Goal: Answer question/provide support: Share knowledge or assist other users

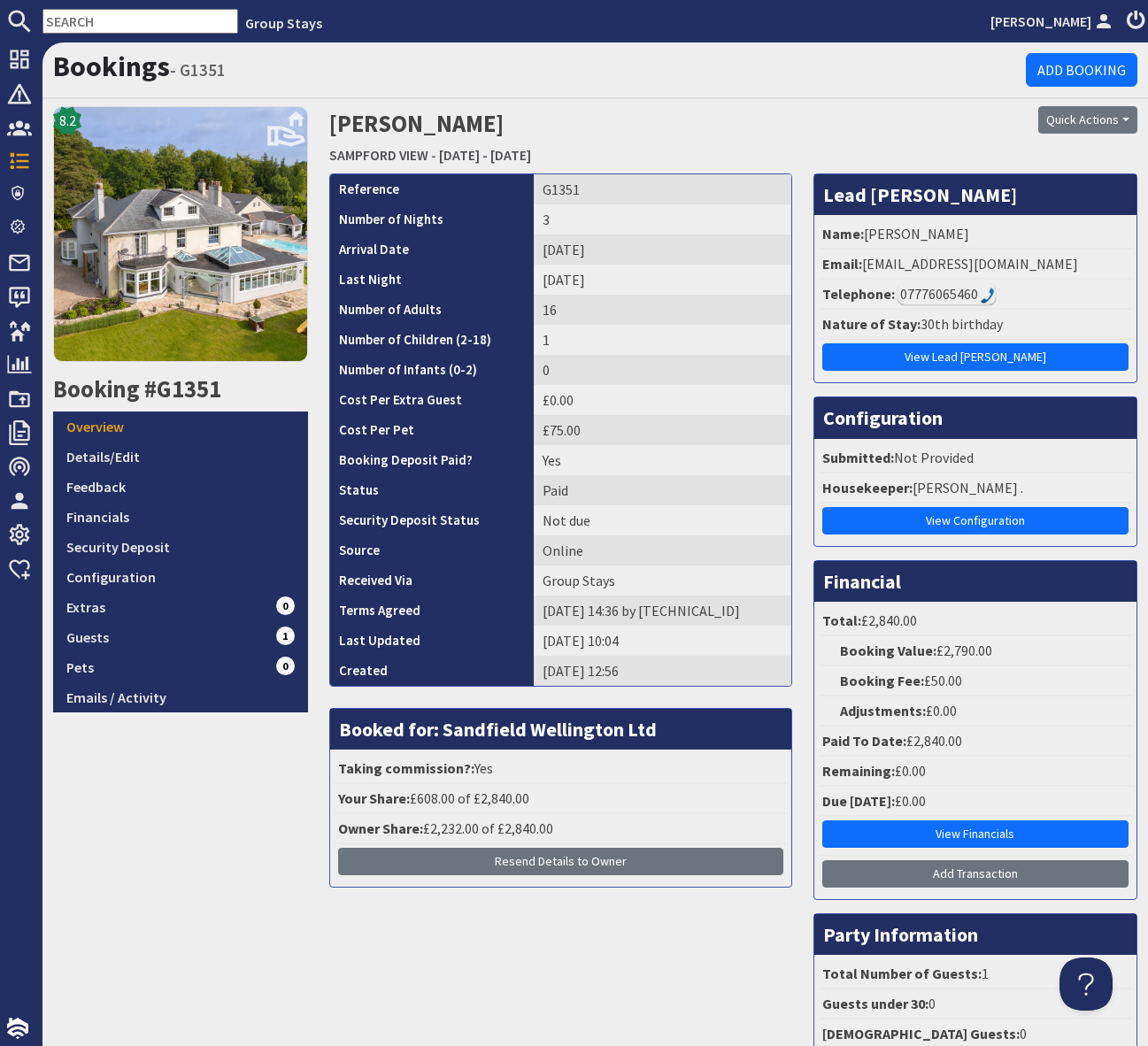
click at [59, 17] on input "text" at bounding box center [140, 21] width 196 height 25
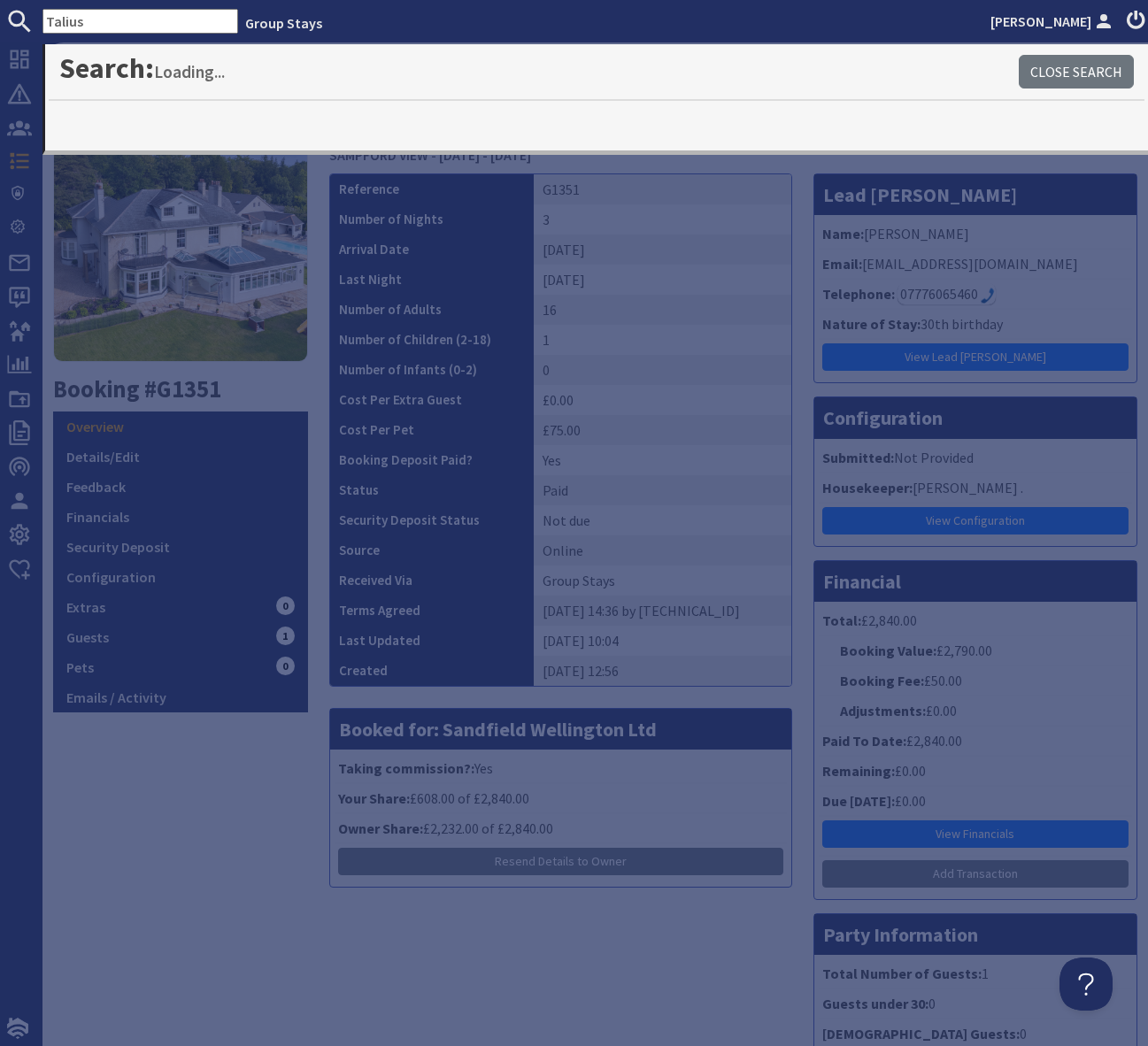
type input "Talius"
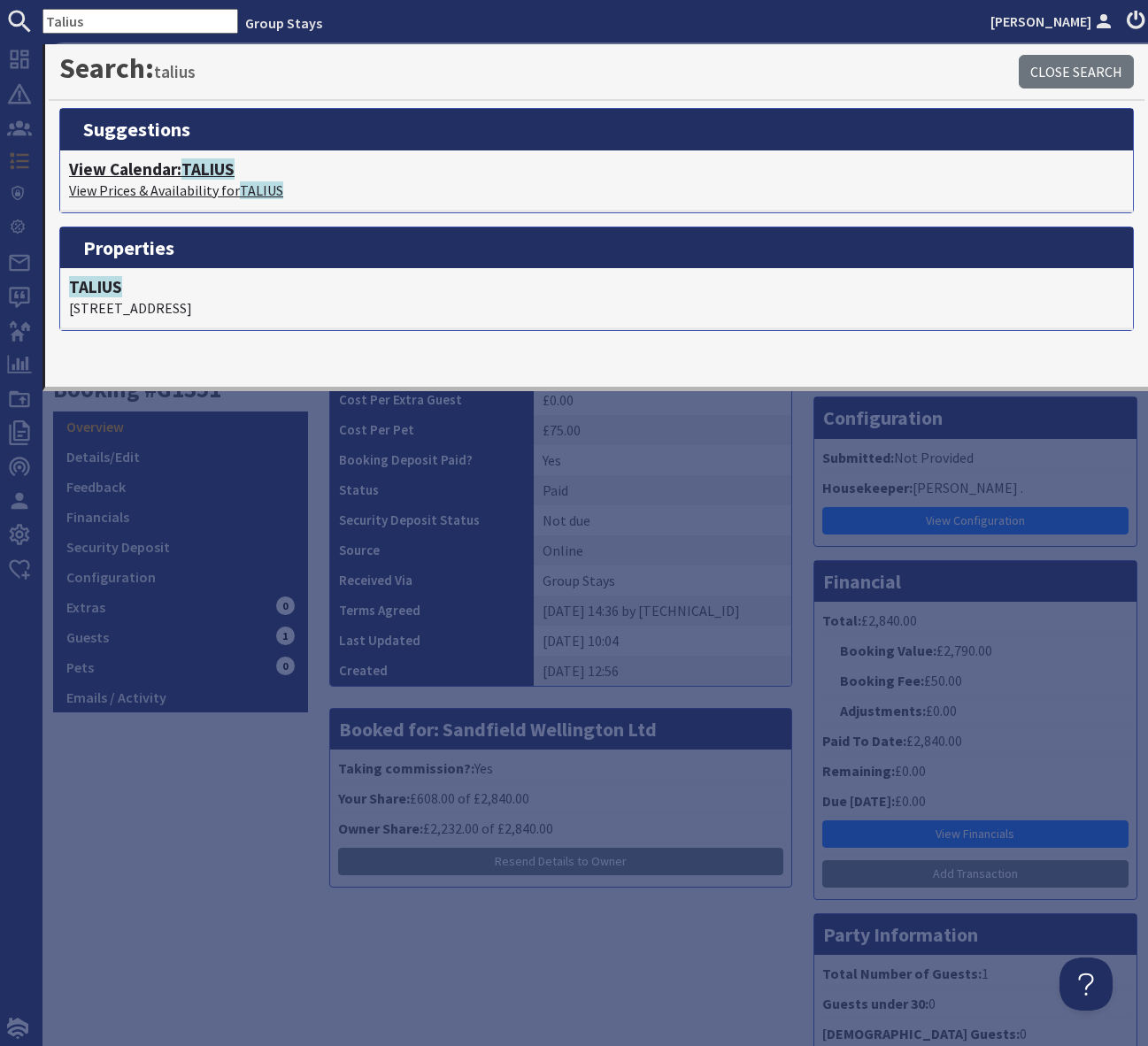
click at [206, 173] on span "TALIUS" at bounding box center [207, 168] width 53 height 21
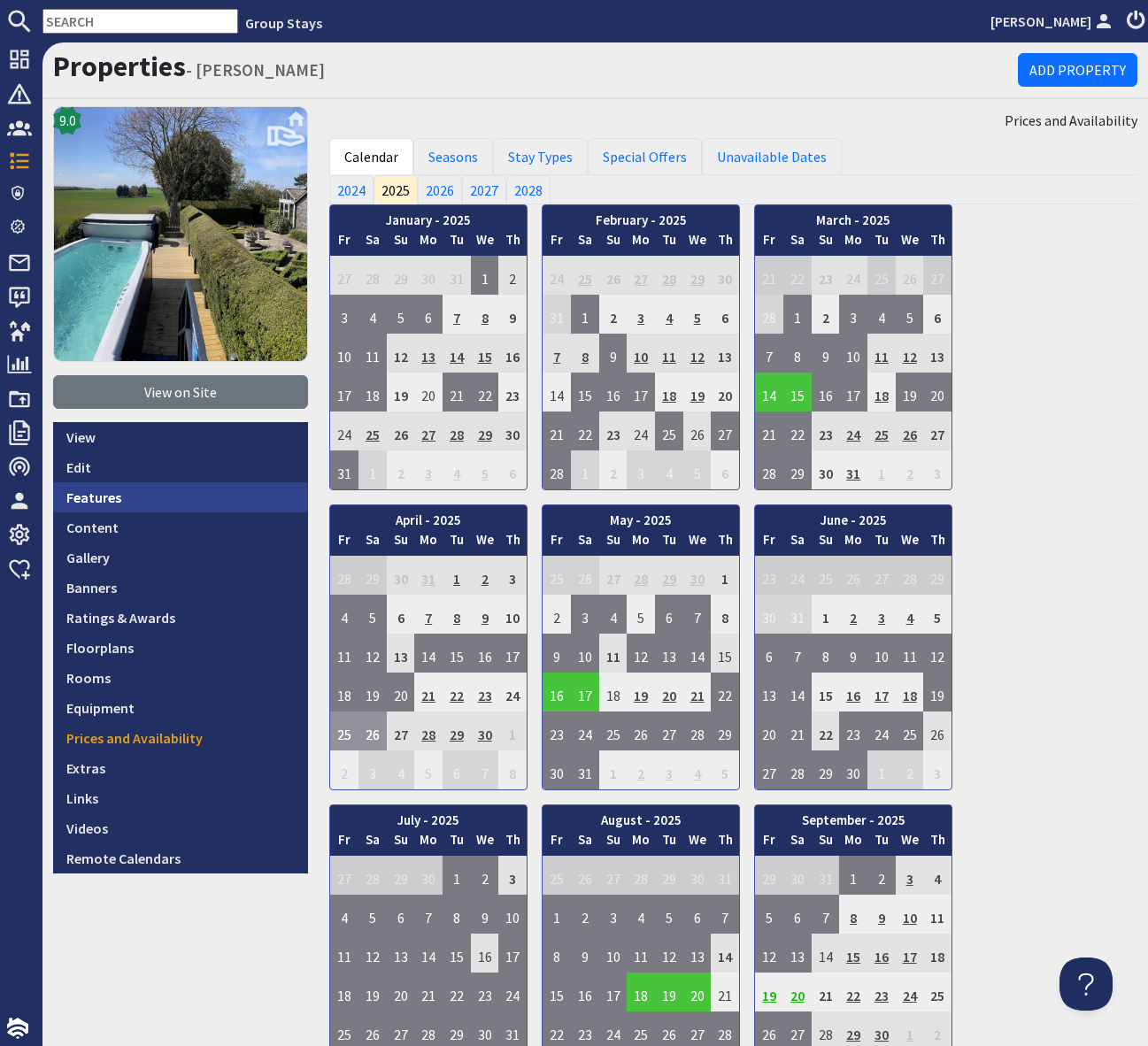
scroll to position [55, 0]
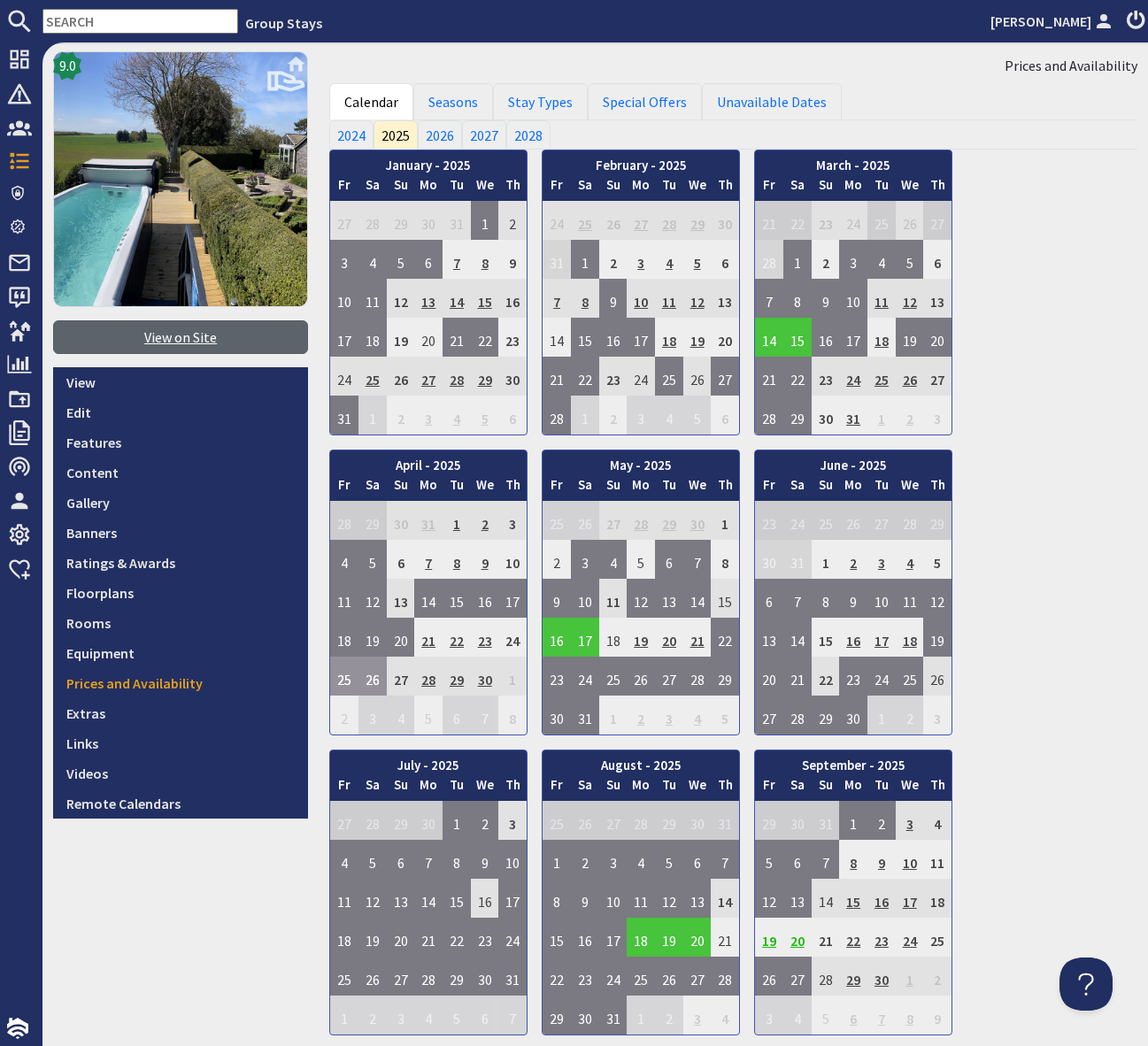
click at [173, 346] on link "View on Site" at bounding box center [180, 337] width 255 height 34
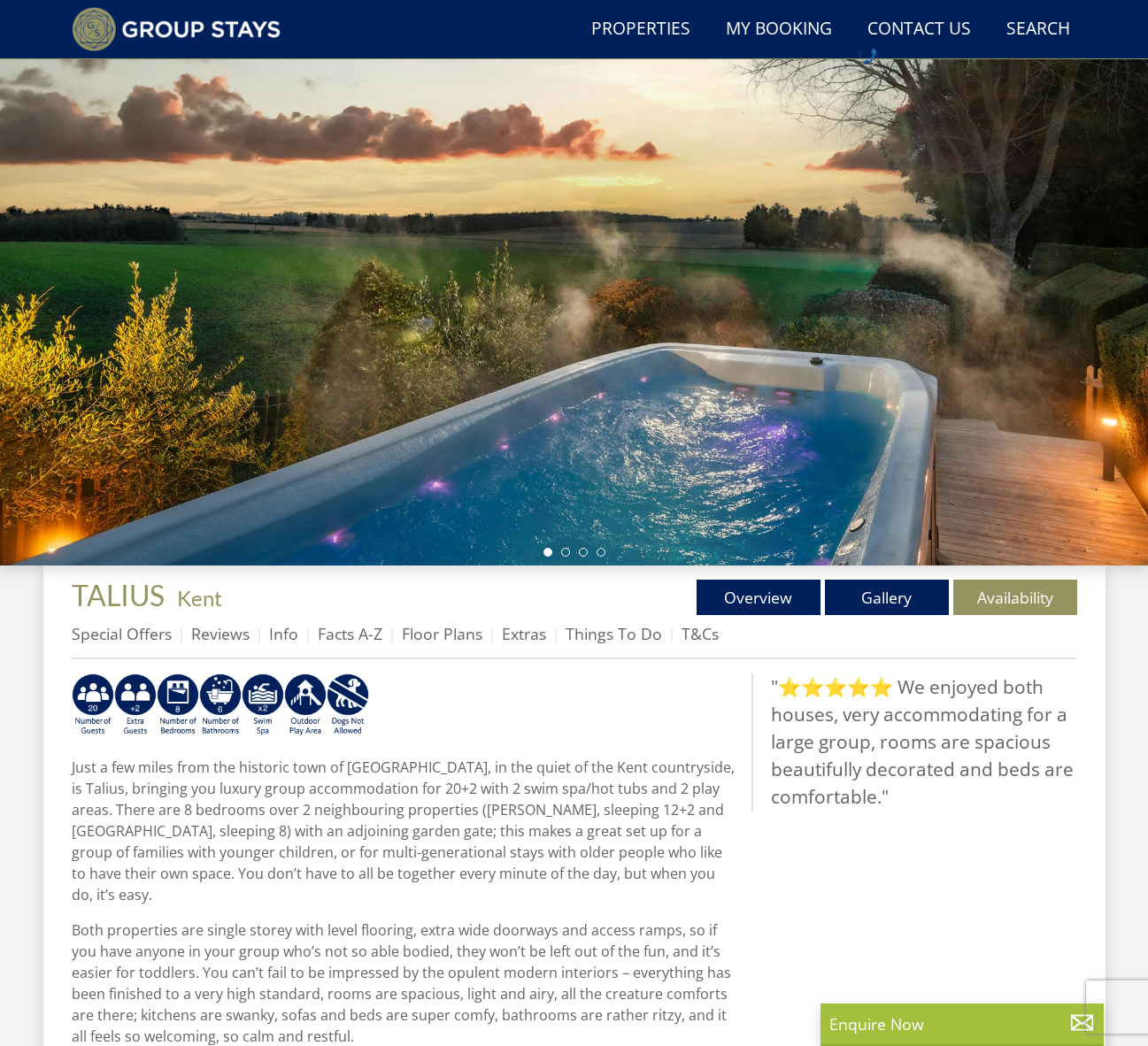
scroll to position [216, 0]
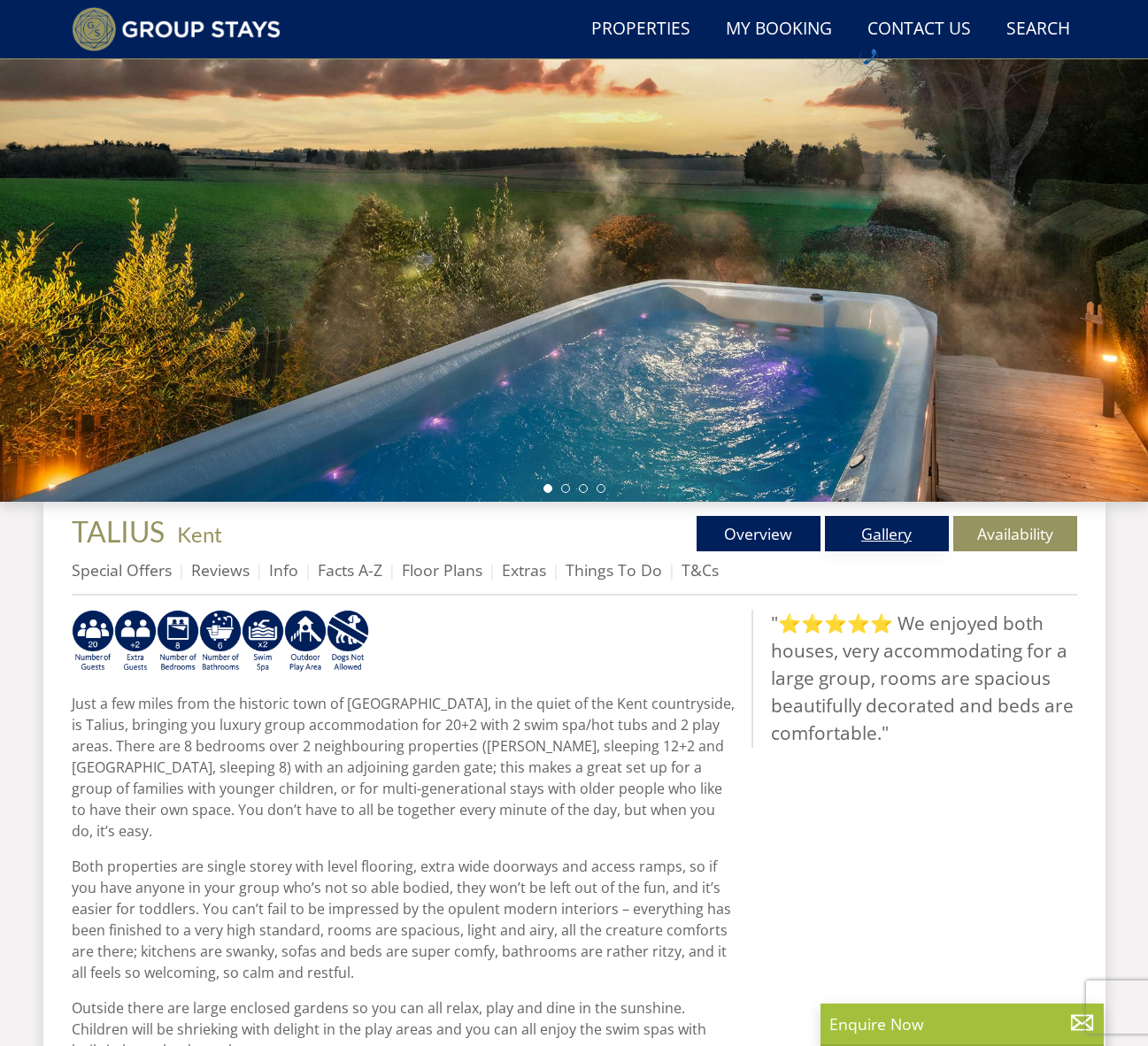
click at [886, 535] on link "Gallery" at bounding box center [887, 533] width 124 height 35
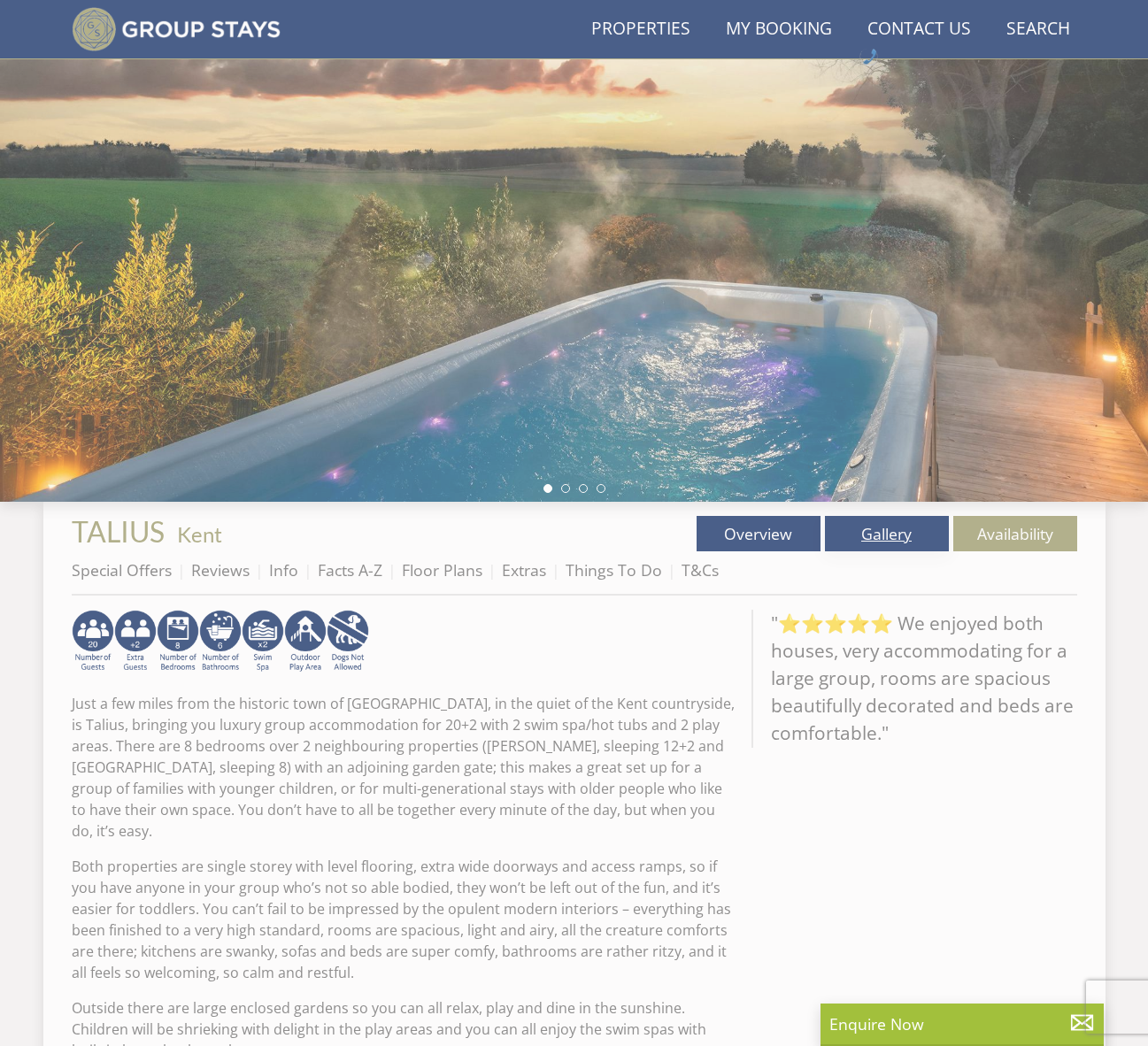
scroll to position [219, 0]
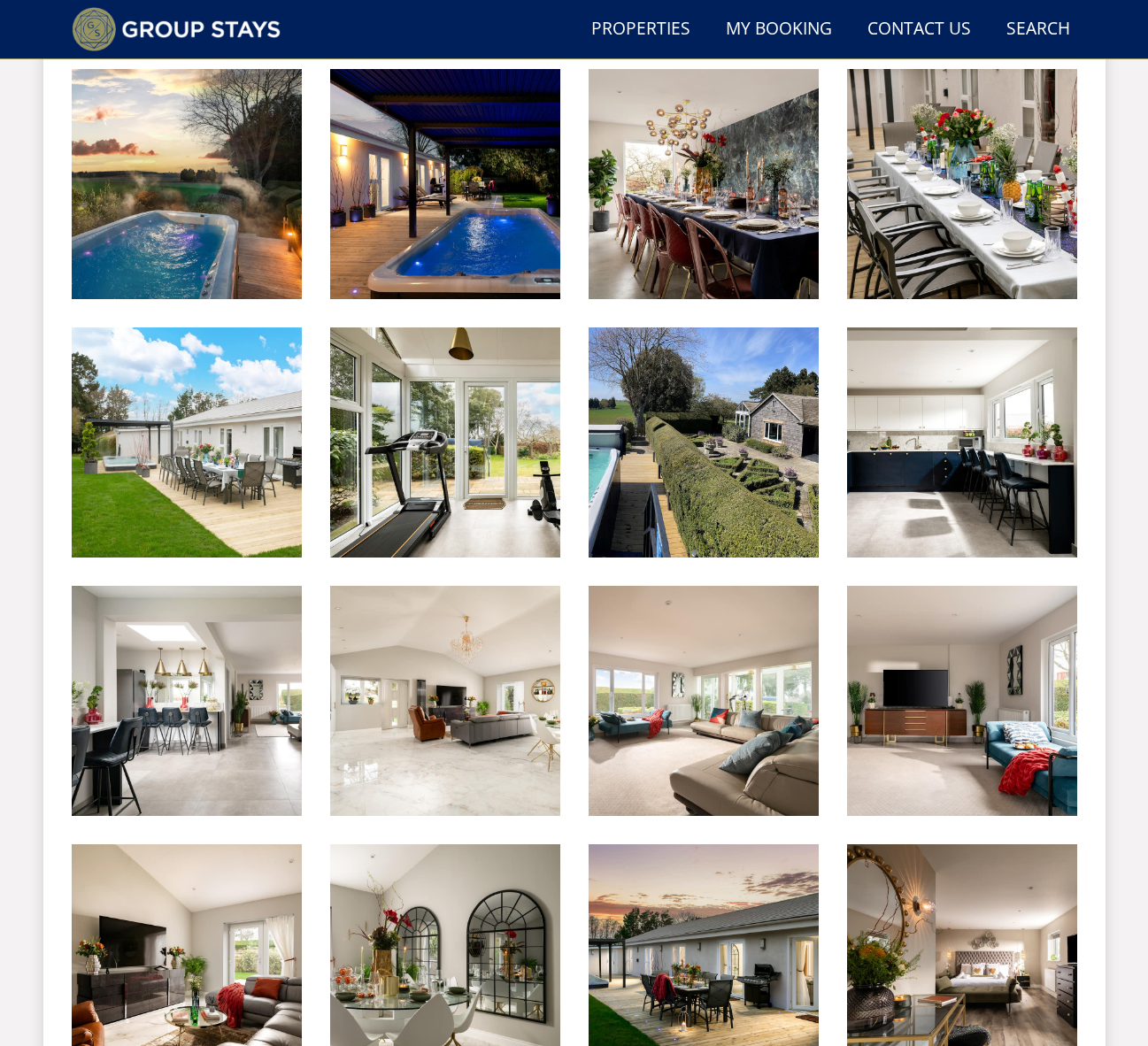
scroll to position [760, 0]
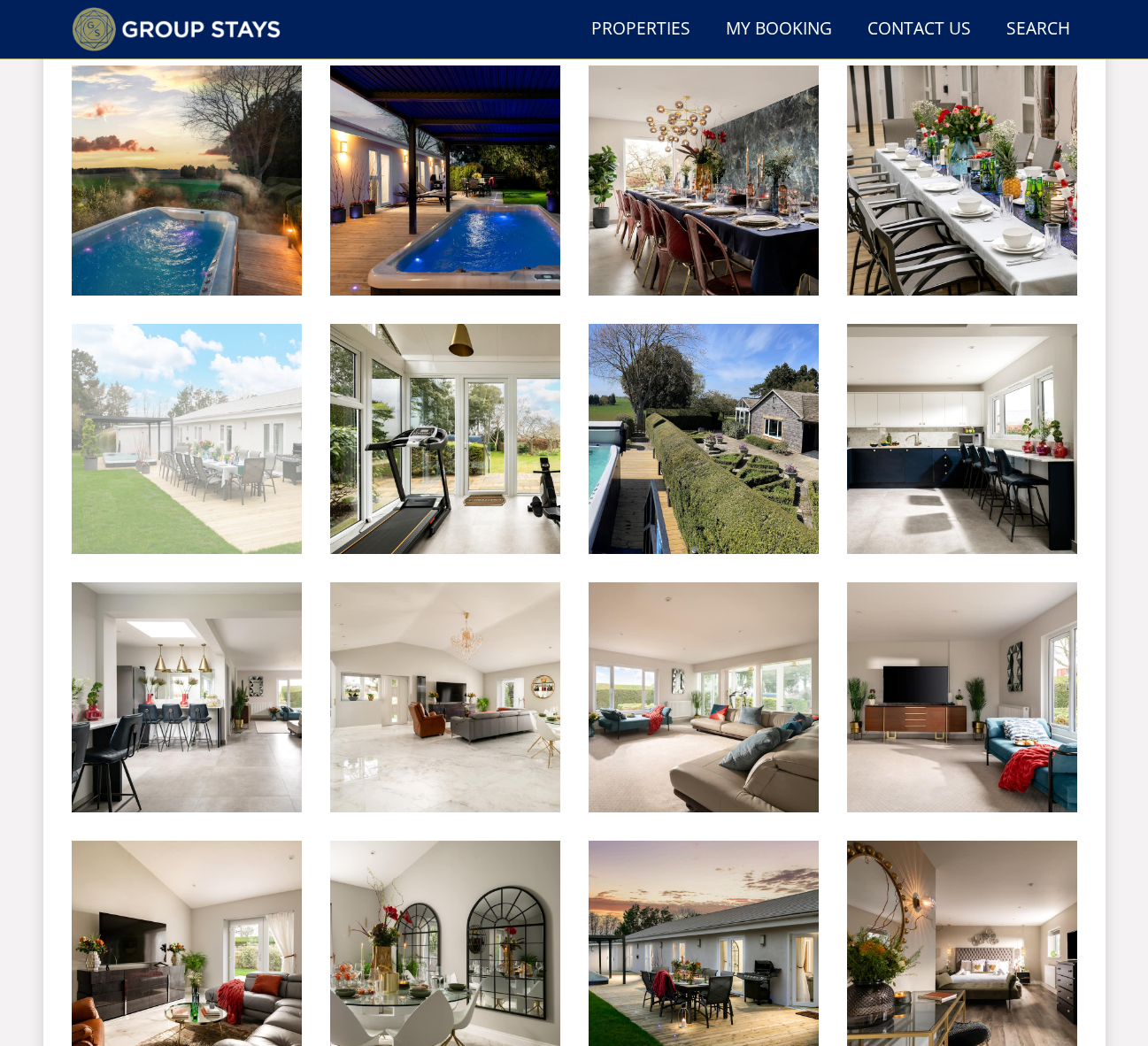
click at [218, 482] on img at bounding box center [187, 439] width 230 height 230
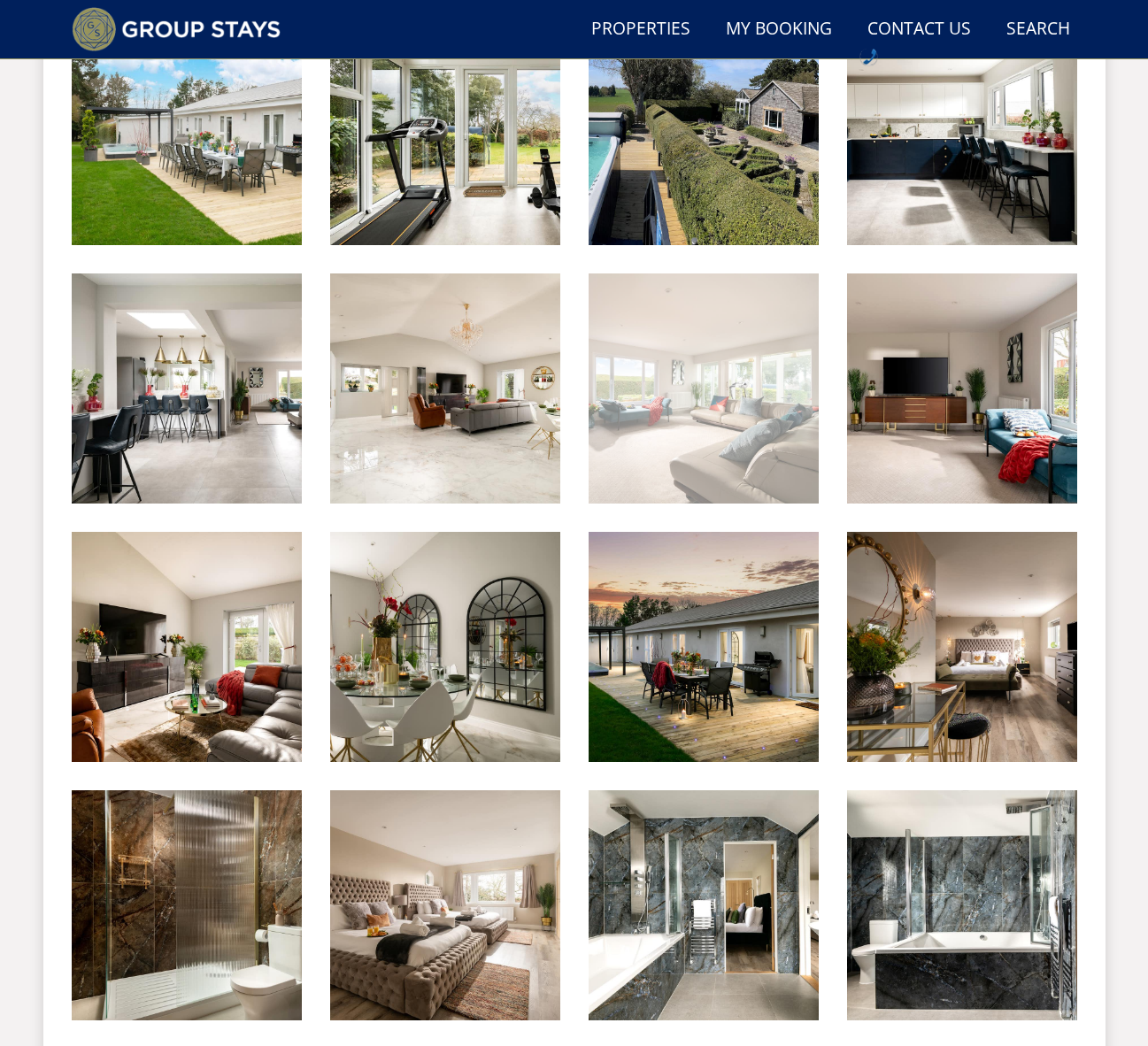
scroll to position [1071, 0]
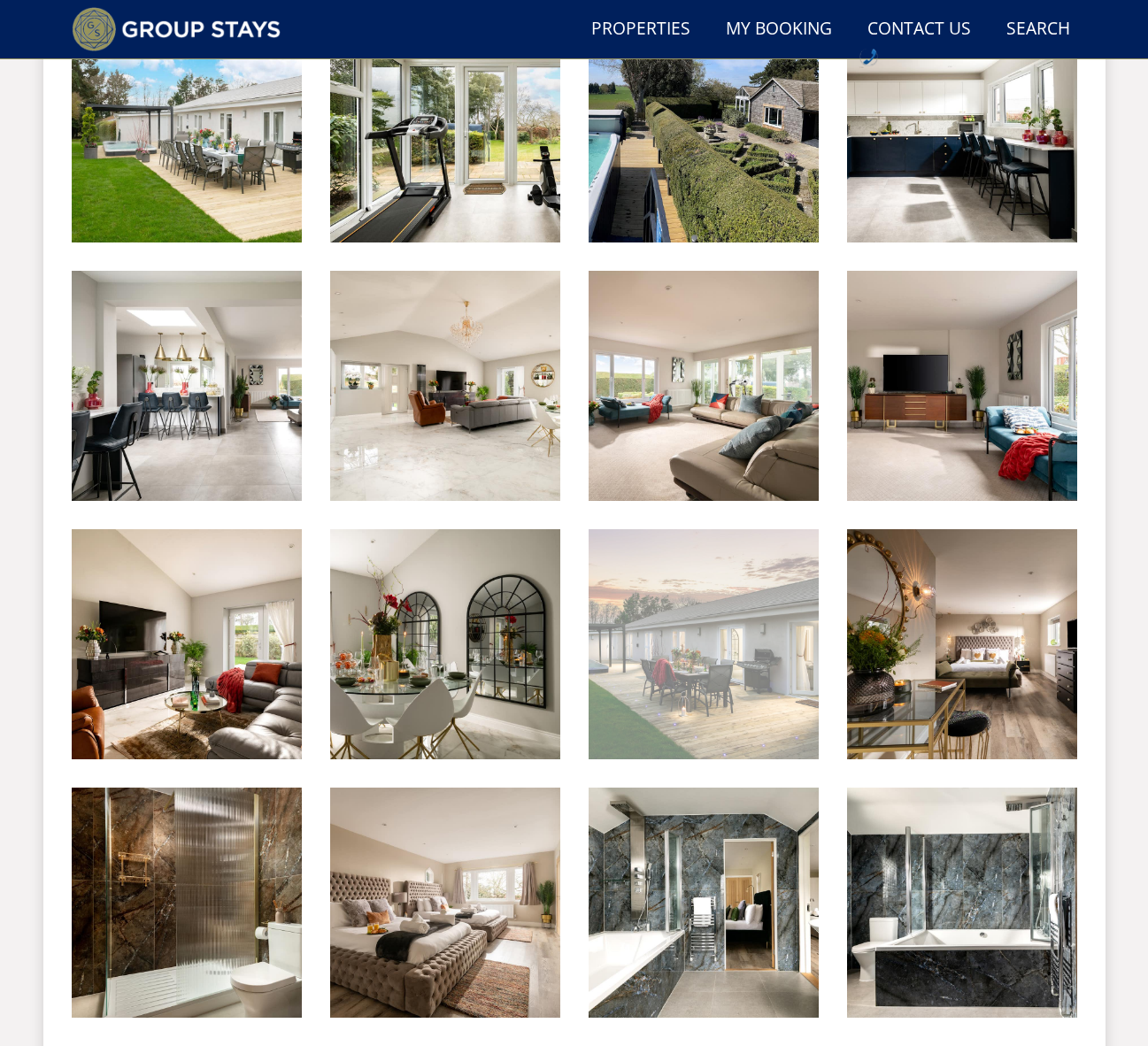
click at [689, 673] on img at bounding box center [703, 644] width 230 height 230
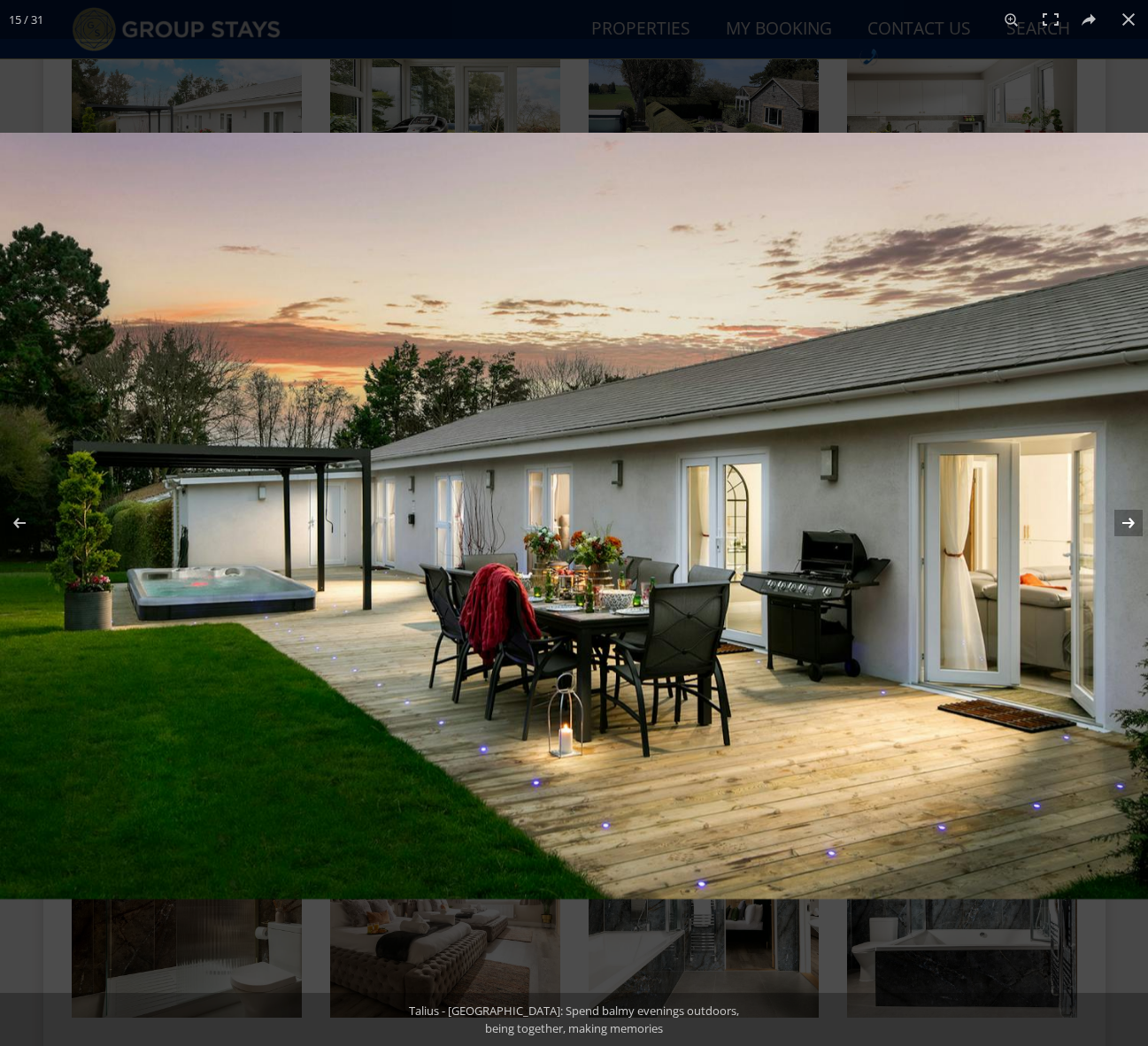
click at [1136, 519] on button at bounding box center [1117, 523] width 62 height 88
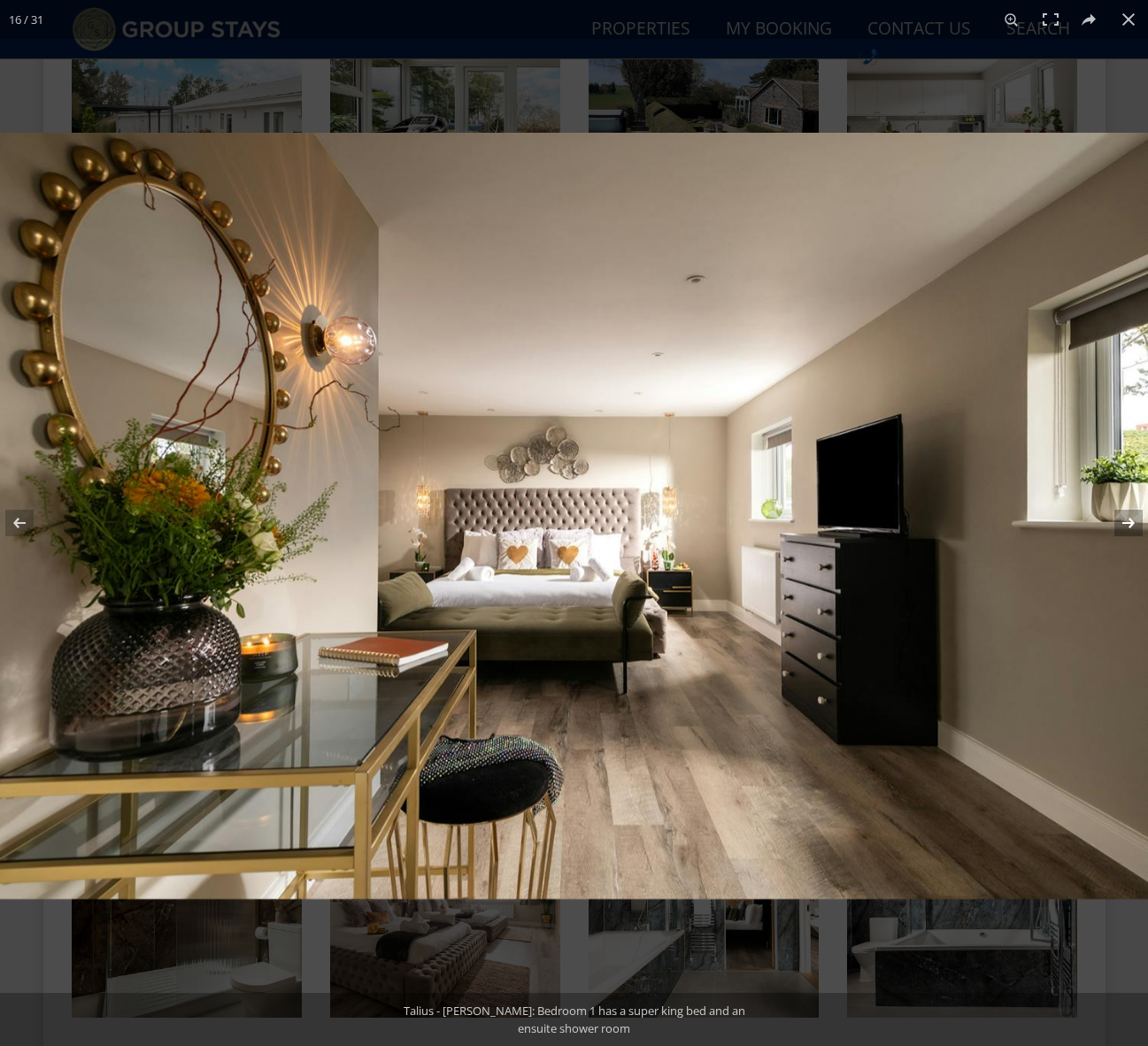
click at [1136, 519] on button at bounding box center [1117, 523] width 62 height 88
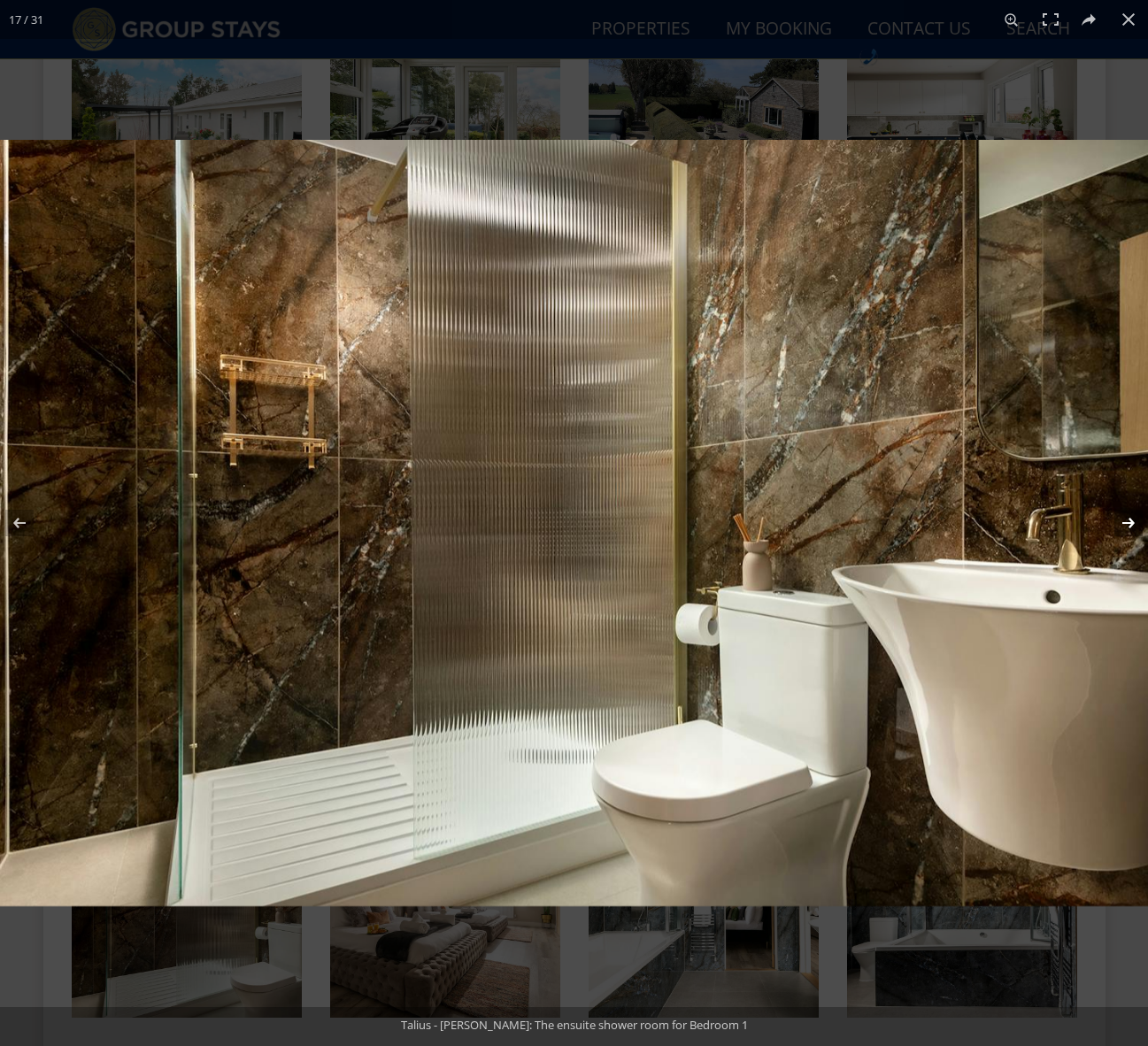
click at [1136, 519] on button at bounding box center [1117, 523] width 62 height 88
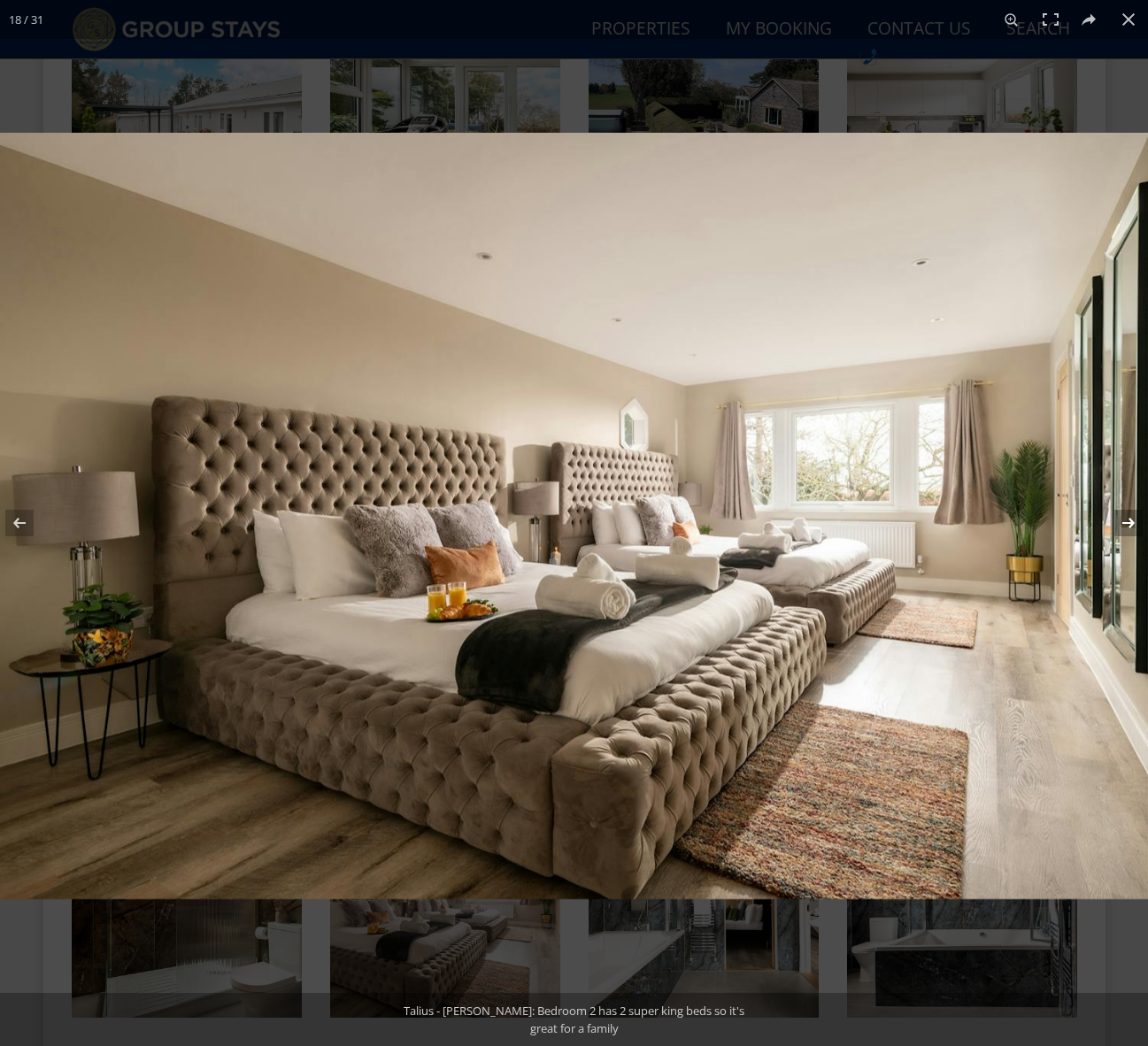
click at [1136, 519] on button at bounding box center [1117, 523] width 62 height 88
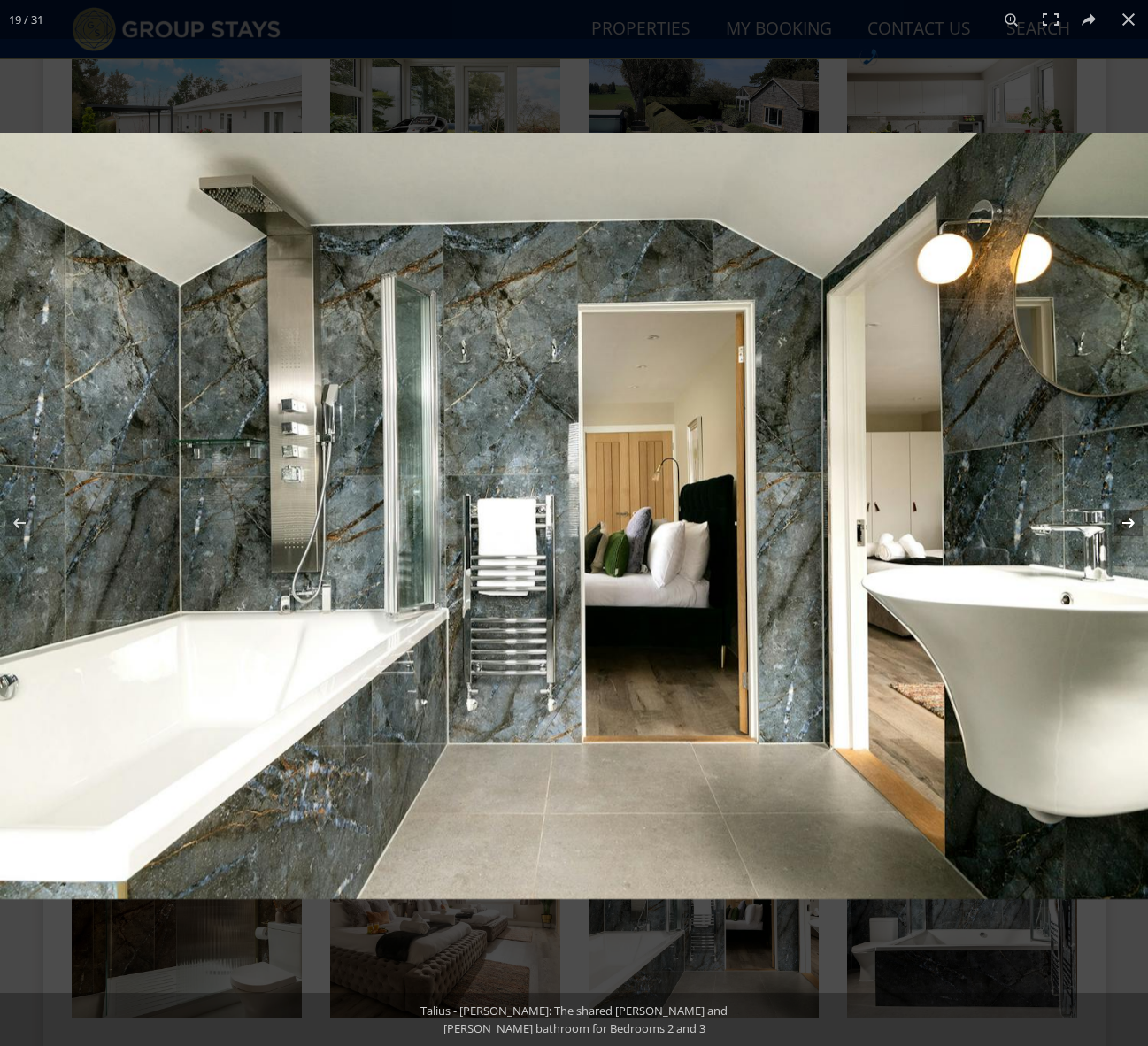
click at [1122, 520] on button at bounding box center [1117, 523] width 62 height 88
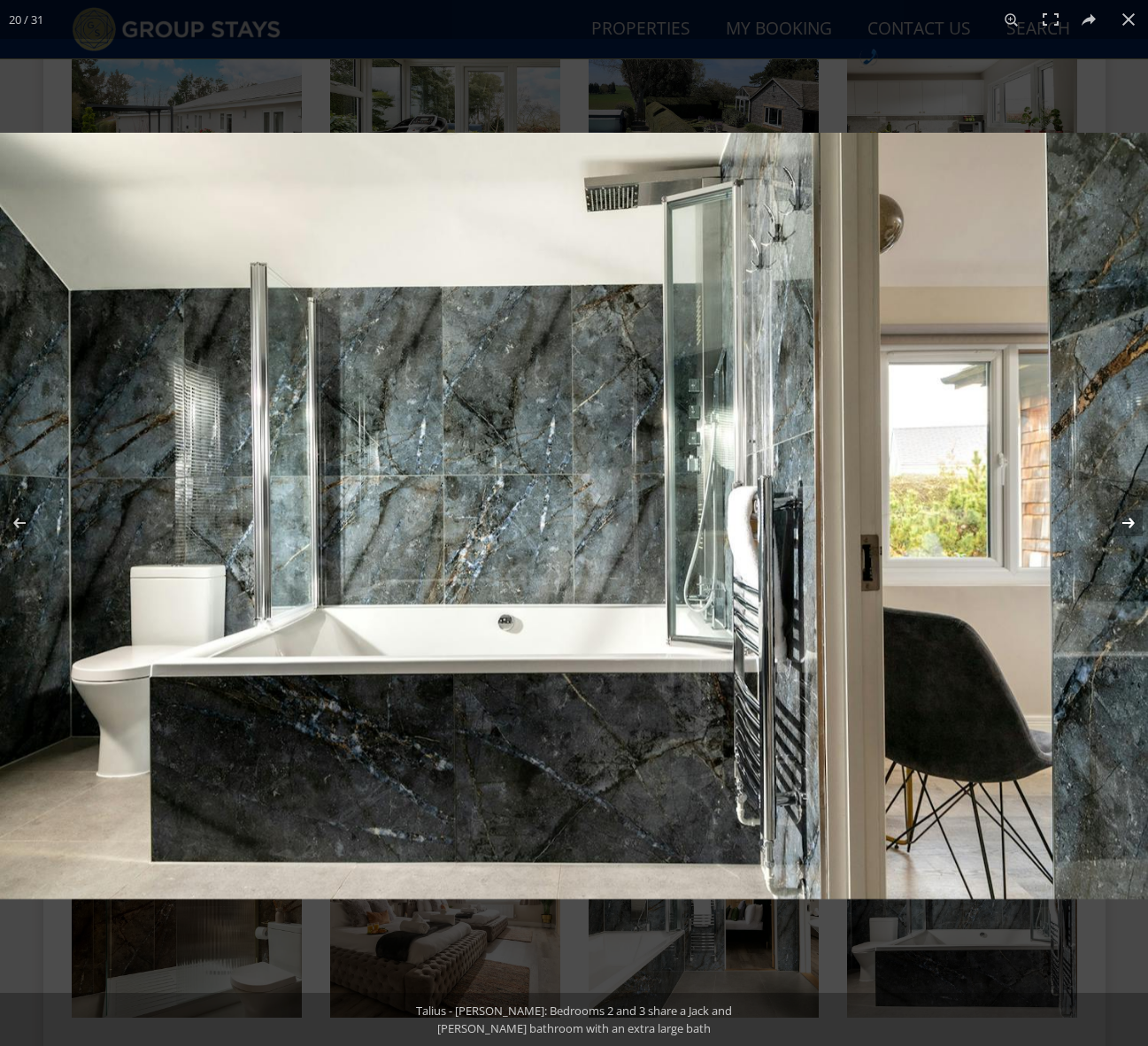
click at [1122, 520] on button at bounding box center [1117, 523] width 62 height 88
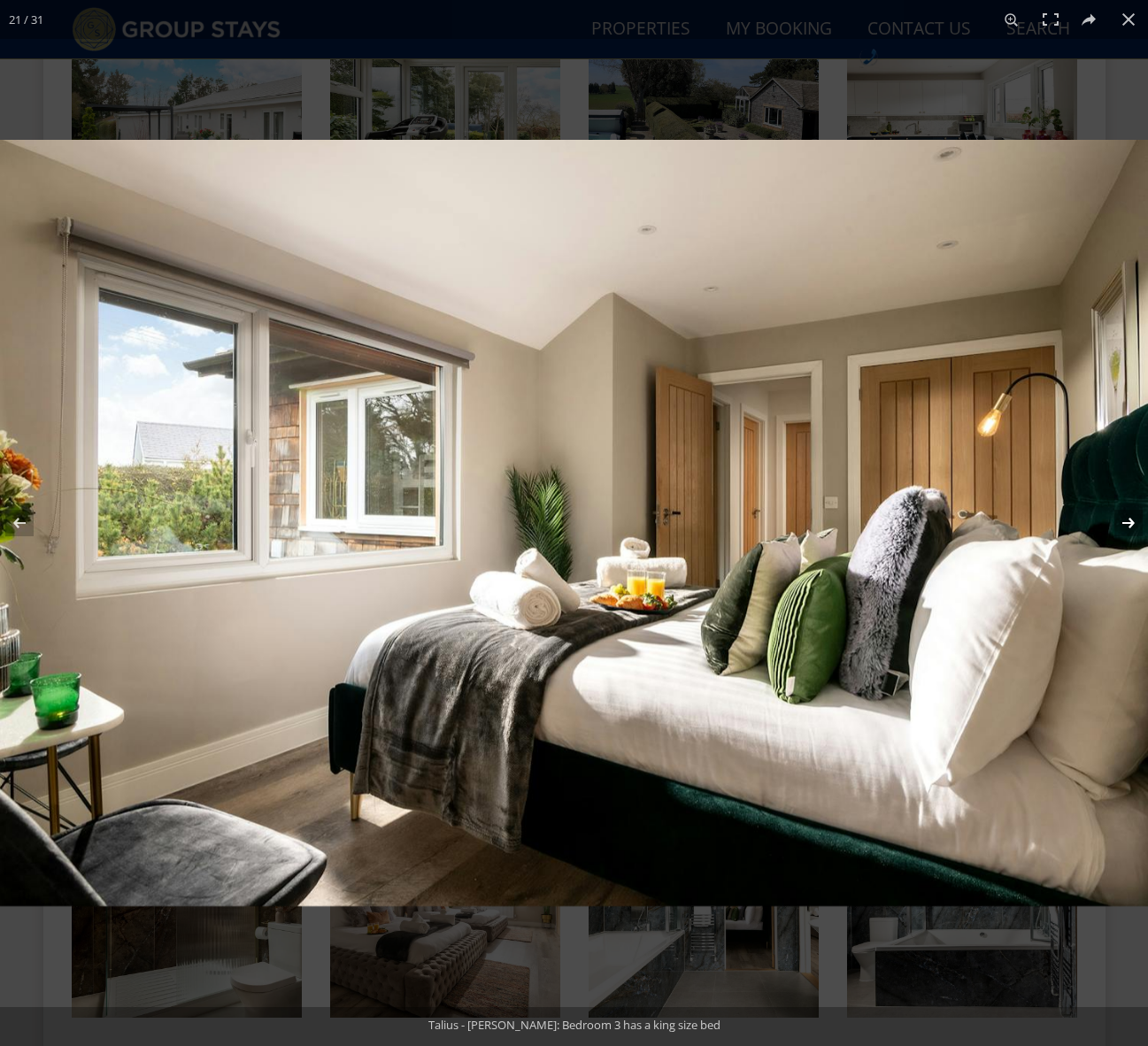
click at [1122, 520] on button at bounding box center [1117, 523] width 62 height 88
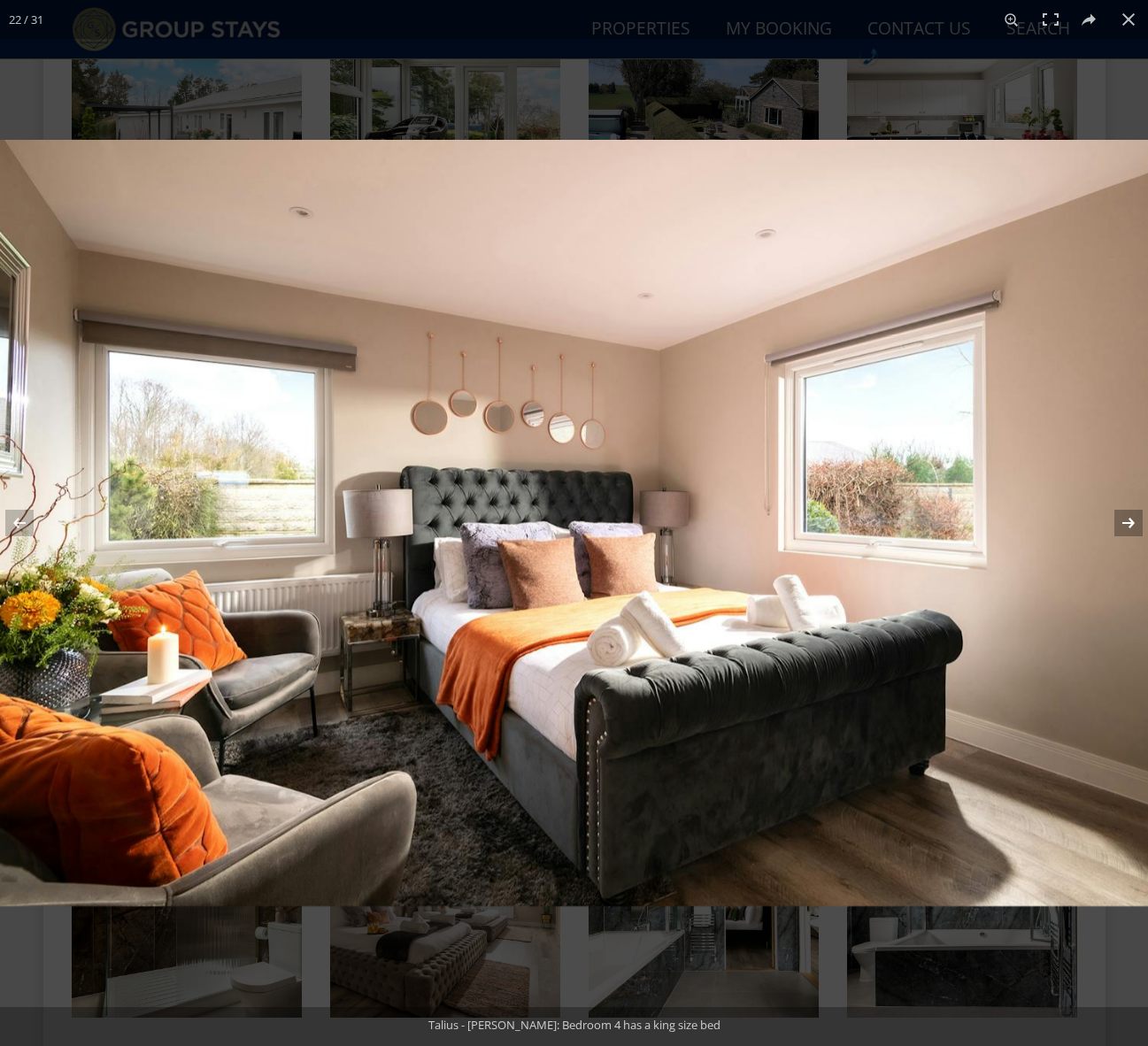
click at [1122, 520] on button at bounding box center [1117, 523] width 62 height 88
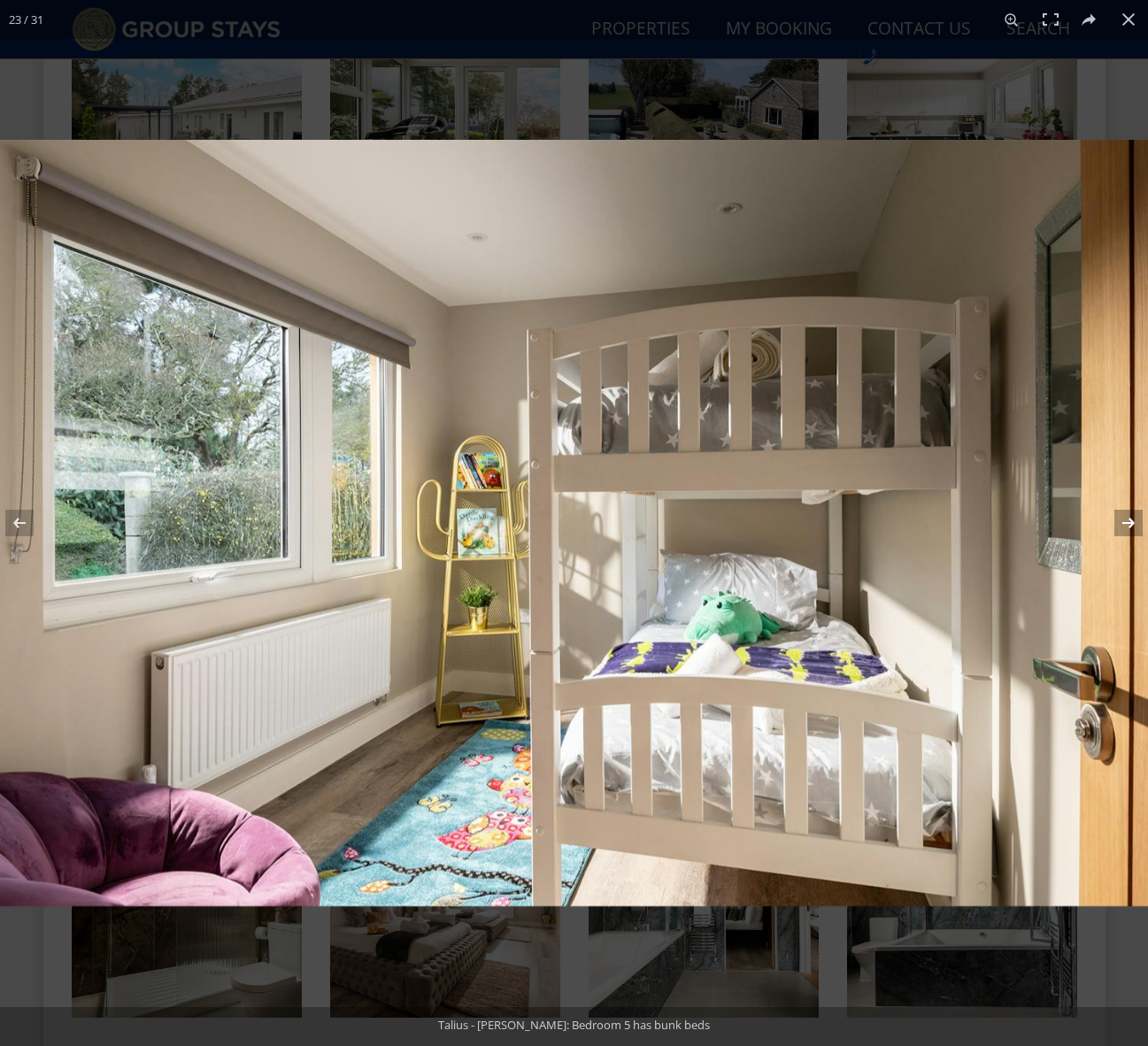
click at [1122, 520] on button at bounding box center [1117, 523] width 62 height 88
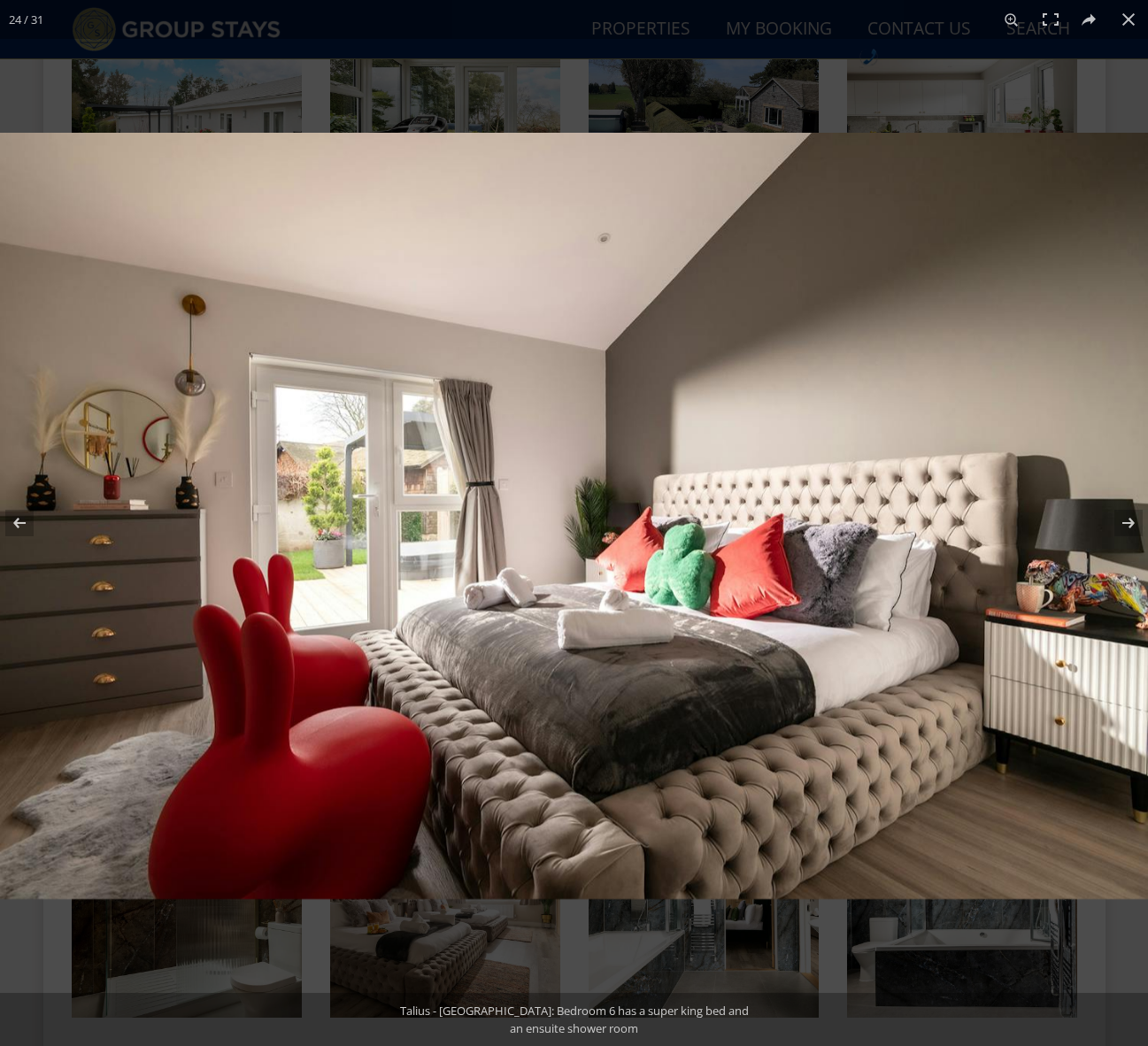
click at [389, 524] on img at bounding box center [574, 516] width 1148 height 766
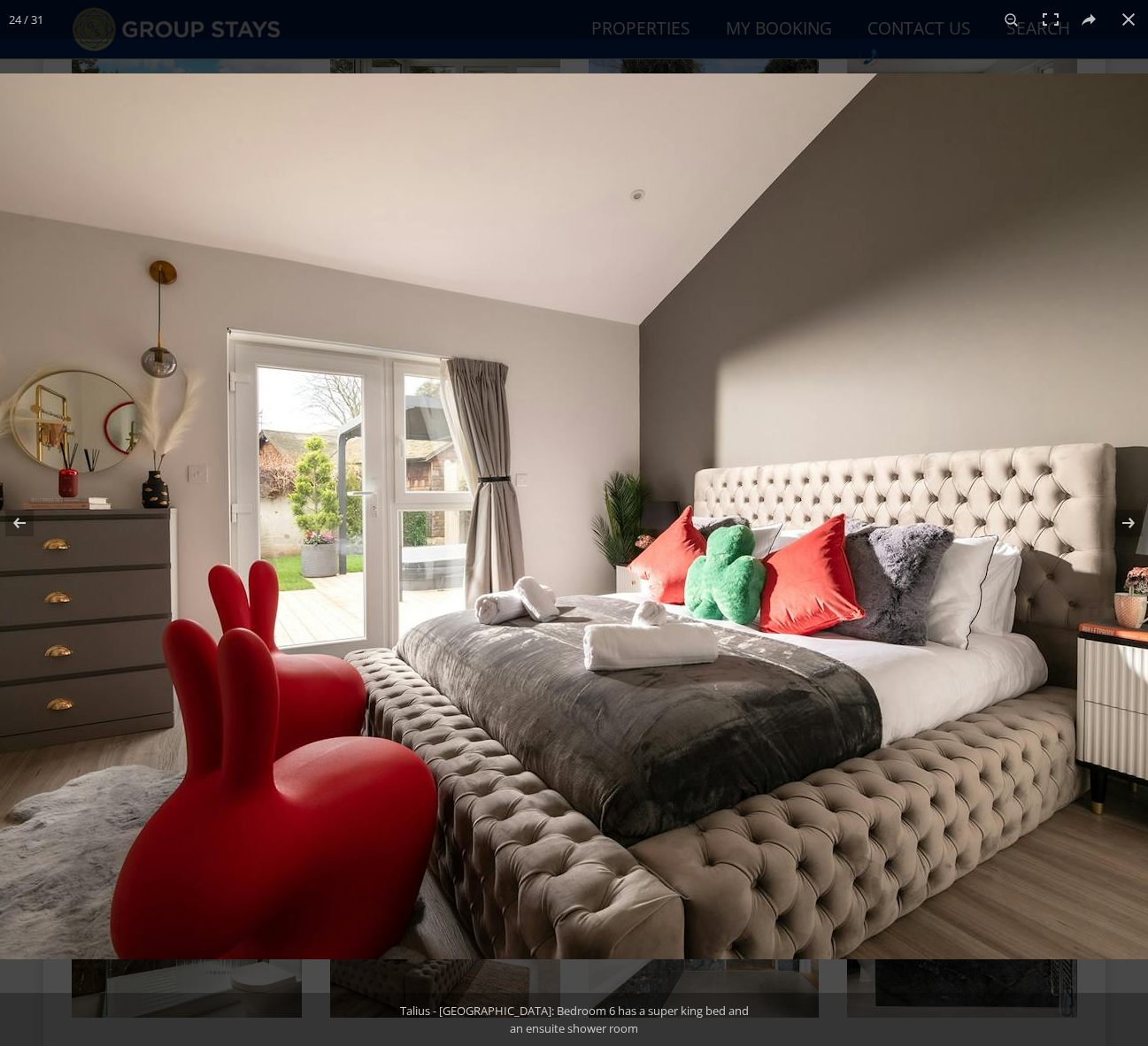
click at [389, 524] on img at bounding box center [602, 516] width 1327 height 886
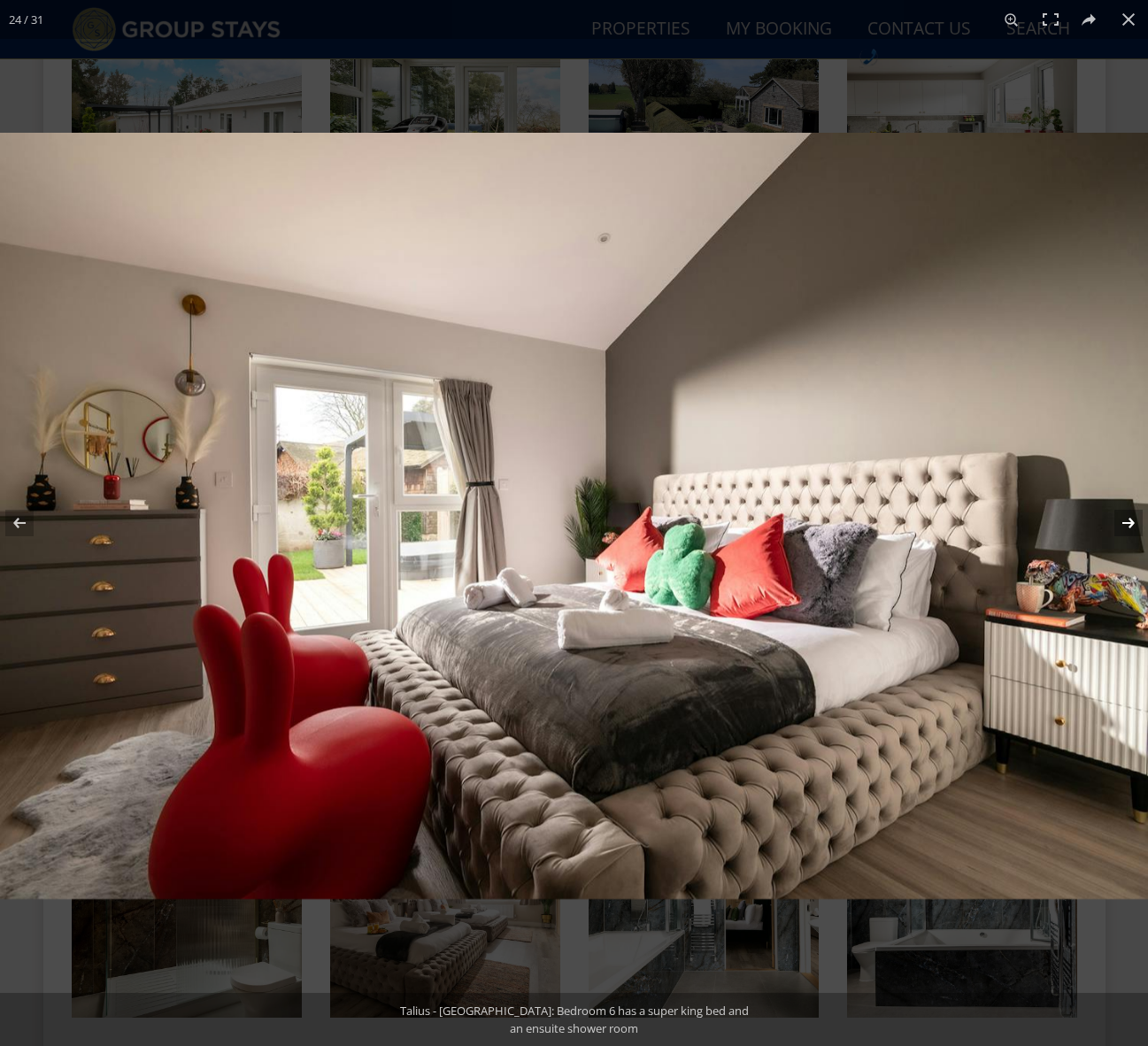
click at [1133, 521] on button at bounding box center [1117, 523] width 62 height 88
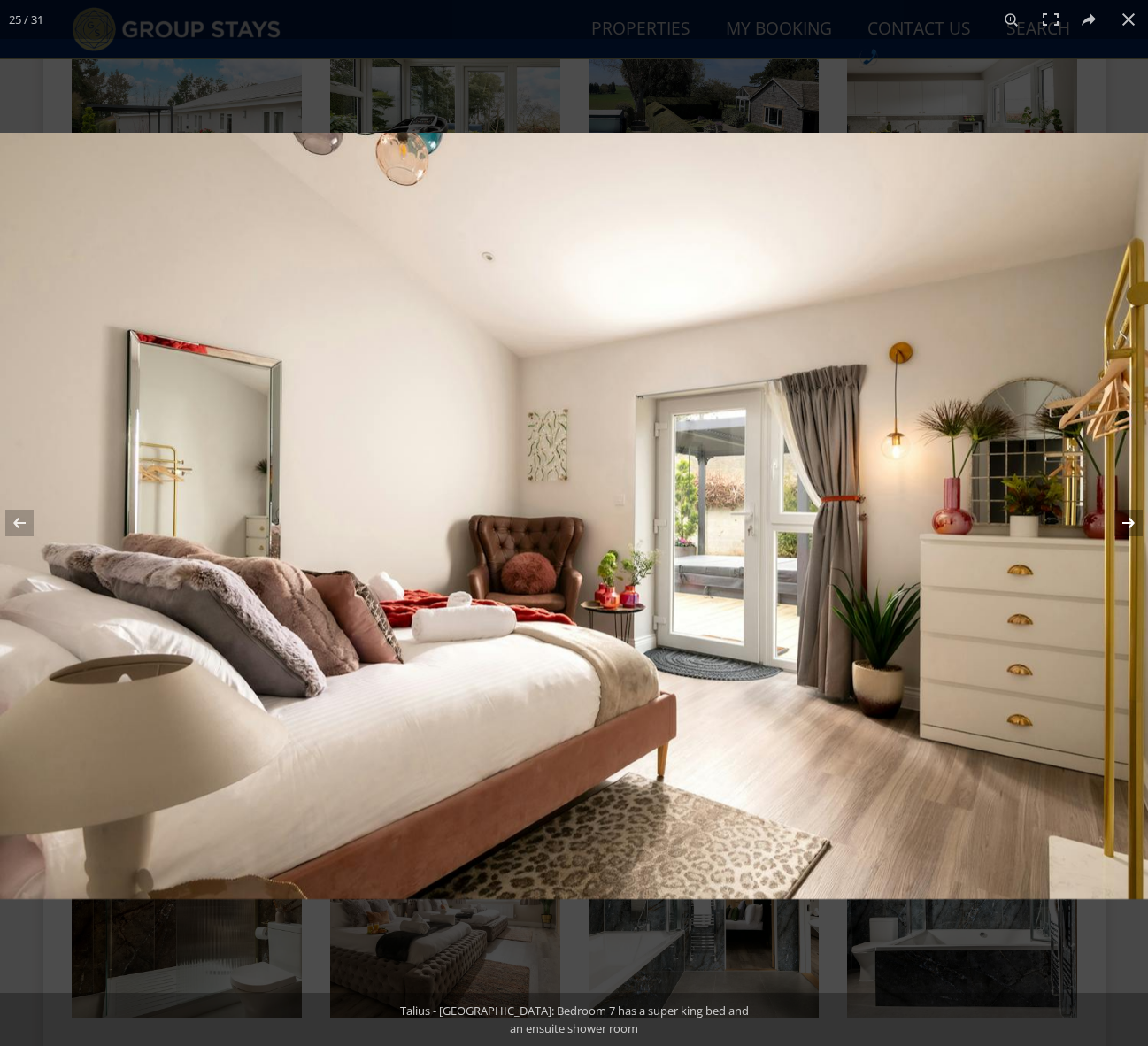
click at [1133, 521] on button at bounding box center [1117, 523] width 62 height 88
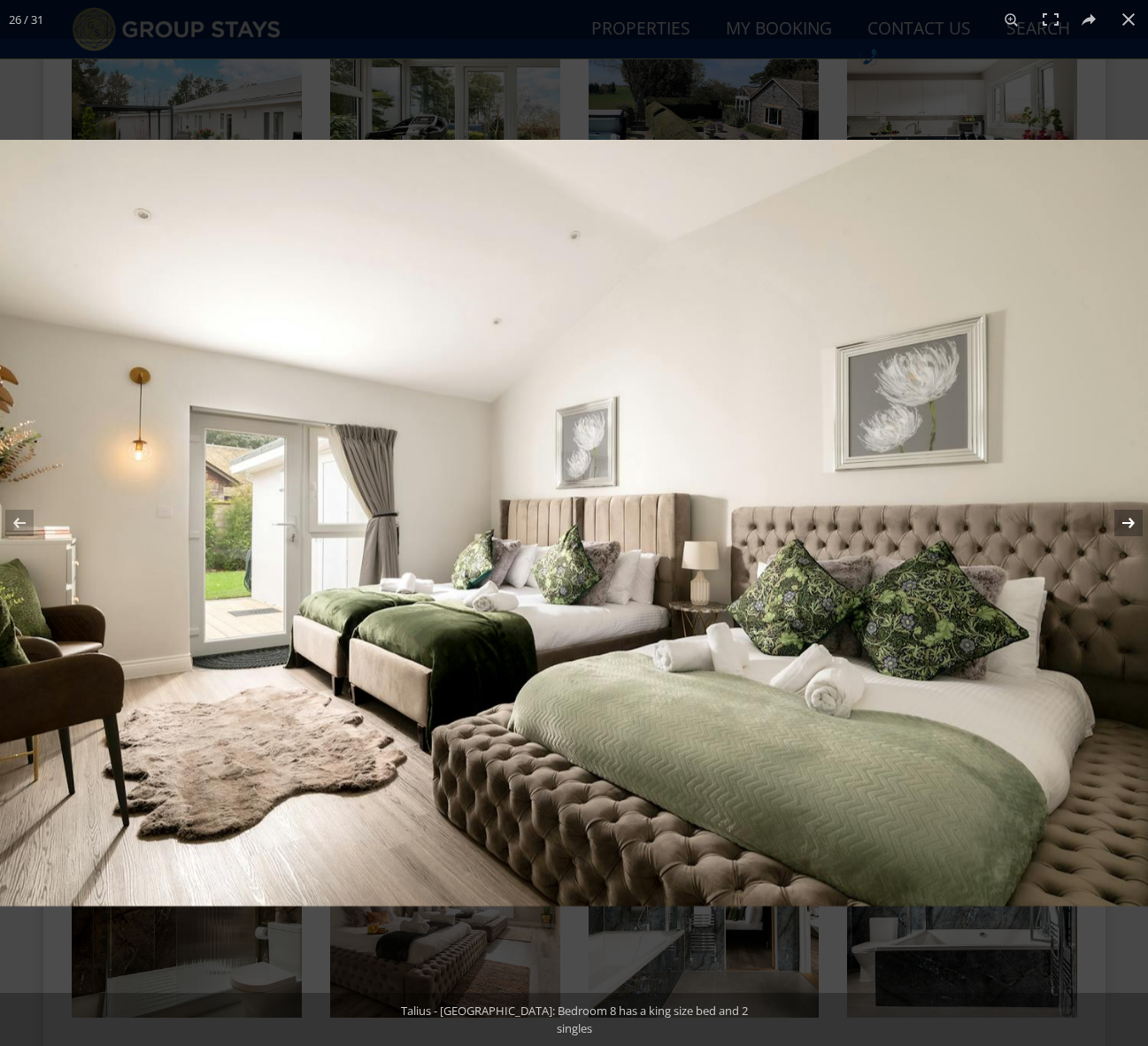
click at [1133, 521] on button at bounding box center [1117, 523] width 62 height 88
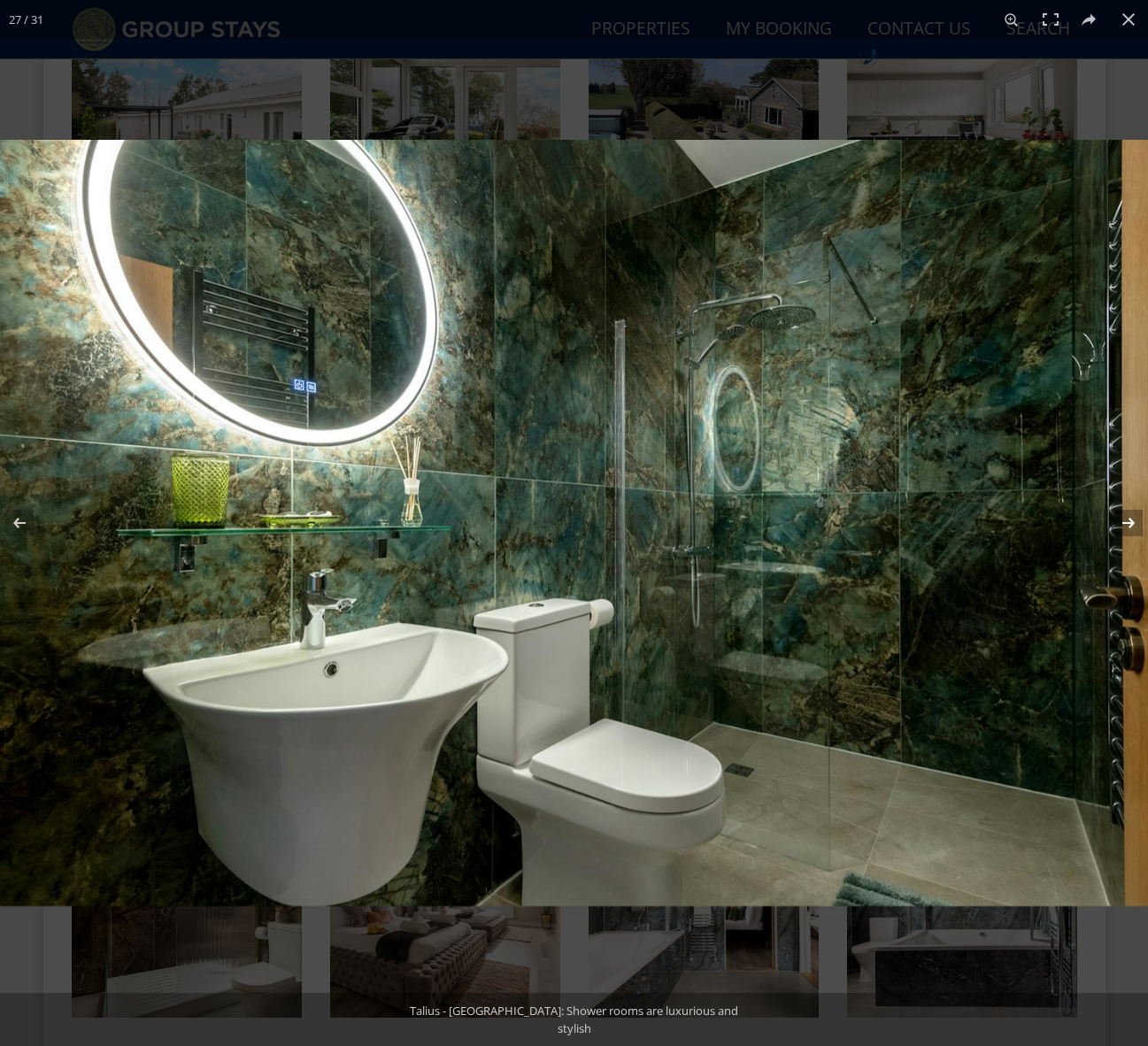
click at [1133, 521] on button at bounding box center [1117, 523] width 62 height 88
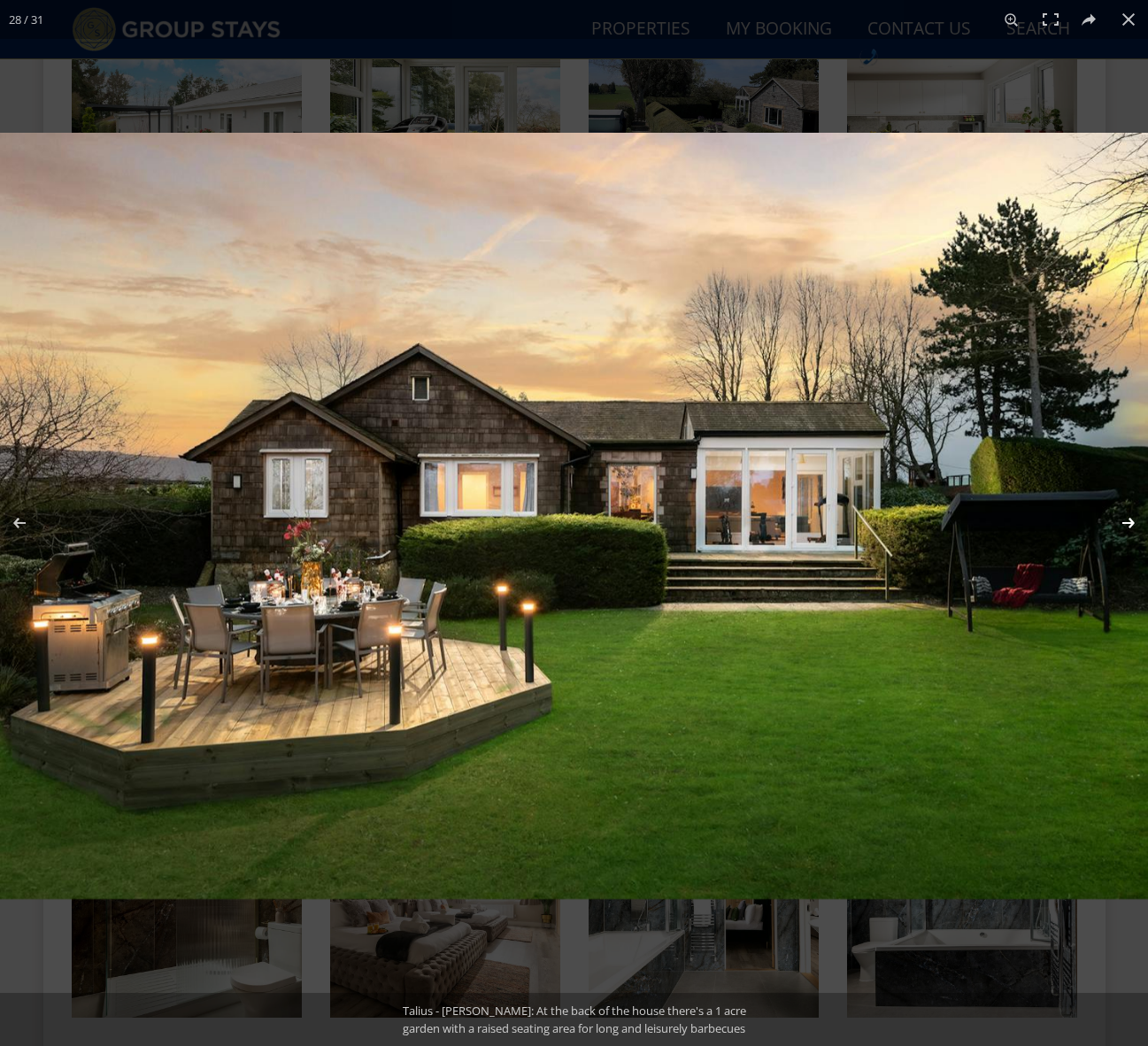
click at [1133, 521] on button at bounding box center [1117, 523] width 62 height 88
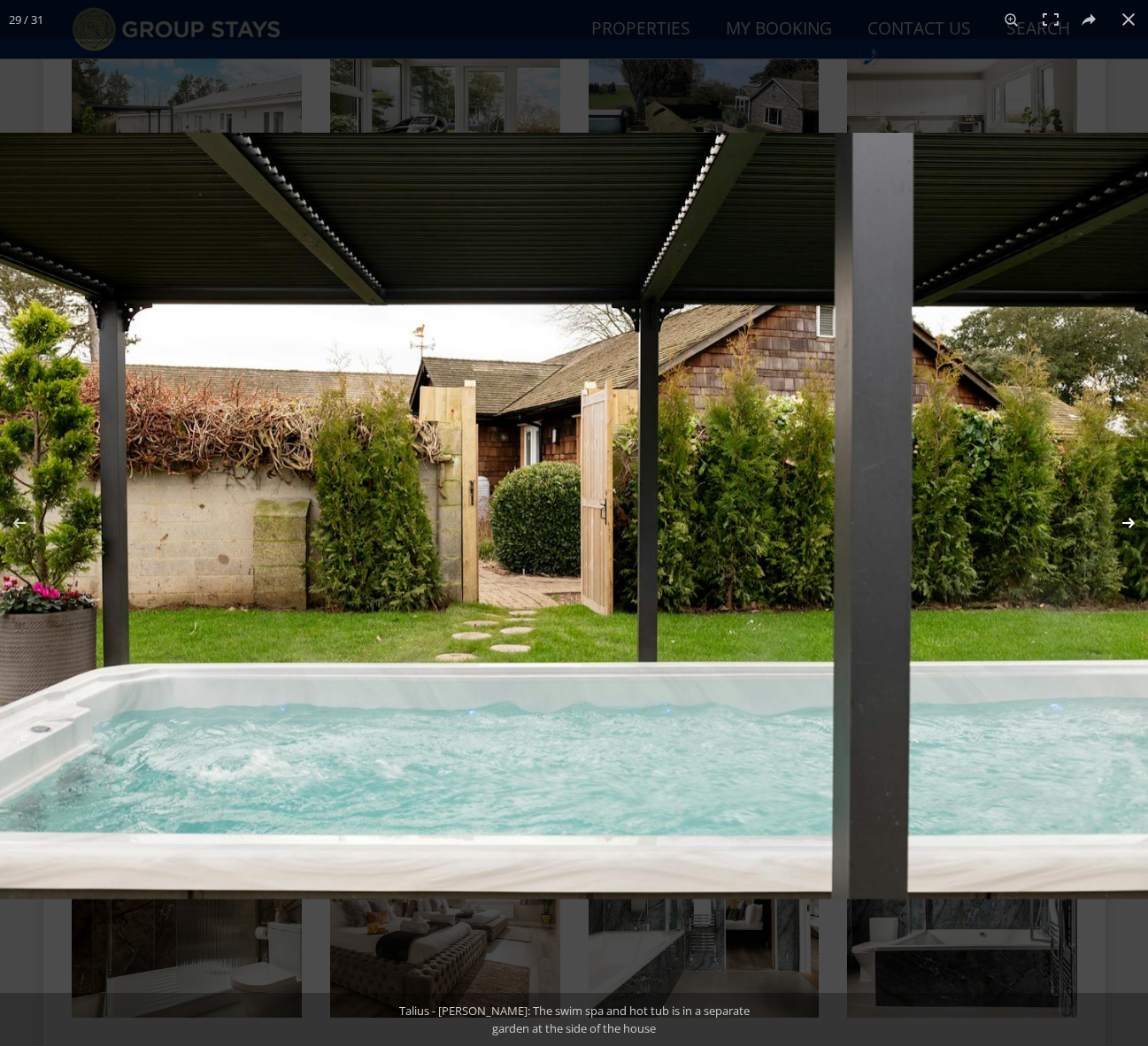
click at [1133, 521] on button at bounding box center [1117, 523] width 62 height 88
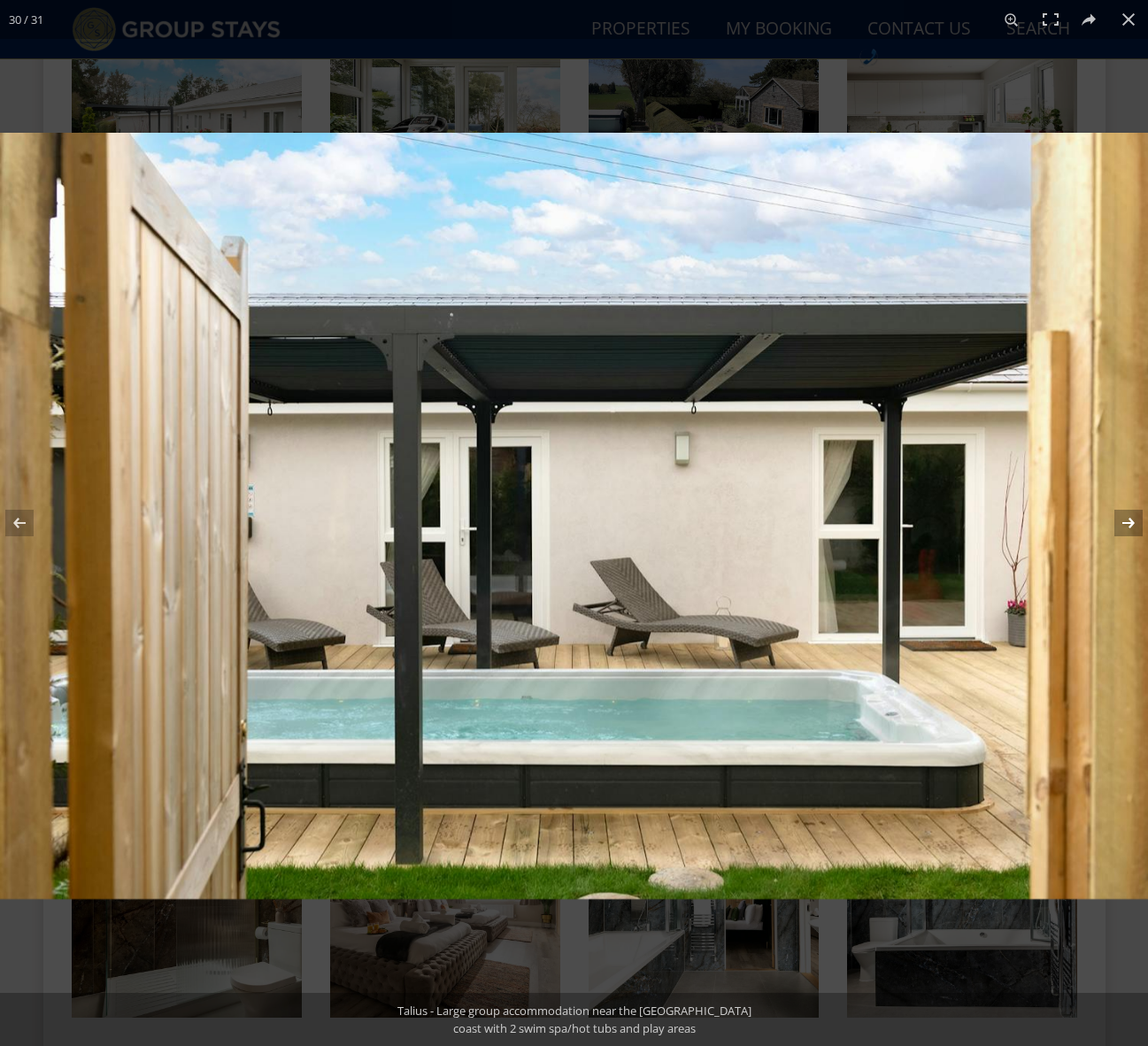
click at [1118, 518] on button at bounding box center [1117, 523] width 62 height 88
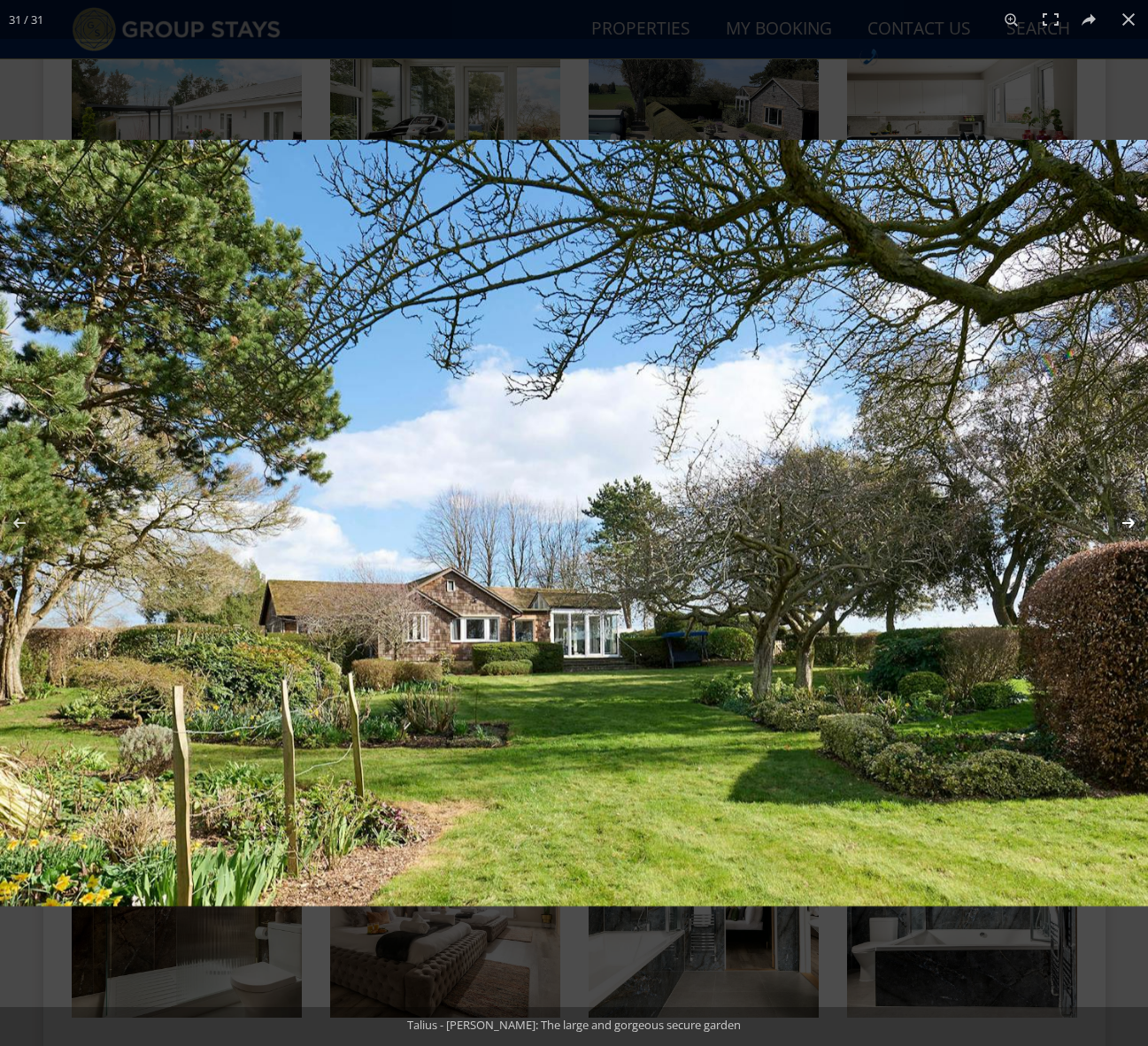
click at [1118, 518] on button at bounding box center [1117, 523] width 62 height 88
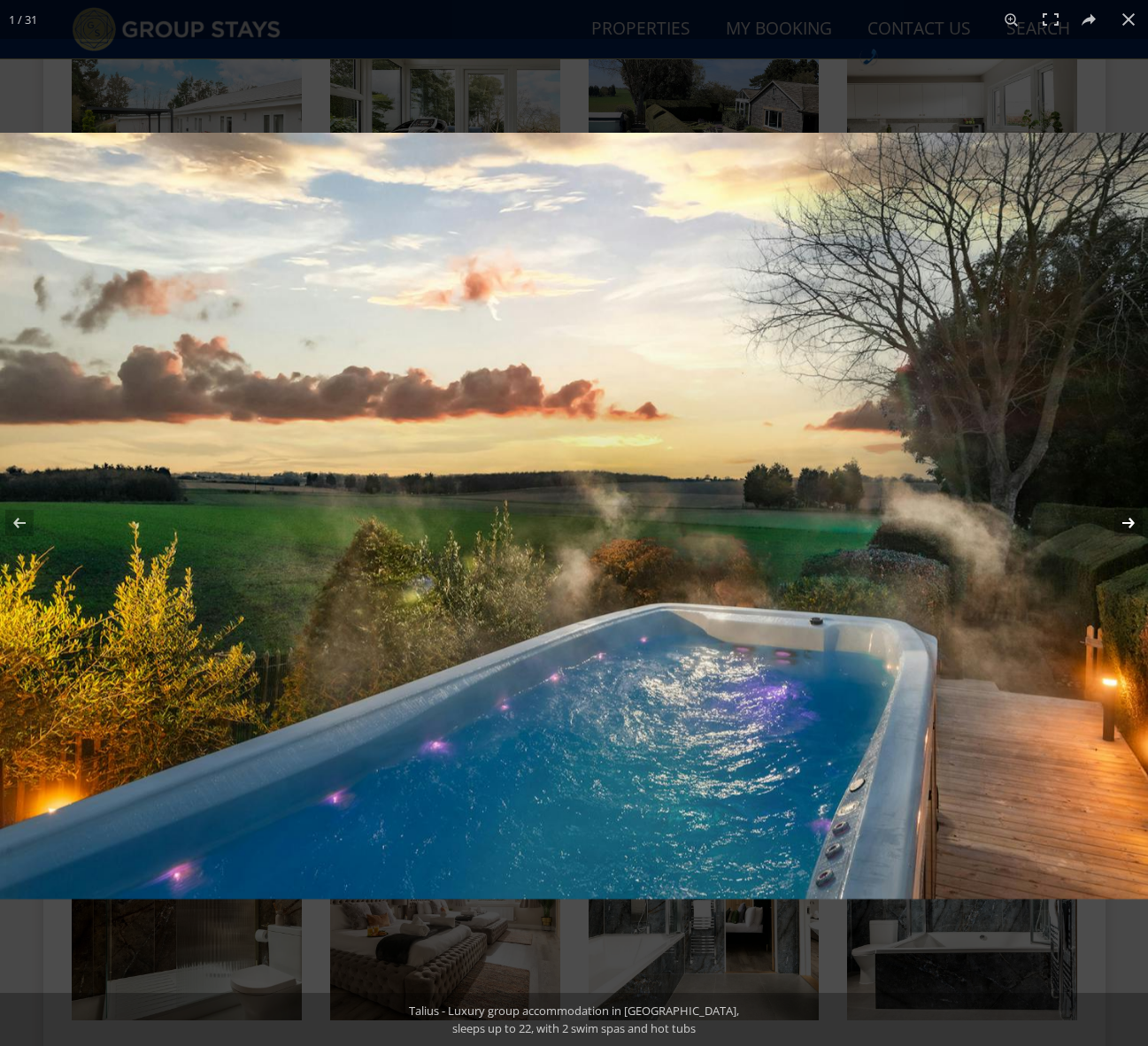
click at [1117, 518] on button at bounding box center [1117, 523] width 62 height 88
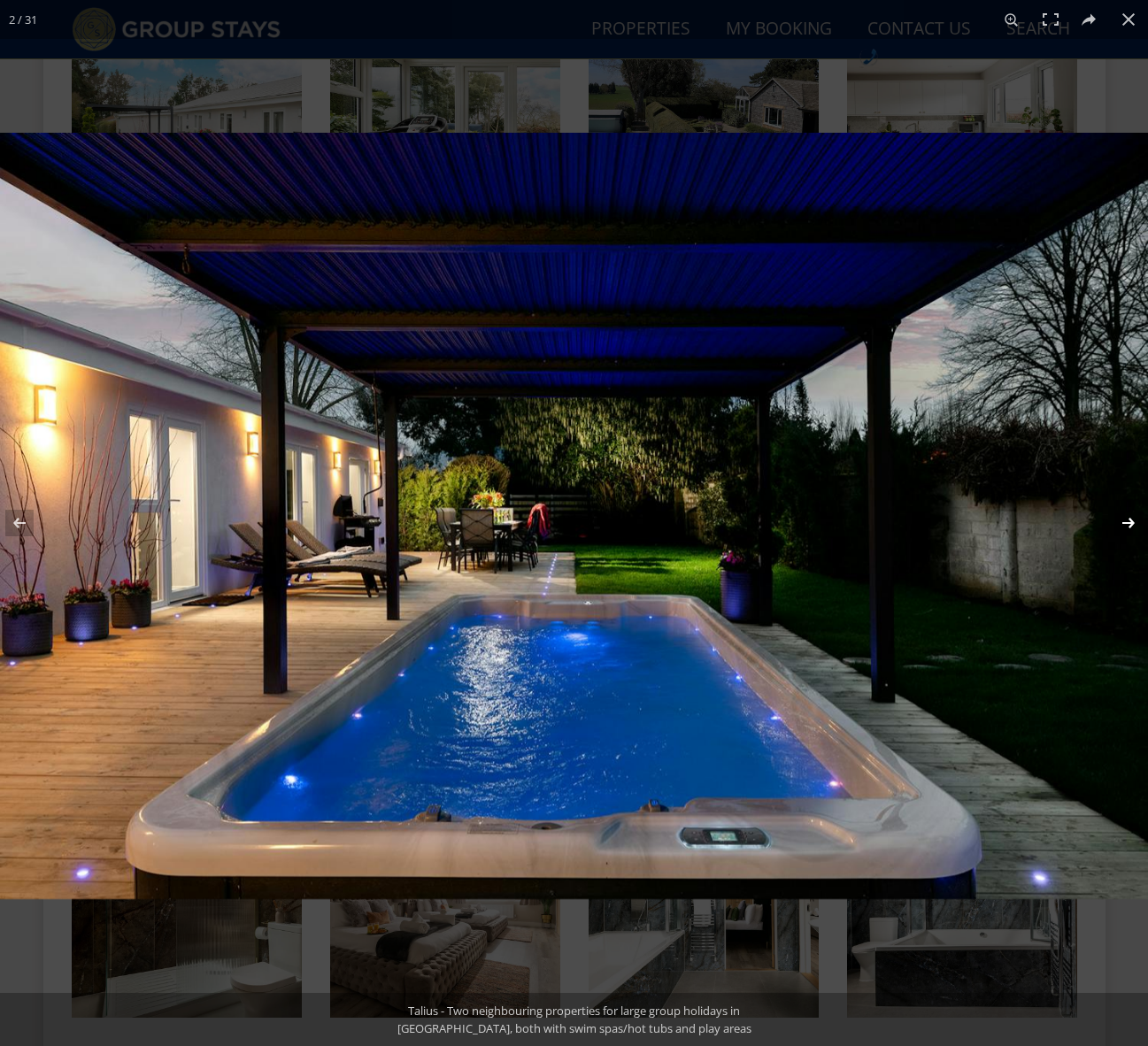
scroll to position [1071, 0]
click at [1117, 518] on button at bounding box center [1117, 523] width 62 height 88
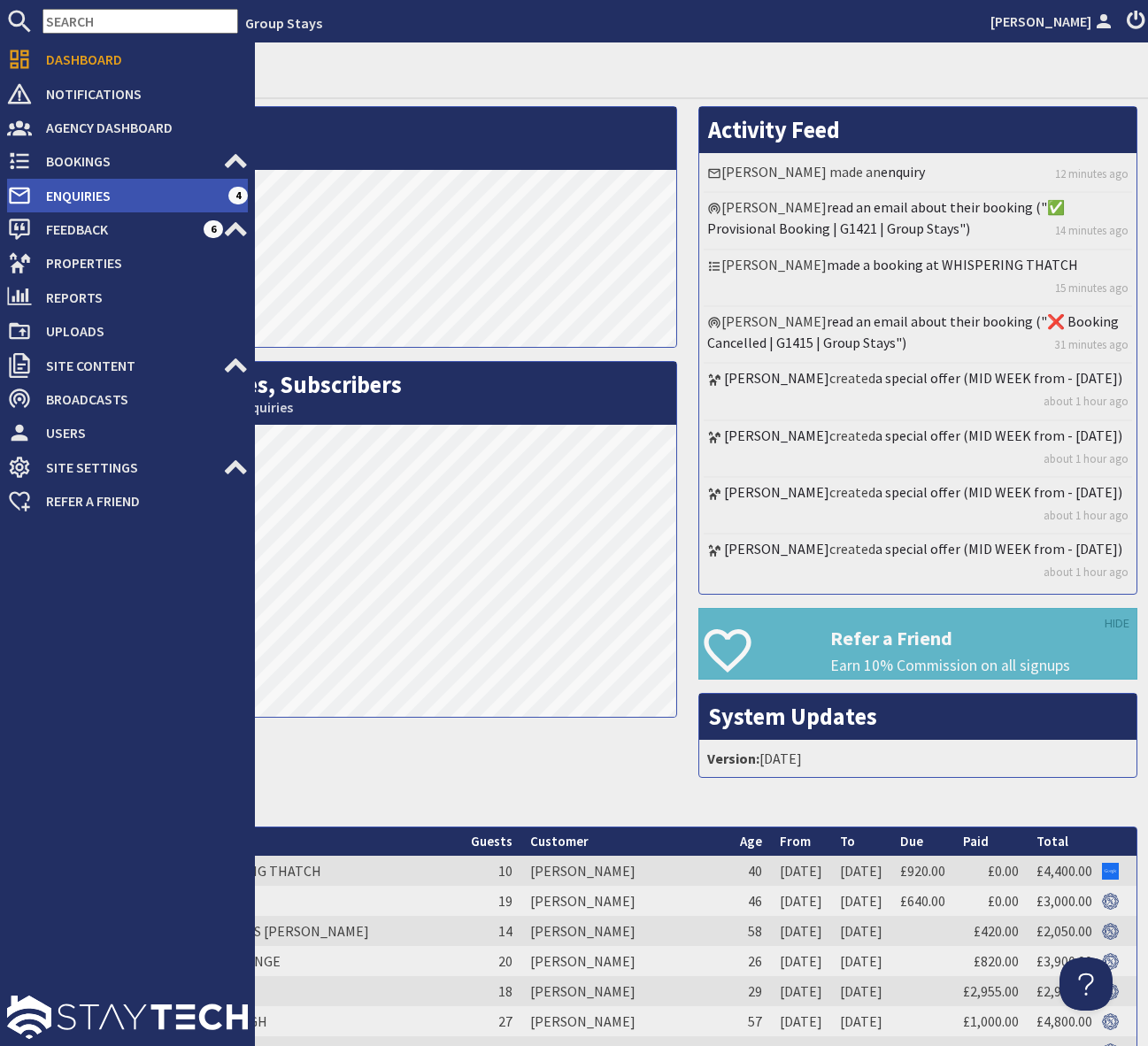
click at [157, 187] on span "Enquiries" at bounding box center [130, 195] width 196 height 28
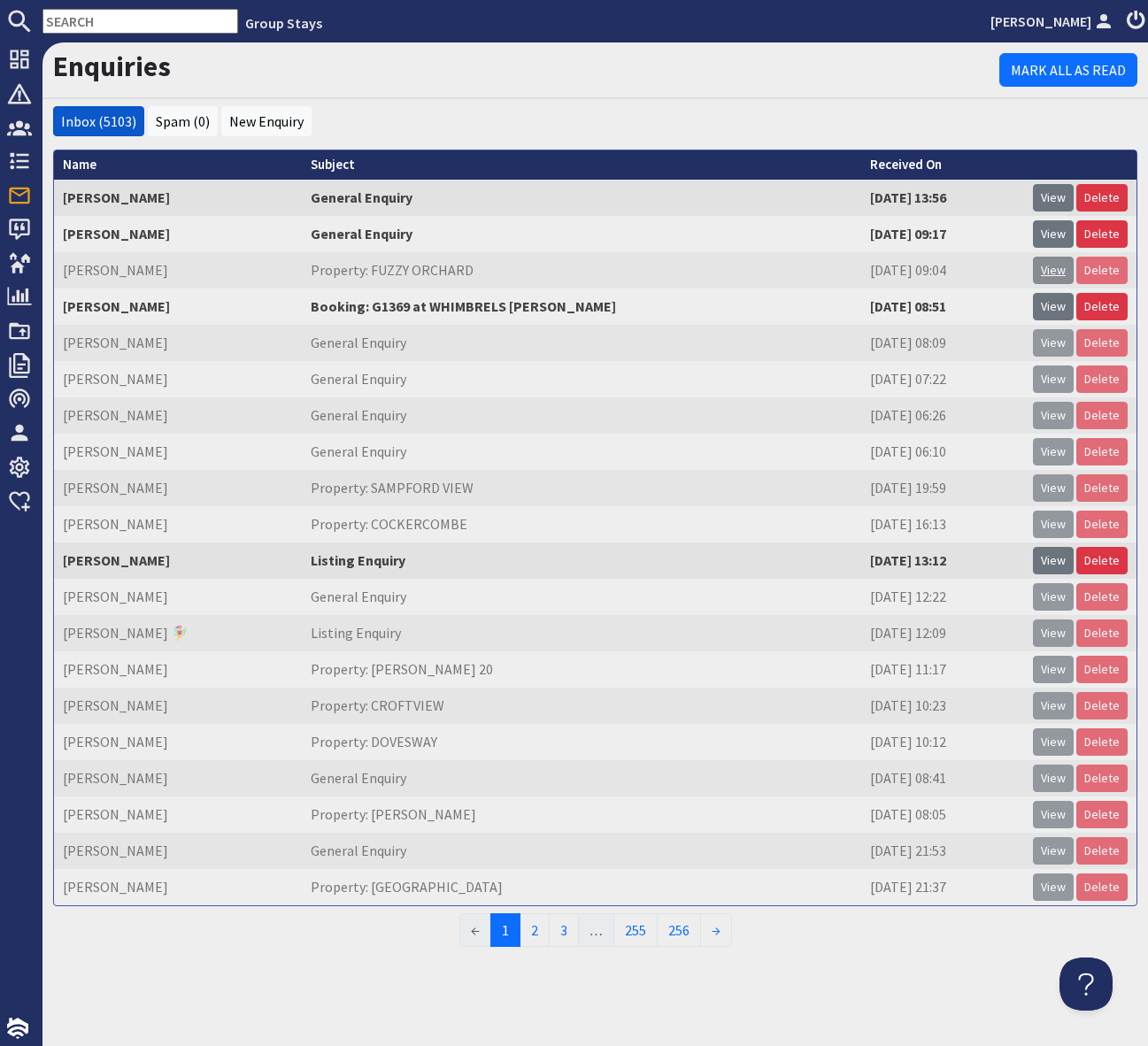
click at [1048, 270] on link "View" at bounding box center [1053, 270] width 41 height 27
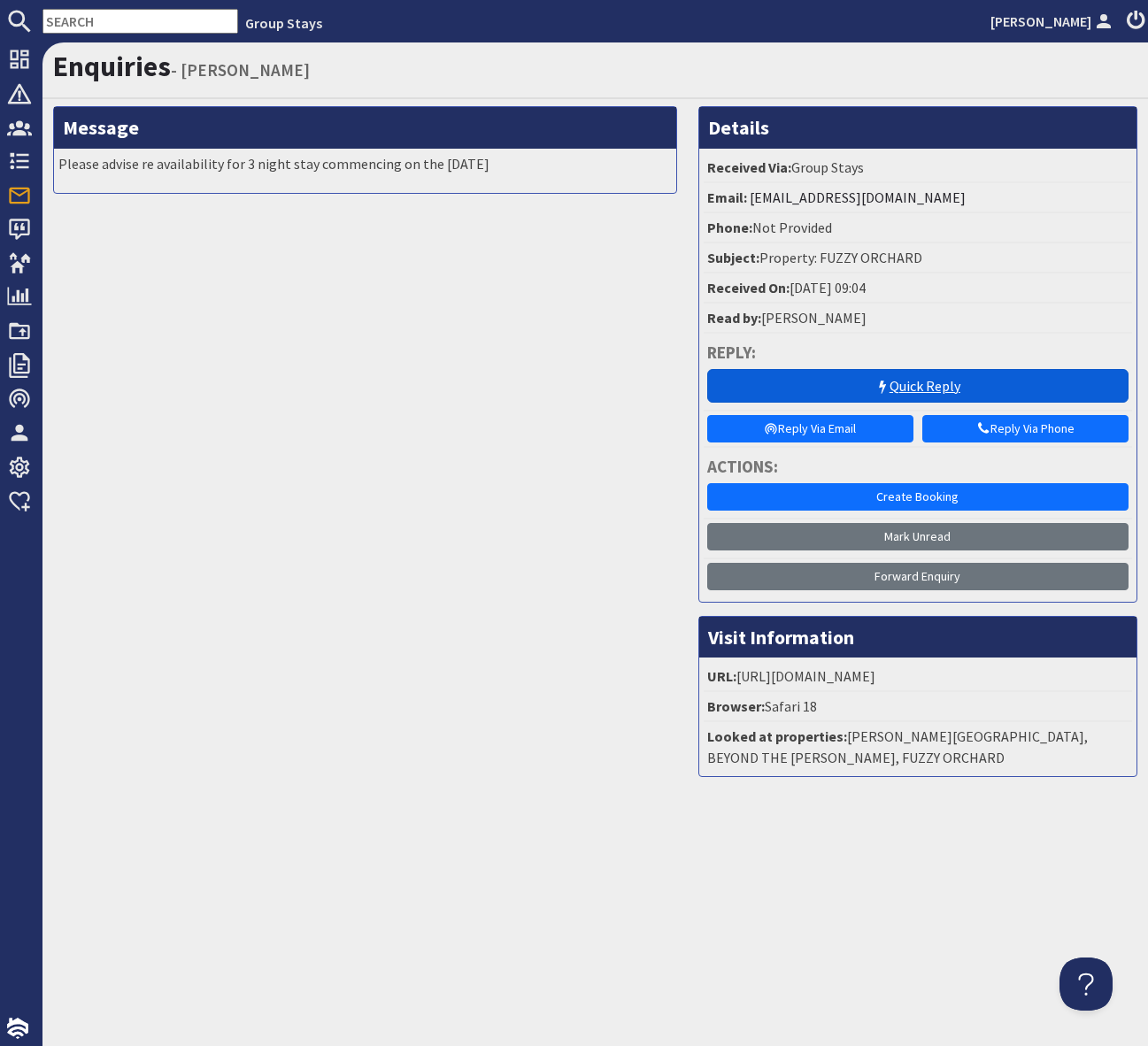
click at [882, 396] on link "Quick Reply" at bounding box center [917, 386] width 421 height 34
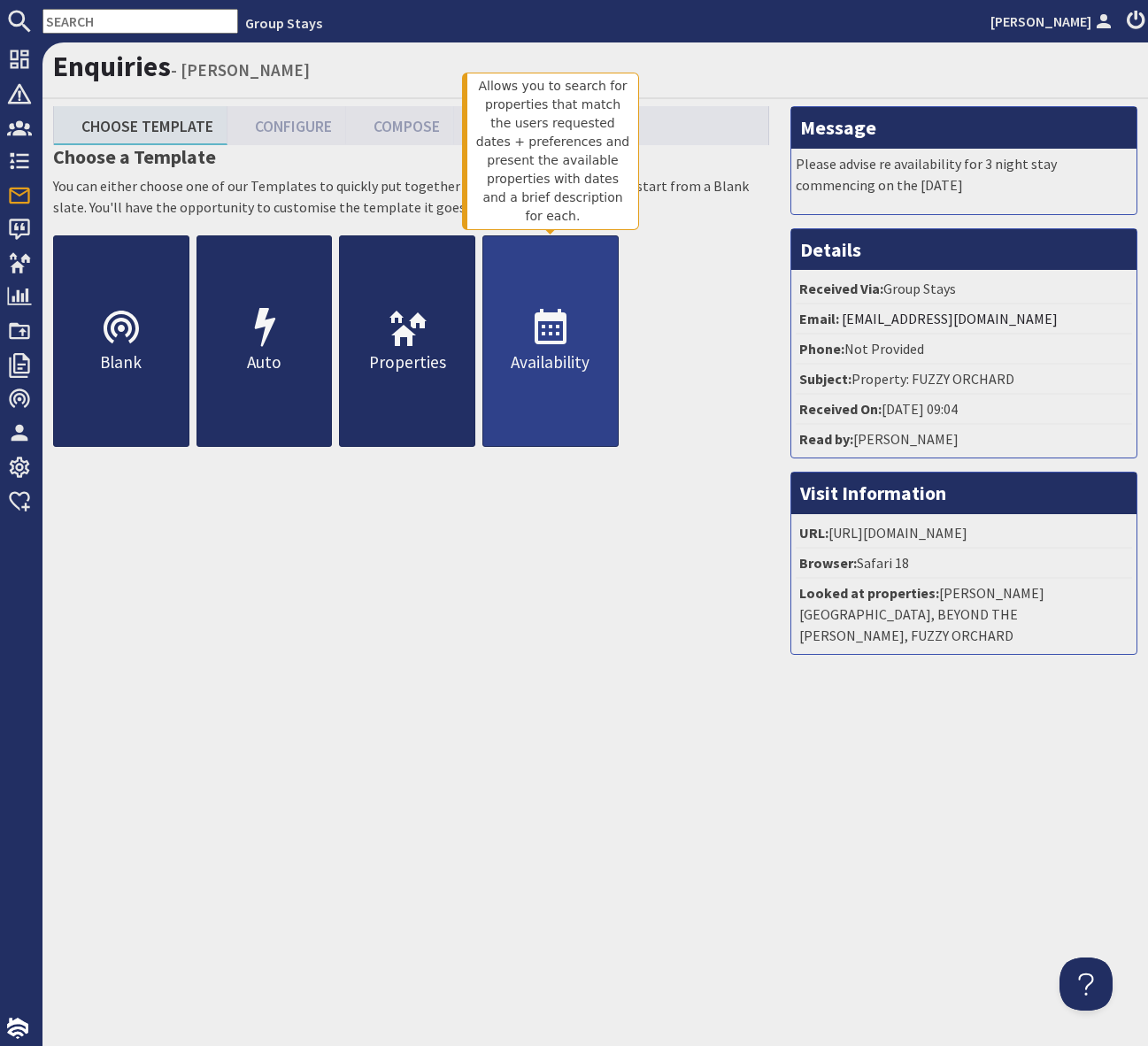
click at [554, 340] on icon at bounding box center [550, 328] width 42 height 42
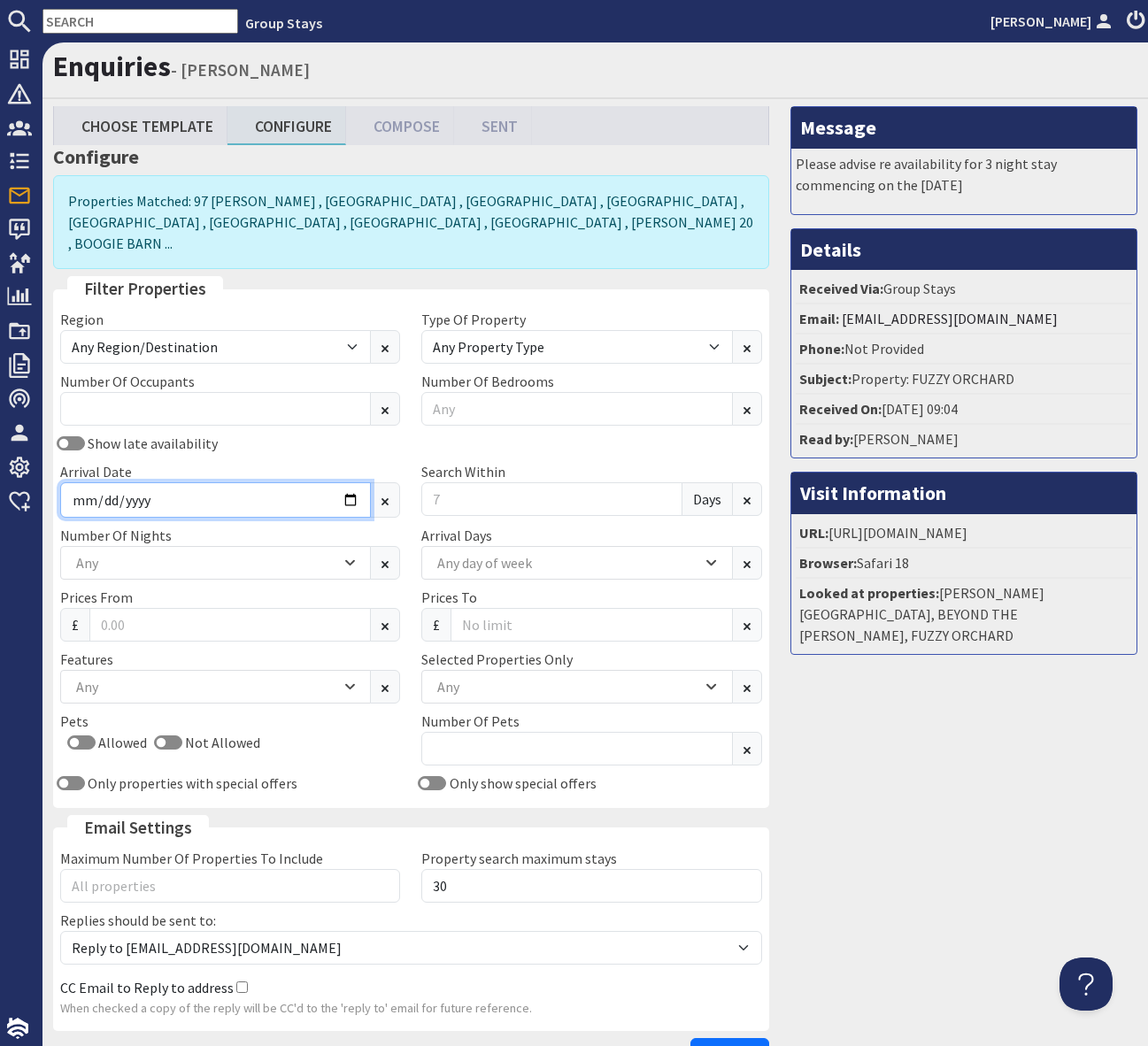
click at [331, 483] on input "Arrival Date" at bounding box center [215, 499] width 311 height 35
click at [360, 482] on input "Arrival Date" at bounding box center [215, 499] width 311 height 35
click at [356, 482] on input "Arrival Date" at bounding box center [215, 499] width 311 height 35
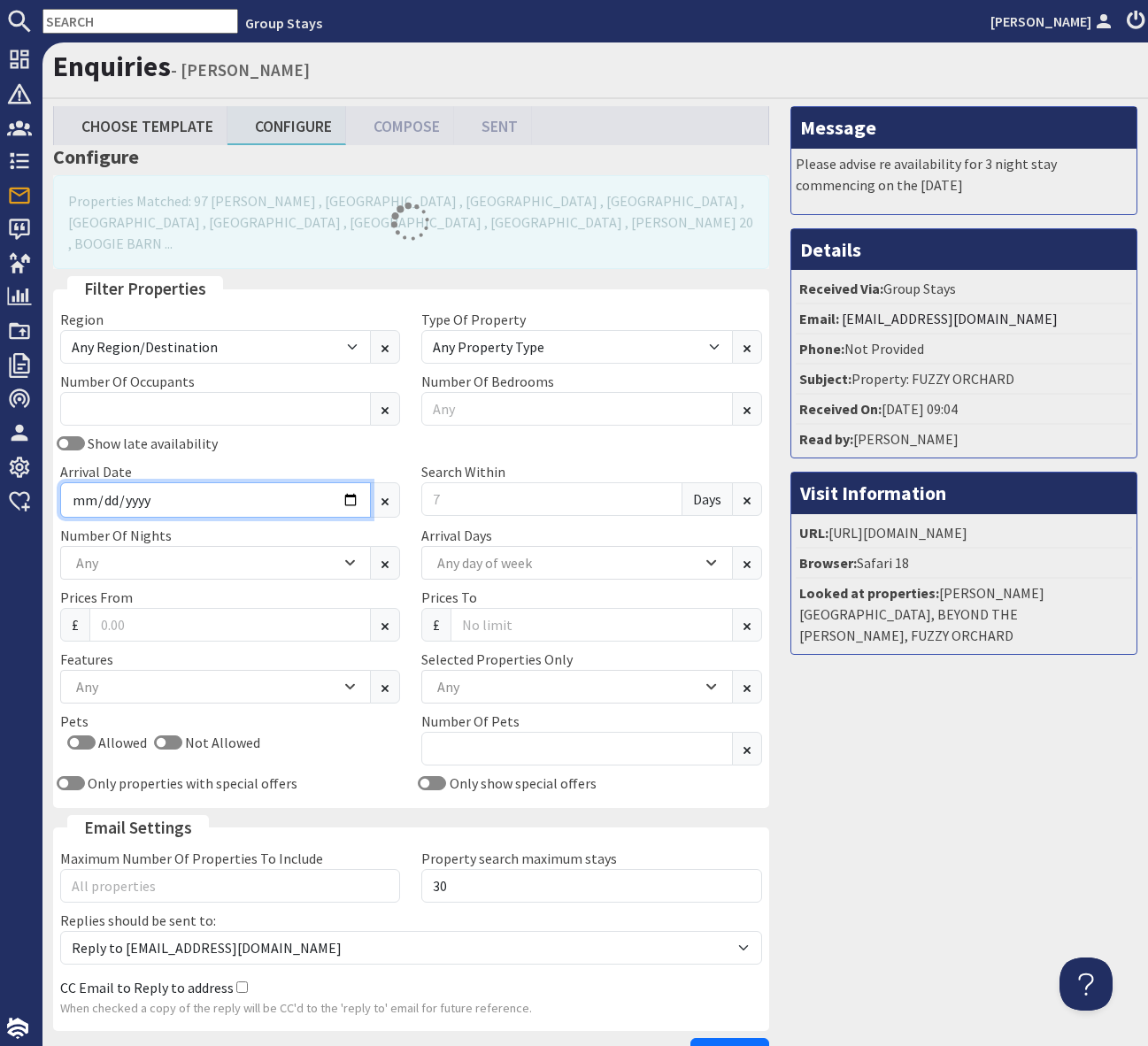
type input "2026-02-23"
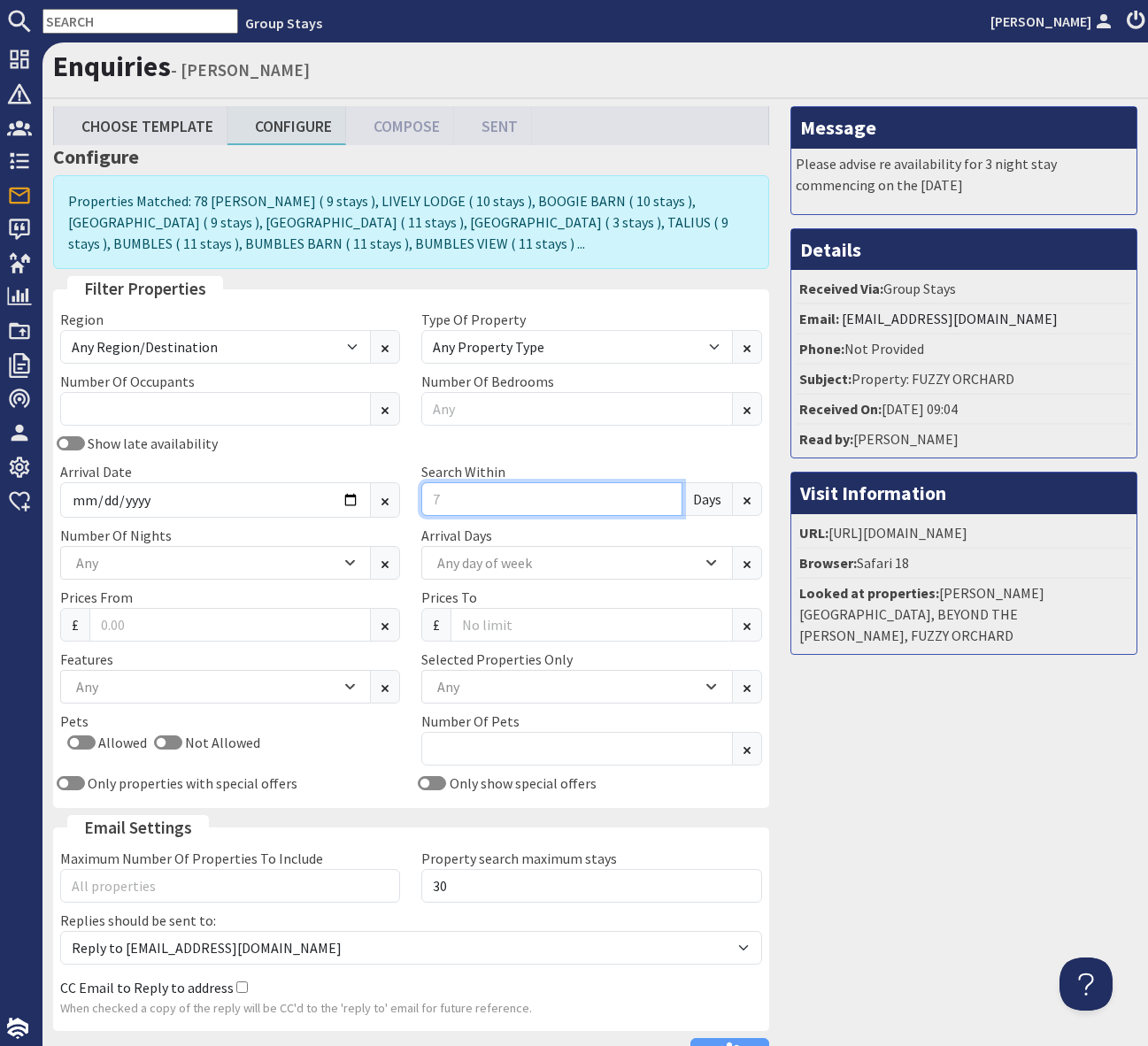
click at [472, 508] on input "Search Within" at bounding box center [551, 499] width 260 height 34
type input "0"
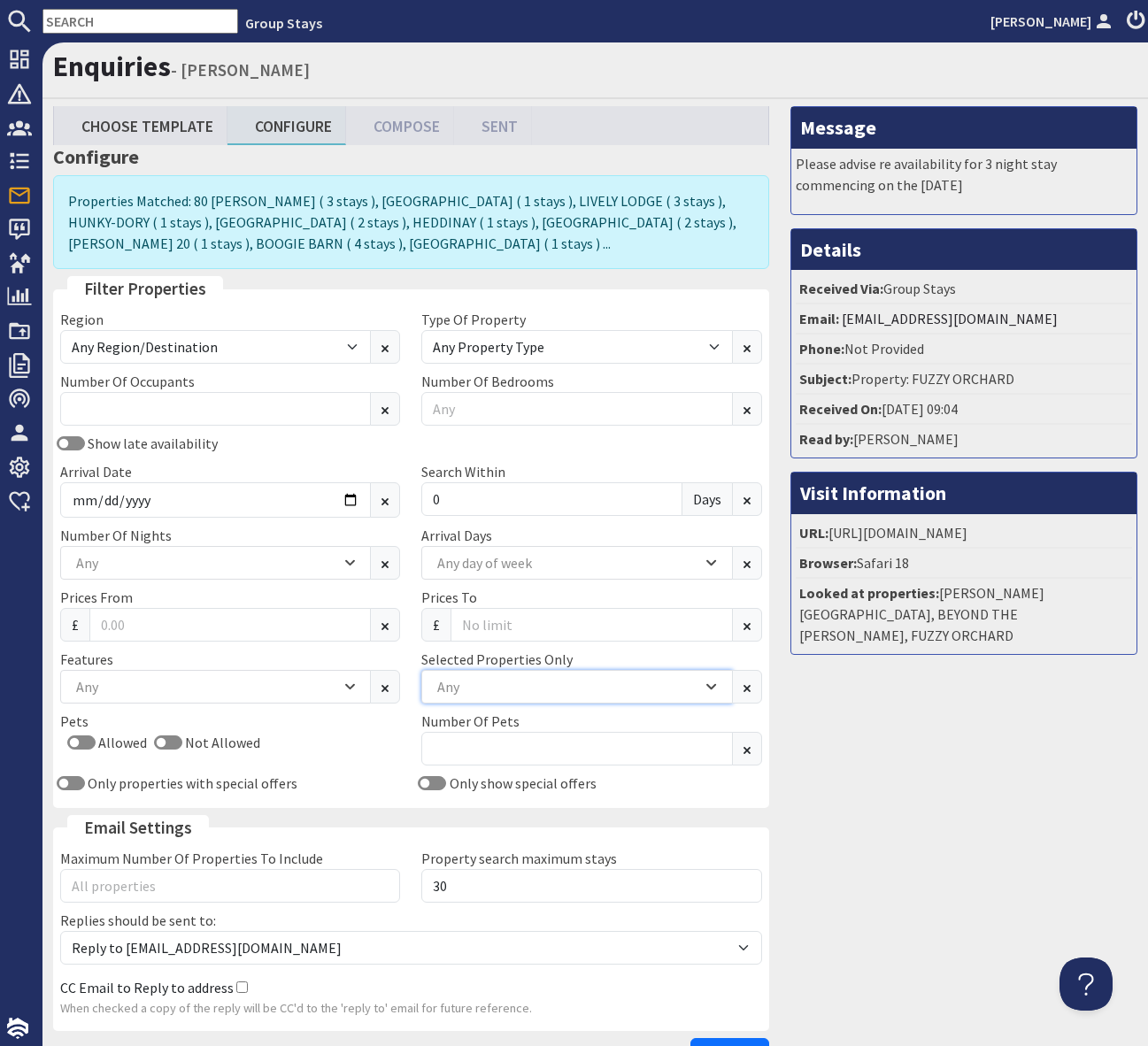
click at [457, 688] on div "Any" at bounding box center [567, 686] width 269 height 19
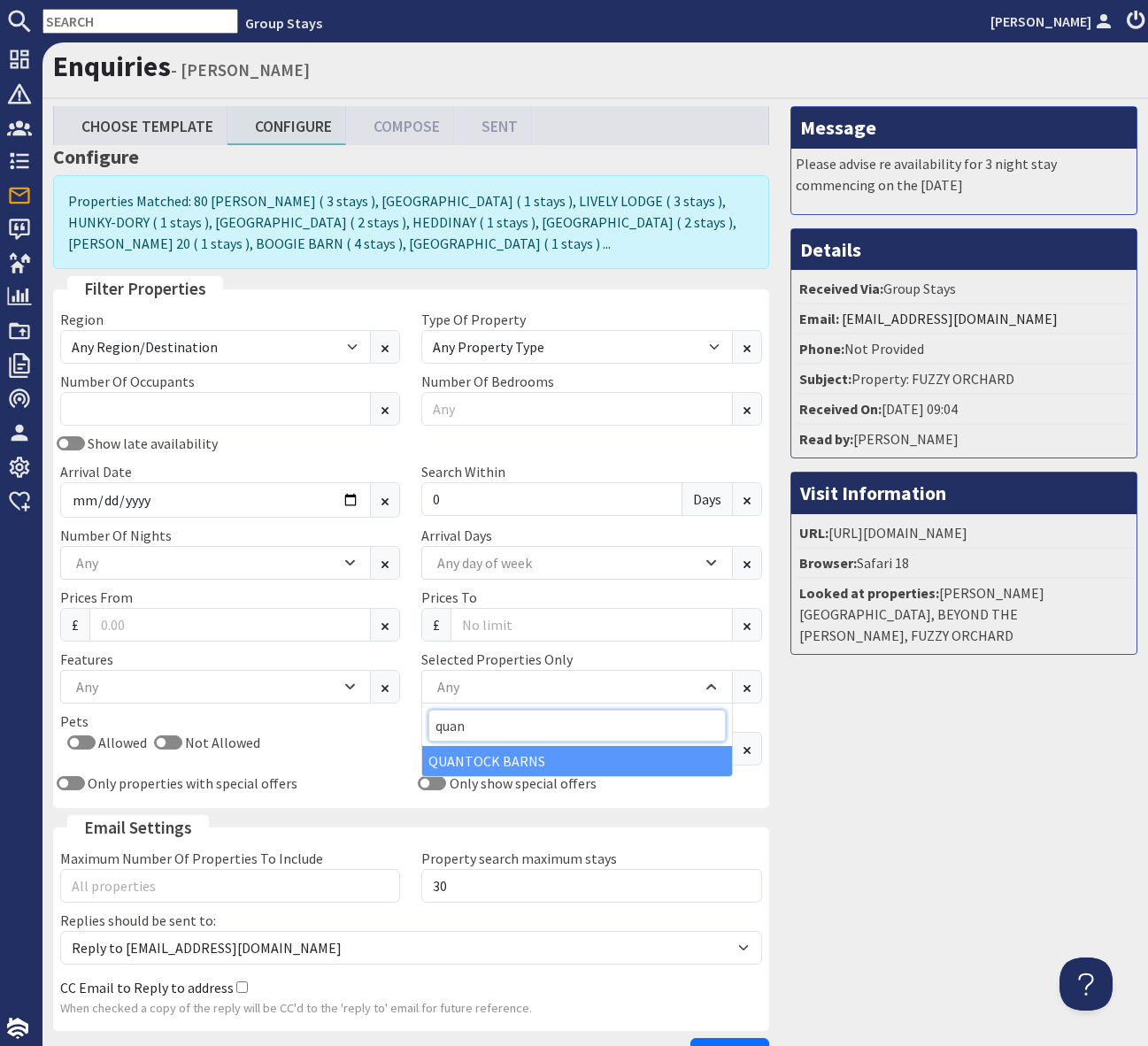
type input "quan"
click at [526, 764] on div "QUANTOCK BARNS" at bounding box center [576, 761] width 309 height 30
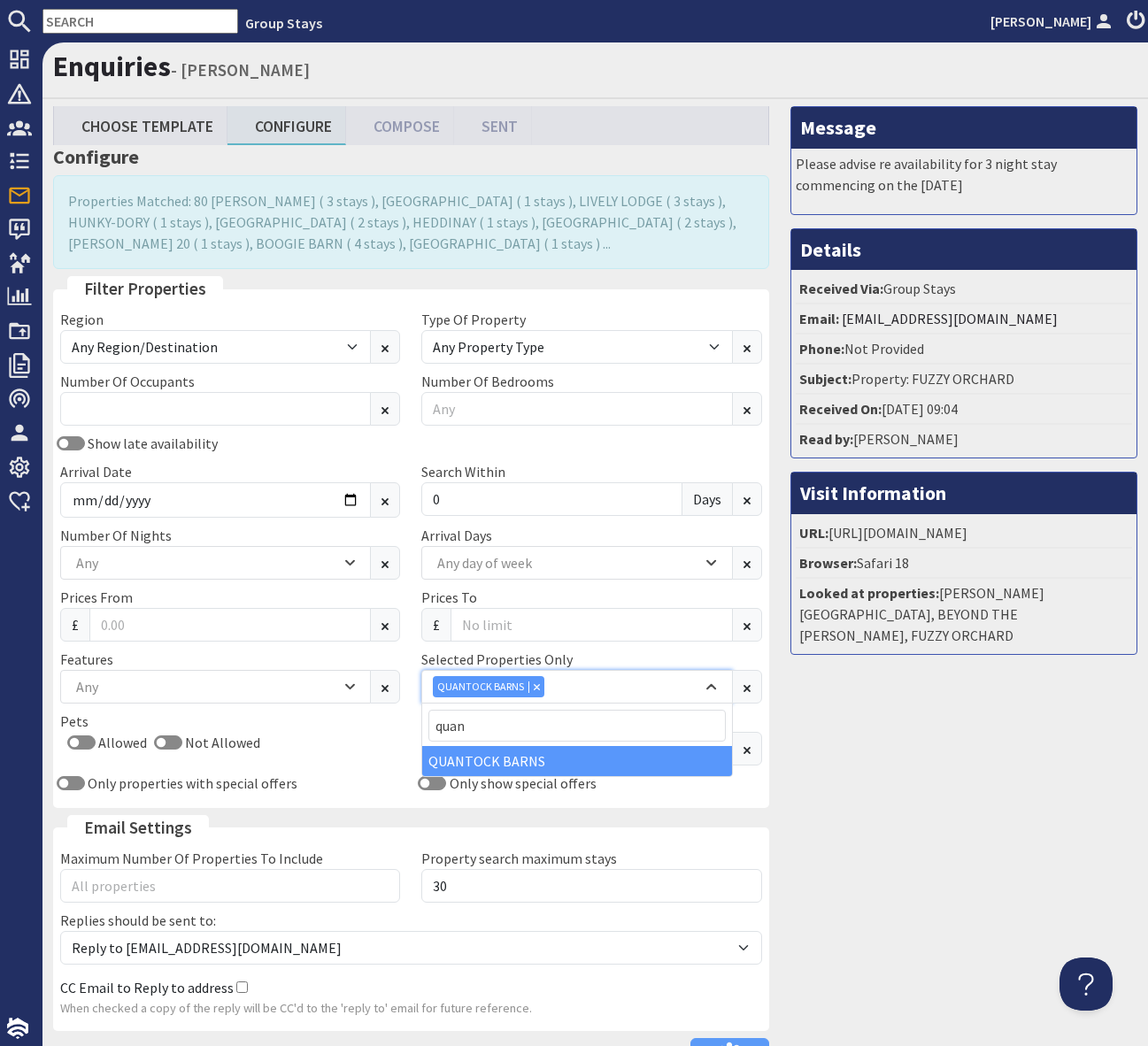
click at [595, 687] on div "QUANTOCK BARNS" at bounding box center [567, 686] width 269 height 21
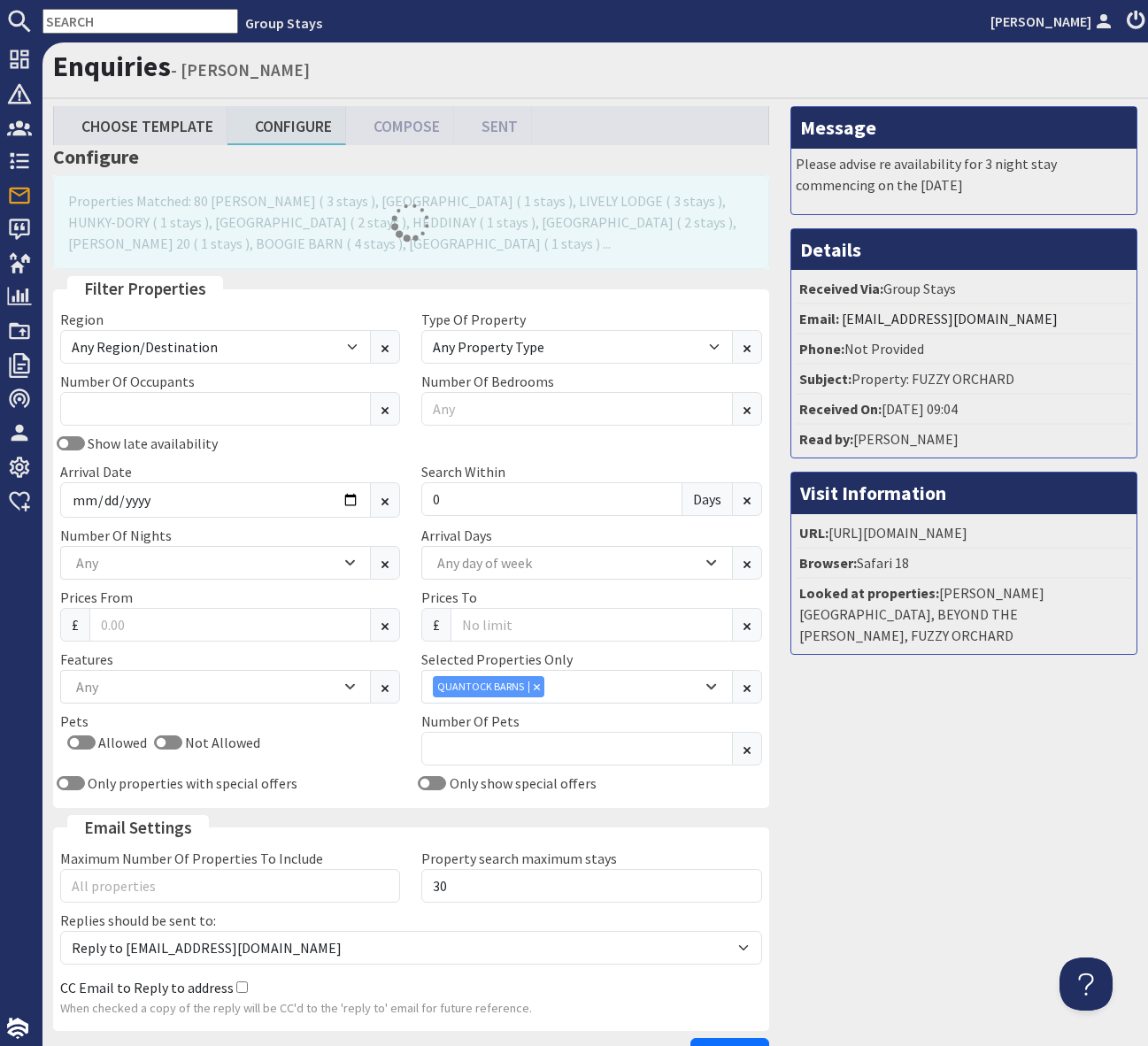
click at [595, 710] on div "Number Of Pets" at bounding box center [591, 737] width 361 height 55
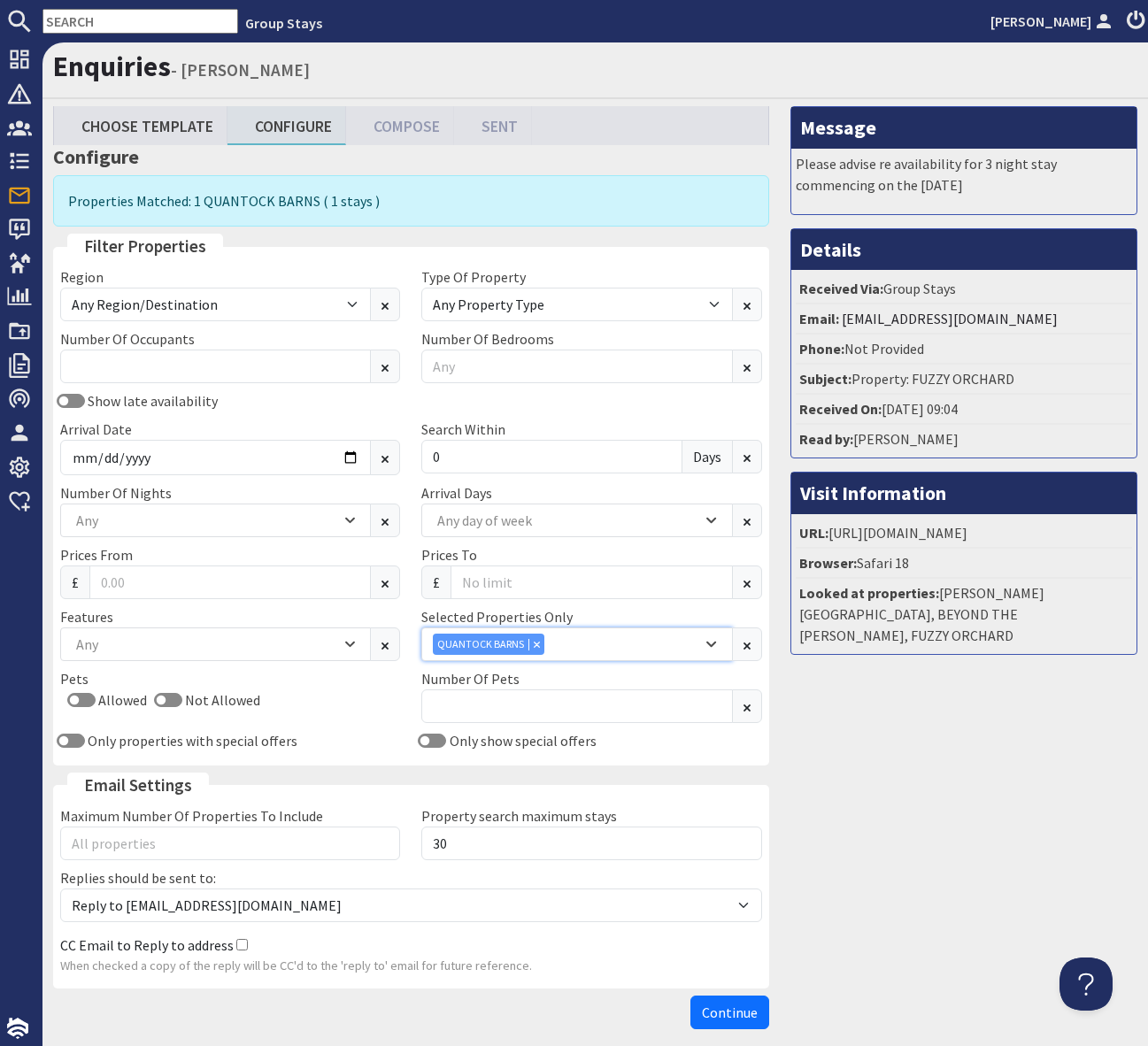
click at [591, 649] on div "QUANTOCK BARNS" at bounding box center [567, 644] width 269 height 21
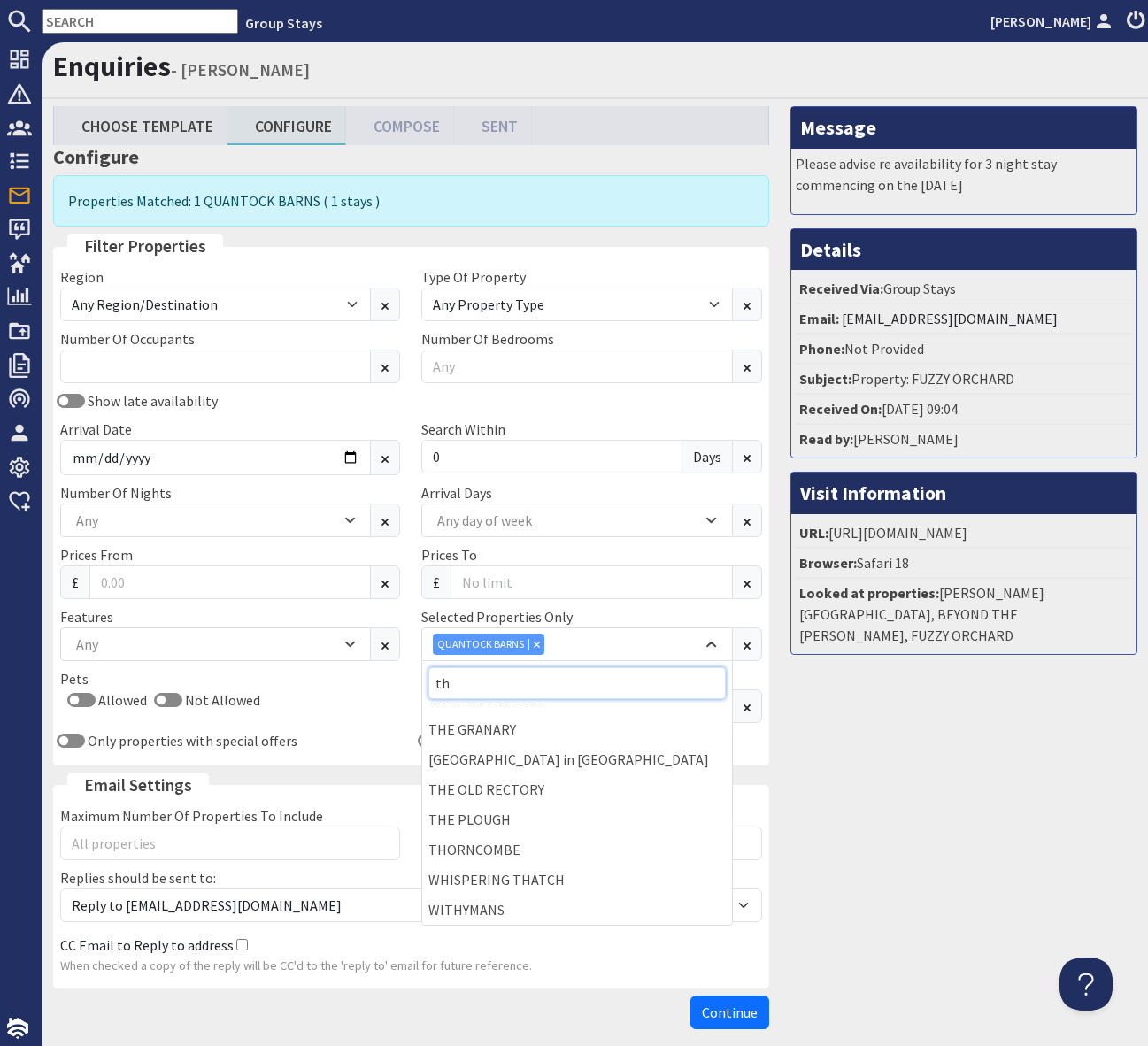
scroll to position [110, 0]
type input "th"
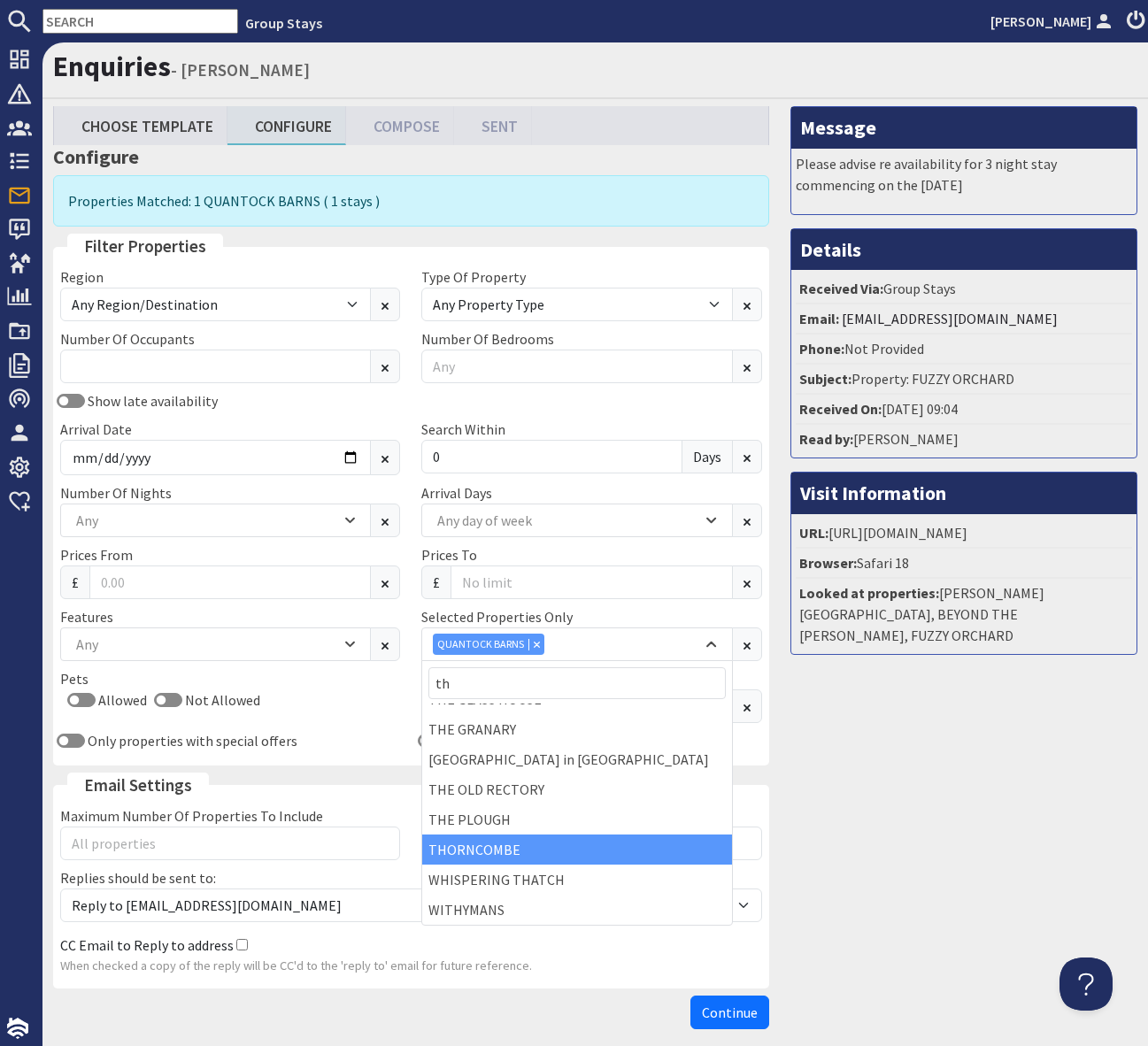
click at [526, 849] on div "THORNCOMBE" at bounding box center [576, 849] width 309 height 30
click at [663, 637] on div "QUANTOCK BARNS THORNCOMBE" at bounding box center [567, 644] width 269 height 21
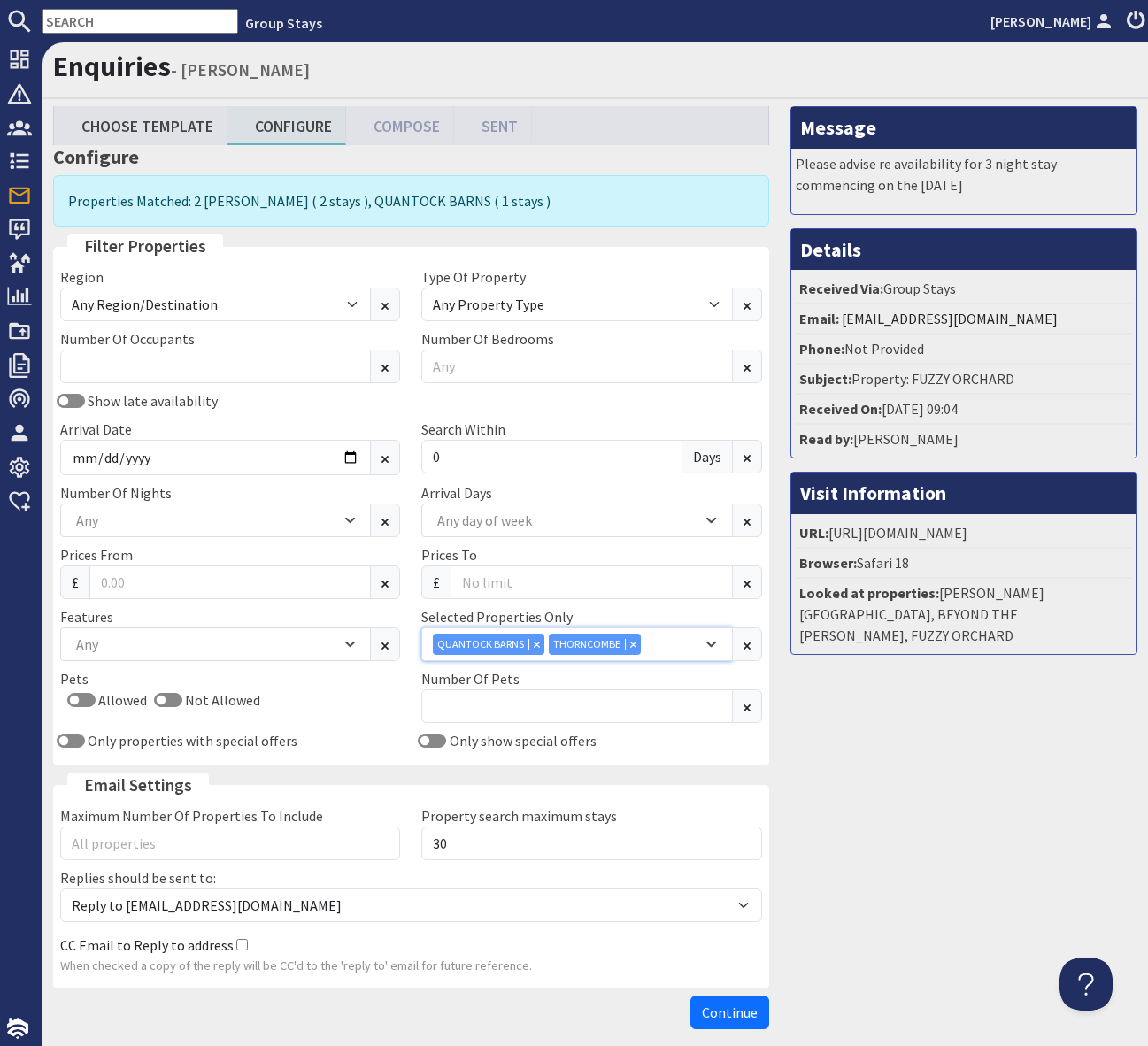
click at [663, 637] on div "QUANTOCK BARNS THORNCOMBE" at bounding box center [567, 644] width 269 height 21
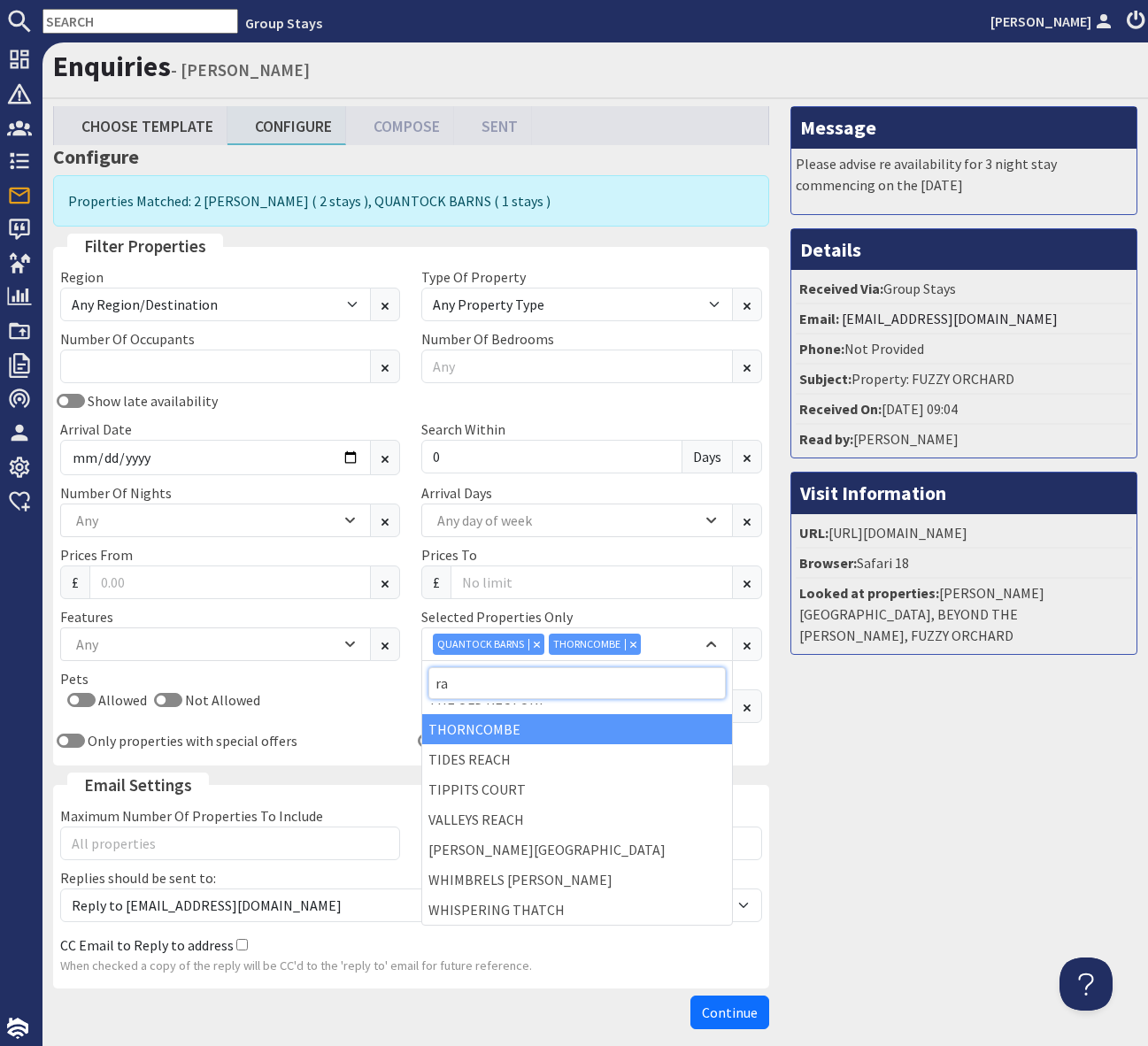
scroll to position [0, 0]
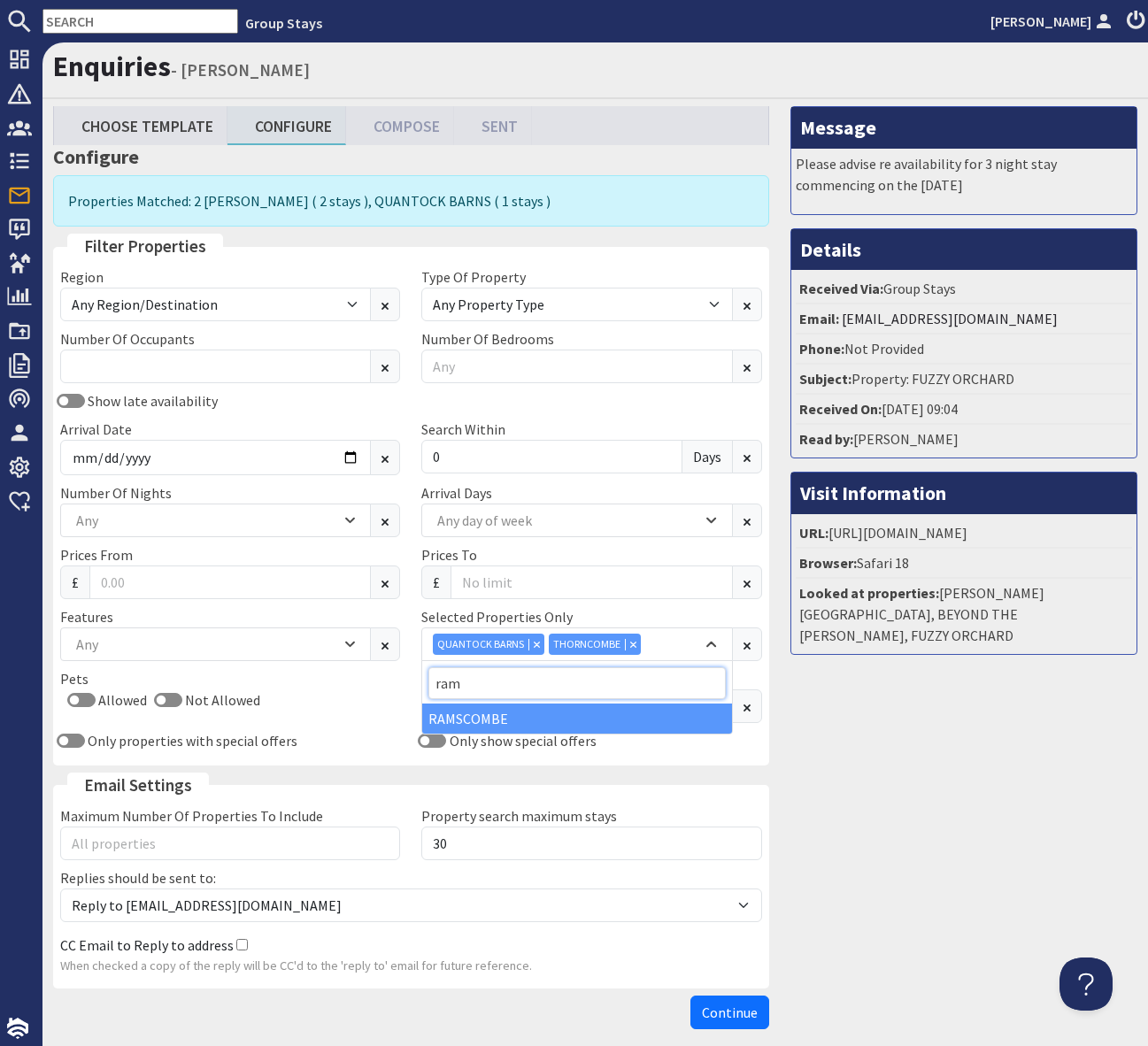
type input "ram"
click at [535, 718] on div "RAMSCOMBE" at bounding box center [576, 718] width 309 height 30
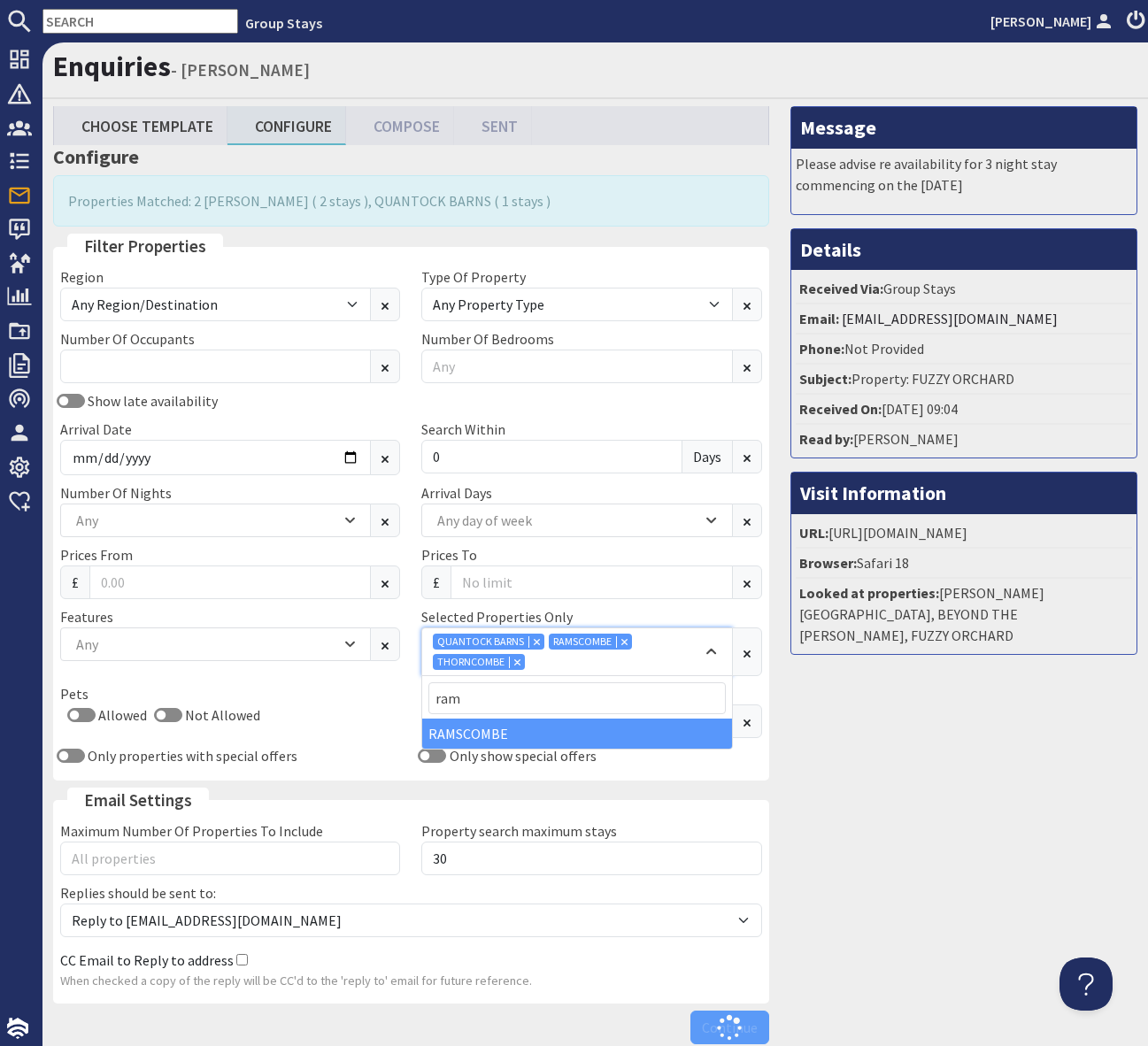
click at [627, 667] on div "QUANTOCK BARNS RAMSCOMBE THORNCOMBE" at bounding box center [567, 652] width 269 height 36
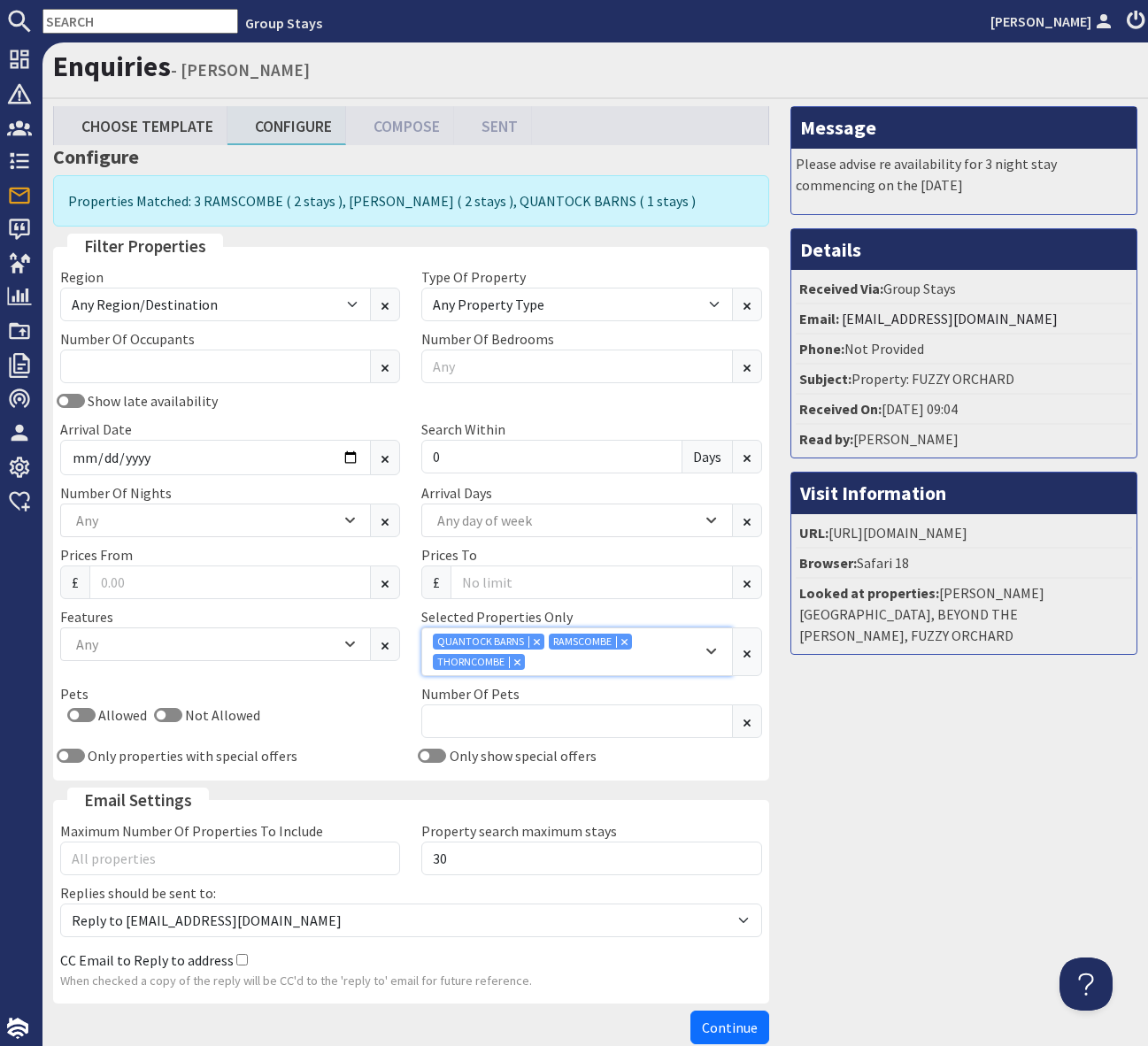
click at [590, 664] on div "QUANTOCK BARNS RAMSCOMBE THORNCOMBE" at bounding box center [567, 652] width 269 height 36
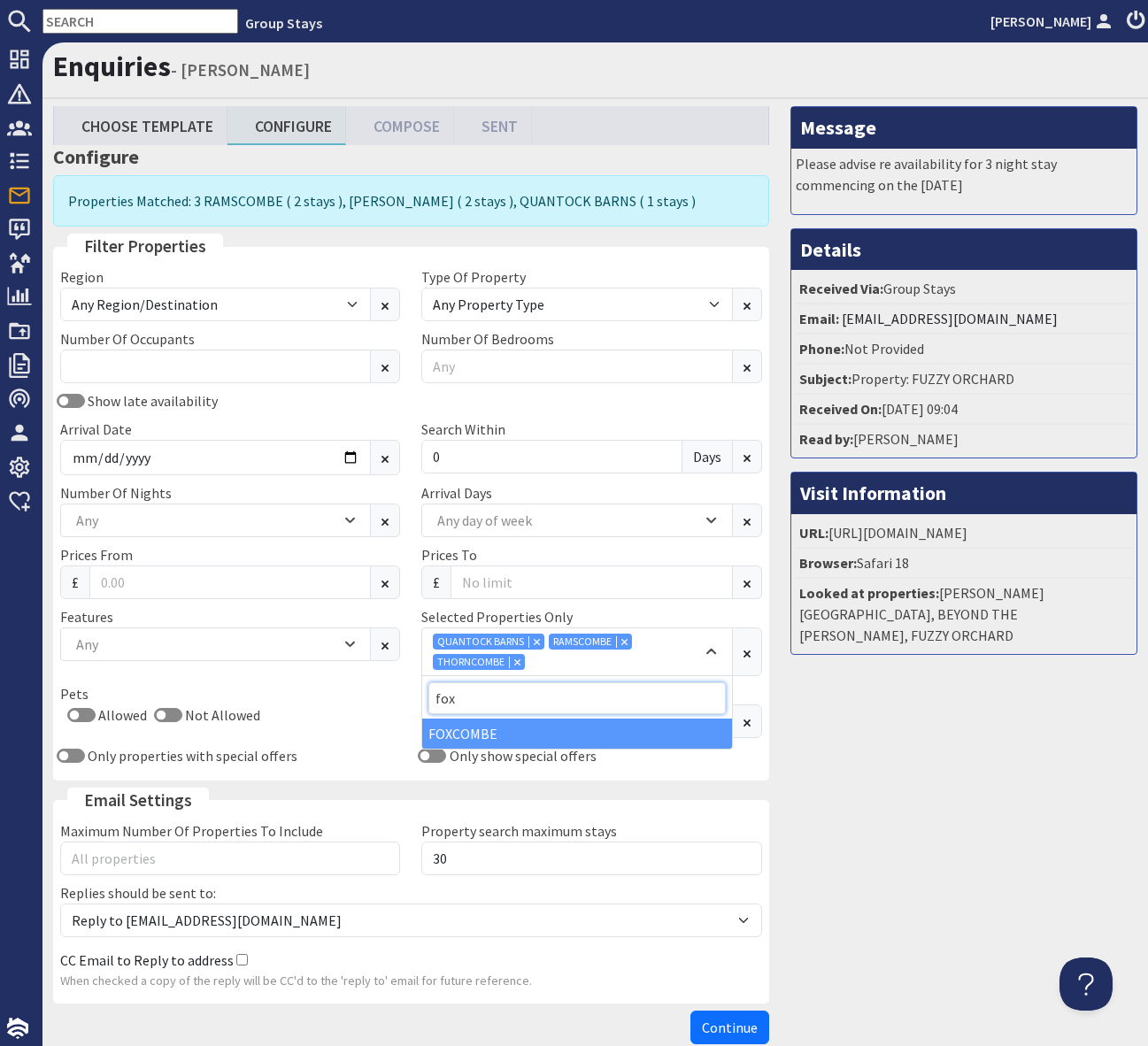
type input "fox"
click at [474, 733] on div "FOXCOMBE" at bounding box center [576, 733] width 309 height 30
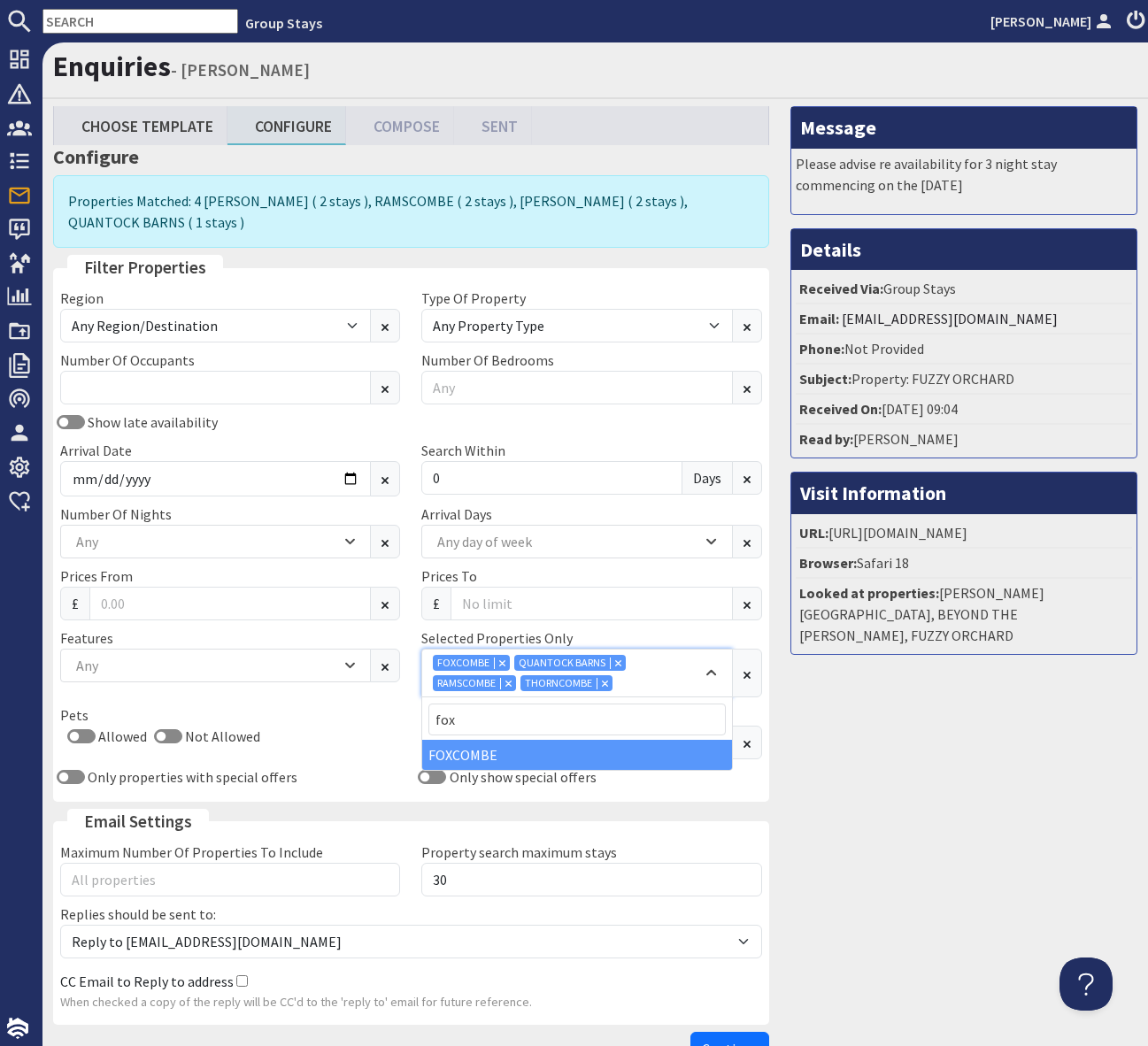
click at [638, 679] on div "FOXCOMBE QUANTOCK BARNS RAMSCOMBE THORNCOMBE" at bounding box center [567, 673] width 269 height 36
click at [644, 676] on div "FOXCOMBE QUANTOCK BARNS RAMSCOMBE THORNCOMBE" at bounding box center [567, 673] width 269 height 36
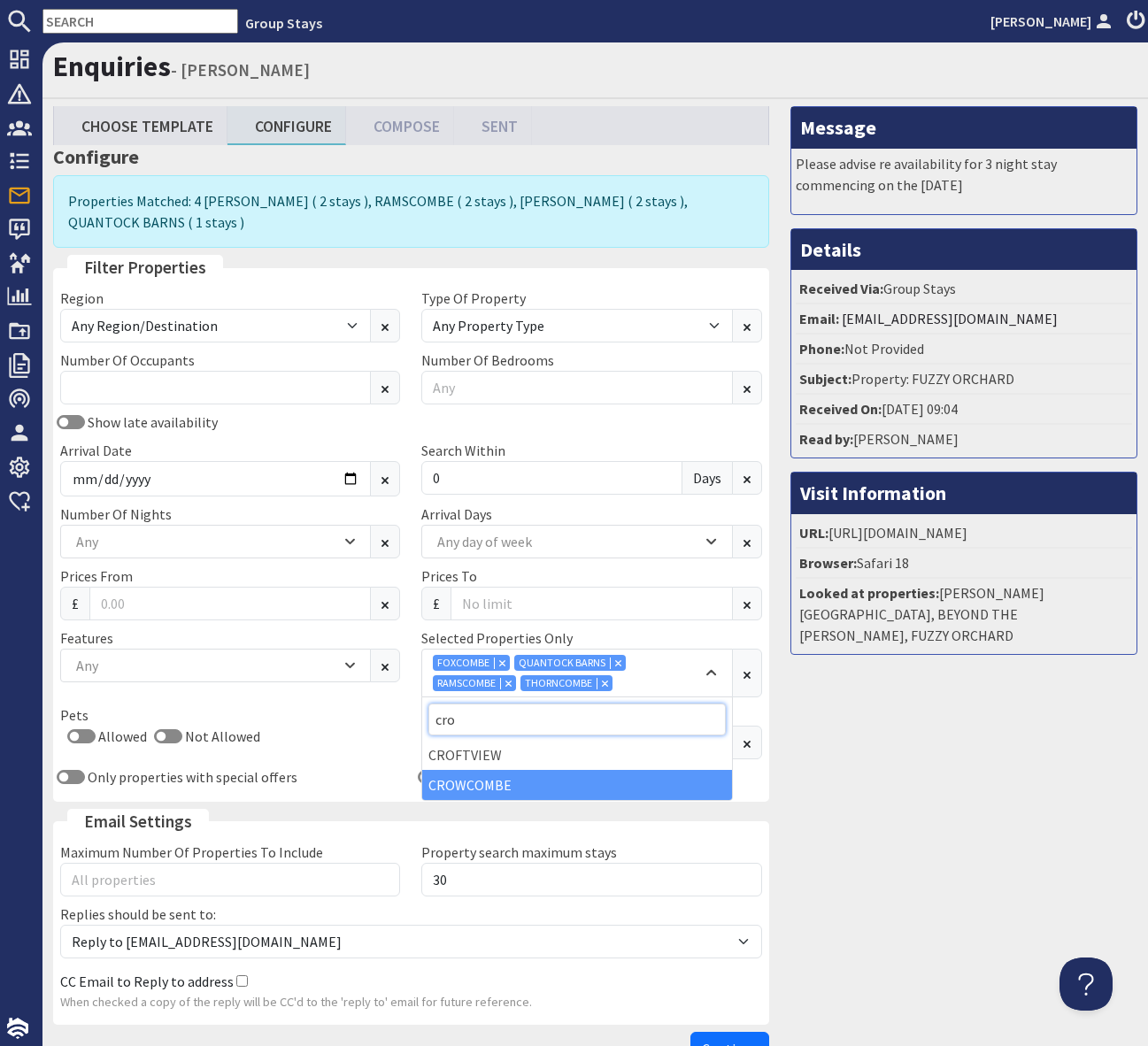
type input "cro"
click at [548, 781] on div "CROWCOMBE" at bounding box center [576, 785] width 309 height 30
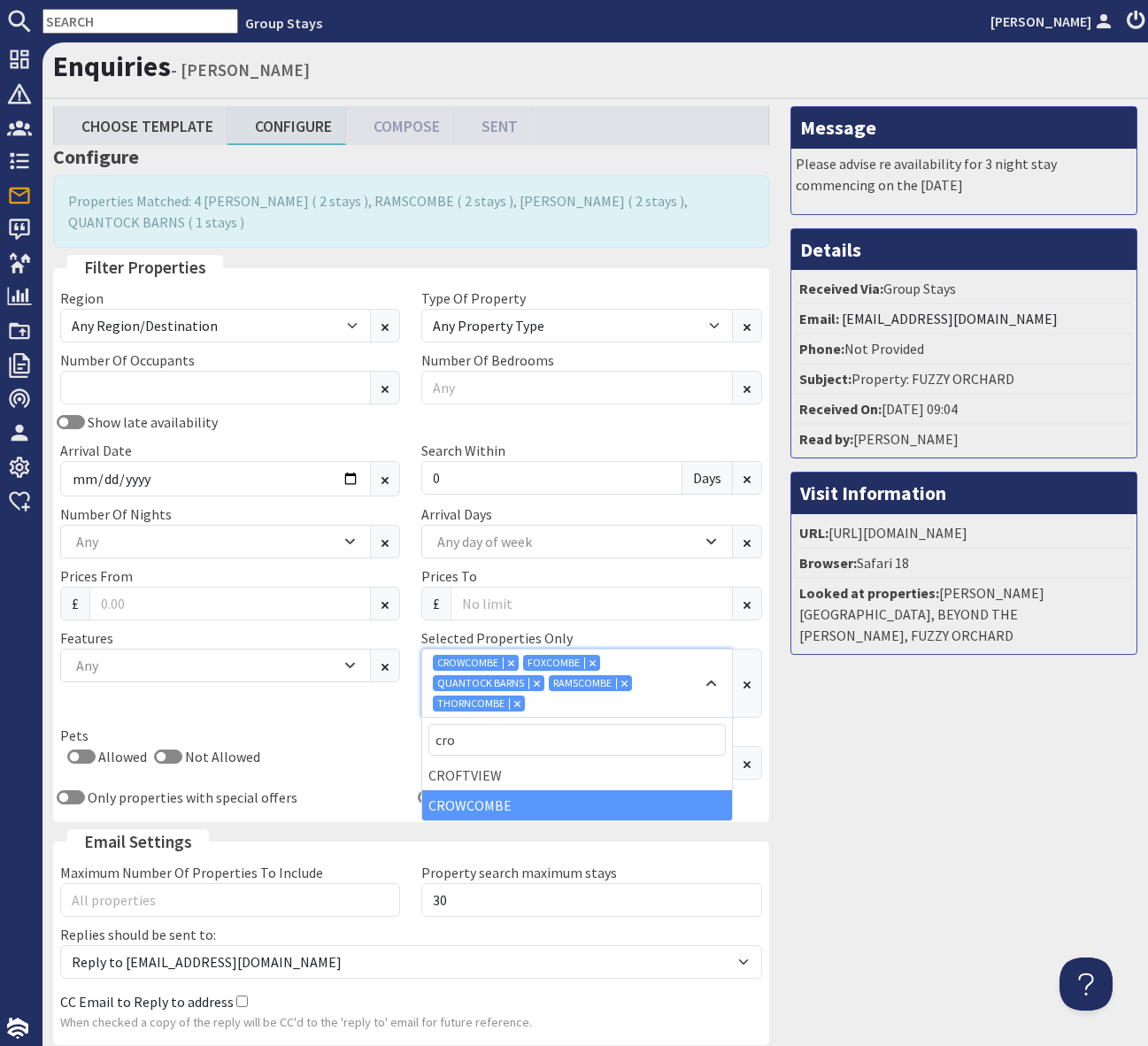
click at [627, 703] on div "CROWCOMBE FOXCOMBE QUANTOCK BARNS RAMSCOMBE THORNCOMBE" at bounding box center [567, 683] width 269 height 57
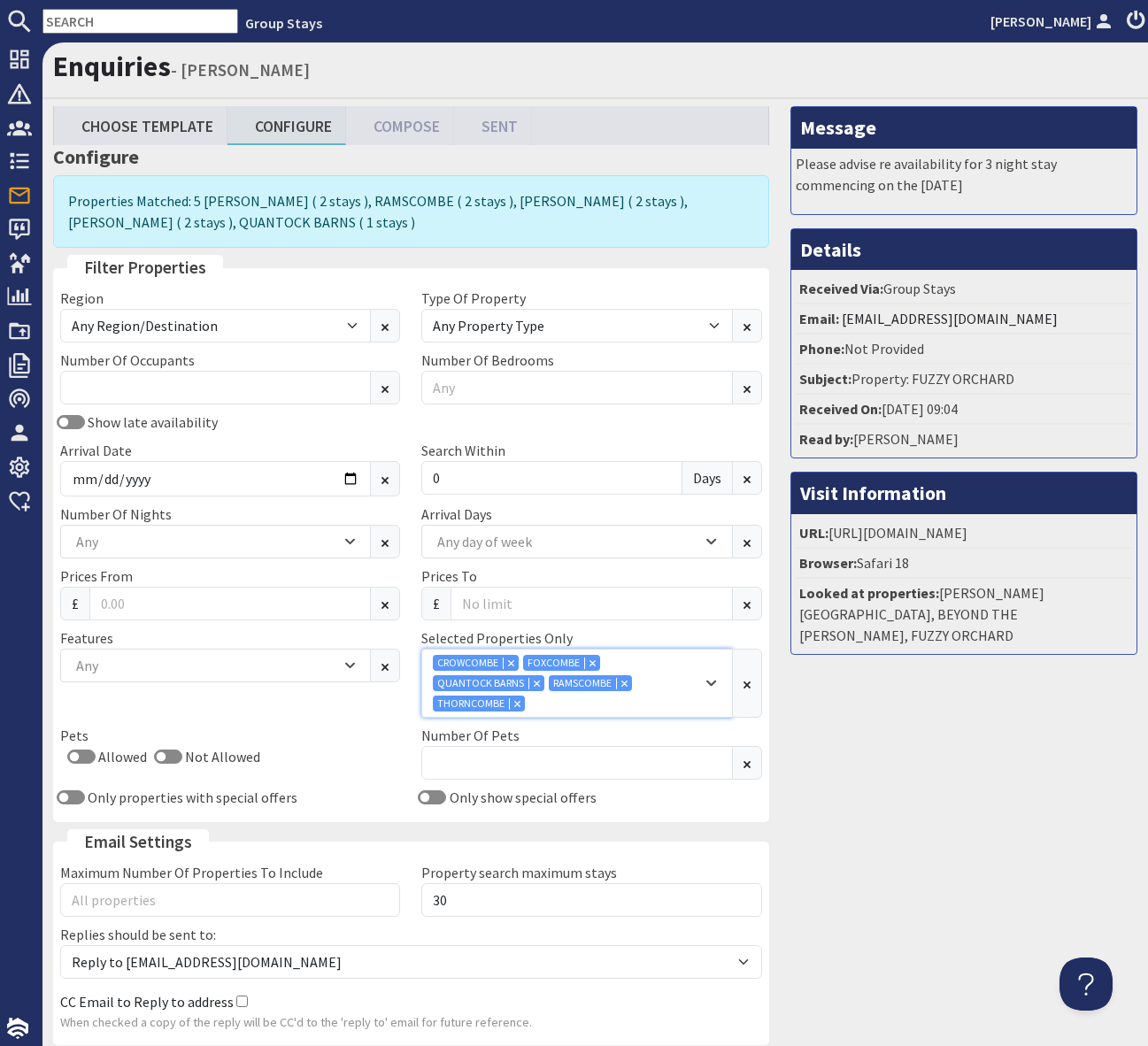
click at [627, 703] on div "CROWCOMBE FOXCOMBE QUANTOCK BARNS RAMSCOMBE THORNCOMBE" at bounding box center [567, 683] width 269 height 57
type input "bey"
click at [549, 771] on div "BEYOND THE [PERSON_NAME]" at bounding box center [576, 775] width 309 height 30
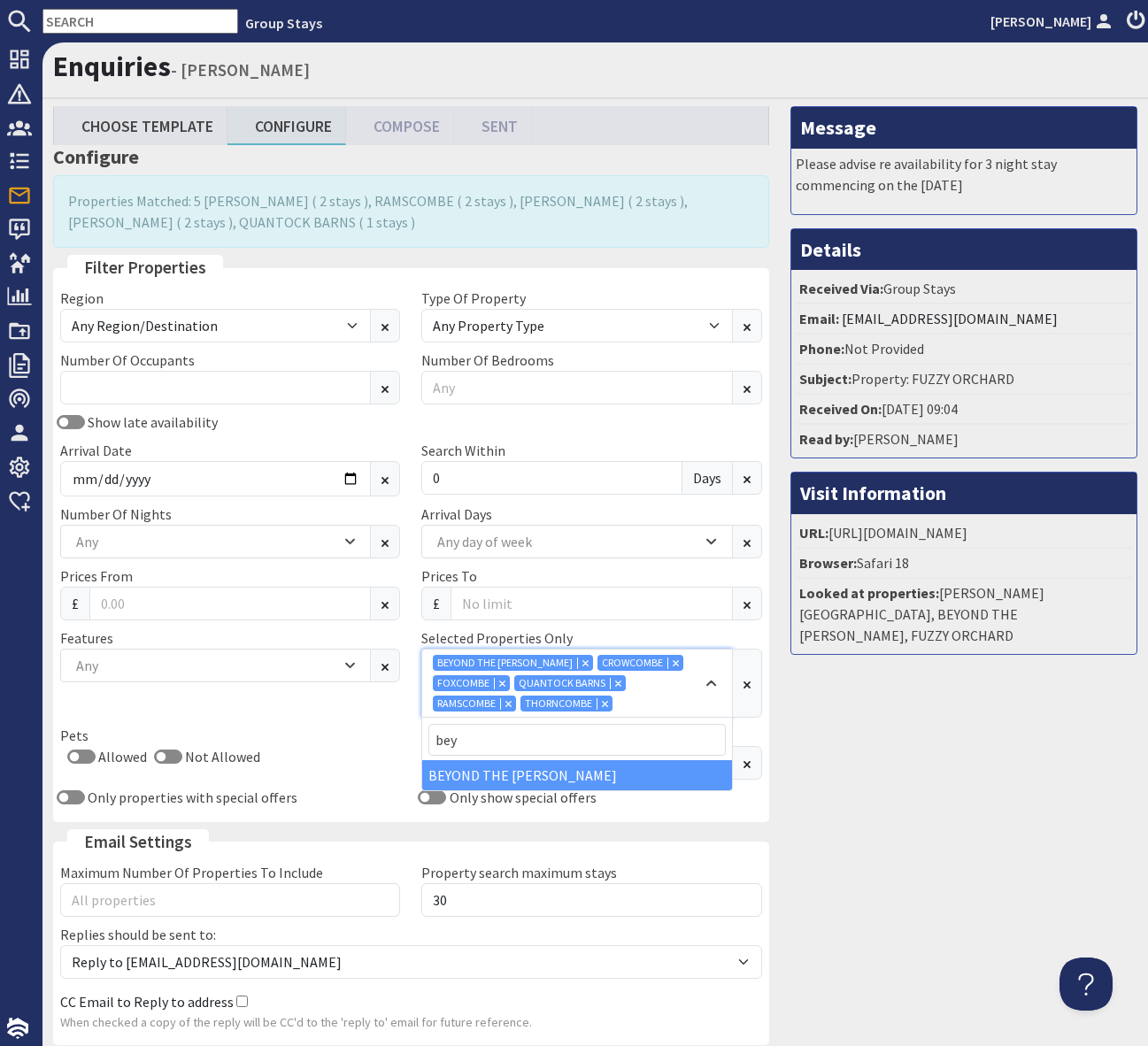
click at [675, 703] on div "BEYOND THE WOODS CROWCOMBE FOXCOMBE QUANTOCK BARNS RAMSCOMBE THORNCOMBE" at bounding box center [567, 683] width 269 height 57
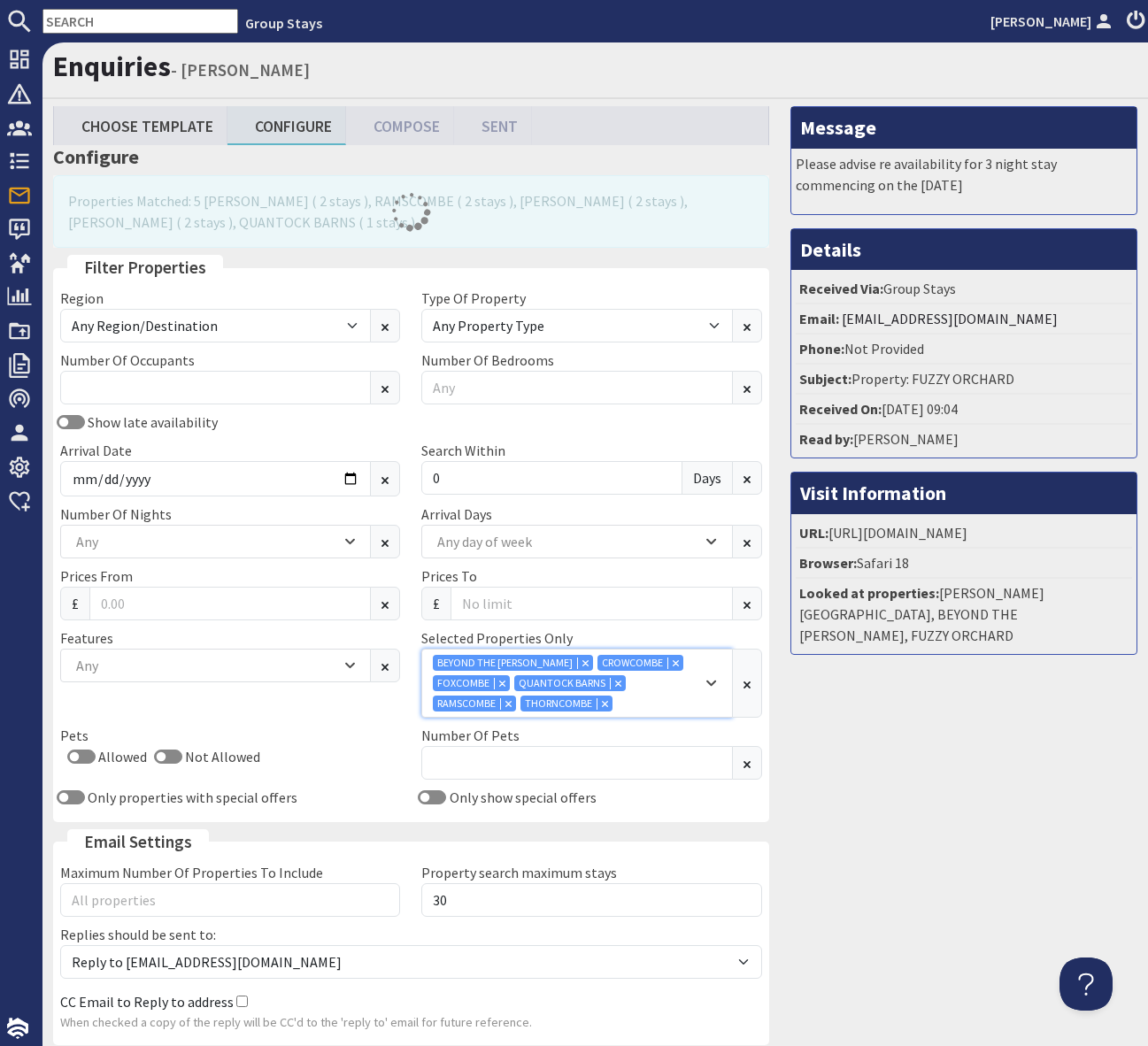
click at [645, 699] on div "BEYOND THE WOODS CROWCOMBE FOXCOMBE QUANTOCK BARNS RAMSCOMBE THORNCOMBE" at bounding box center [567, 683] width 269 height 57
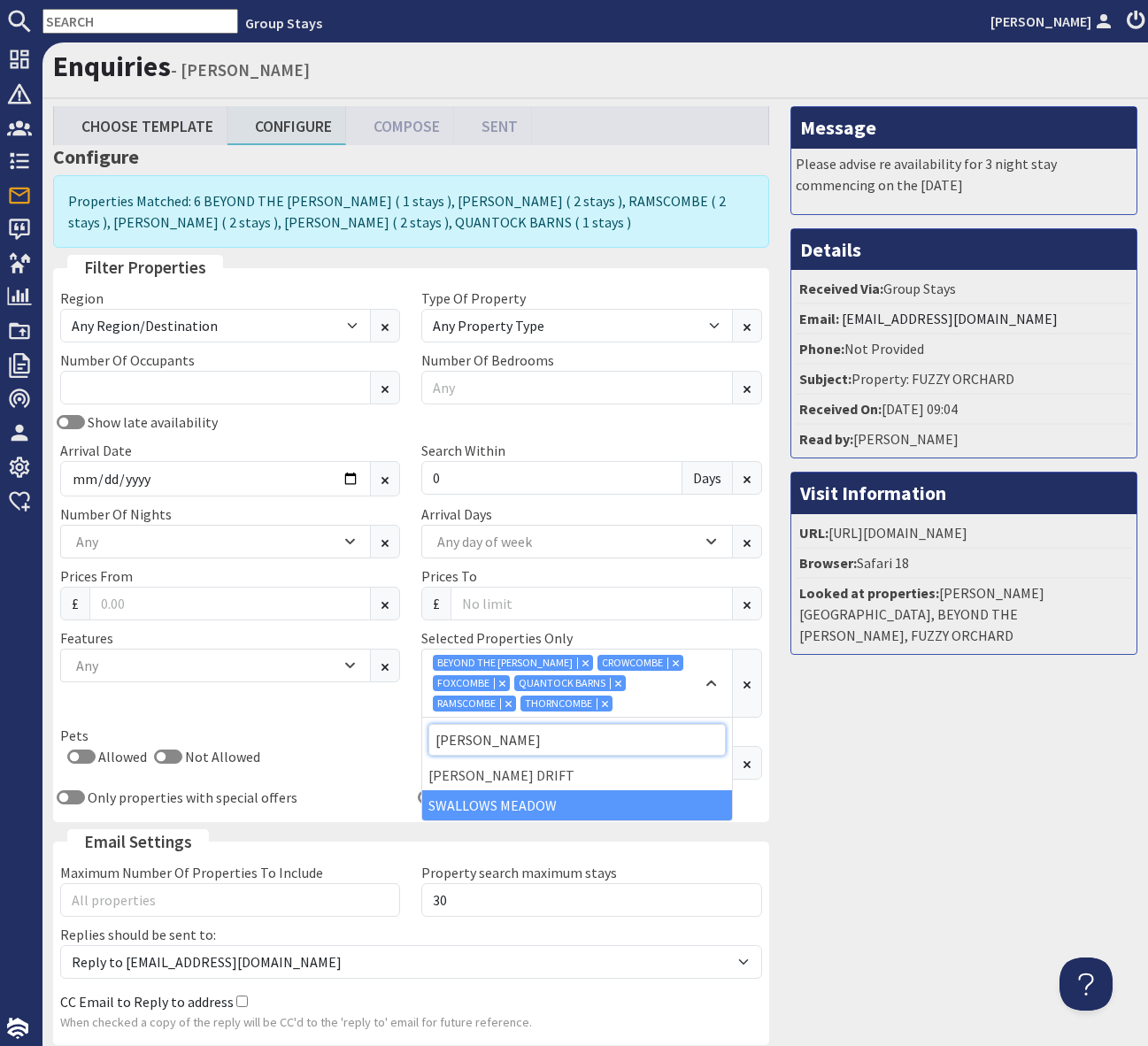
type input "mead"
click at [592, 804] on div "SWALLOWS MEADOW" at bounding box center [576, 805] width 309 height 30
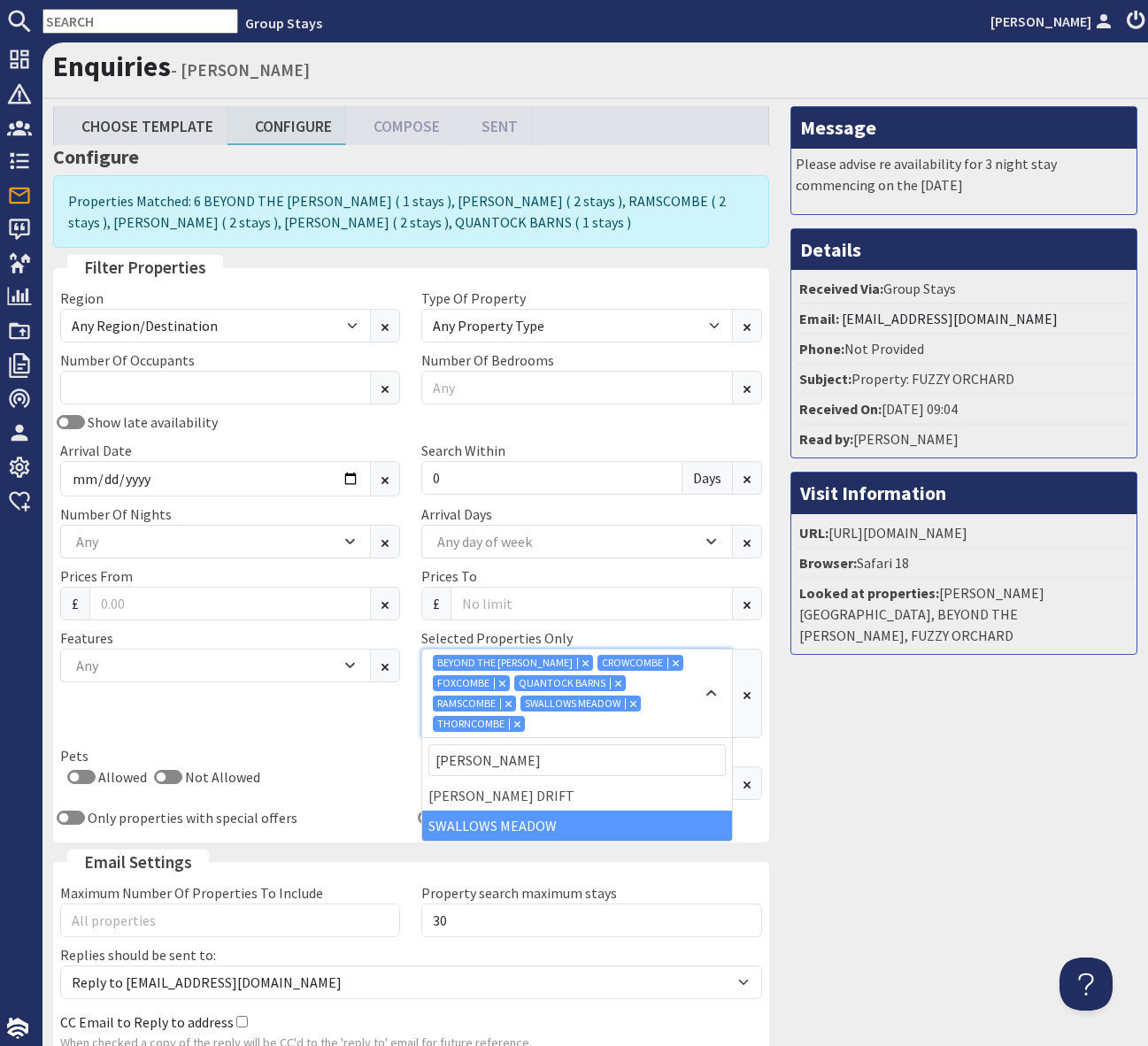
click at [631, 703] on icon "Combobox" at bounding box center [633, 703] width 5 height 5
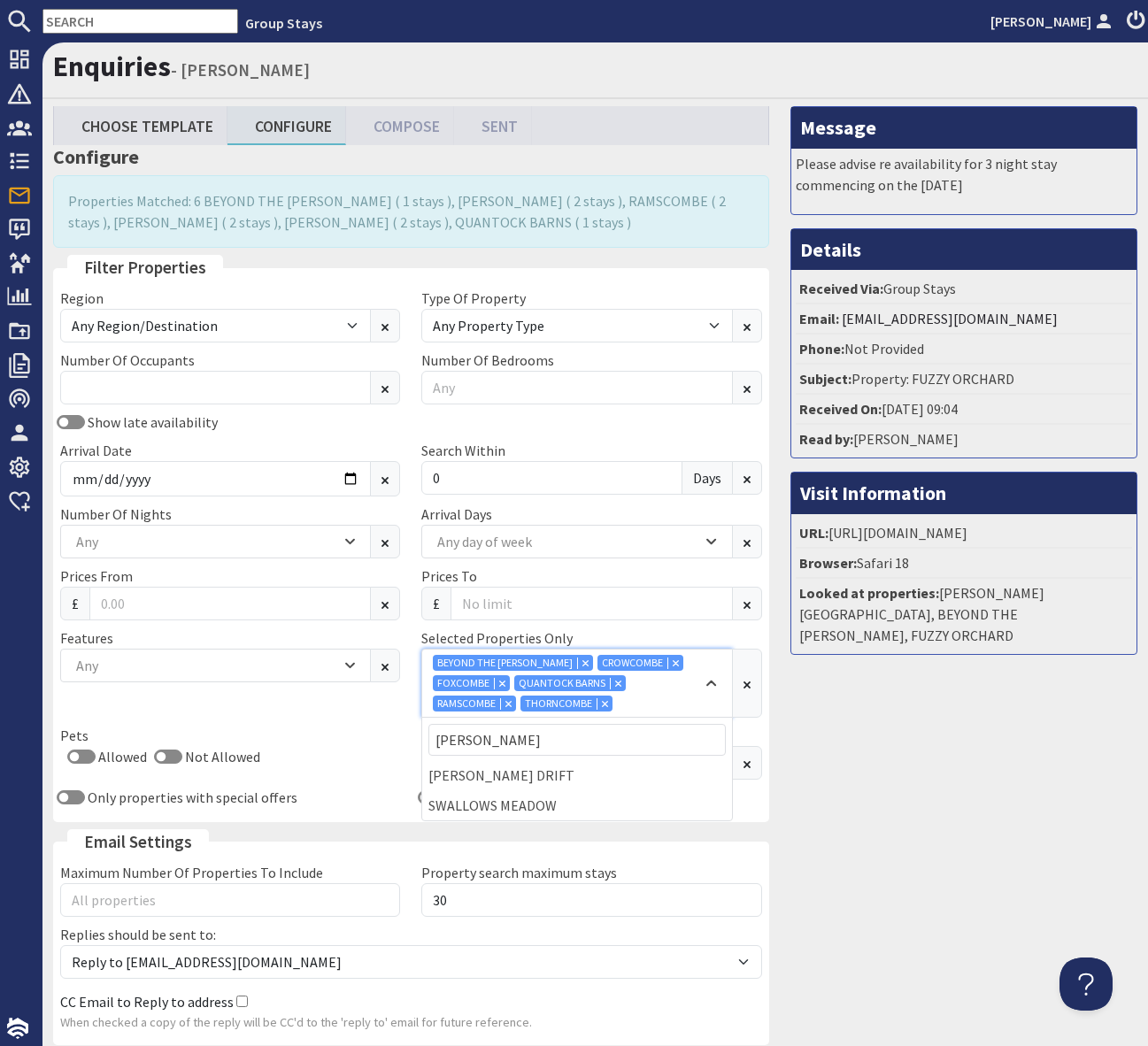
click at [653, 704] on div "BEYOND THE WOODS CROWCOMBE FOXCOMBE QUANTOCK BARNS RAMSCOMBE THORNCOMBE" at bounding box center [567, 683] width 269 height 57
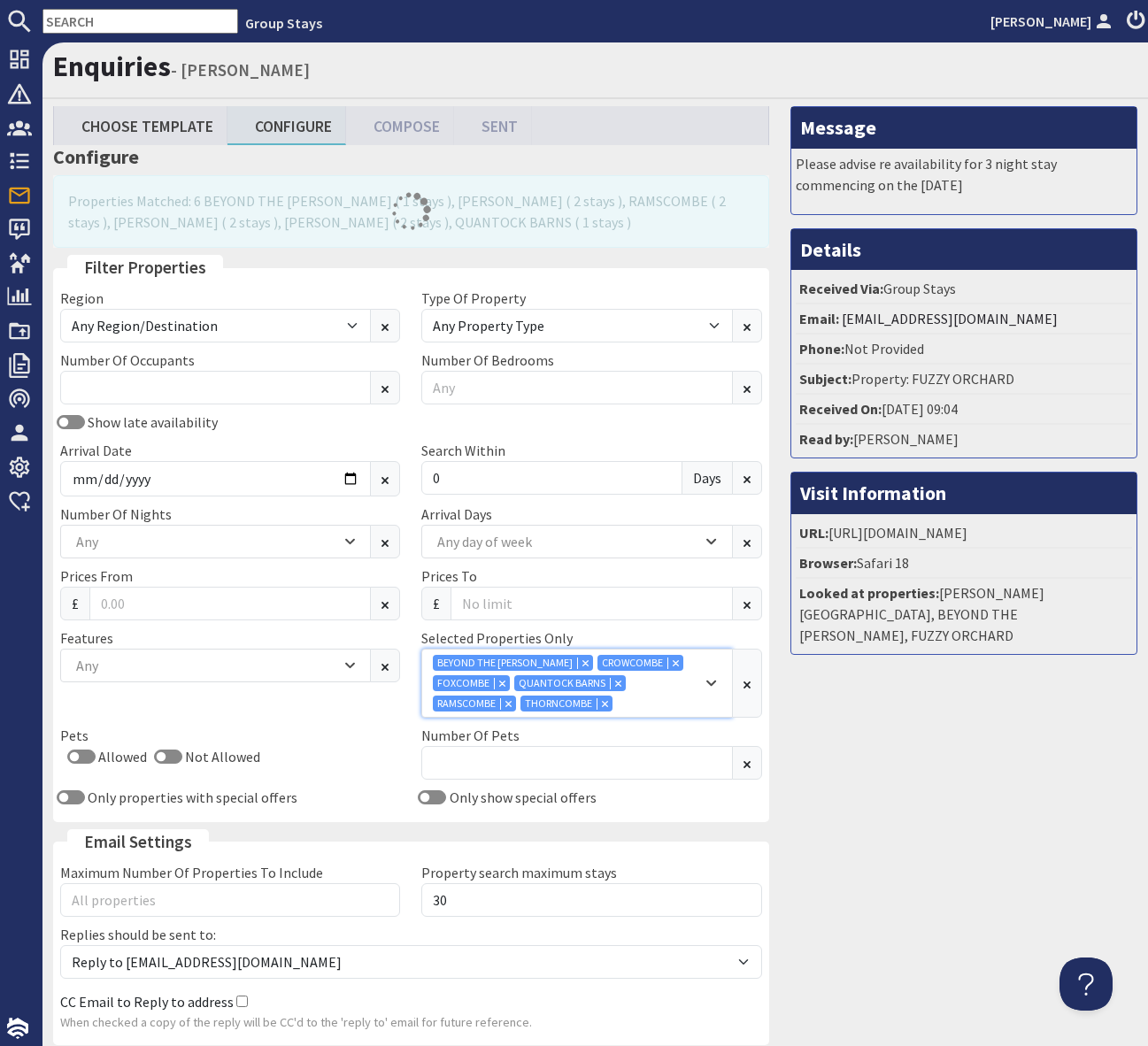
click at [653, 704] on div "BEYOND THE WOODS CROWCOMBE FOXCOMBE QUANTOCK BARNS RAMSCOMBE THORNCOMBE" at bounding box center [567, 683] width 269 height 57
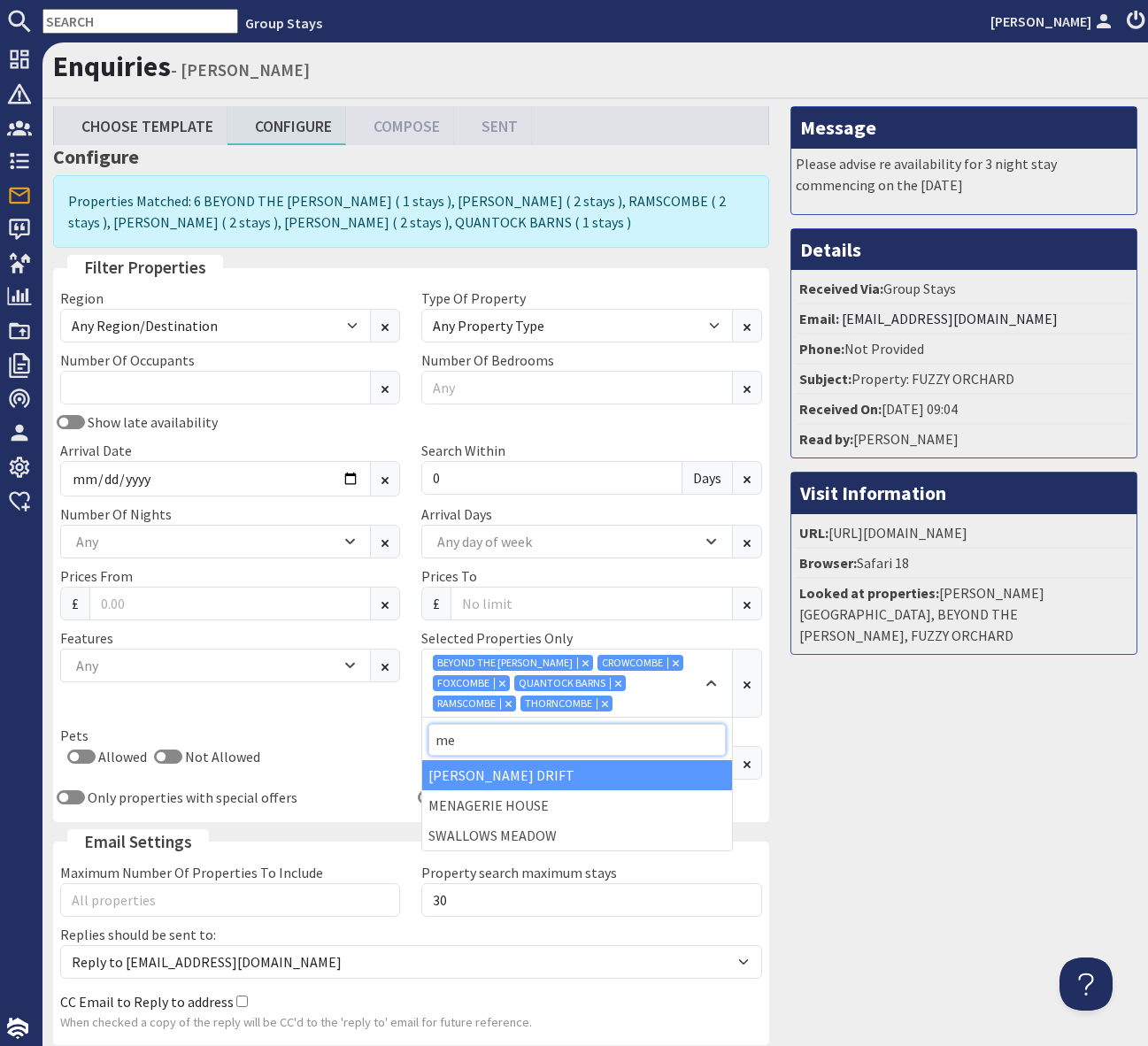
type input "me"
click at [542, 763] on div "[PERSON_NAME] DRIFT" at bounding box center [576, 775] width 309 height 30
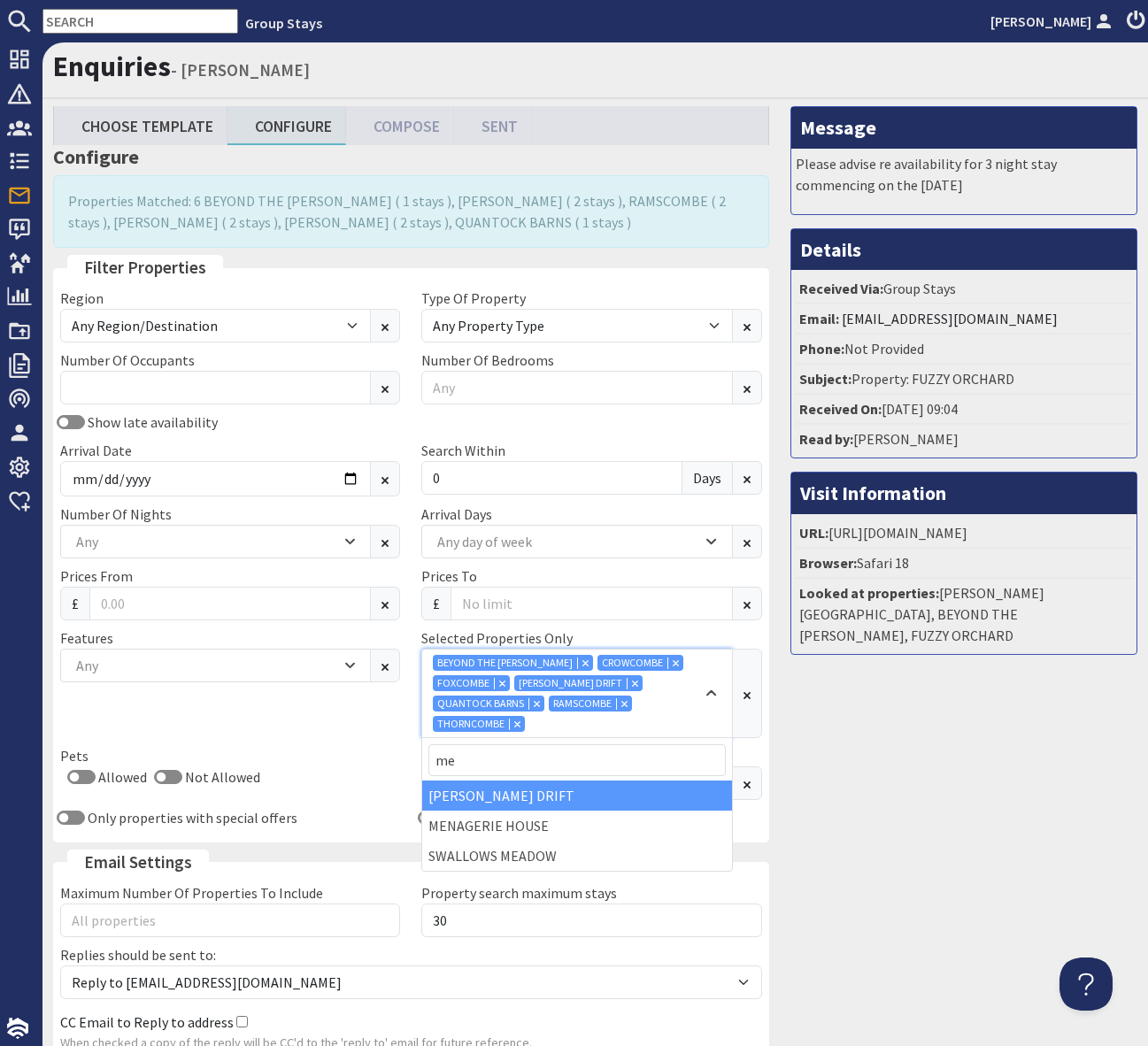
click at [617, 729] on div "BEYOND THE WOODS CROWCOMBE FOXCOMBE MEADOWS DRIFT QUANTOCK BARNS RAMSCOMBE THOR…" at bounding box center [567, 693] width 269 height 77
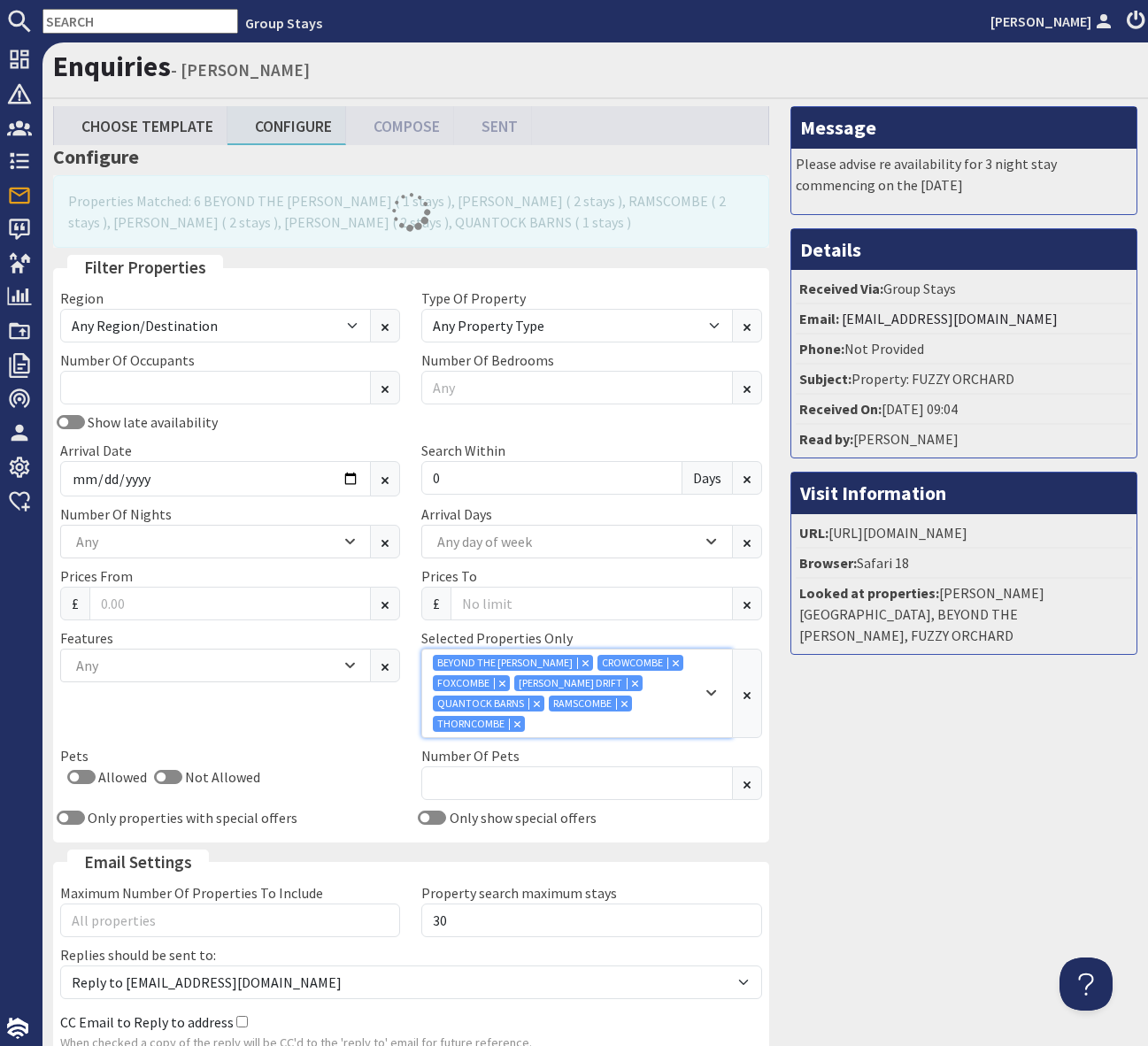
click at [588, 723] on div "BEYOND THE WOODS CROWCOMBE FOXCOMBE MEADOWS DRIFT QUANTOCK BARNS RAMSCOMBE THOR…" at bounding box center [567, 693] width 269 height 77
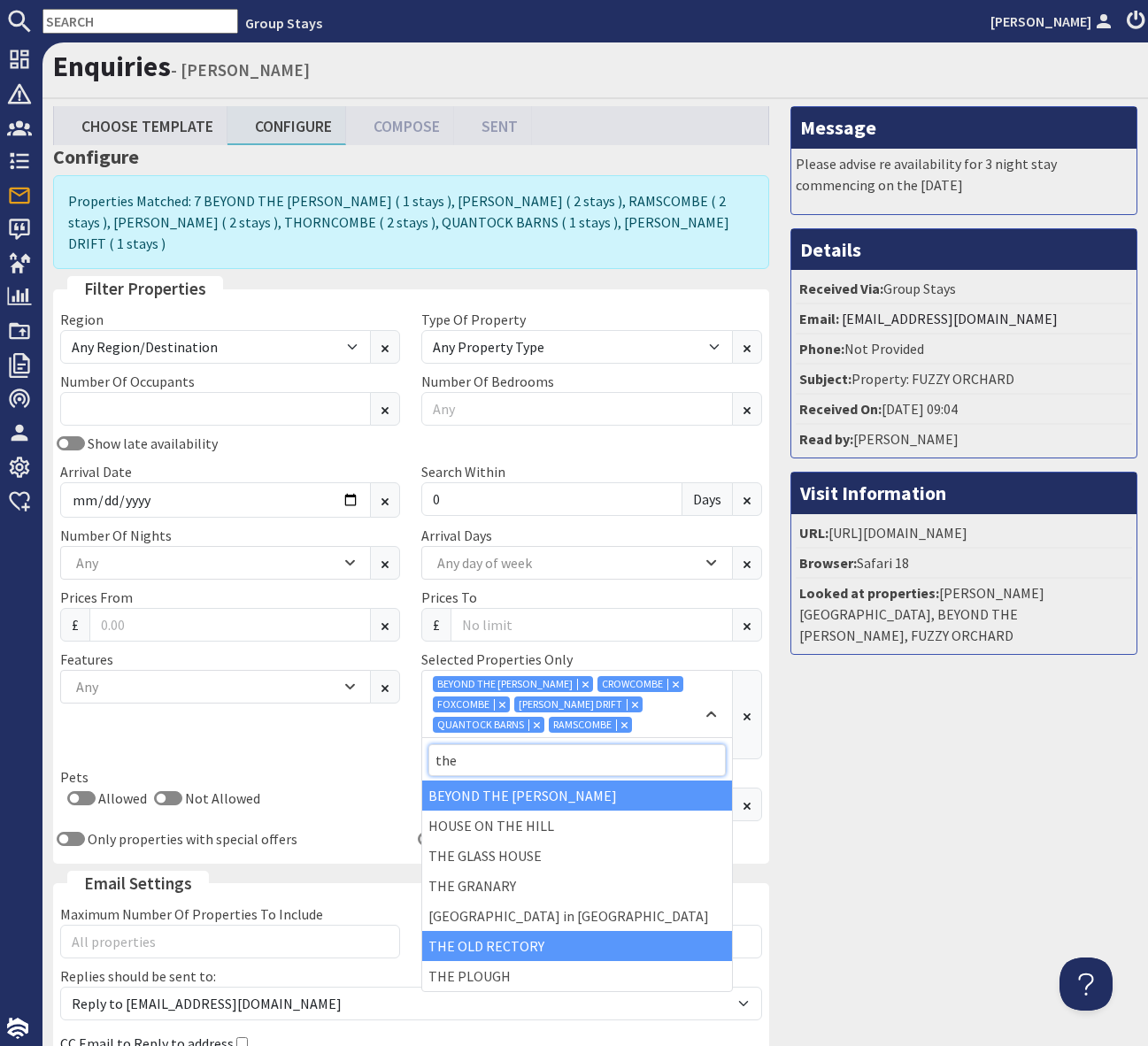
type input "the"
click at [531, 937] on div "THE OLD RECTORY" at bounding box center [576, 946] width 309 height 30
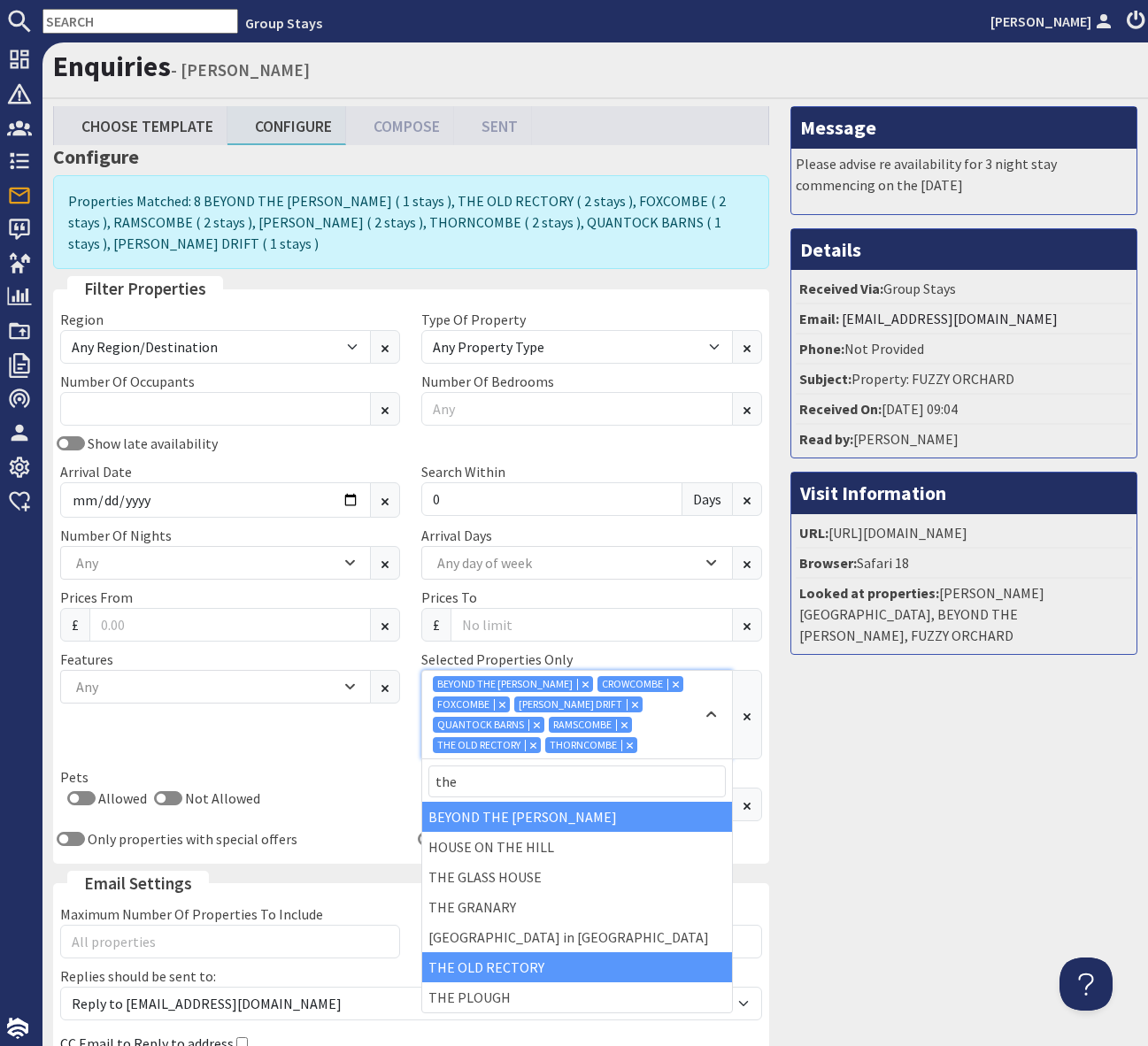
click at [662, 698] on div "BEYOND THE WOODS CROWCOMBE FOXCOMBE MEADOWS DRIFT QUANTOCK BARNS RAMSCOMBE THE …" at bounding box center [567, 714] width 269 height 77
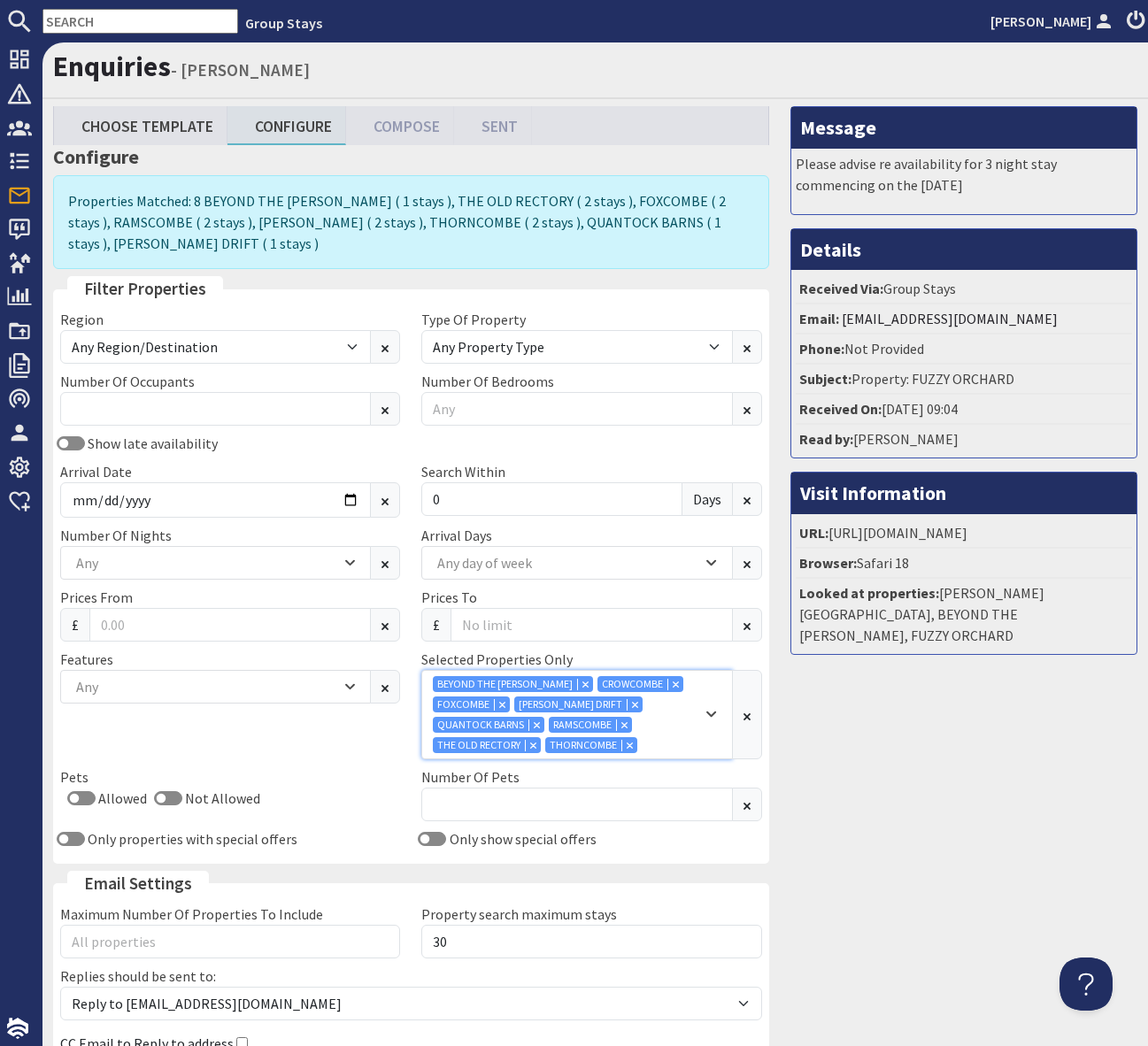
click at [662, 698] on div "BEYOND THE WOODS CROWCOMBE FOXCOMBE MEADOWS DRIFT QUANTOCK BARNS RAMSCOMBE THE …" at bounding box center [567, 714] width 269 height 77
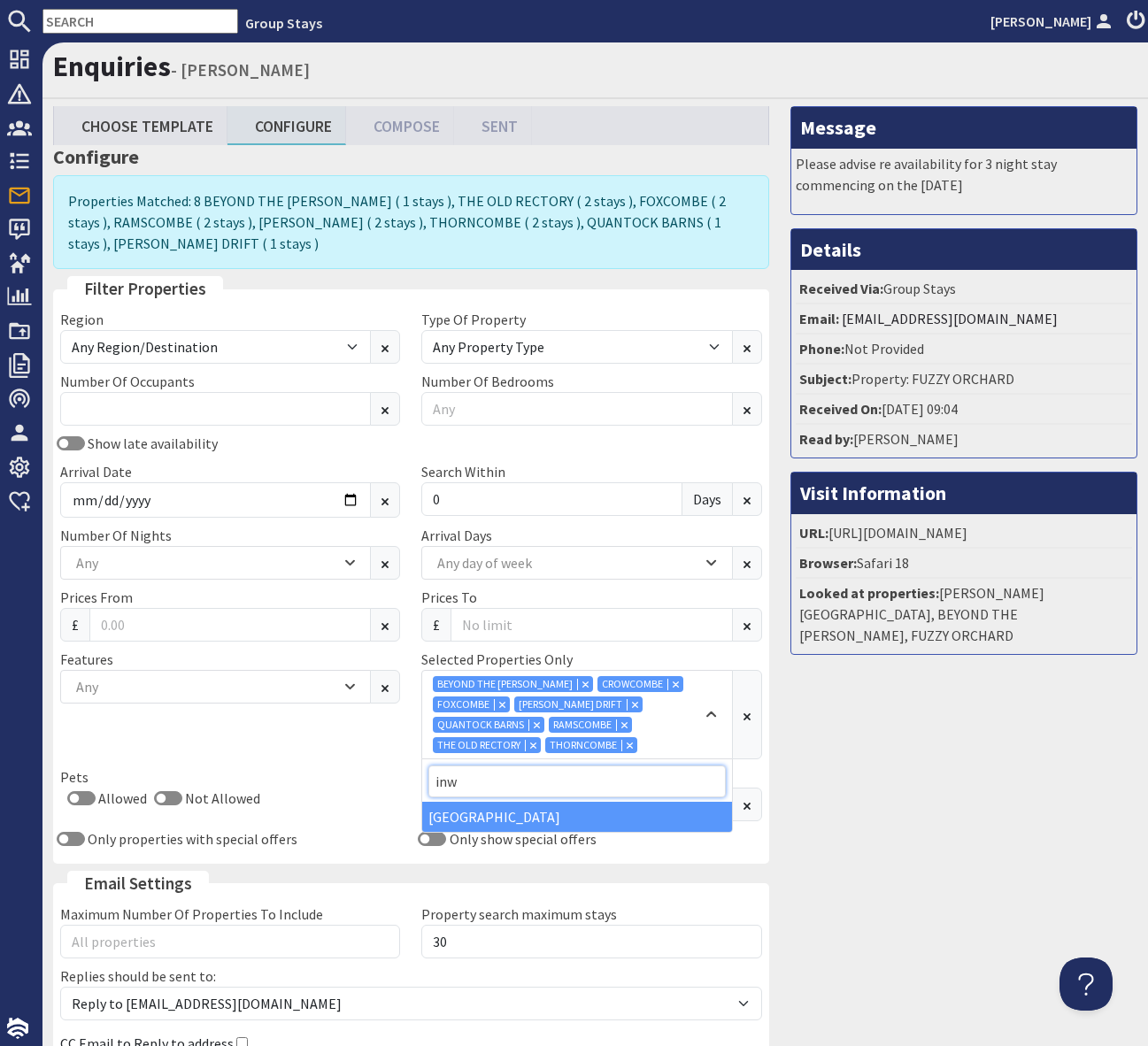
type input "inw"
click at [562, 814] on div "[GEOGRAPHIC_DATA]" at bounding box center [576, 817] width 309 height 30
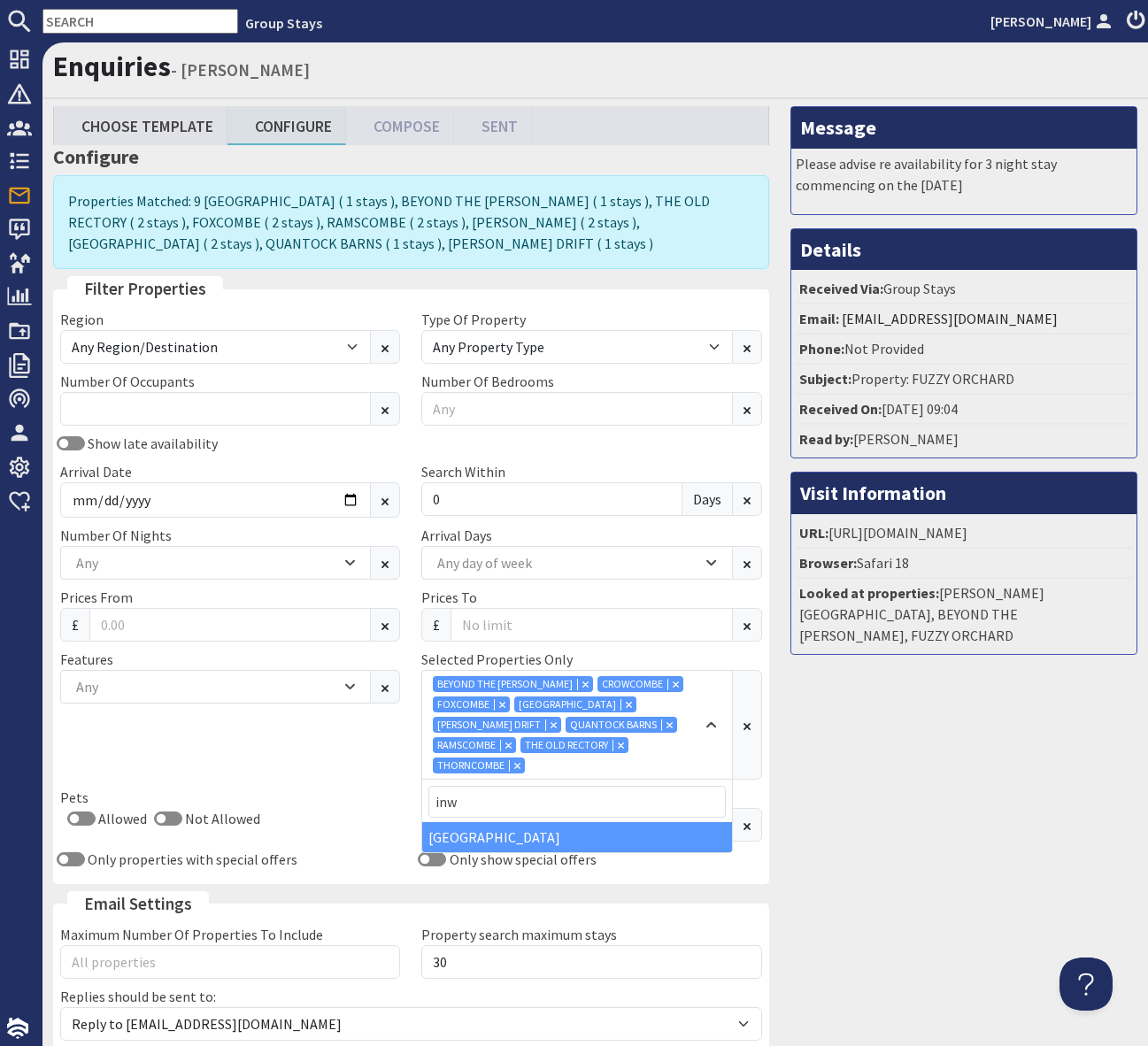
click at [944, 910] on div "Message Please advise re availability for 3 night stay commencing on the 17th O…" at bounding box center [964, 630] width 368 height 1049
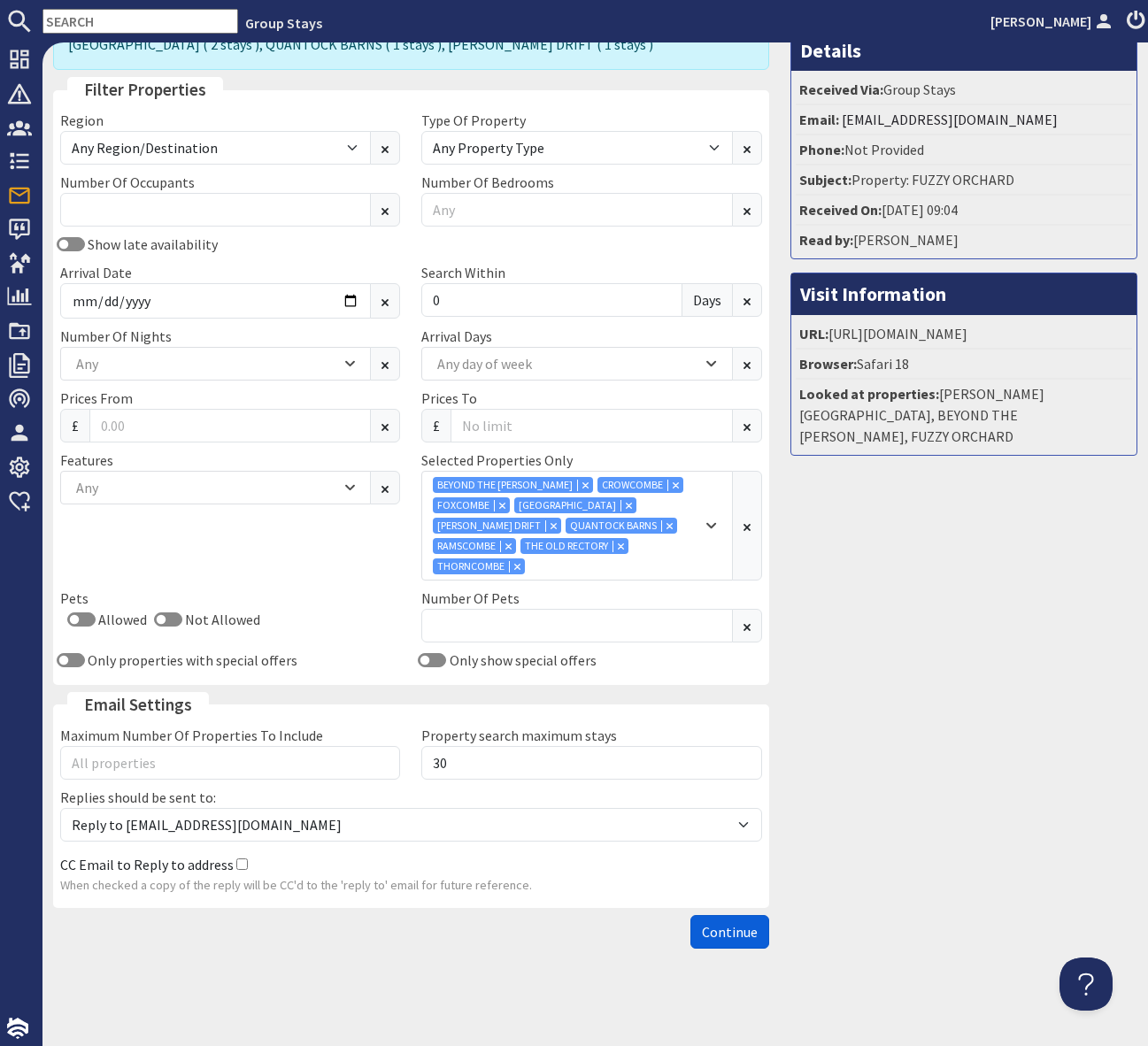
click at [735, 931] on span "Continue" at bounding box center [730, 932] width 56 height 18
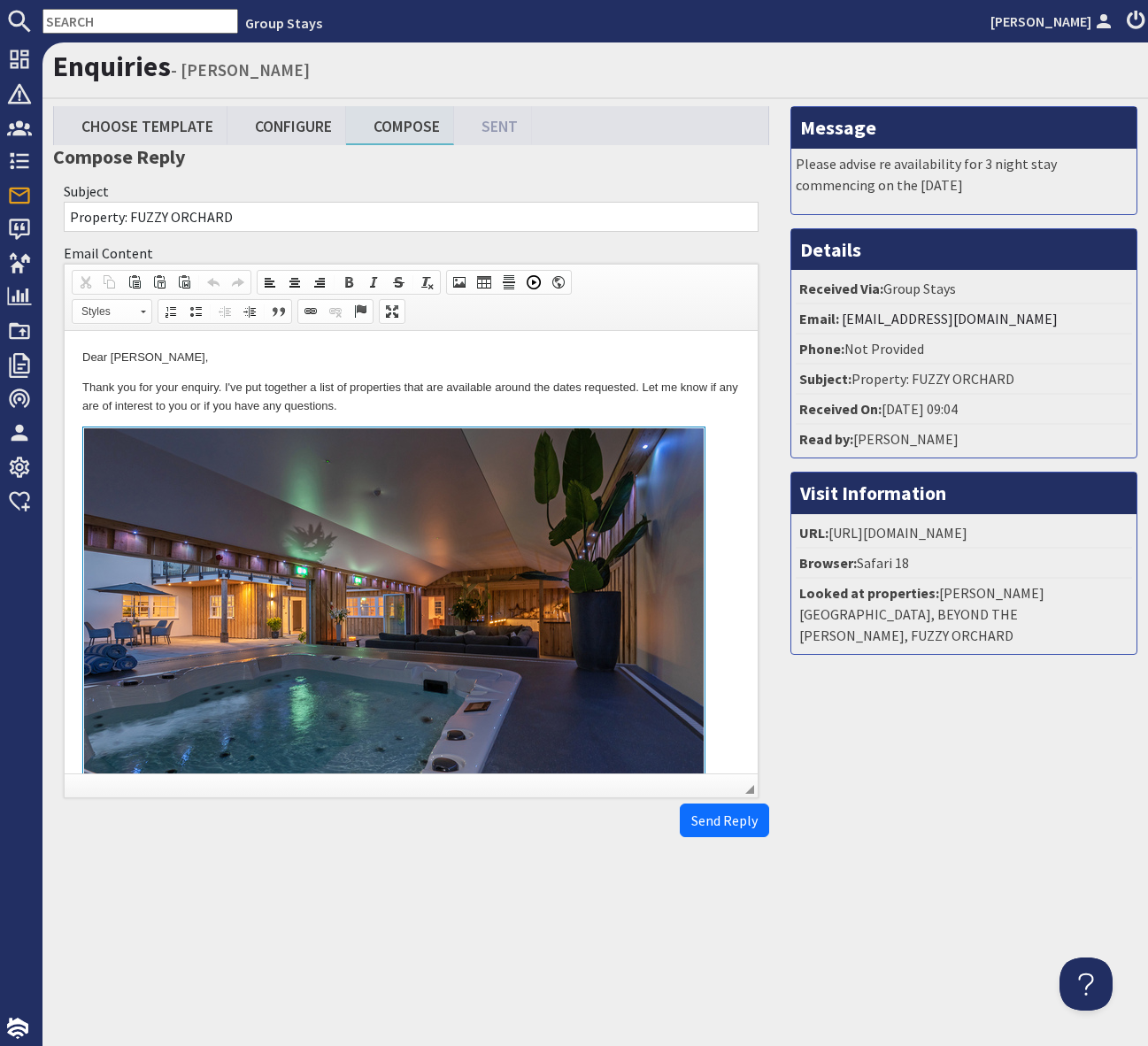
click at [626, 413] on p "Thank you for your enquiry. I've put together a list of properties that are ava…" at bounding box center [410, 397] width 657 height 37
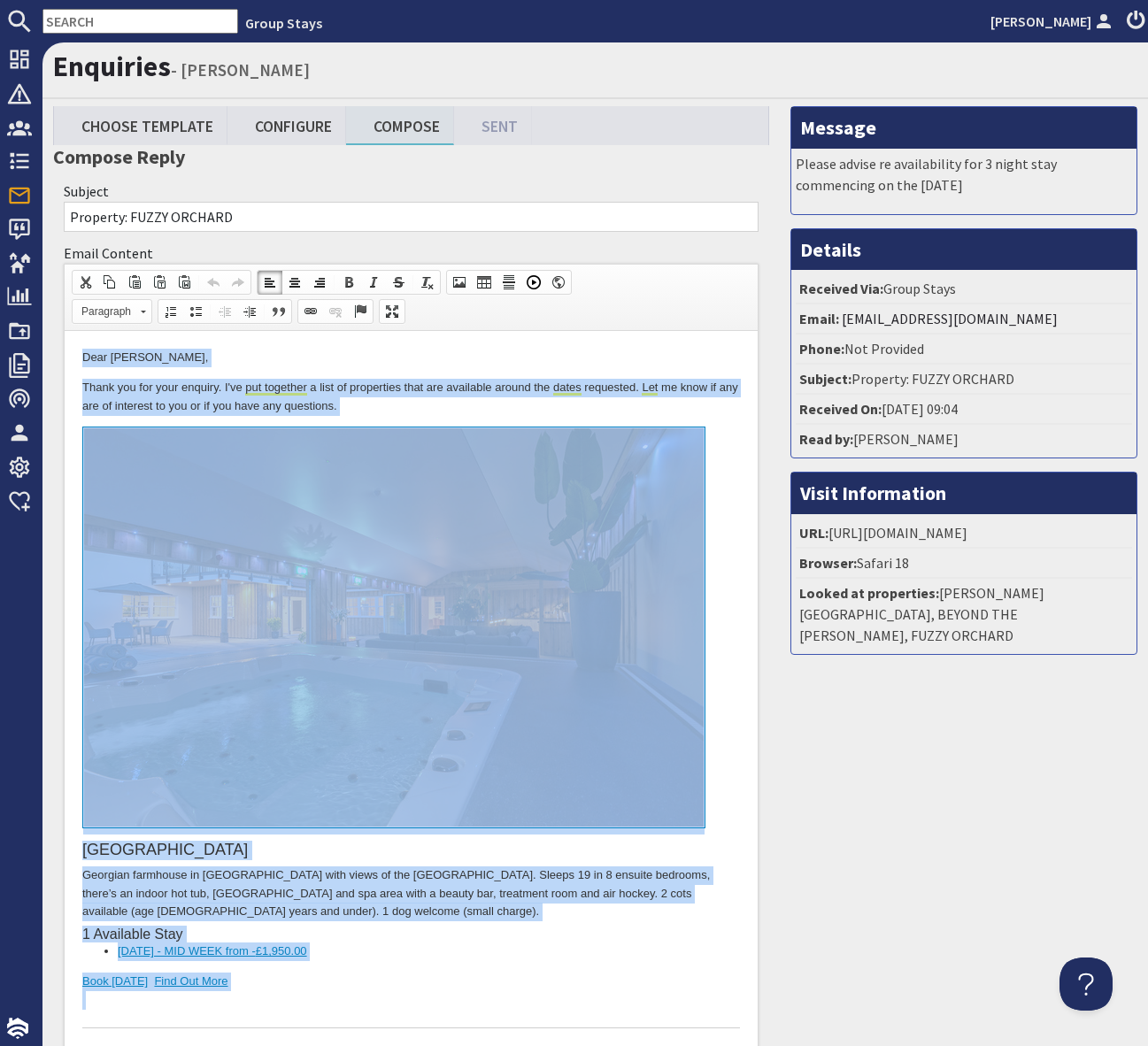
copy body "Dear Ann McMillan, Thank you for your enquiry. I've put together a list of prop…"
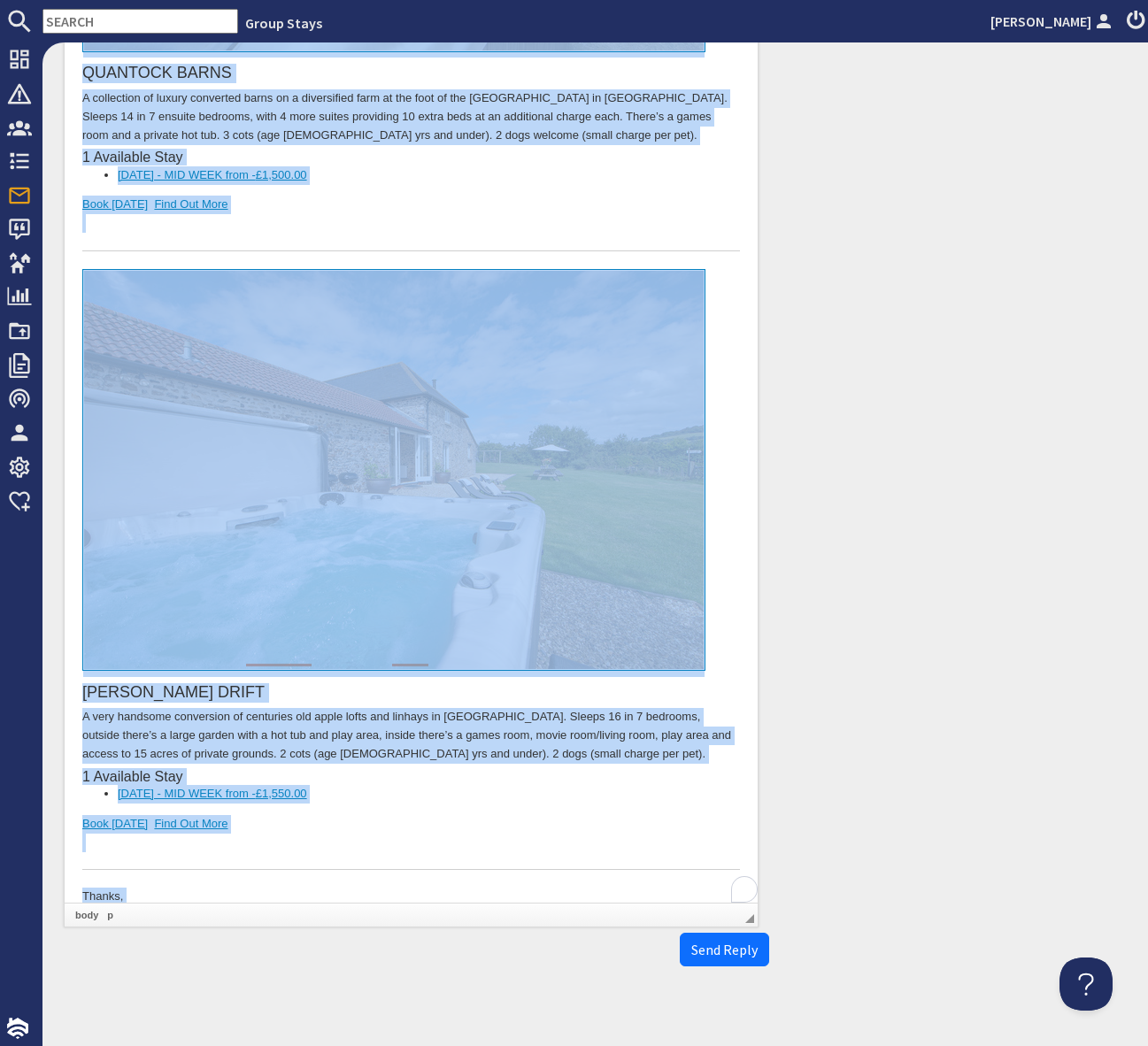
scroll to position [5329, 0]
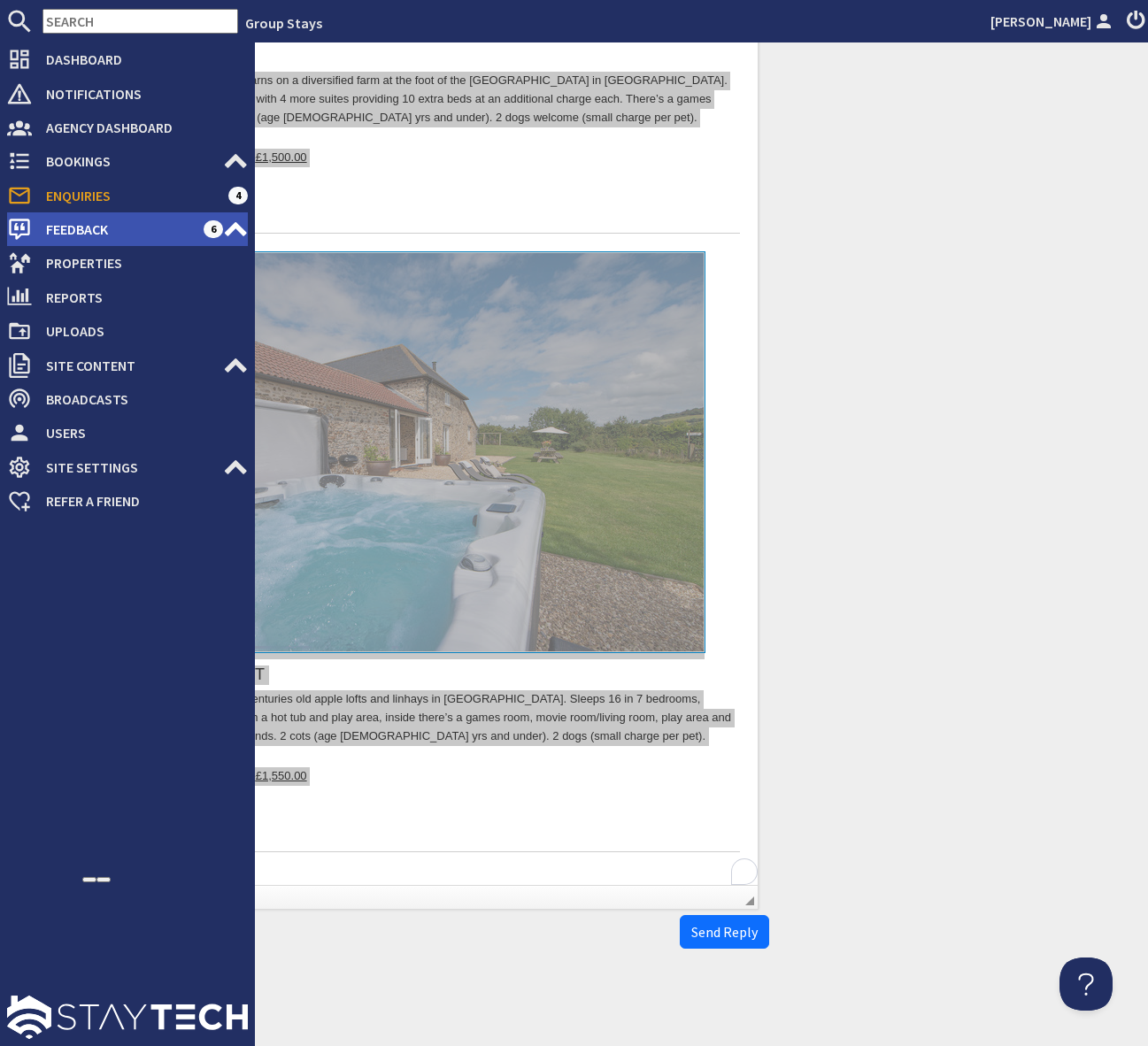
click at [149, 230] on span "Feedback" at bounding box center [118, 229] width 172 height 28
type textarea "<p>Dear Ann McMillan,</p> <p>Thank you for your enquiry. I&#39;ve put together …"
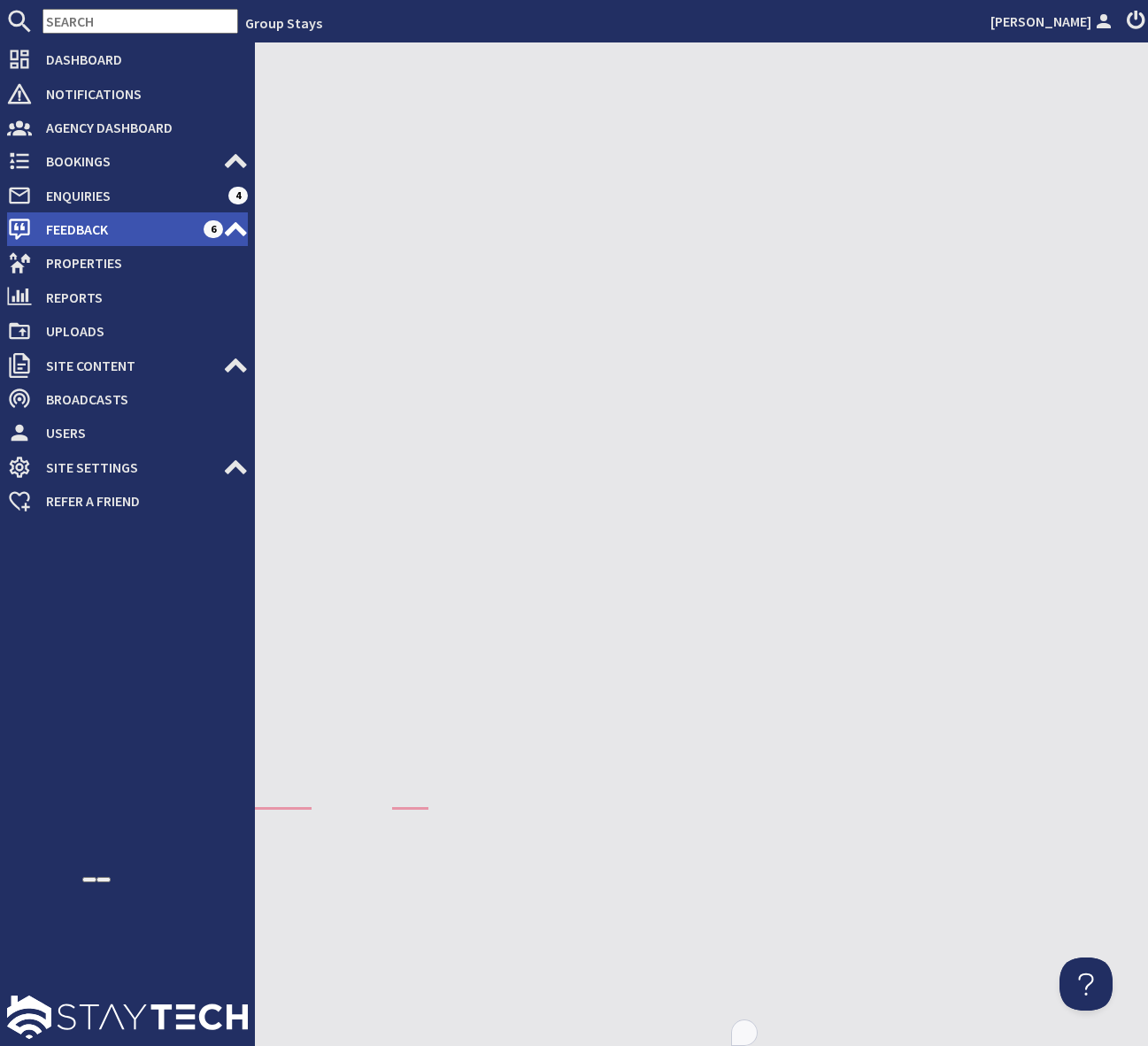
scroll to position [5167, 0]
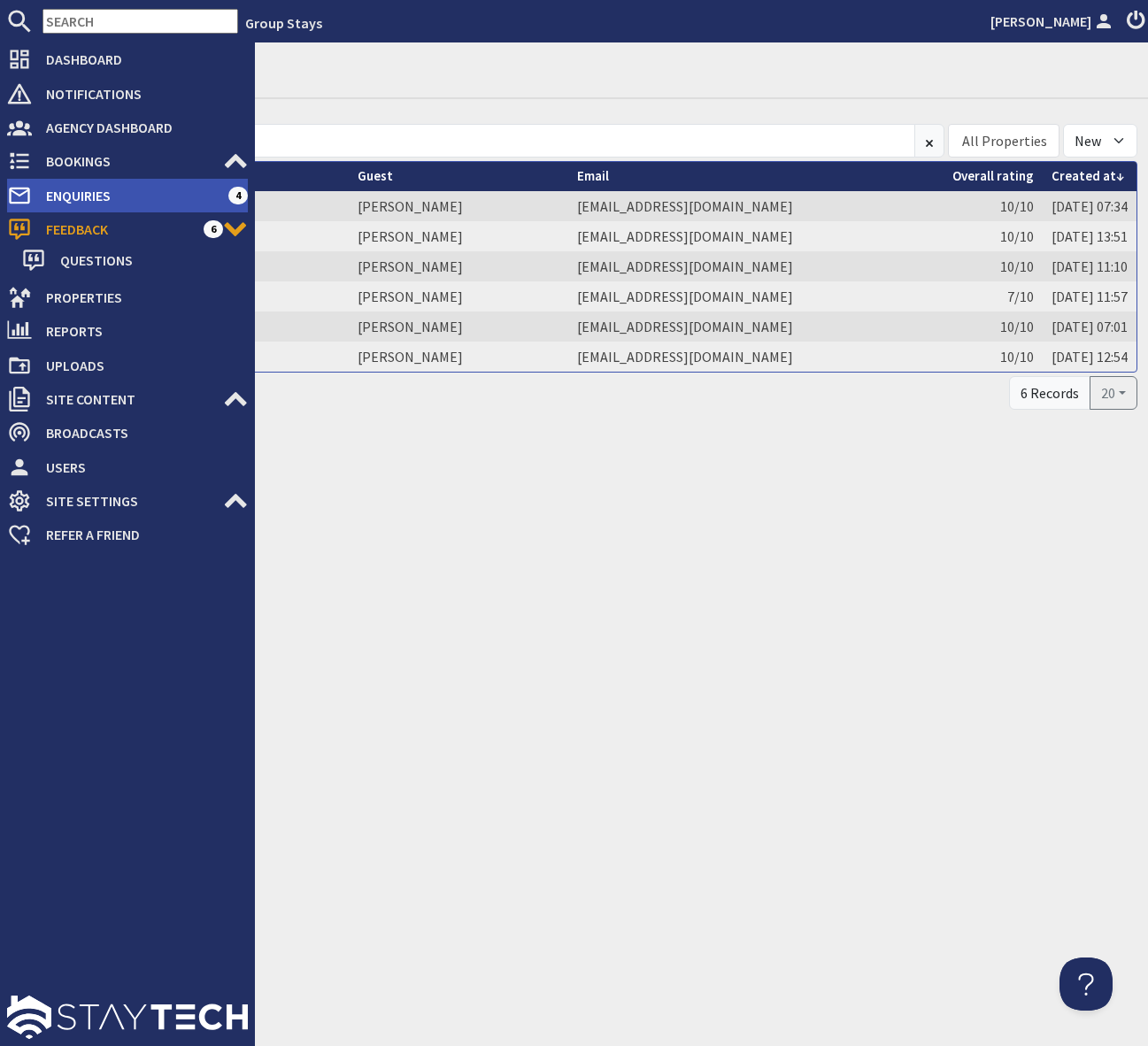
click at [175, 198] on span "Enquiries" at bounding box center [130, 195] width 196 height 28
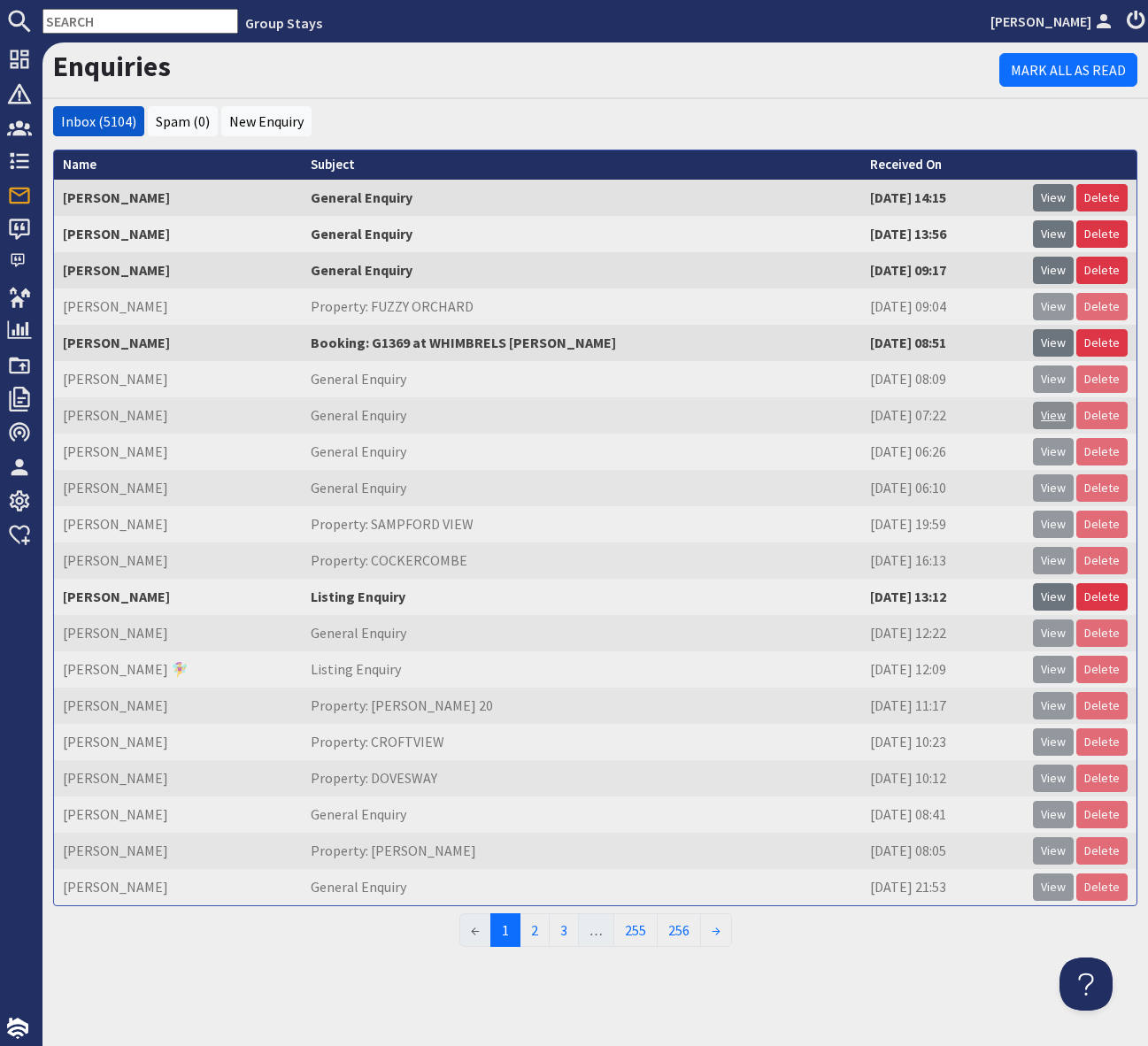
click at [1038, 410] on link "View" at bounding box center [1053, 415] width 41 height 27
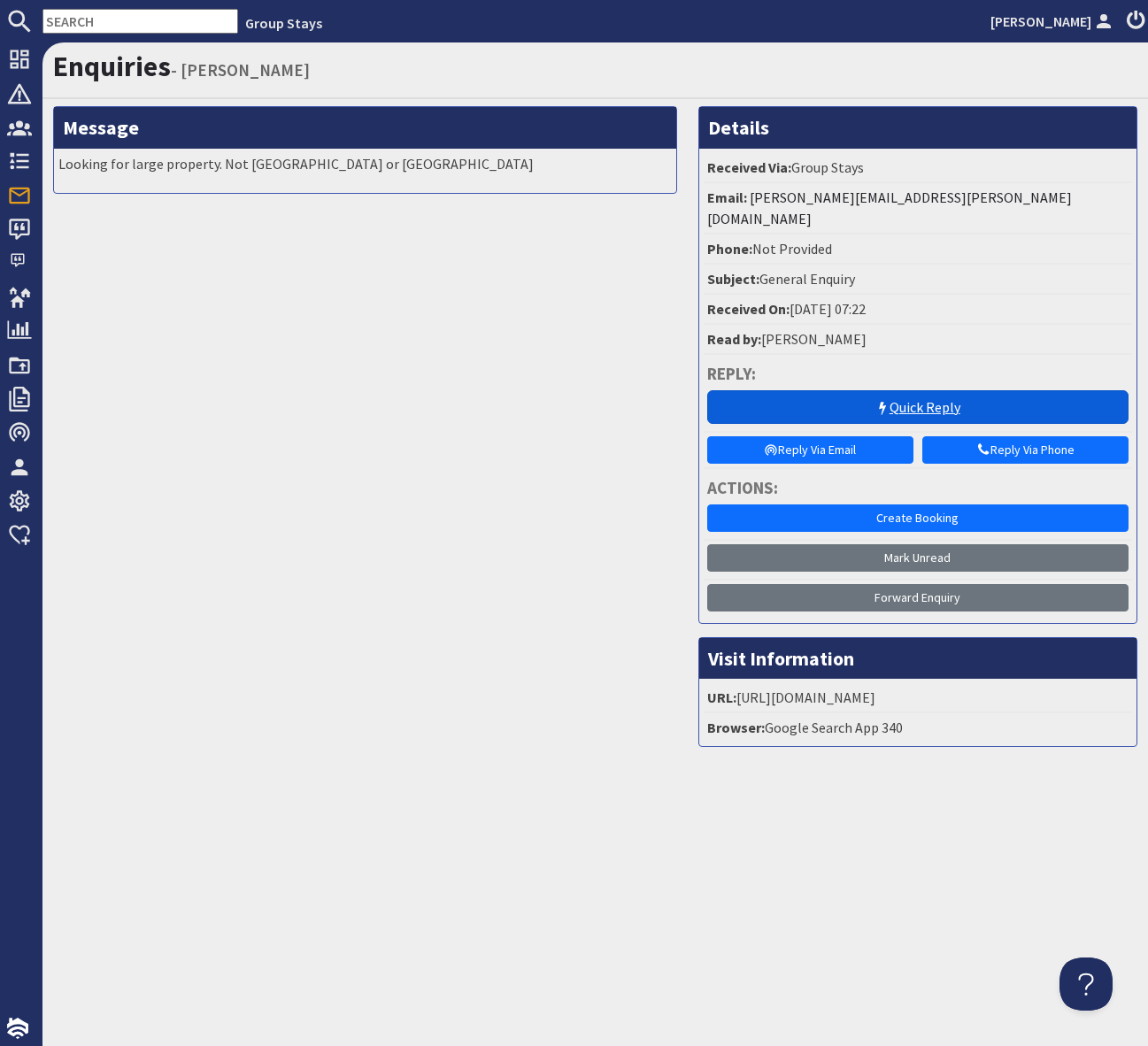
click at [852, 391] on link "Quick Reply" at bounding box center [917, 407] width 421 height 34
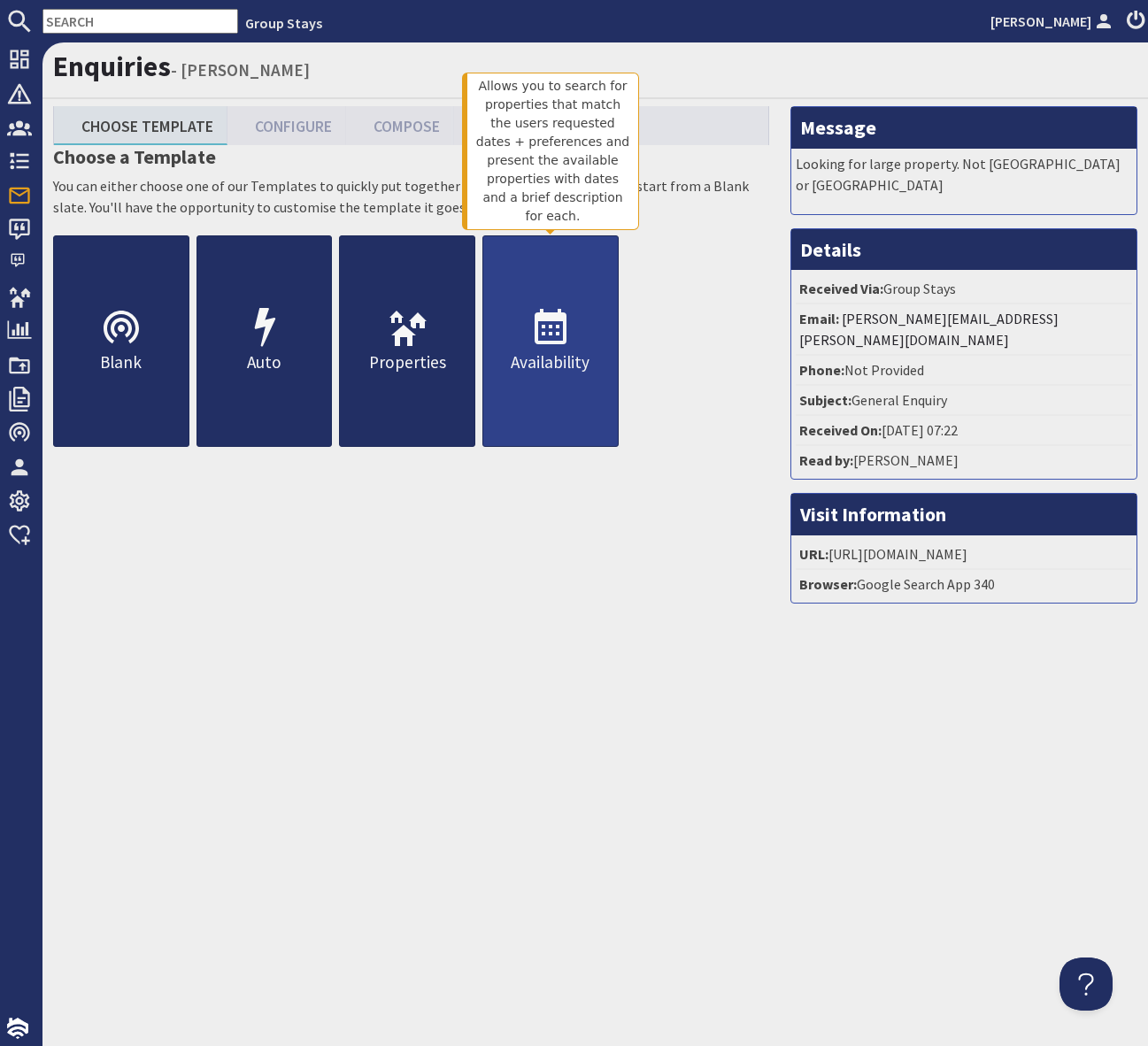
click at [554, 314] on use at bounding box center [550, 326] width 32 height 35
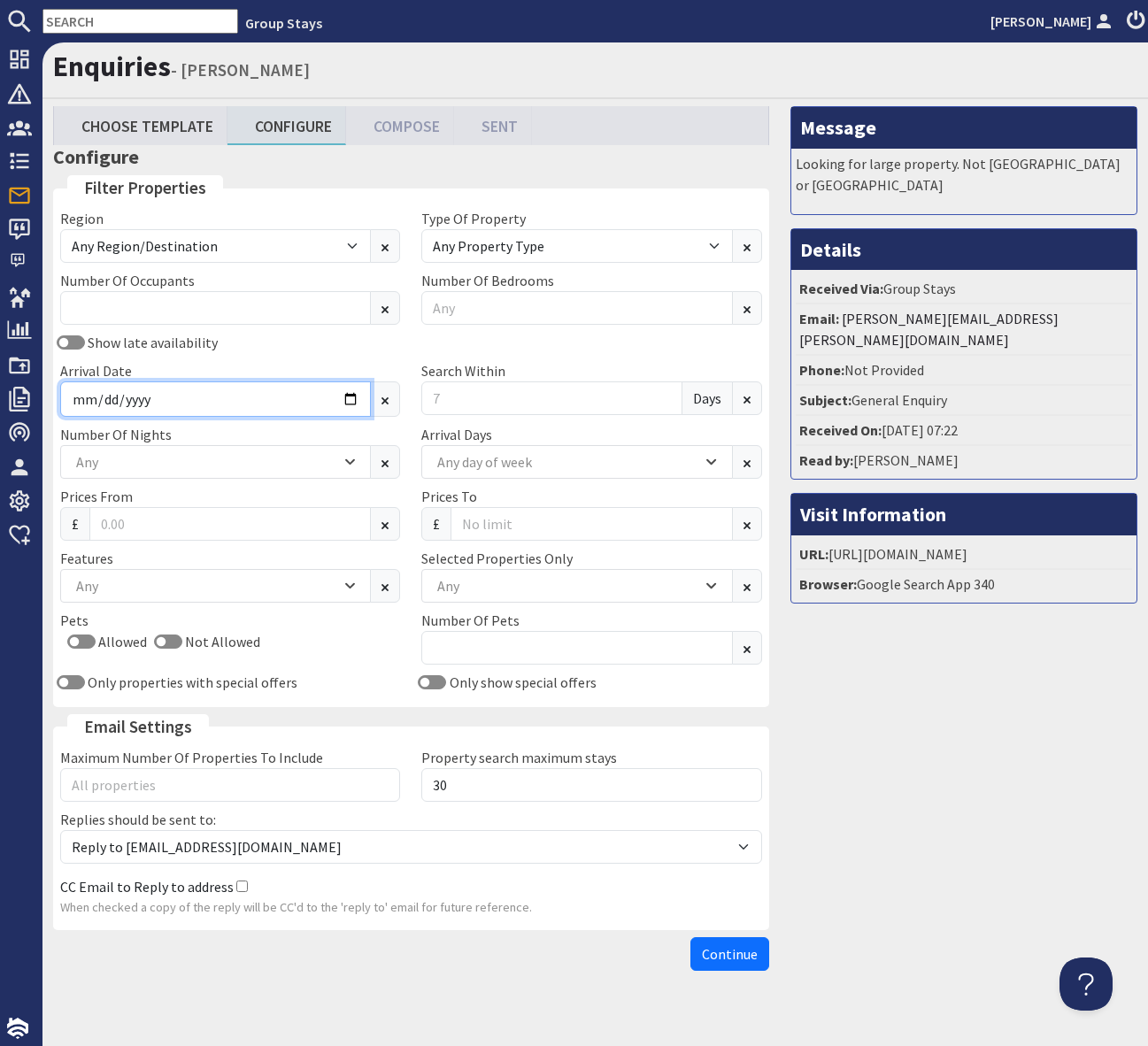
click at [344, 395] on input "Arrival Date" at bounding box center [215, 398] width 311 height 35
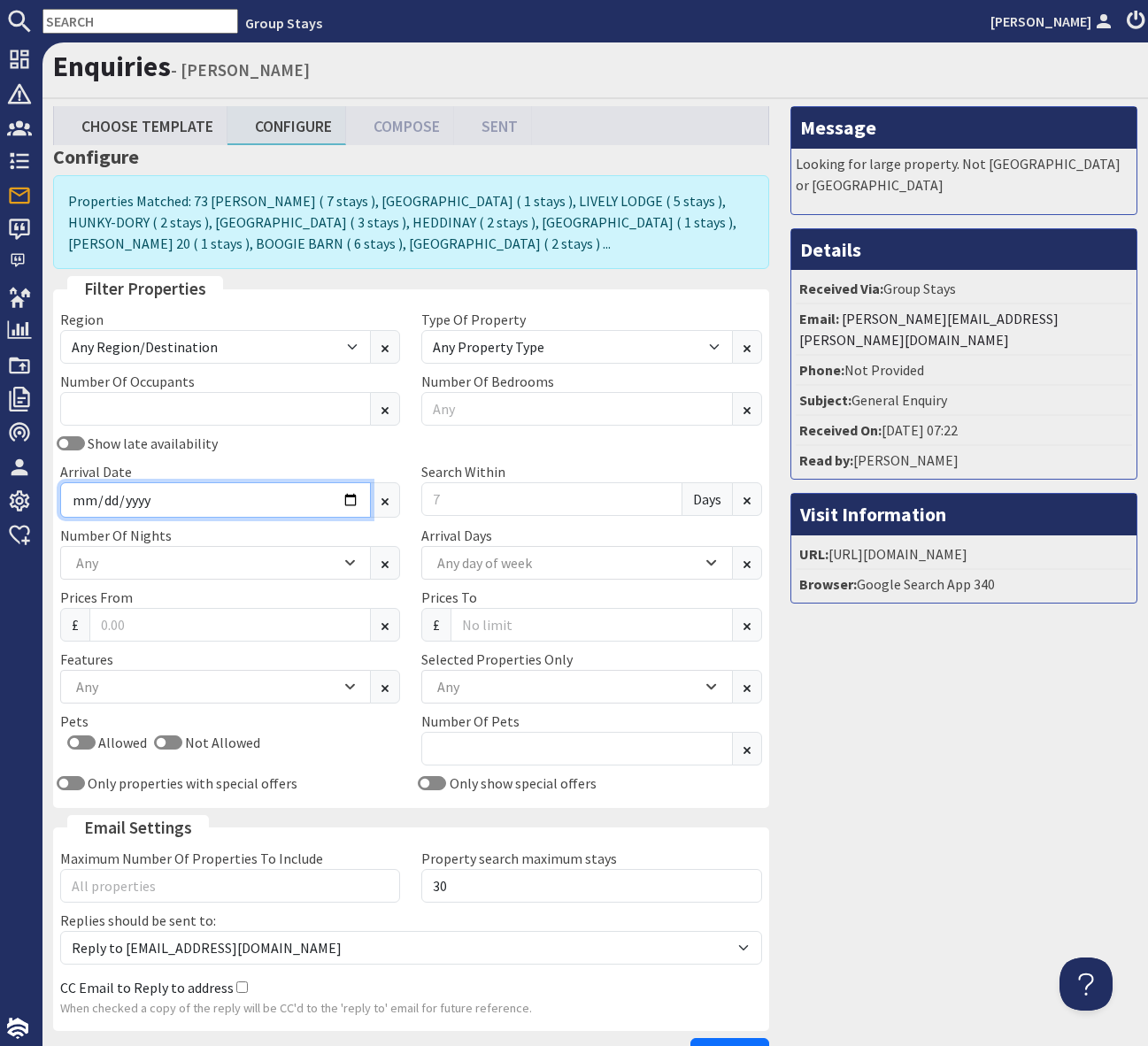
type input "2026-01-10"
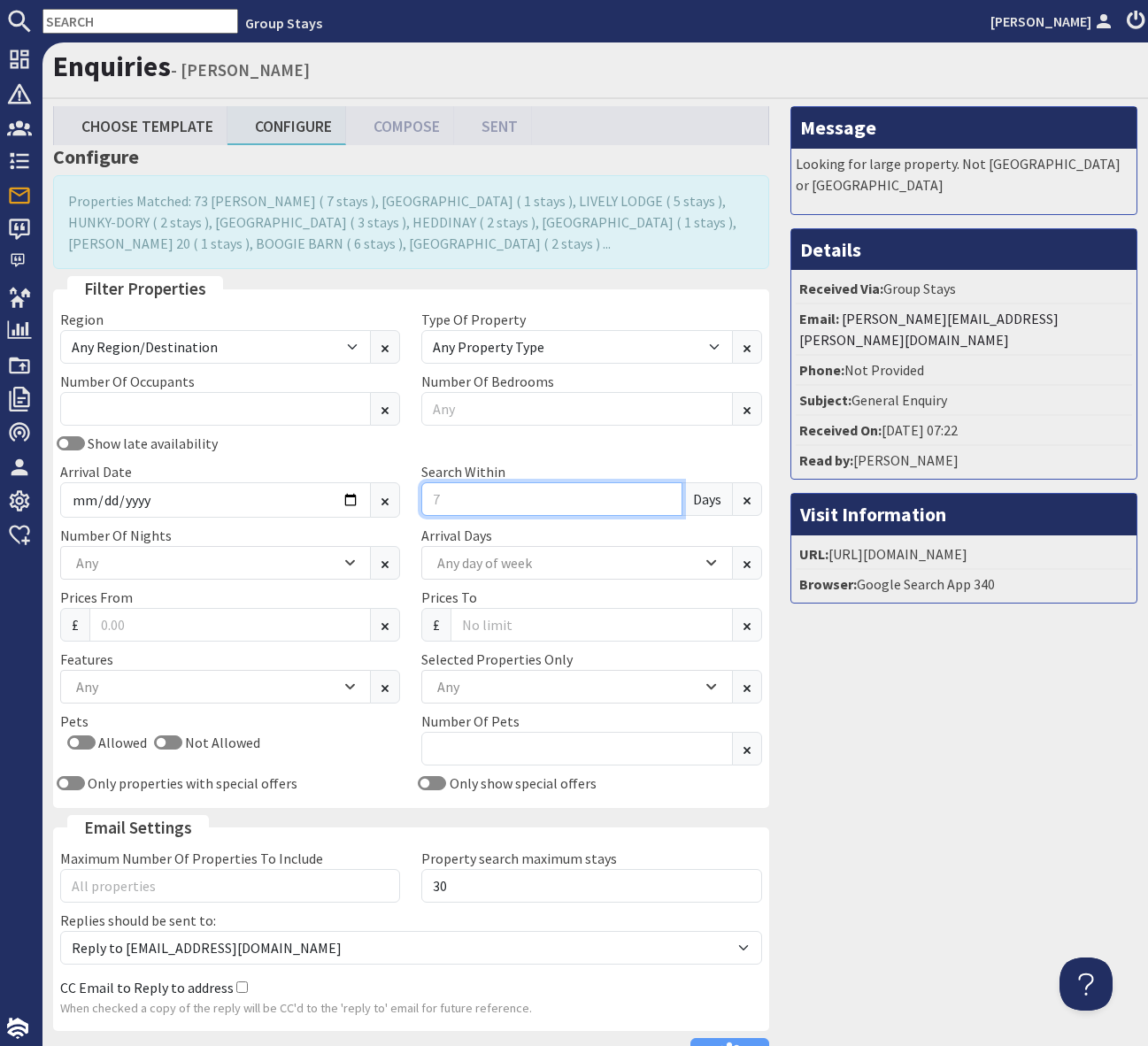
click at [459, 503] on input "Search Within" at bounding box center [551, 499] width 260 height 34
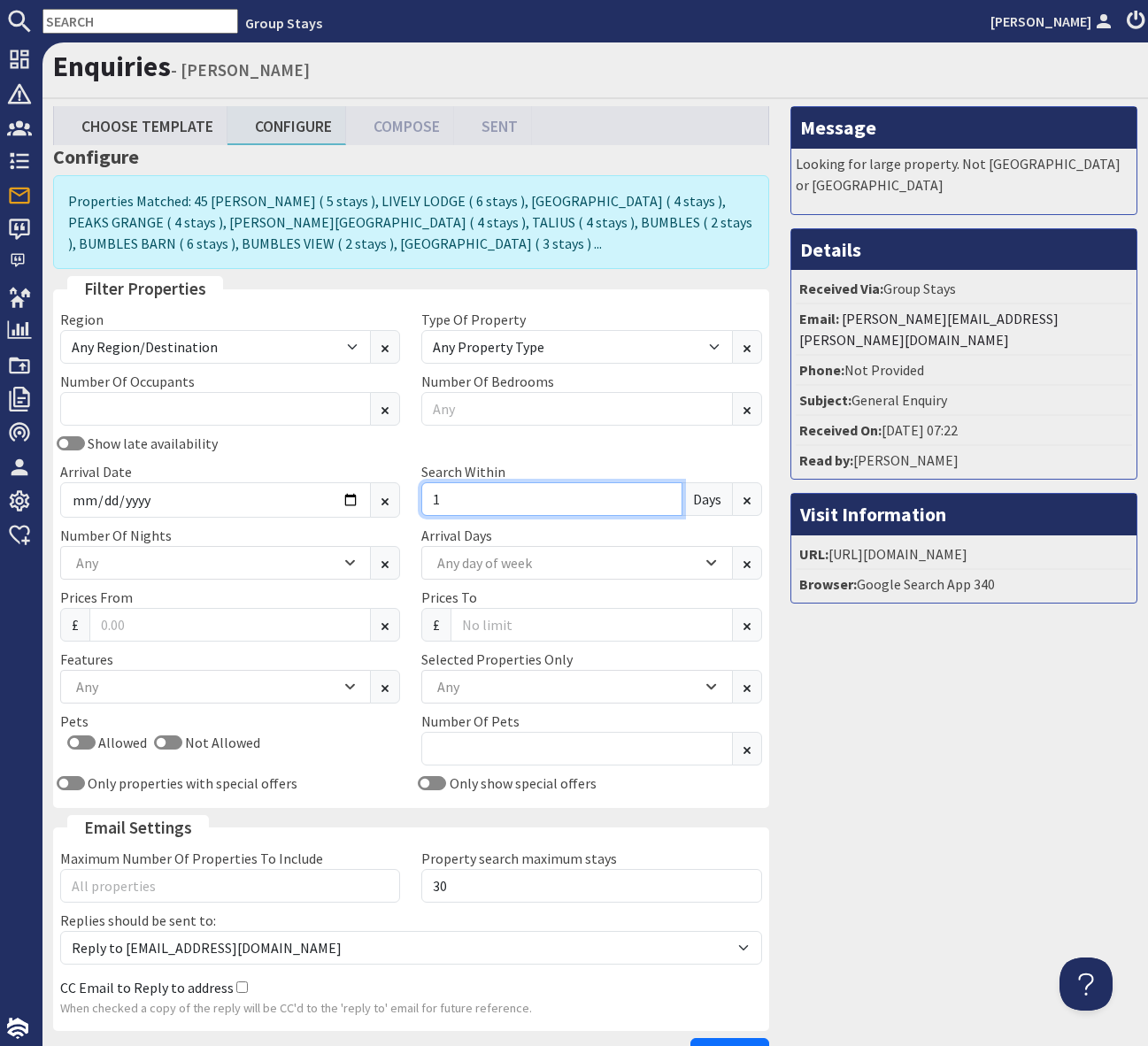
type input "1"
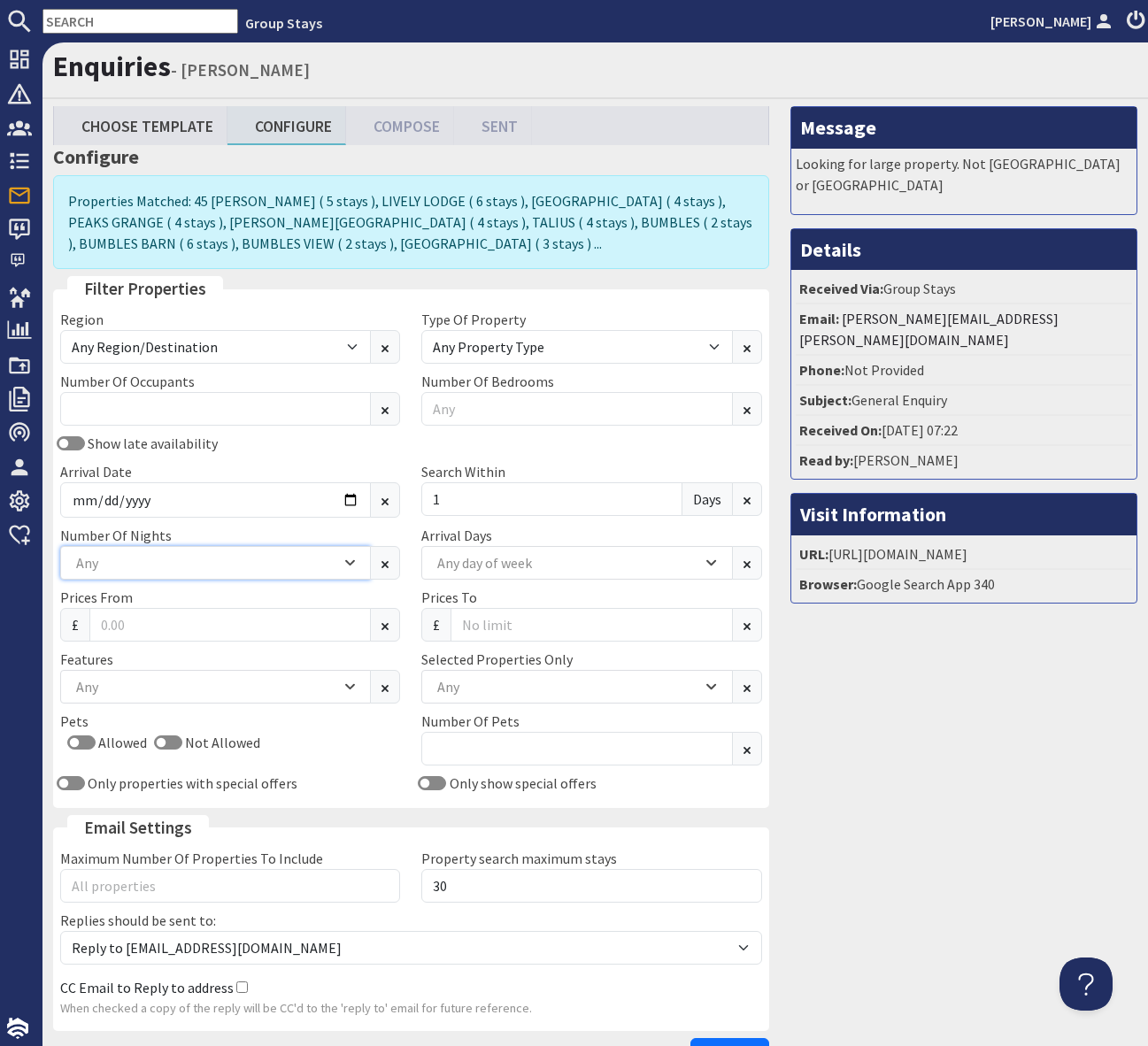
click at [350, 558] on icon "Combobox" at bounding box center [350, 562] width 10 height 11
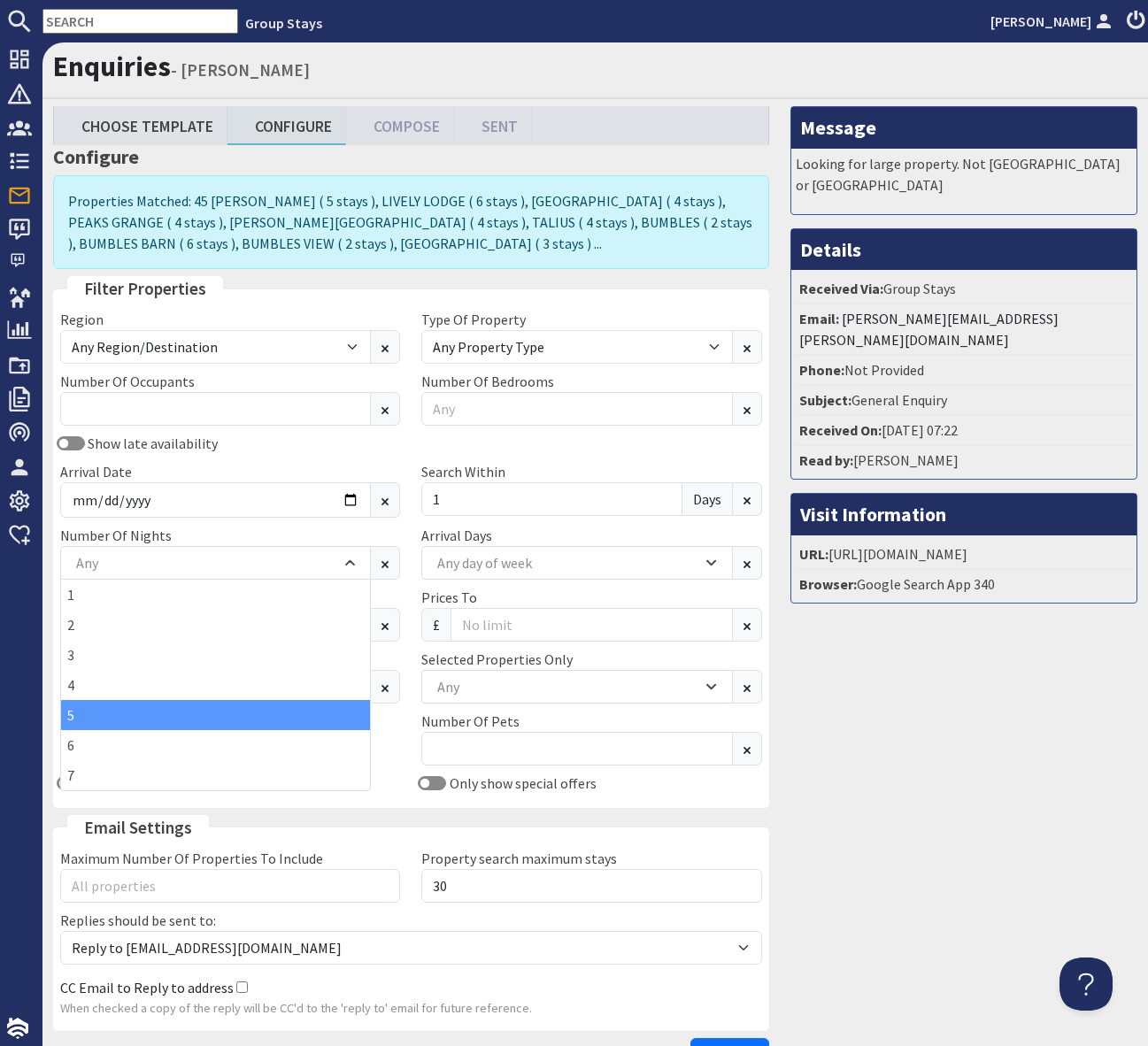
click at [197, 714] on div "5" at bounding box center [215, 715] width 309 height 30
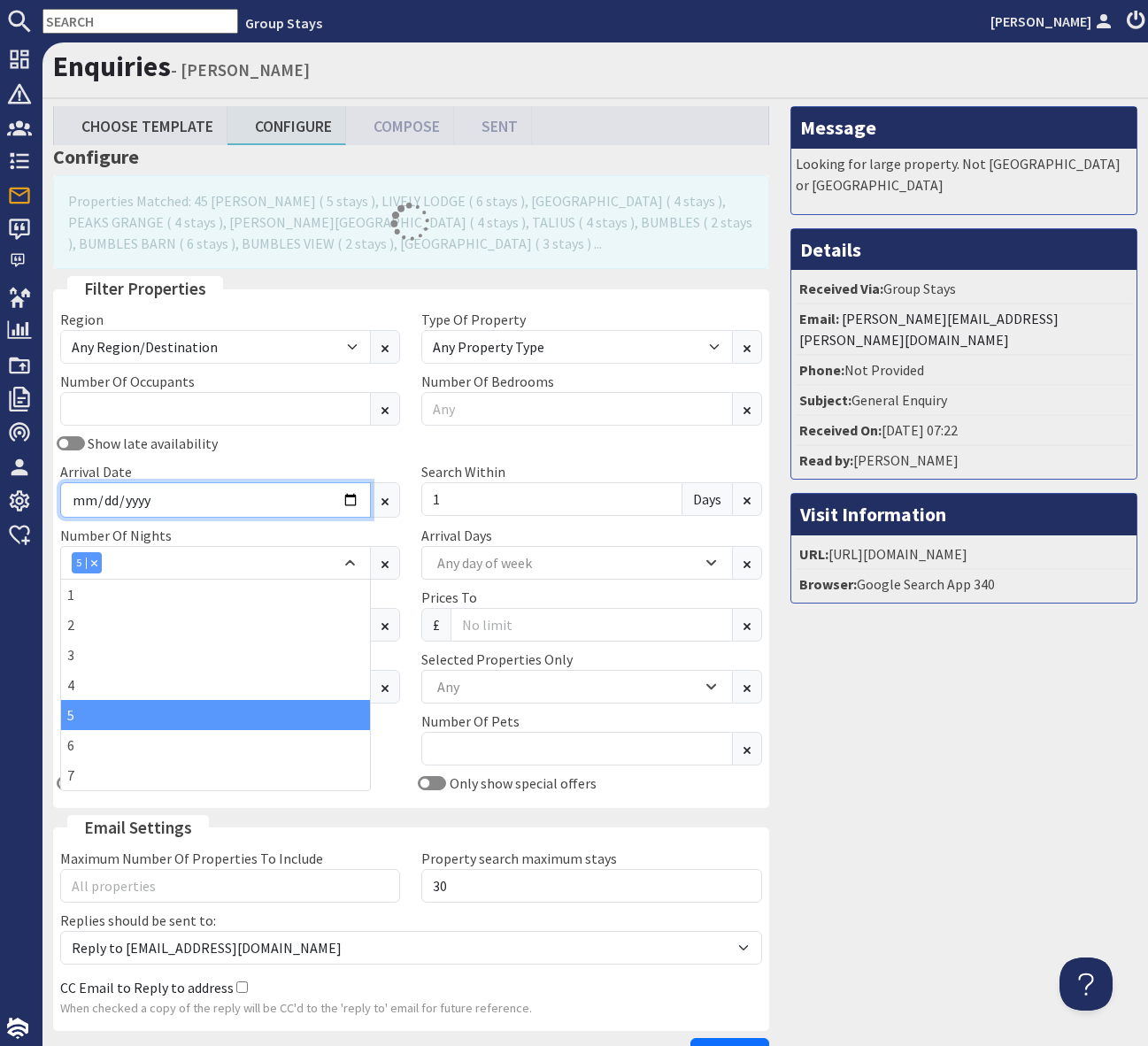
click at [289, 502] on input "2026-01-10" at bounding box center [215, 499] width 311 height 35
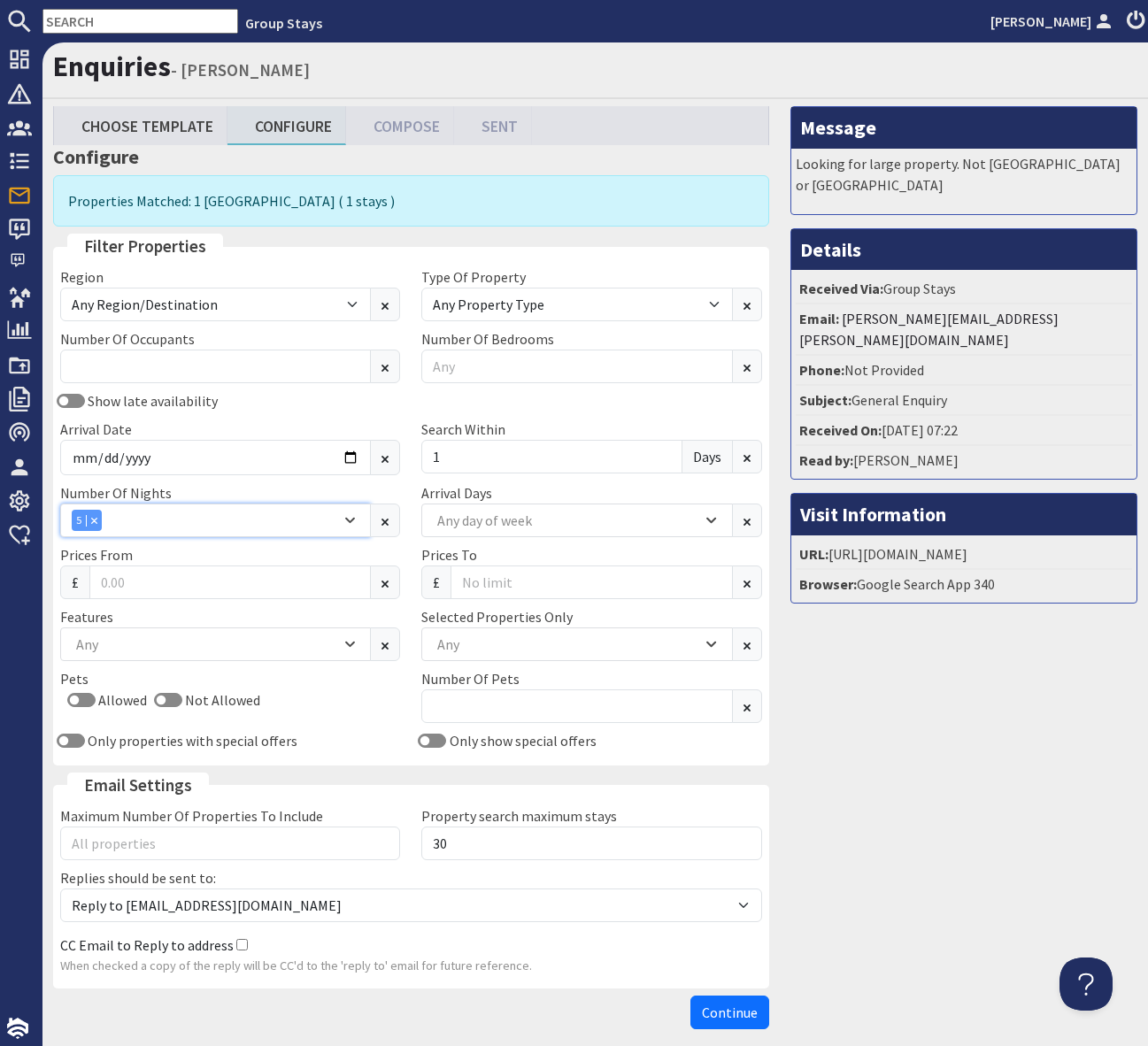
click at [233, 523] on div "5" at bounding box center [206, 520] width 269 height 21
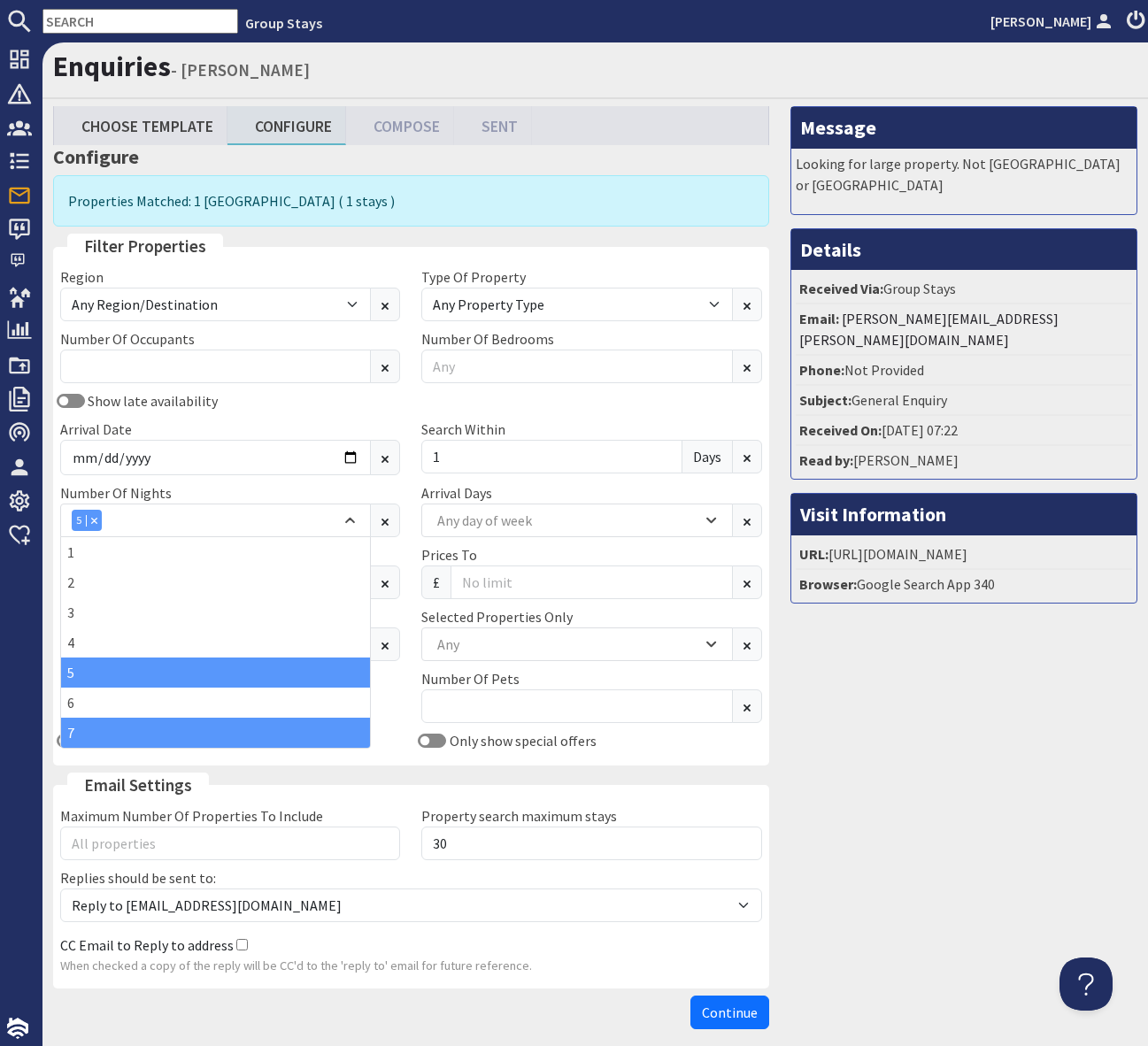
click at [135, 731] on div "7" at bounding box center [215, 733] width 309 height 30
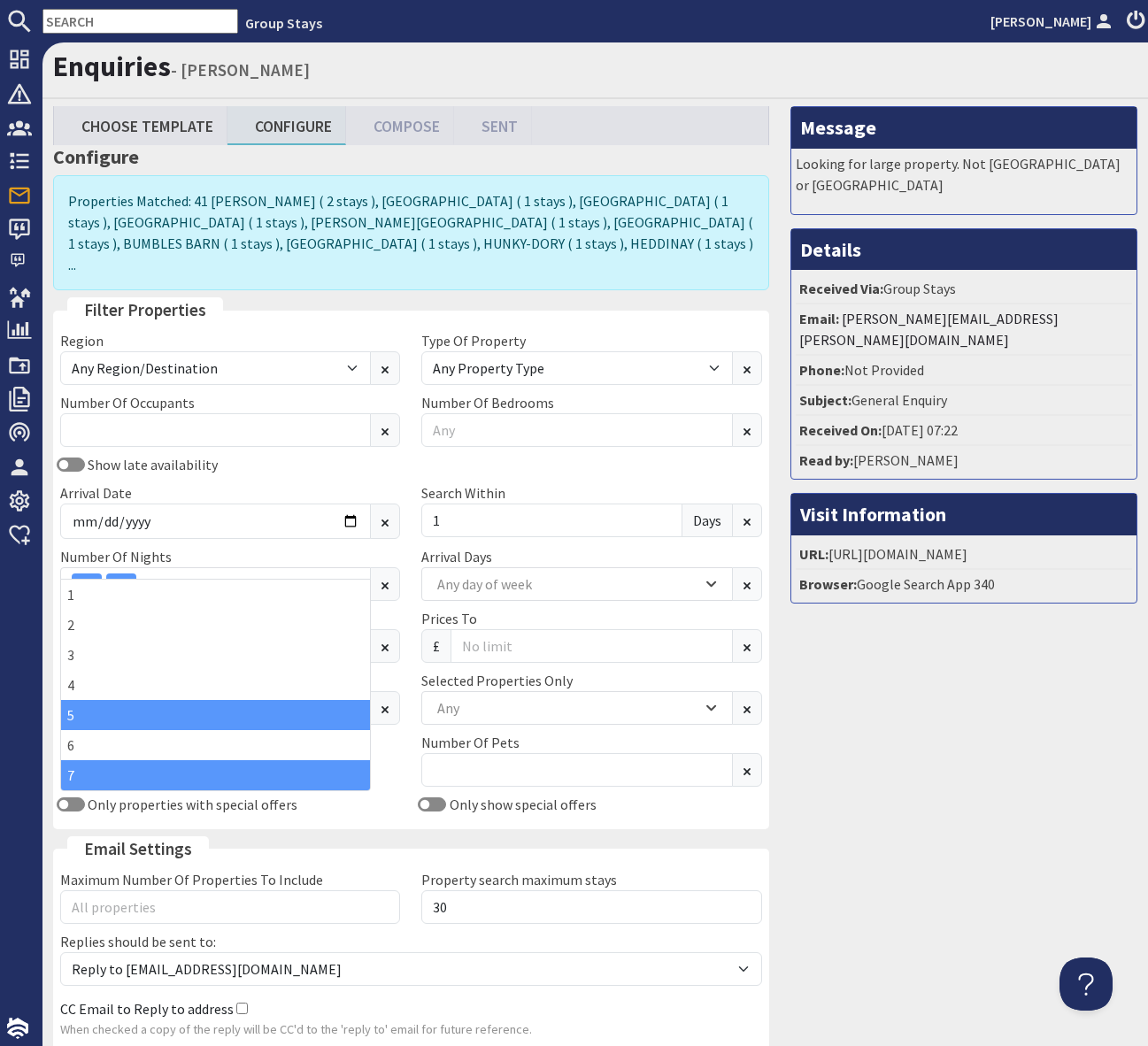
scroll to position [123, 0]
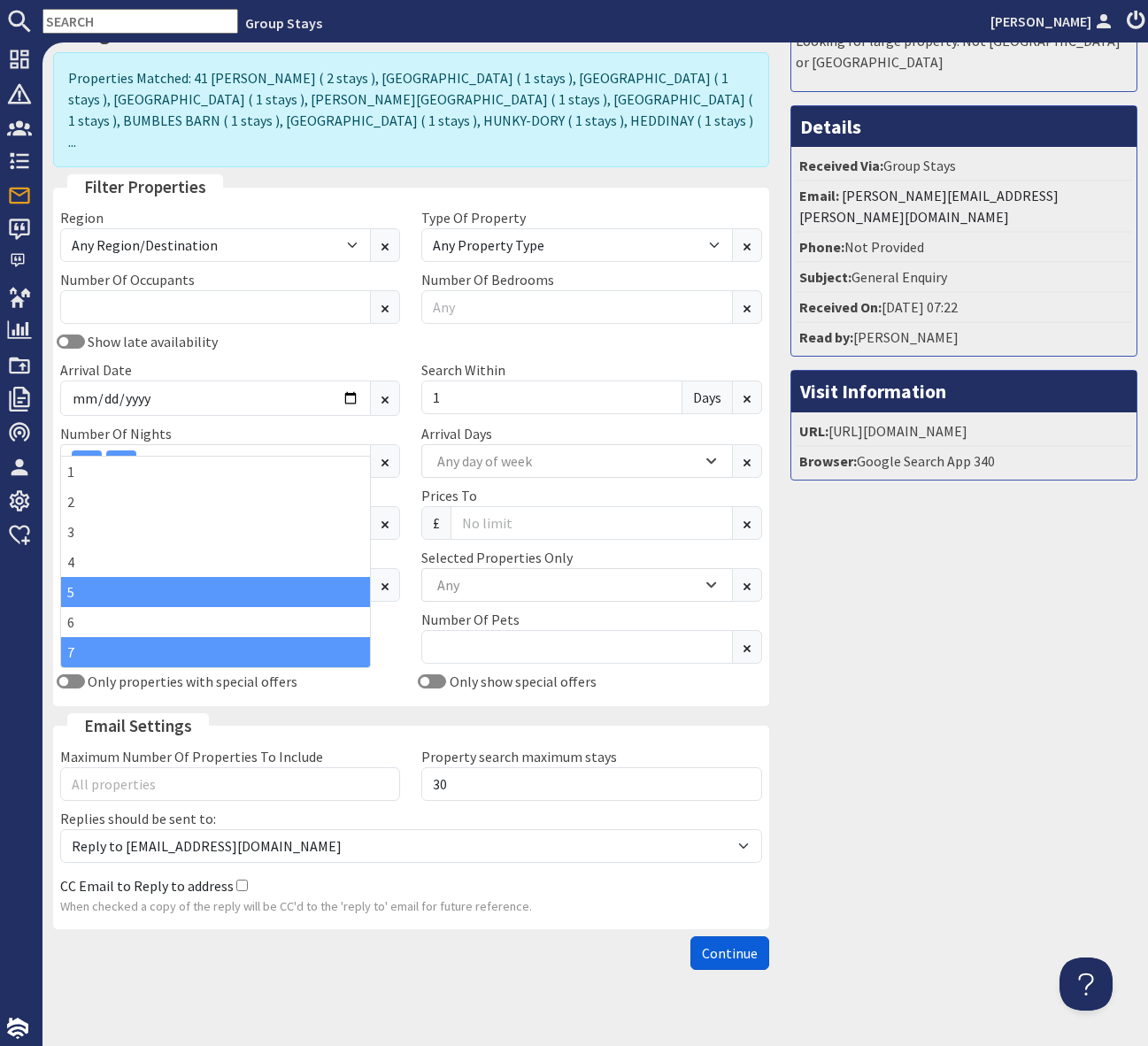
click at [734, 944] on span "Continue" at bounding box center [730, 953] width 56 height 18
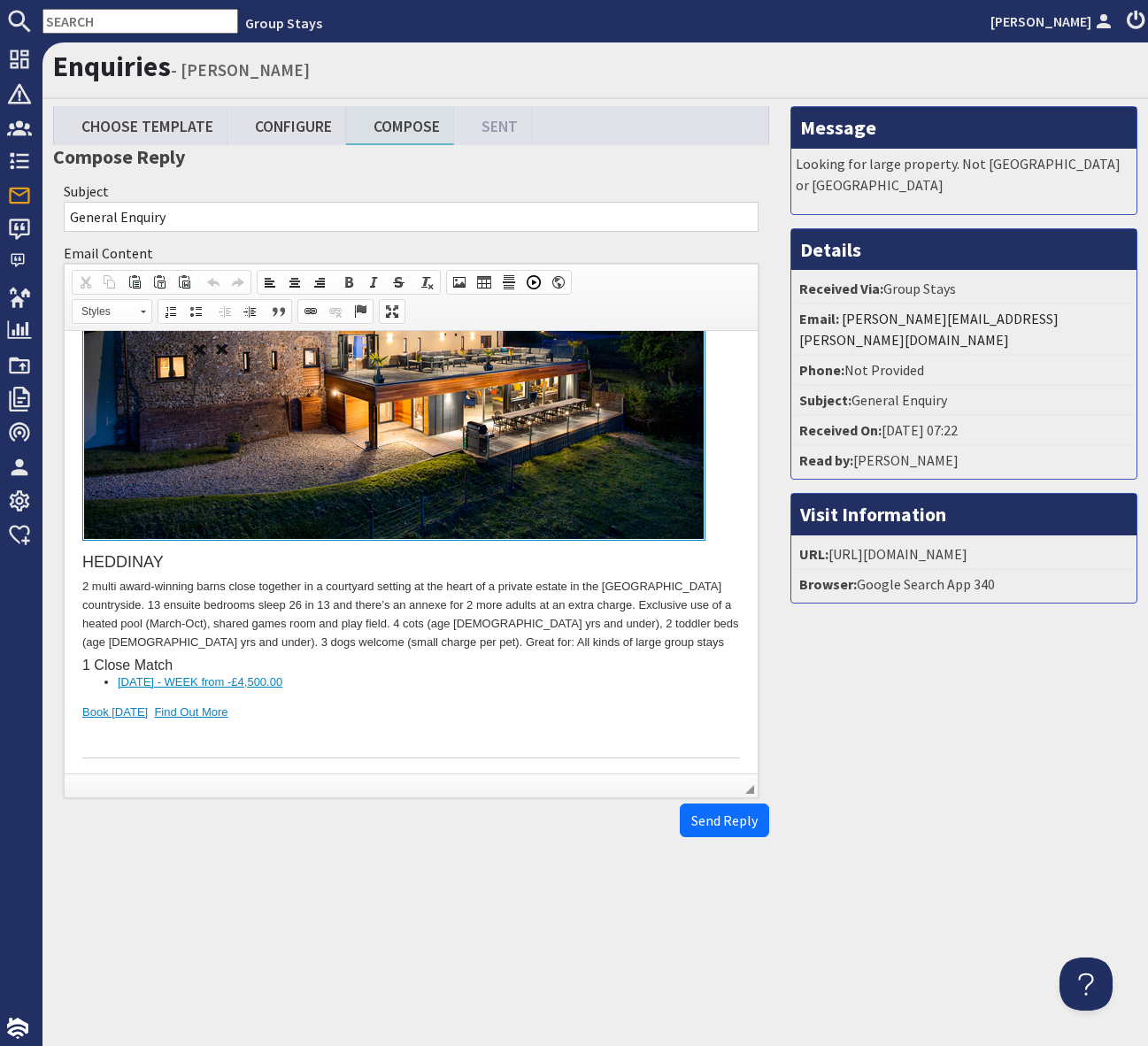
scroll to position [5915, 0]
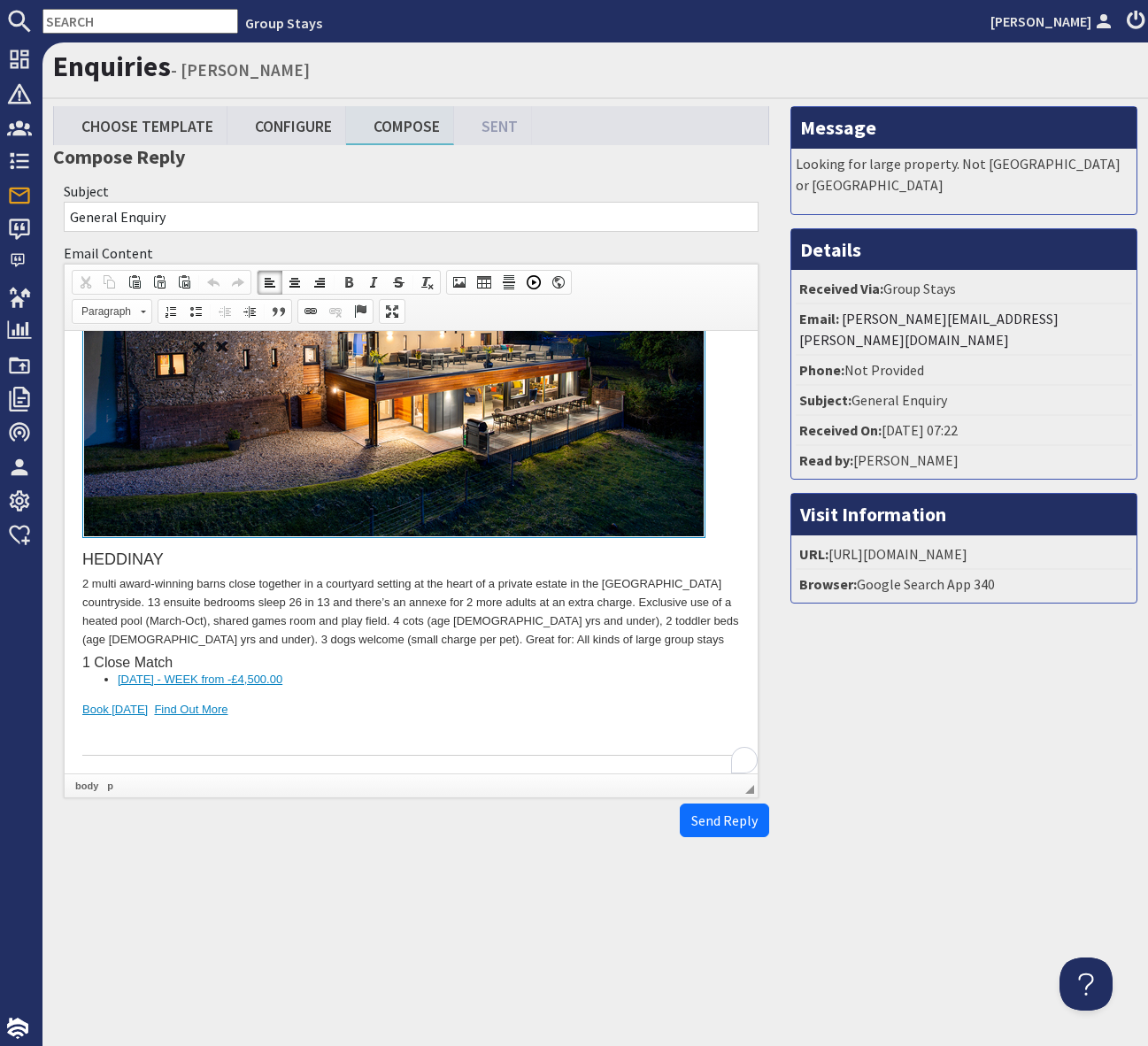
click at [645, 673] on div "HEDDINAY 2 multi award-winning barns close together in a courtyard setting at t…" at bounding box center [410, 445] width 657 height 619
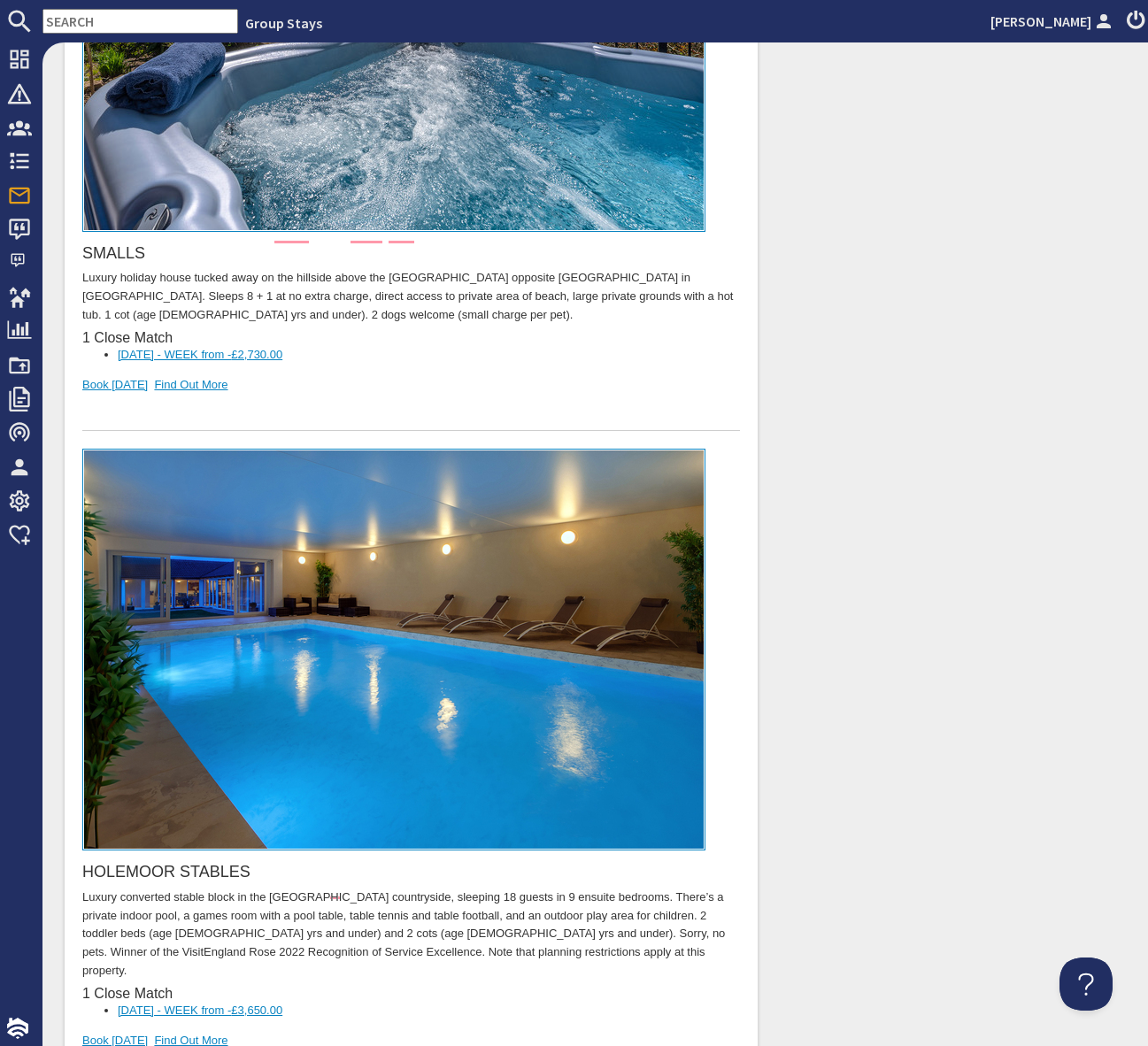
scroll to position [9531, 0]
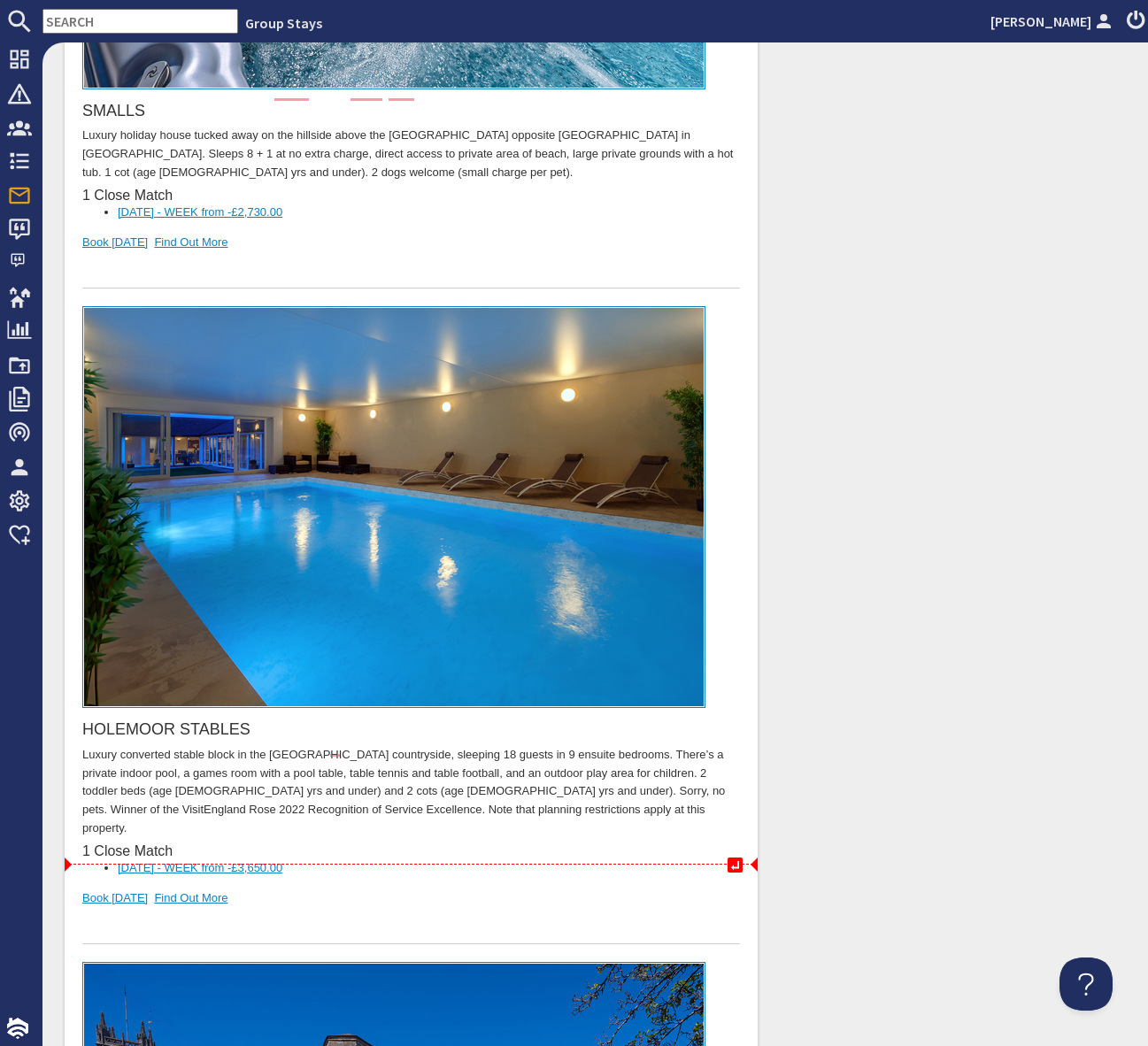
click at [373, 909] on div "To enrich screen reader interactions, please activate Accessibility in Grammarl…" at bounding box center [410, 927] width 657 height 37
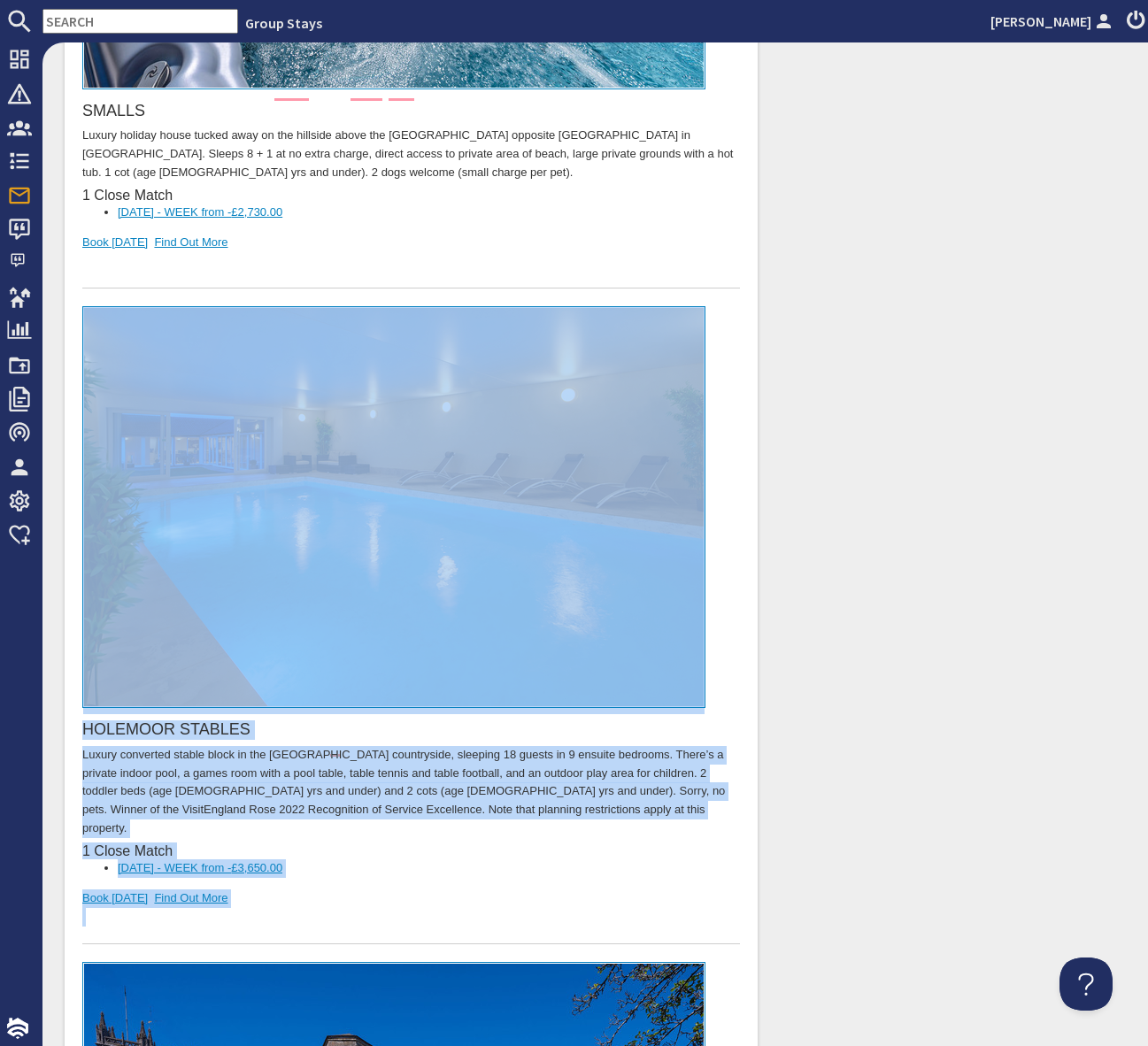
drag, startPoint x: 68, startPoint y: 790, endPoint x: 76, endPoint y: 583, distance: 207.2
click at [76, 583] on html "Dear Janet Piper, Thank you for your enquiry. I've put together a list of prope…" at bounding box center [411, 314] width 693 height 19027
copy div "HOLEMOOR STABLES Luxury converted stable block in the Somerset countryside, sle…"
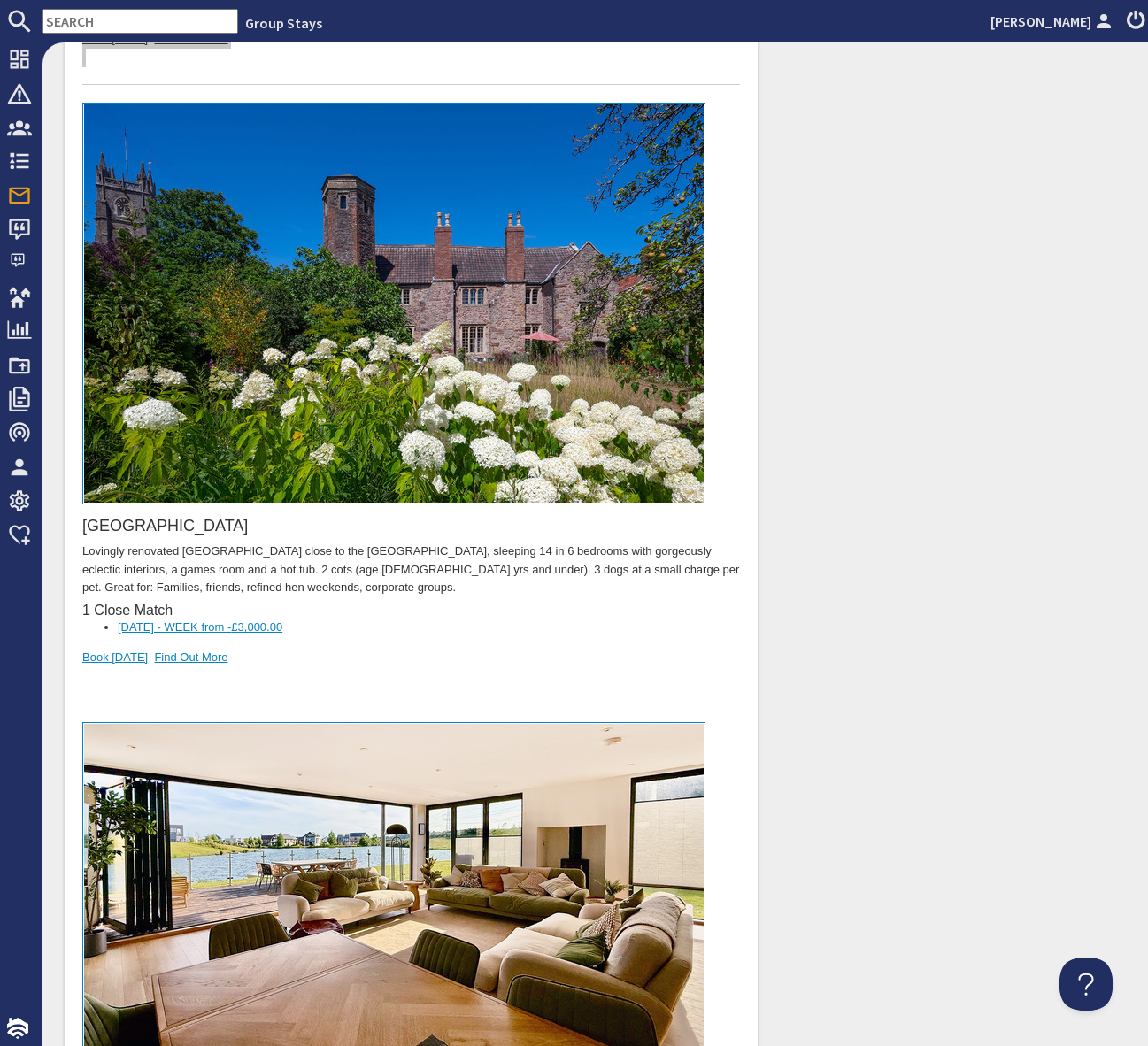
scroll to position [10343, 0]
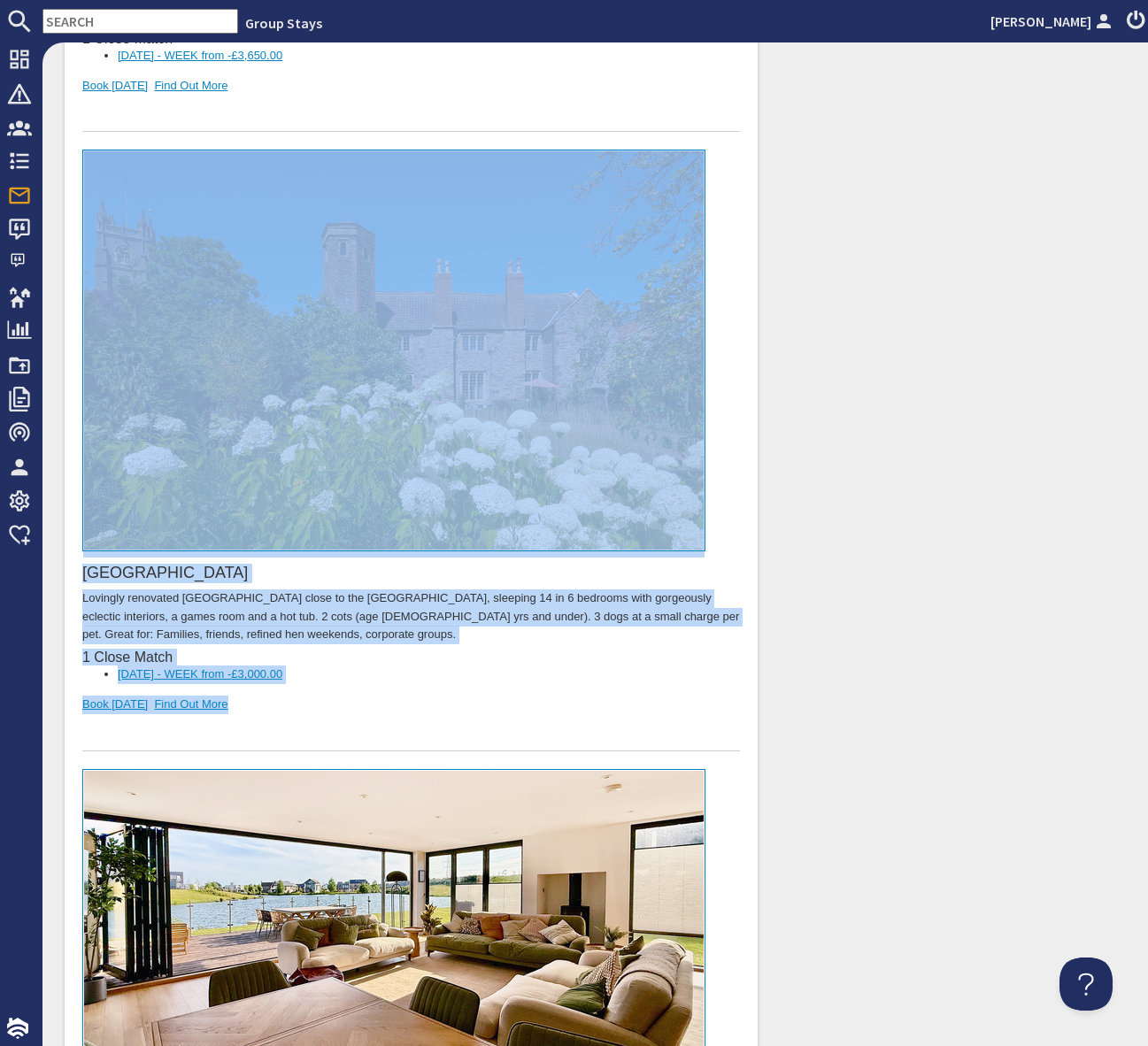
drag, startPoint x: 253, startPoint y: 626, endPoint x: 80, endPoint y: 280, distance: 387.0
copy div "MINGLEBY MANOR Lovingly renovated Tudor Manor House close to the Somerset coast…"
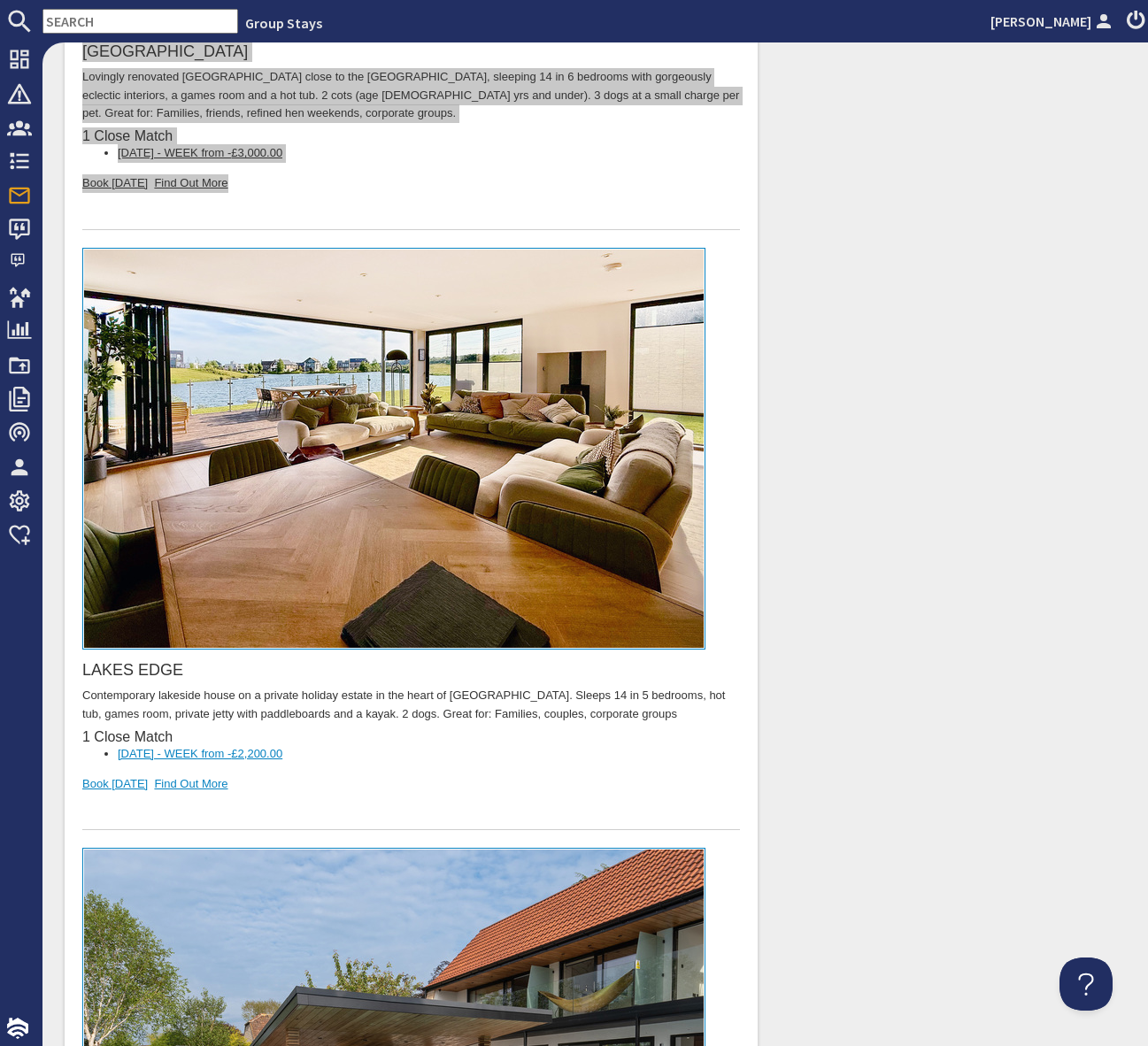
scroll to position [10863, 0]
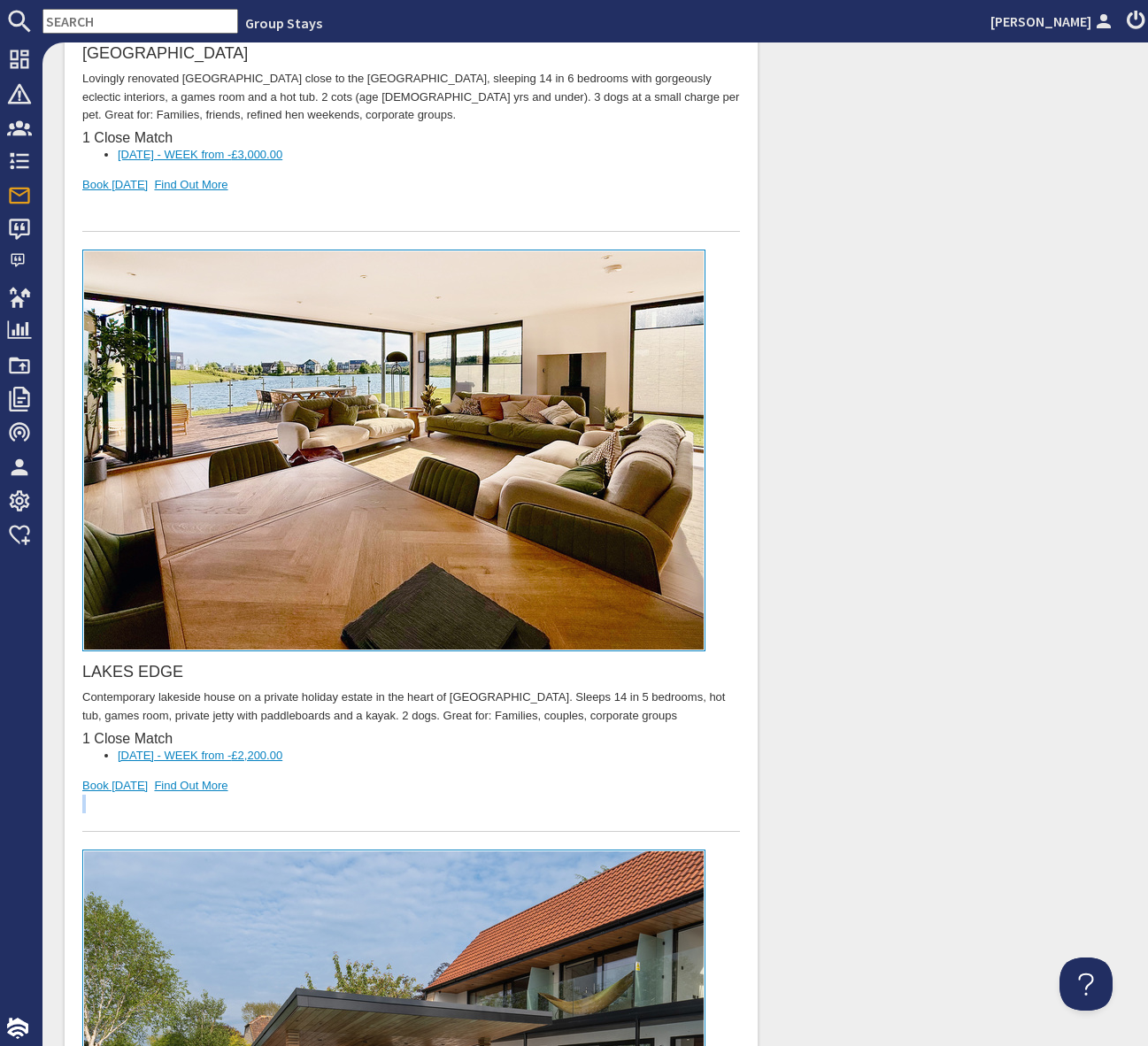
drag, startPoint x: 234, startPoint y: 718, endPoint x: 233, endPoint y: 708, distance: 9.8
click at [234, 709] on div "LAKES EDGE Contemporary lakeside house on a private holiday estate in the heart…" at bounding box center [410, 541] width 657 height 583
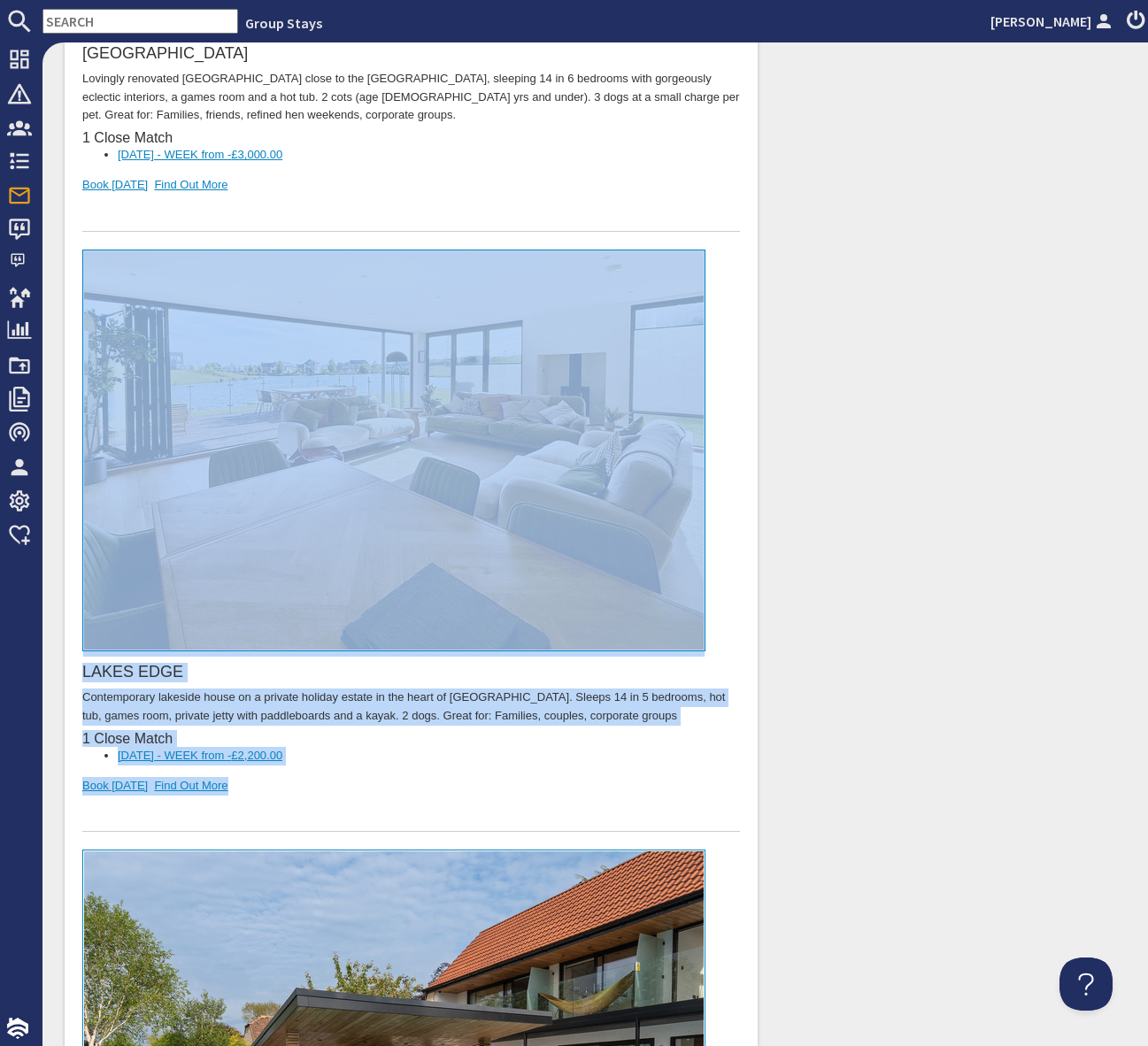
drag, startPoint x: 326, startPoint y: 711, endPoint x: 58, endPoint y: 445, distance: 378.5
copy div "LAKES EDGE Contemporary lakeside house on a private holiday estate in the heart…"
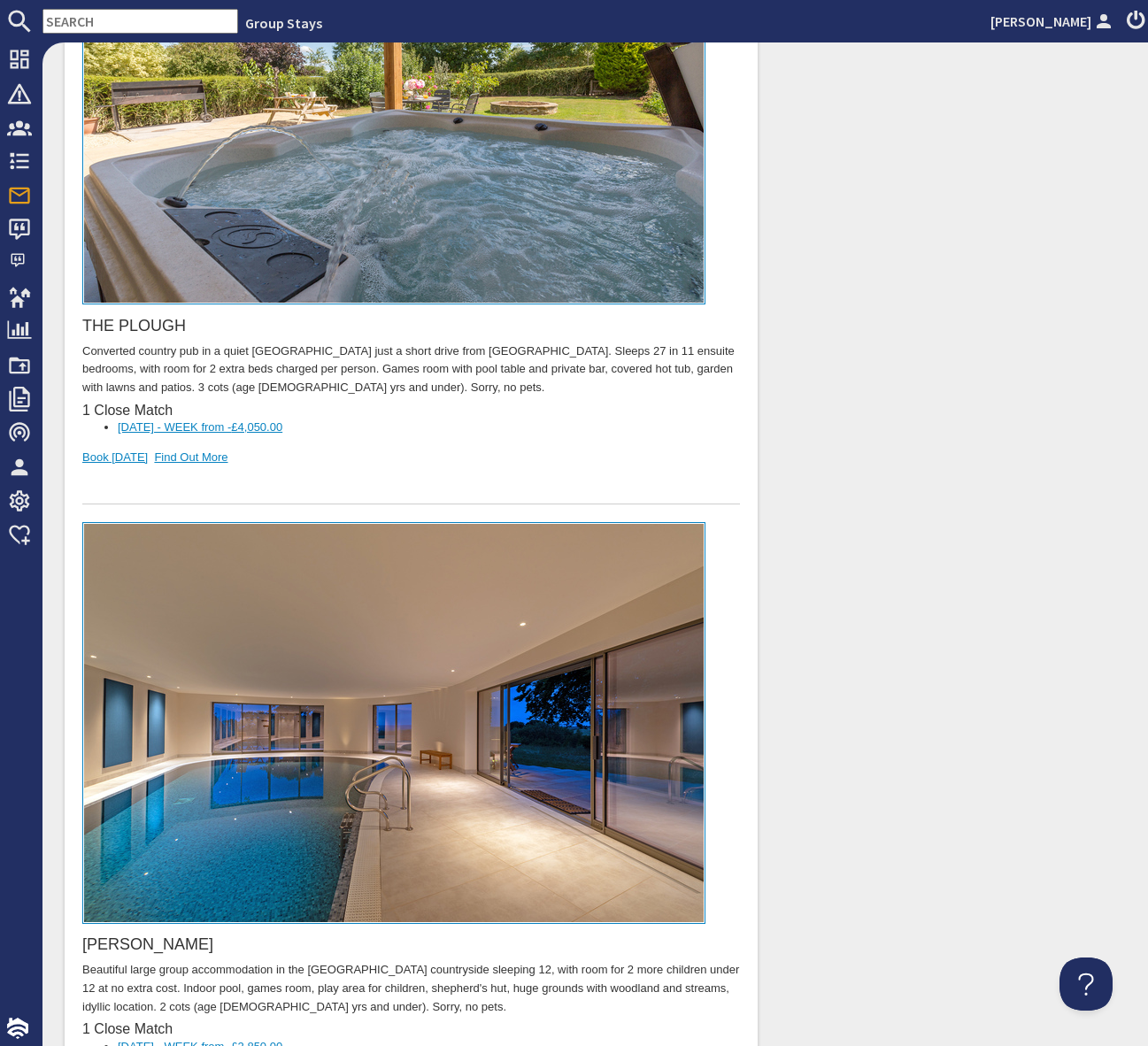
scroll to position [12545, 0]
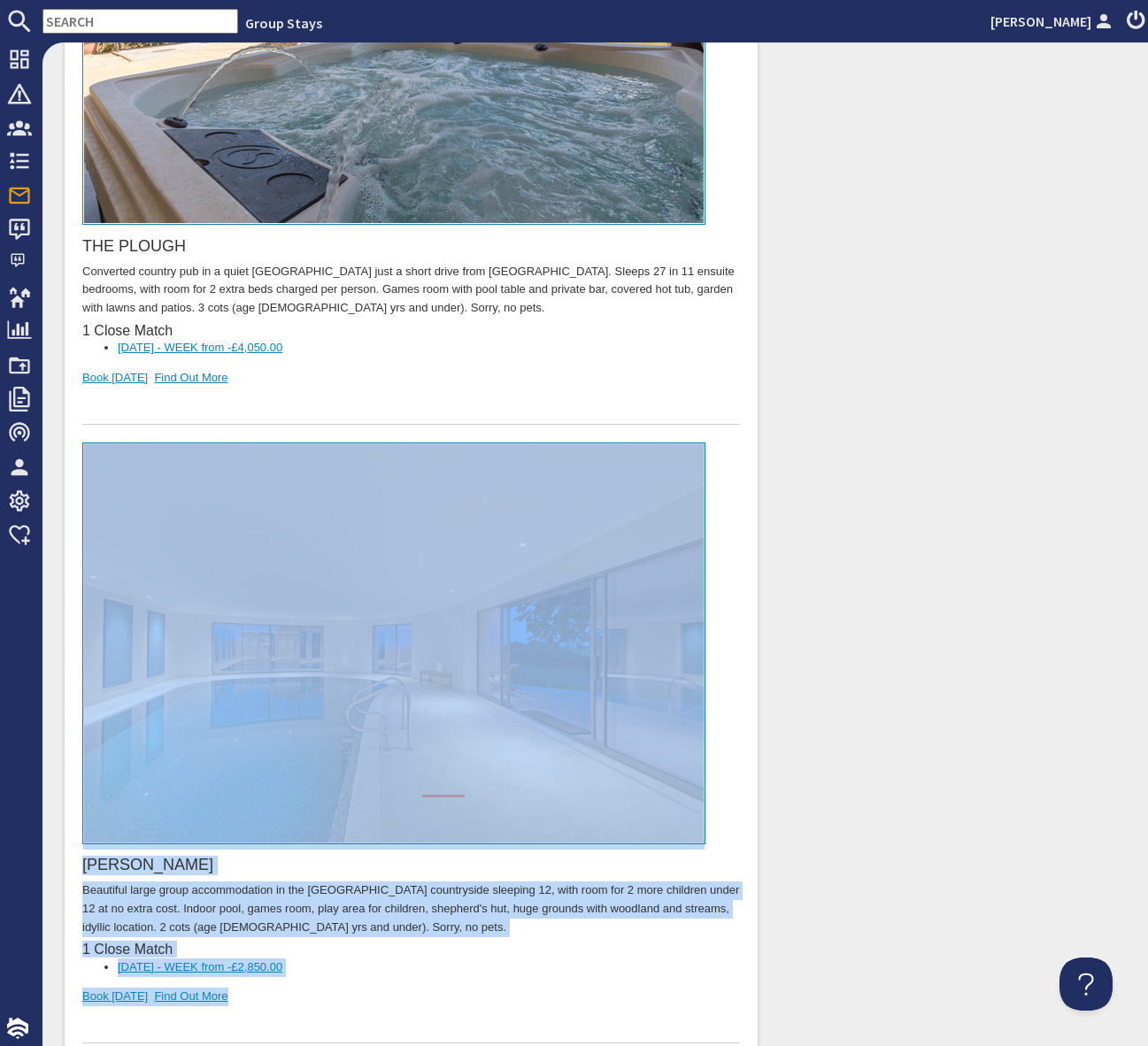
drag, startPoint x: 247, startPoint y: 903, endPoint x: 126, endPoint y: 470, distance: 450.2
click at [126, 470] on div "PERYS HILL Beautiful large group accommodation in the Somerset countryside slee…" at bounding box center [410, 743] width 657 height 601
copy div "PERYS HILL Beautiful large group accommodation in the Somerset countryside slee…"
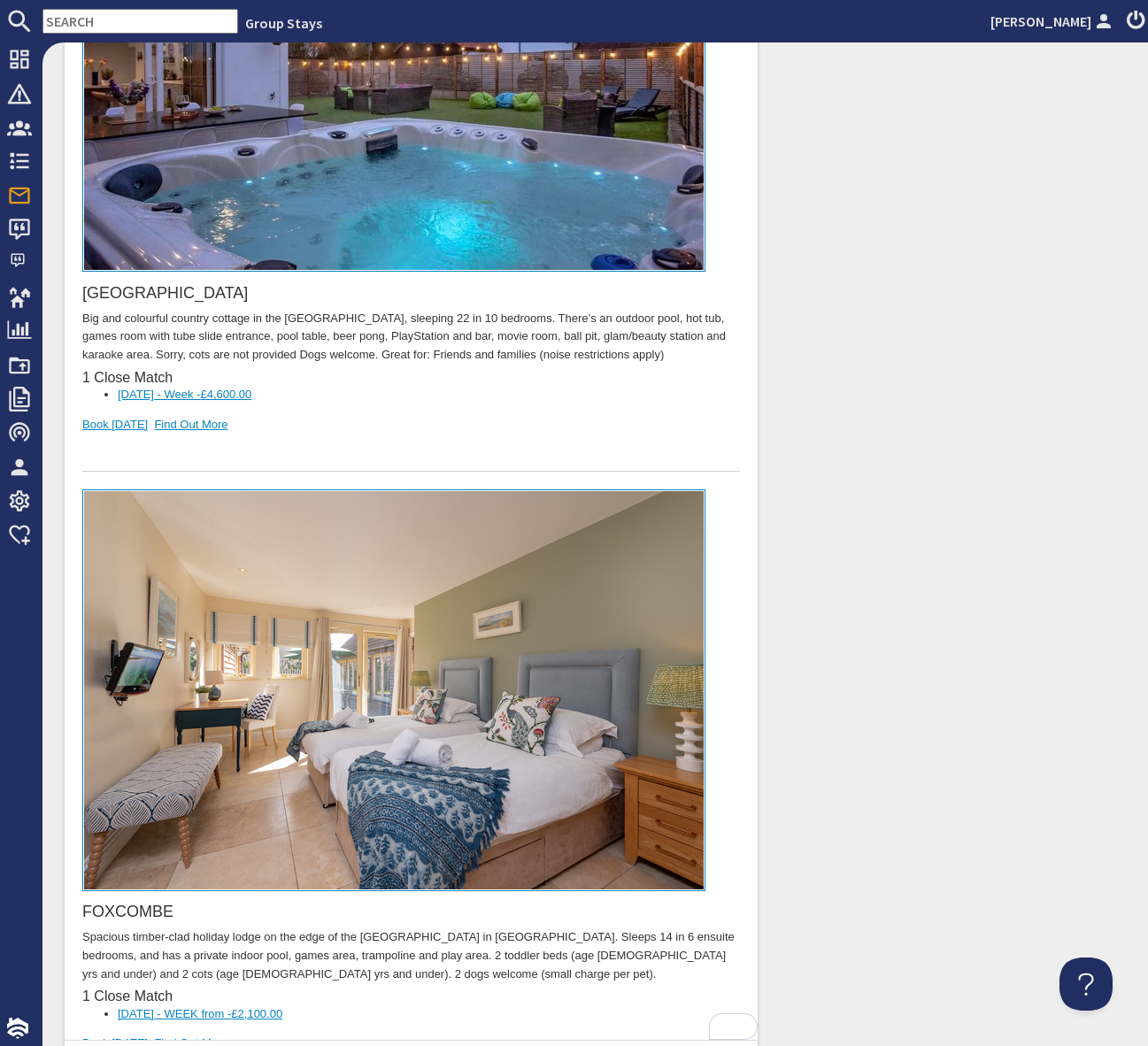
scroll to position [18178, 0]
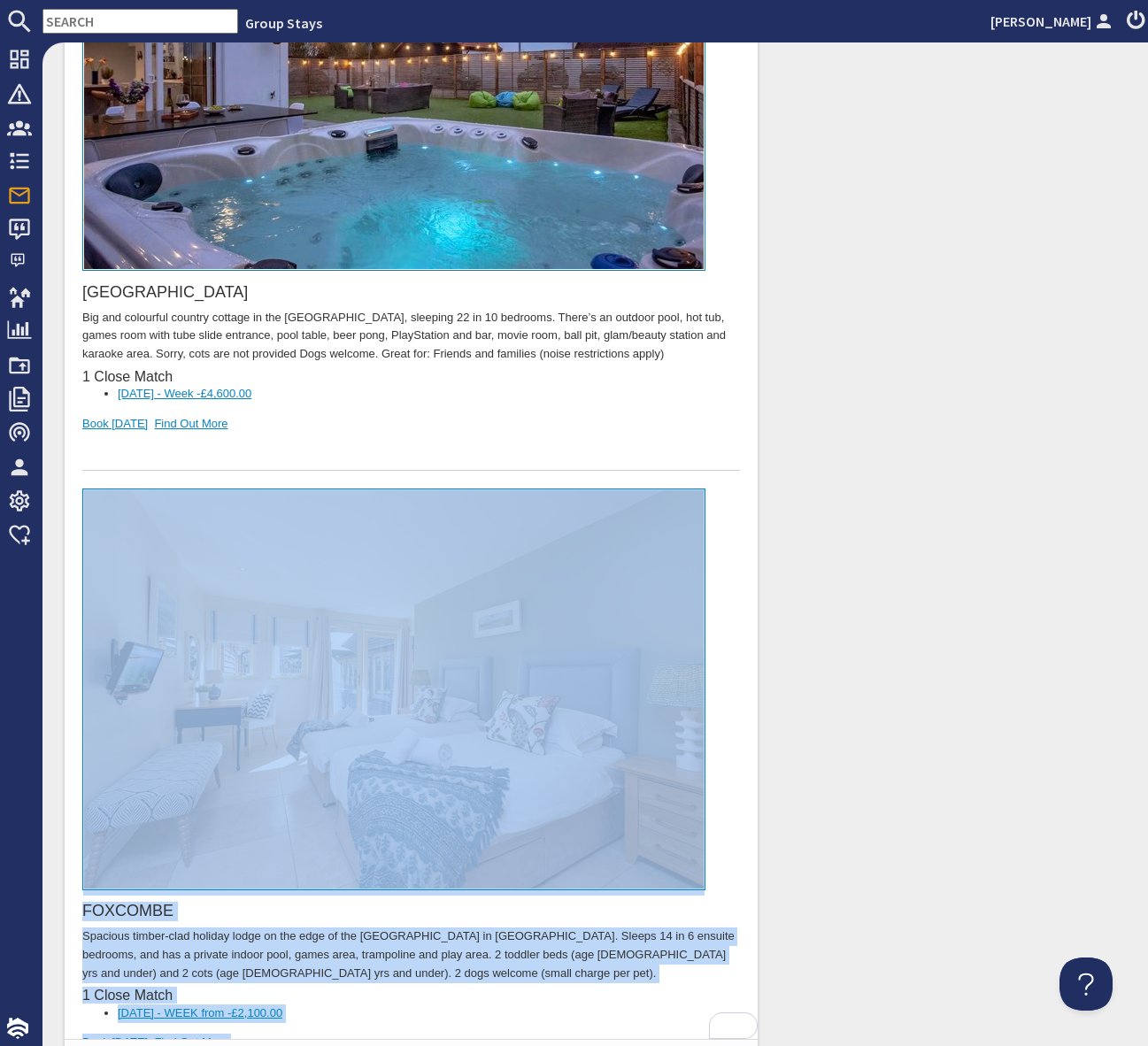
drag, startPoint x: 113, startPoint y: 895, endPoint x: 162, endPoint y: 417, distance: 481.1
click at [162, 489] on div "FOXCOMBE Spacious timber-clad holiday lodge on the edge of the Quantock Hills i…" at bounding box center [410, 789] width 657 height 601
copy div "FOXCOMBE Spacious timber-clad holiday lodge on the edge of the Quantock Hills i…"
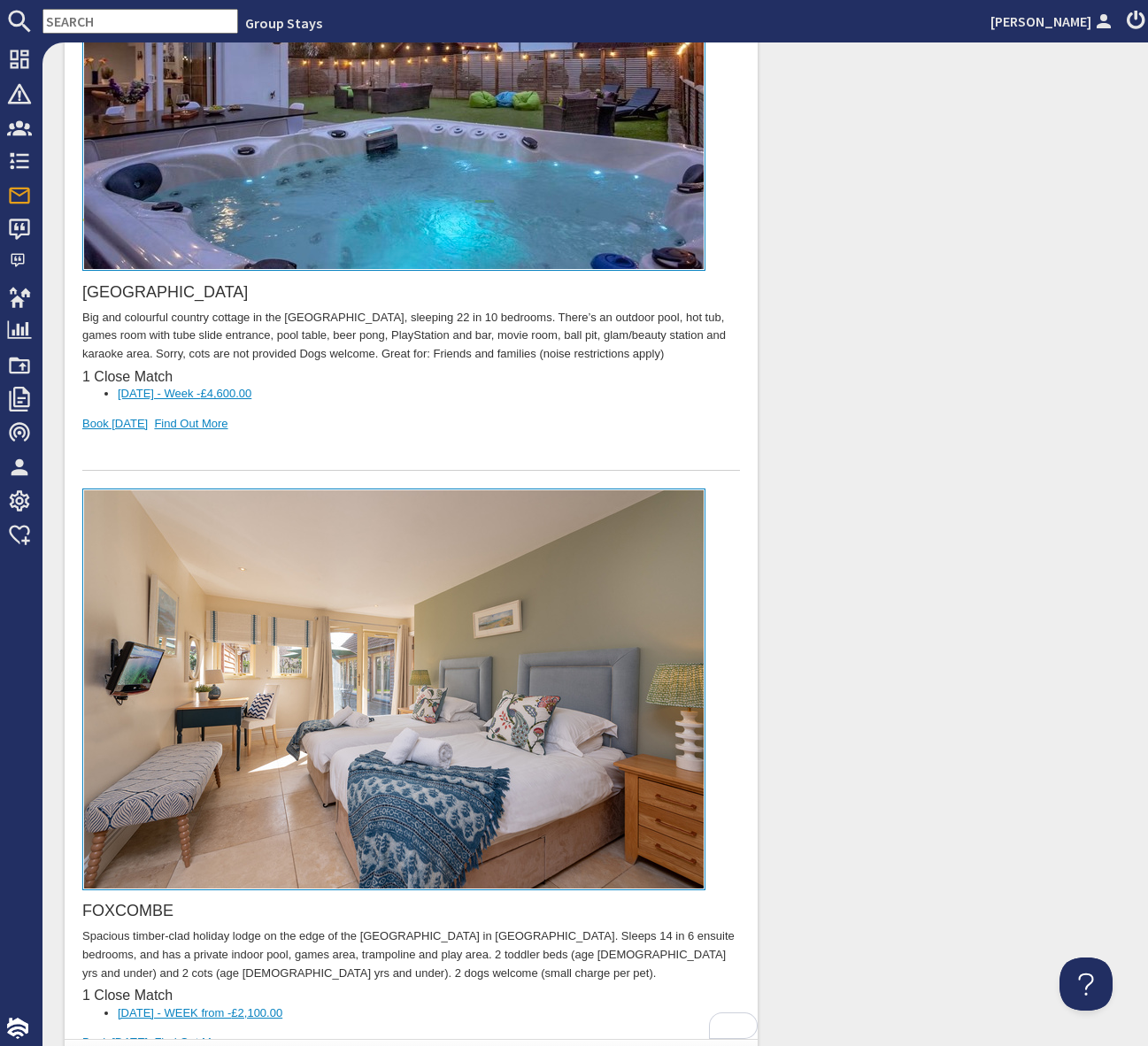
click at [603, 269] on div "PALOOZA LAND Big and colourful country cottage in the lush Somerset countryside…" at bounding box center [410, 170] width 657 height 601
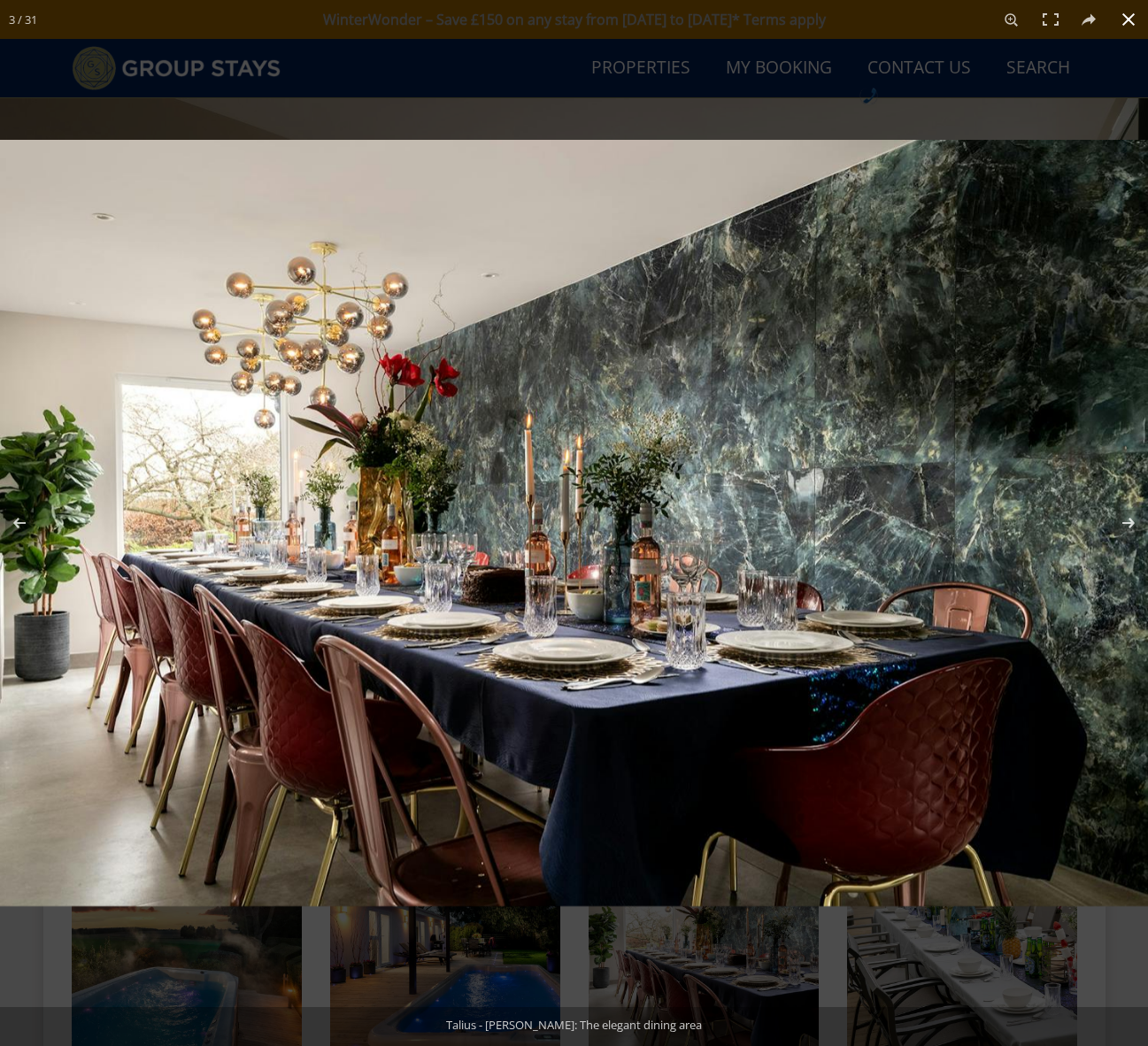
scroll to position [1071, 0]
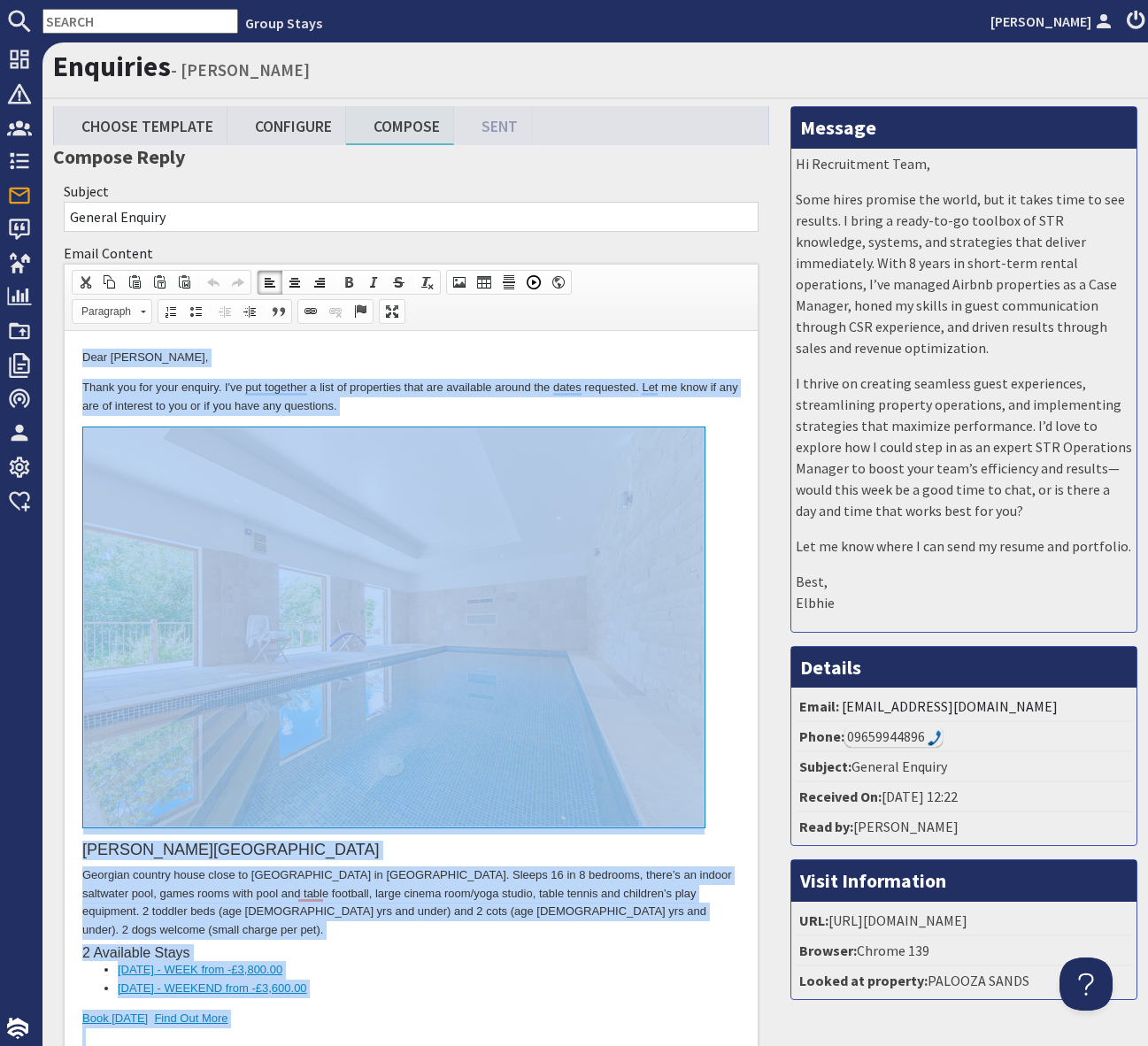
scroll to position [0, 13]
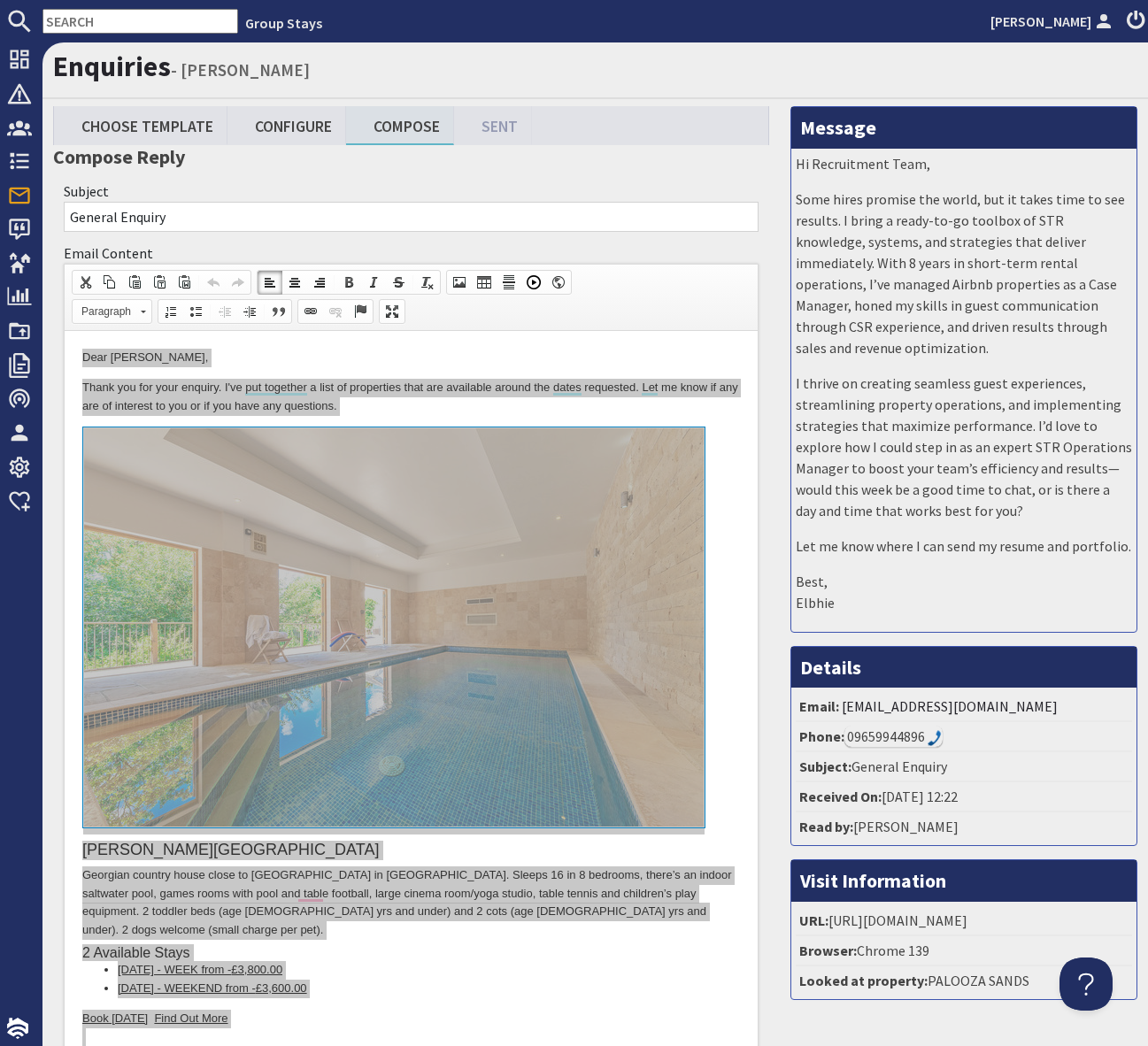
click at [86, 19] on input "text" at bounding box center [140, 21] width 196 height 25
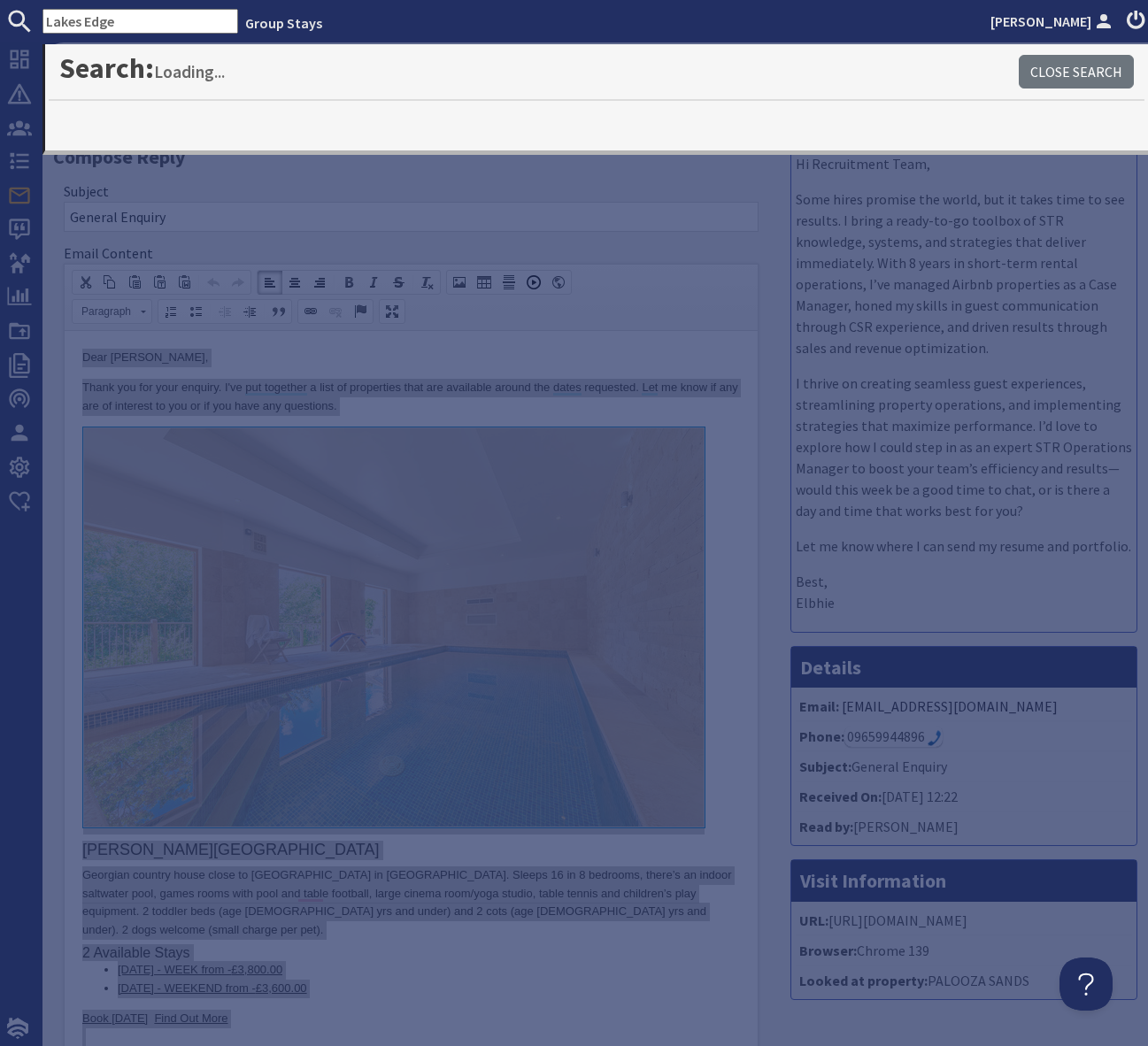
type input "Lakes Edge"
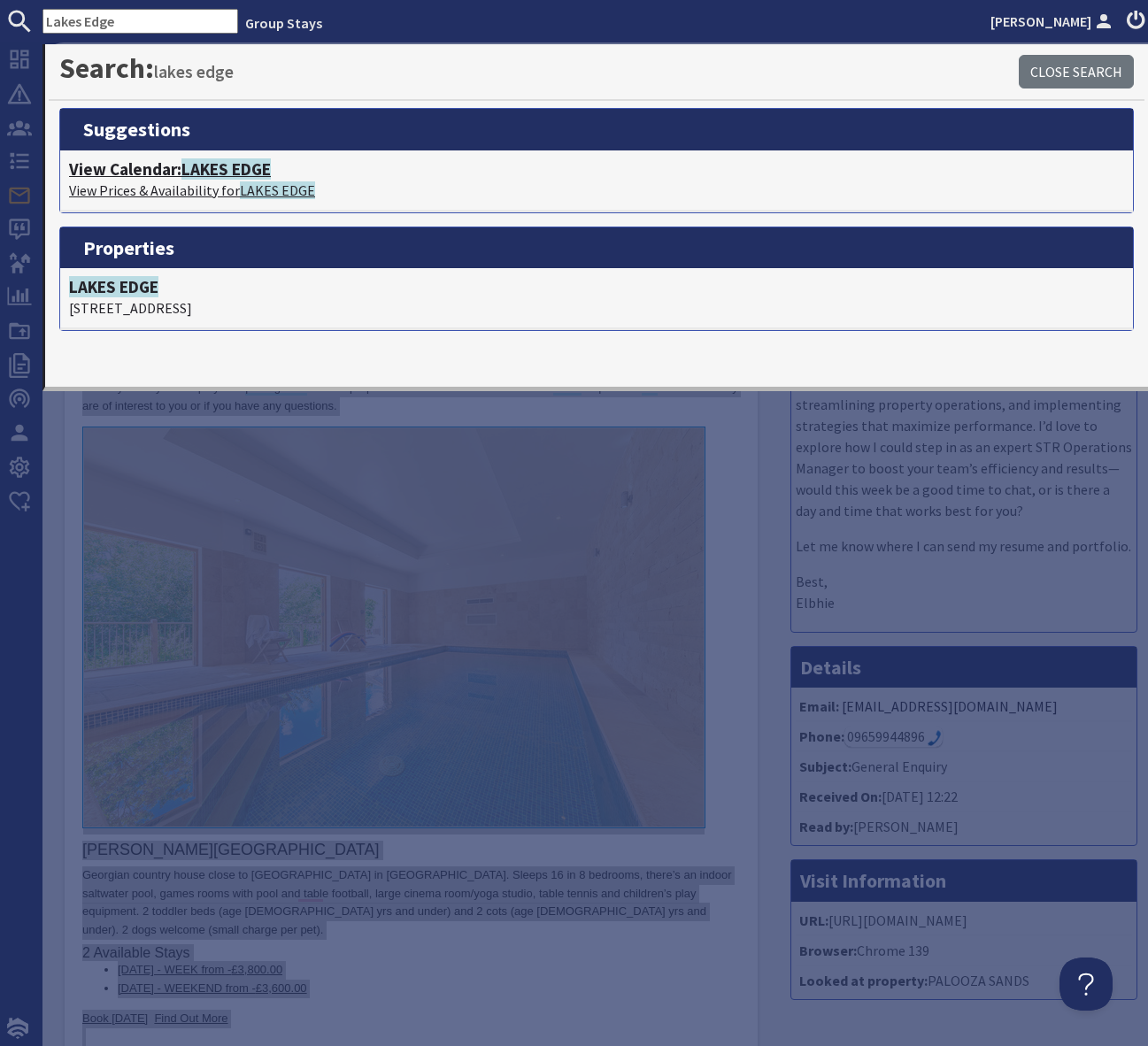
click at [238, 168] on span "LAKES EDGE" at bounding box center [225, 168] width 89 height 21
type textarea "<p>Dear [PERSON_NAME],</p> <p>Thank you for your enquiry. I&#39;ve put together…"
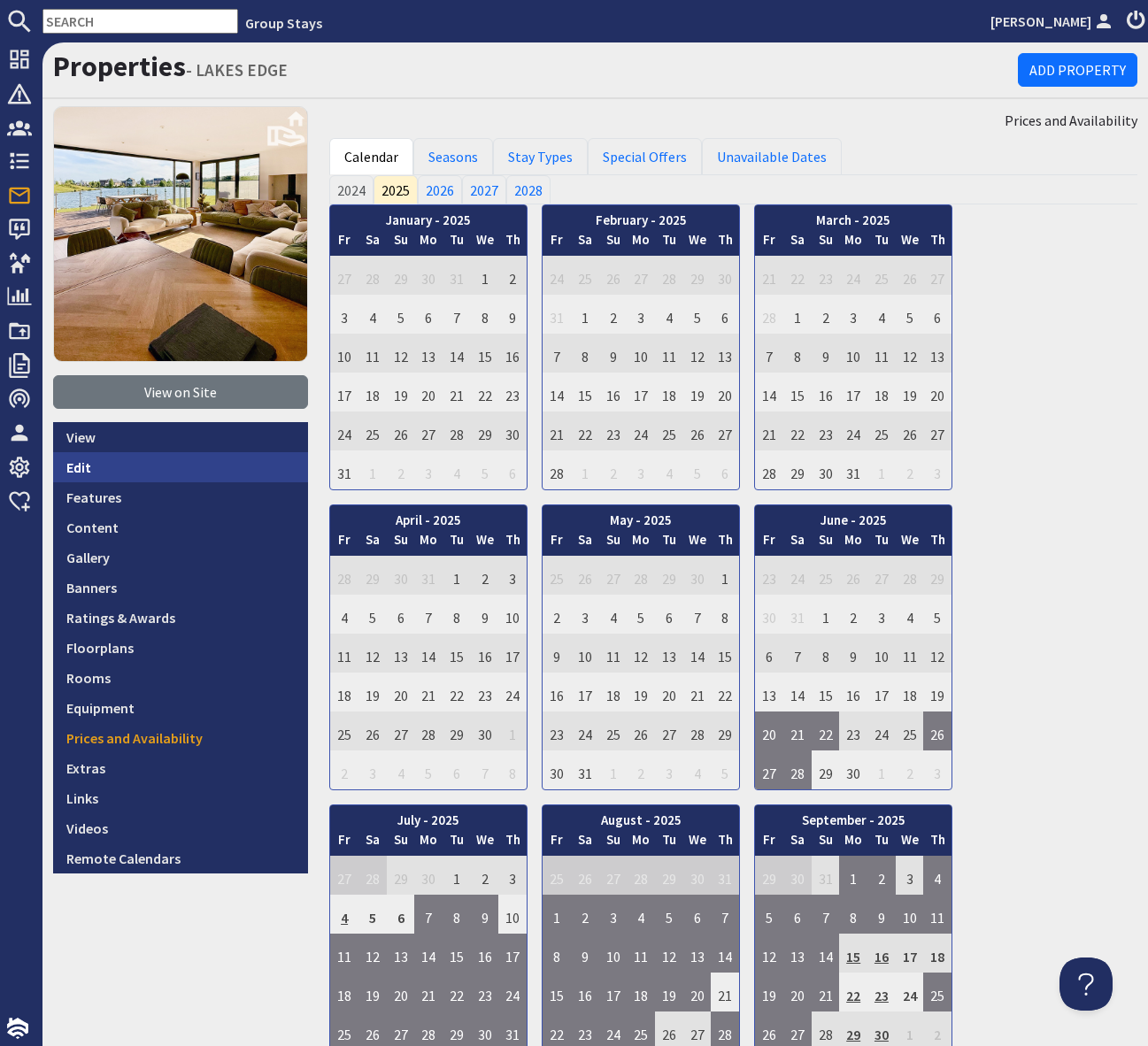
click at [134, 464] on link "Edit" at bounding box center [180, 467] width 255 height 30
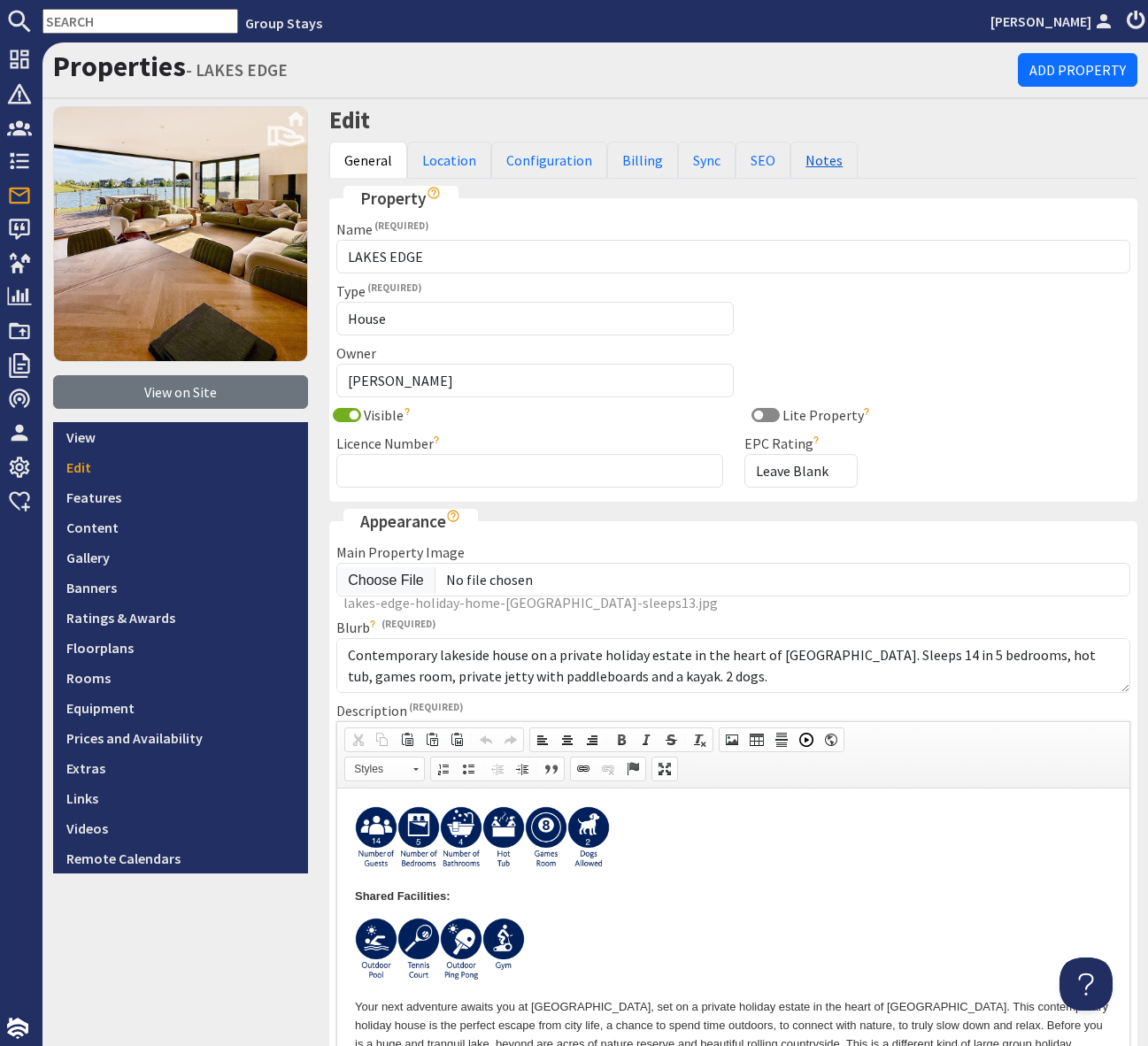
drag, startPoint x: 822, startPoint y: 163, endPoint x: 821, endPoint y: 177, distance: 14.2
click at [822, 163] on link "Notes" at bounding box center [823, 160] width 67 height 37
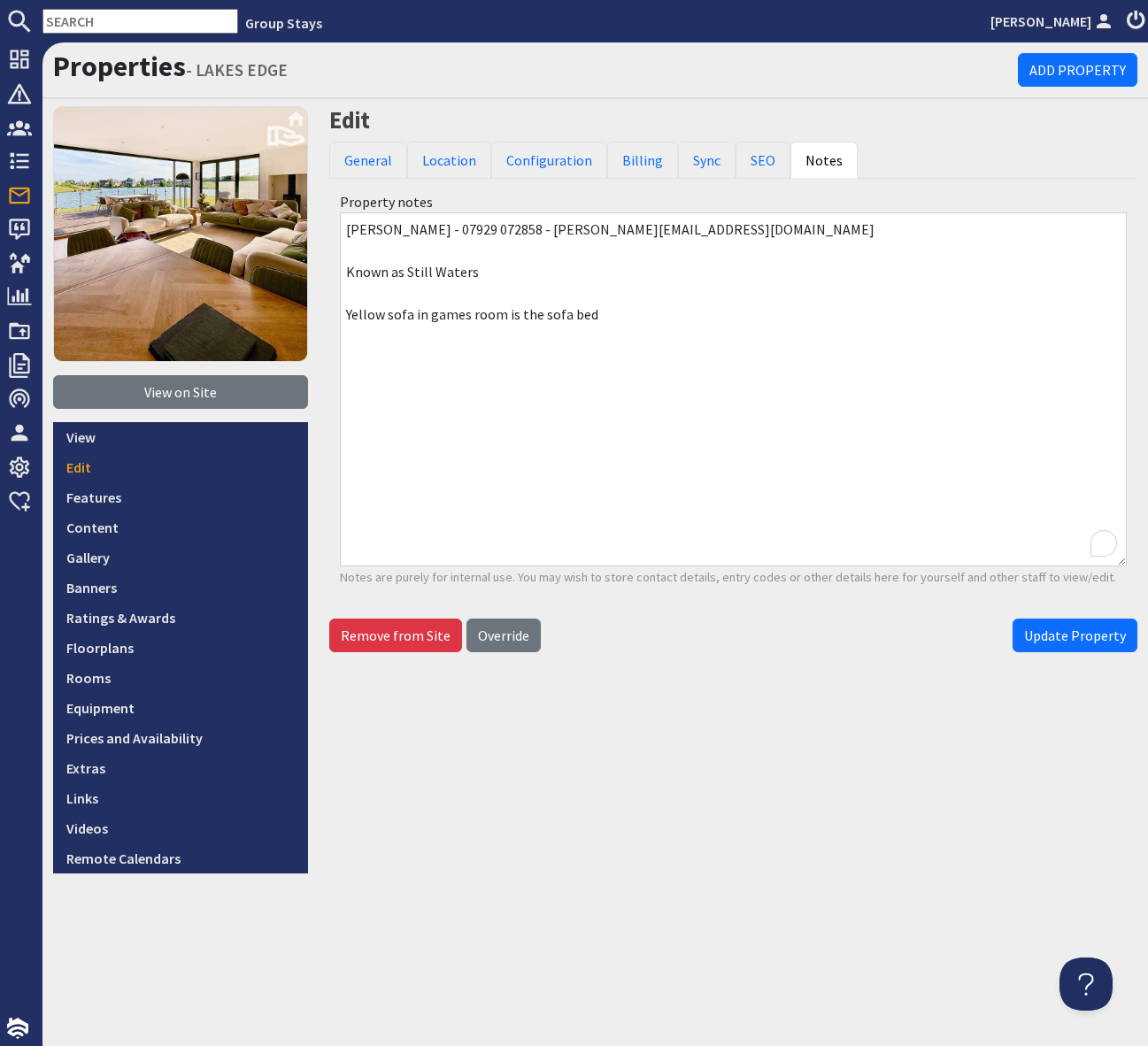
click at [763, 354] on textarea "[PERSON_NAME] - 07929 072858 - [PERSON_NAME][EMAIL_ADDRESS][DOMAIN_NAME] Known …" at bounding box center [733, 389] width 787 height 354
click at [81, 22] on input "text" at bounding box center [140, 21] width 196 height 25
click at [103, 26] on input "text" at bounding box center [140, 21] width 196 height 25
click at [88, 17] on input "text" at bounding box center [140, 21] width 196 height 25
click at [73, 22] on input "text" at bounding box center [140, 21] width 196 height 25
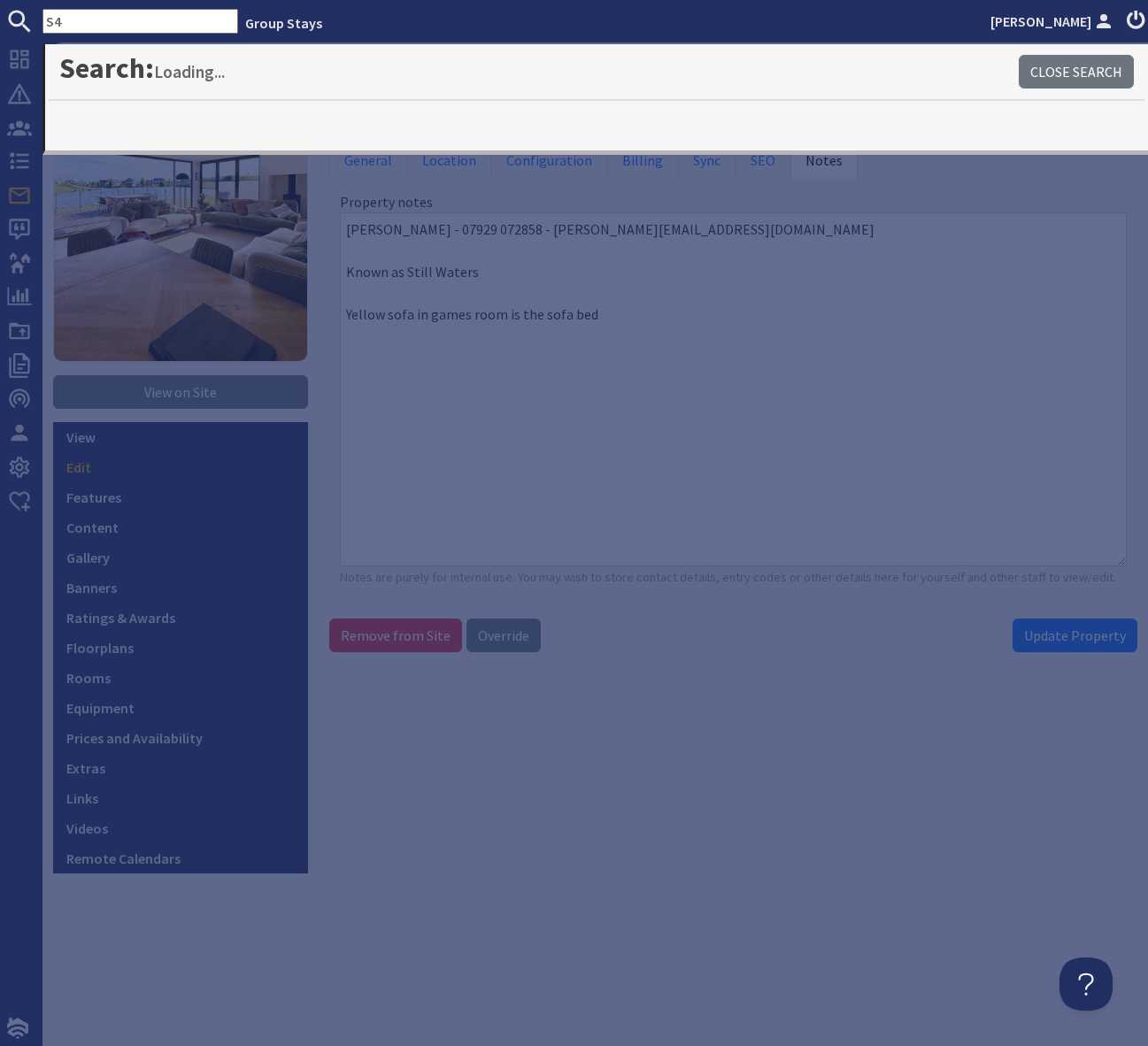
type input "S47"
